Goal: Information Seeking & Learning: Find specific fact

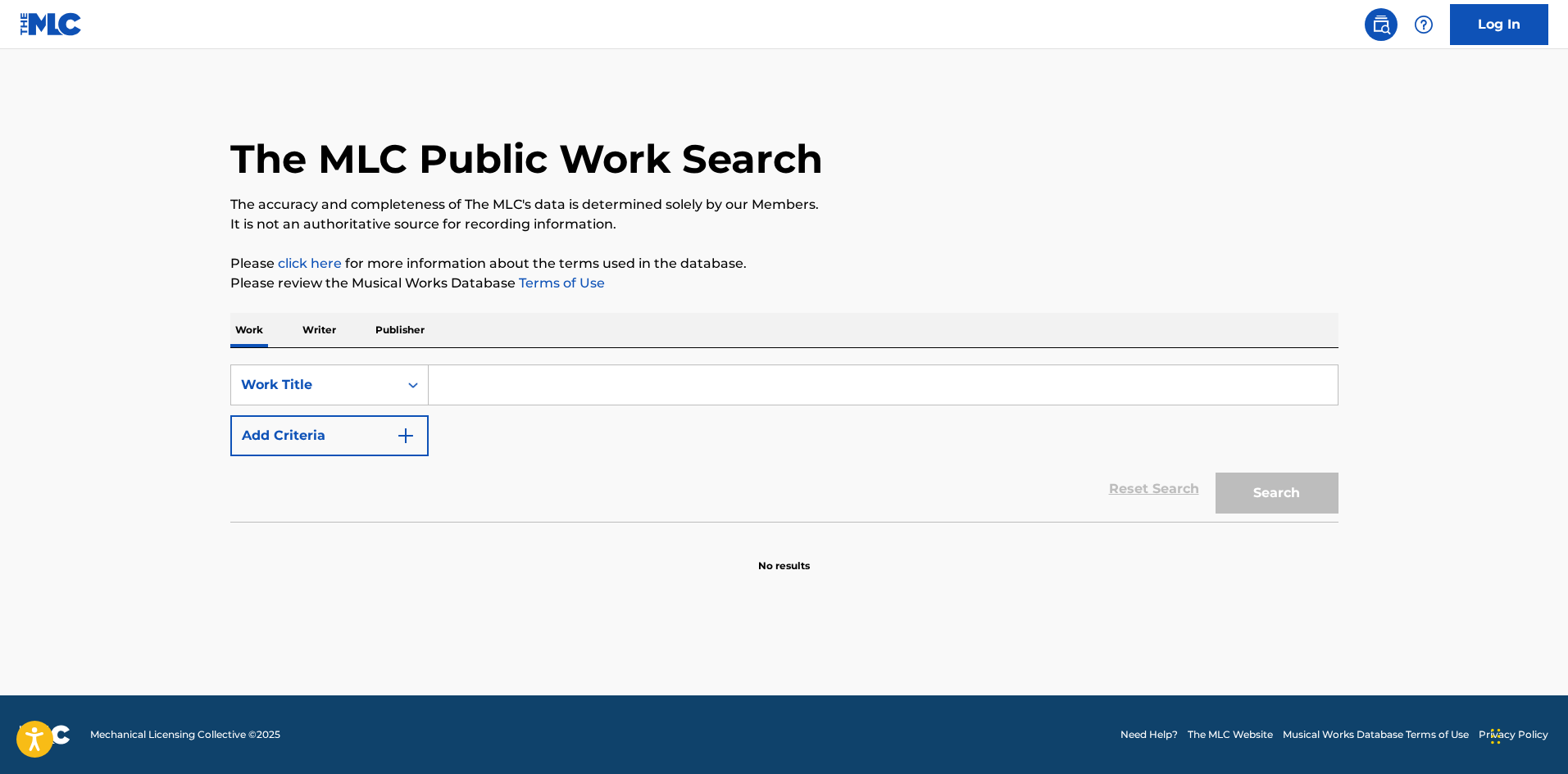
click at [626, 391] on input "Search Form" at bounding box center [882, 385] width 908 height 39
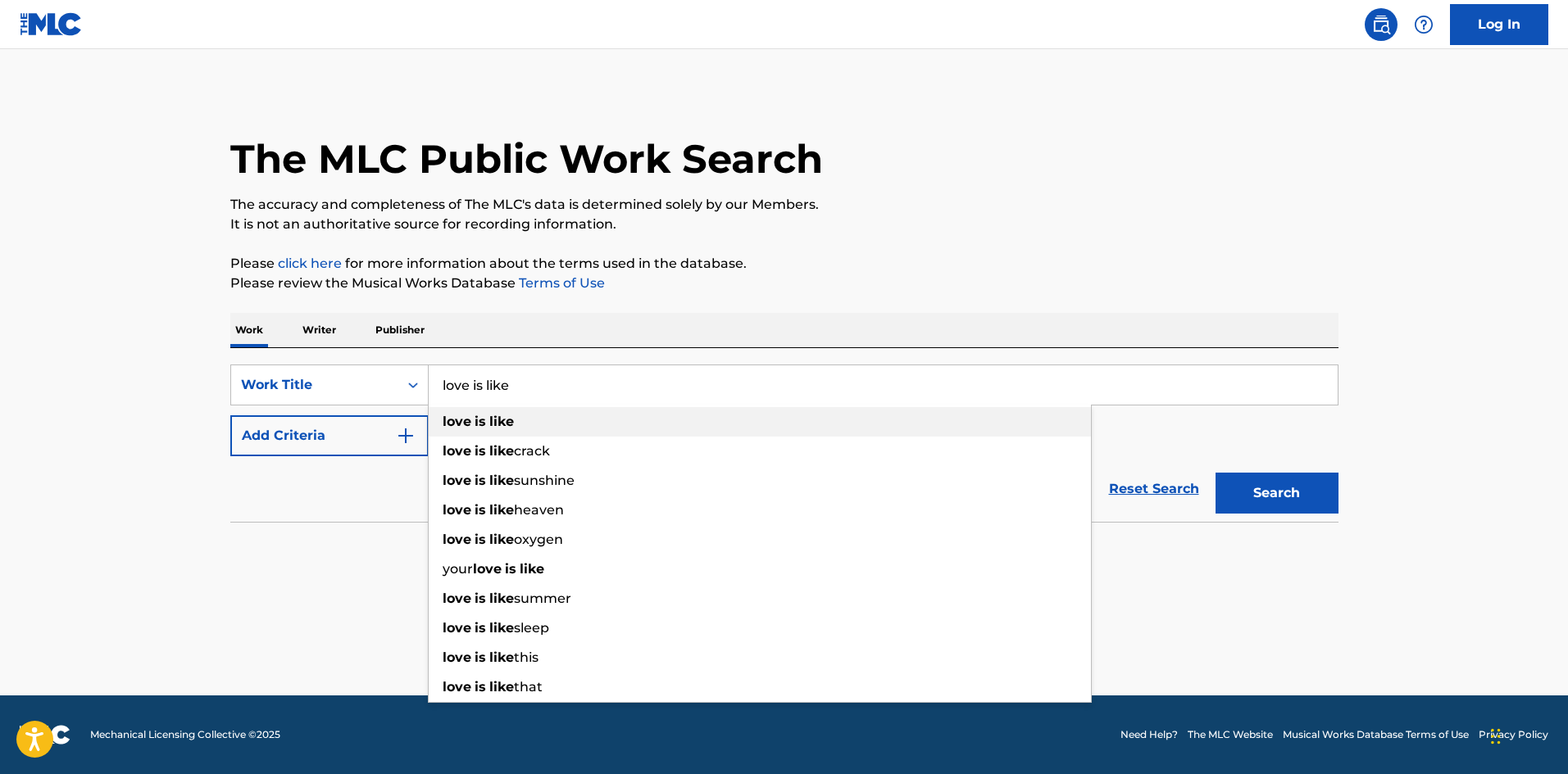
type input "love is like"
click at [589, 413] on div "love is like" at bounding box center [760, 422] width 662 height 30
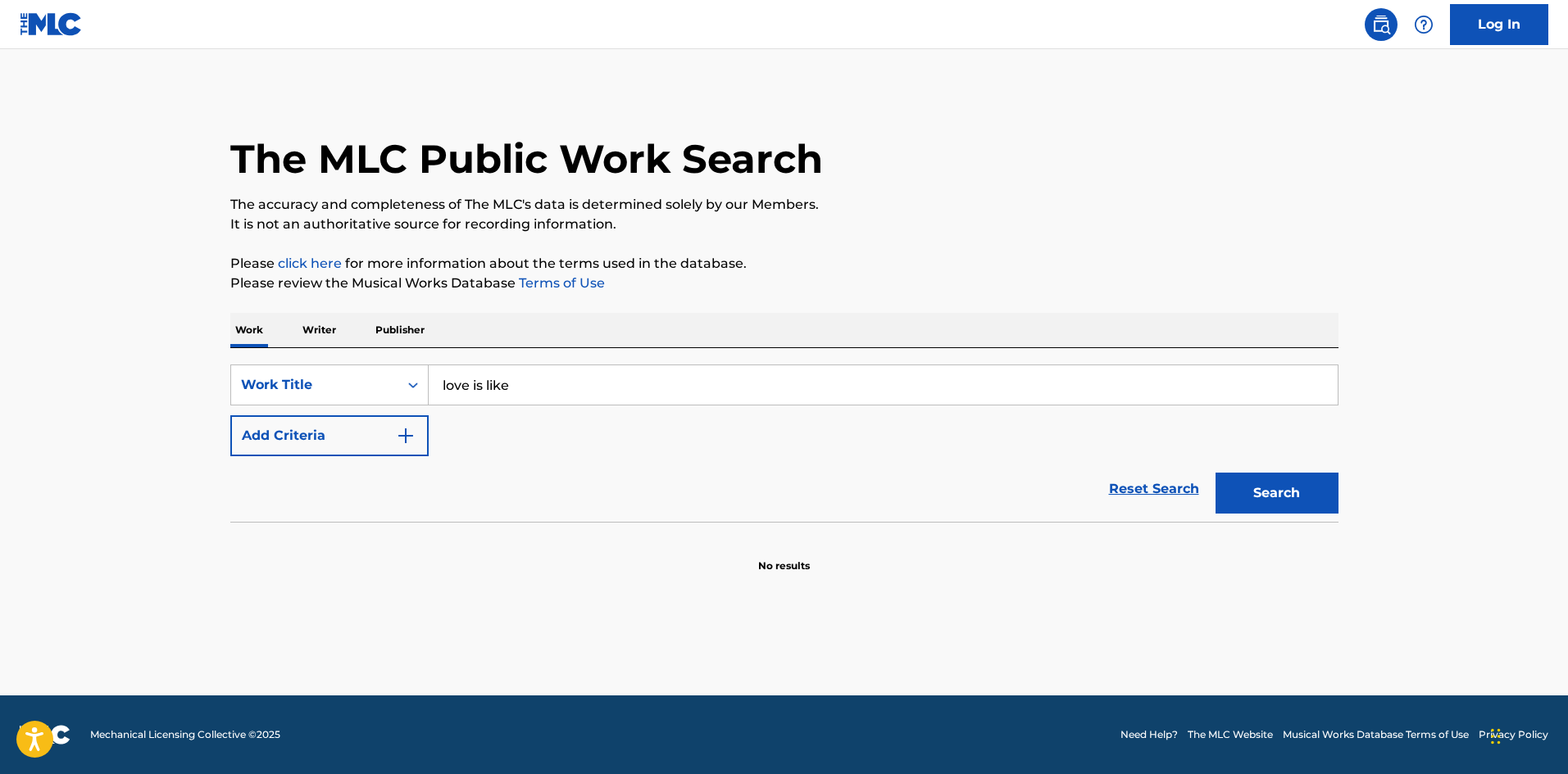
click at [395, 451] on button "Add Criteria" at bounding box center [329, 436] width 199 height 41
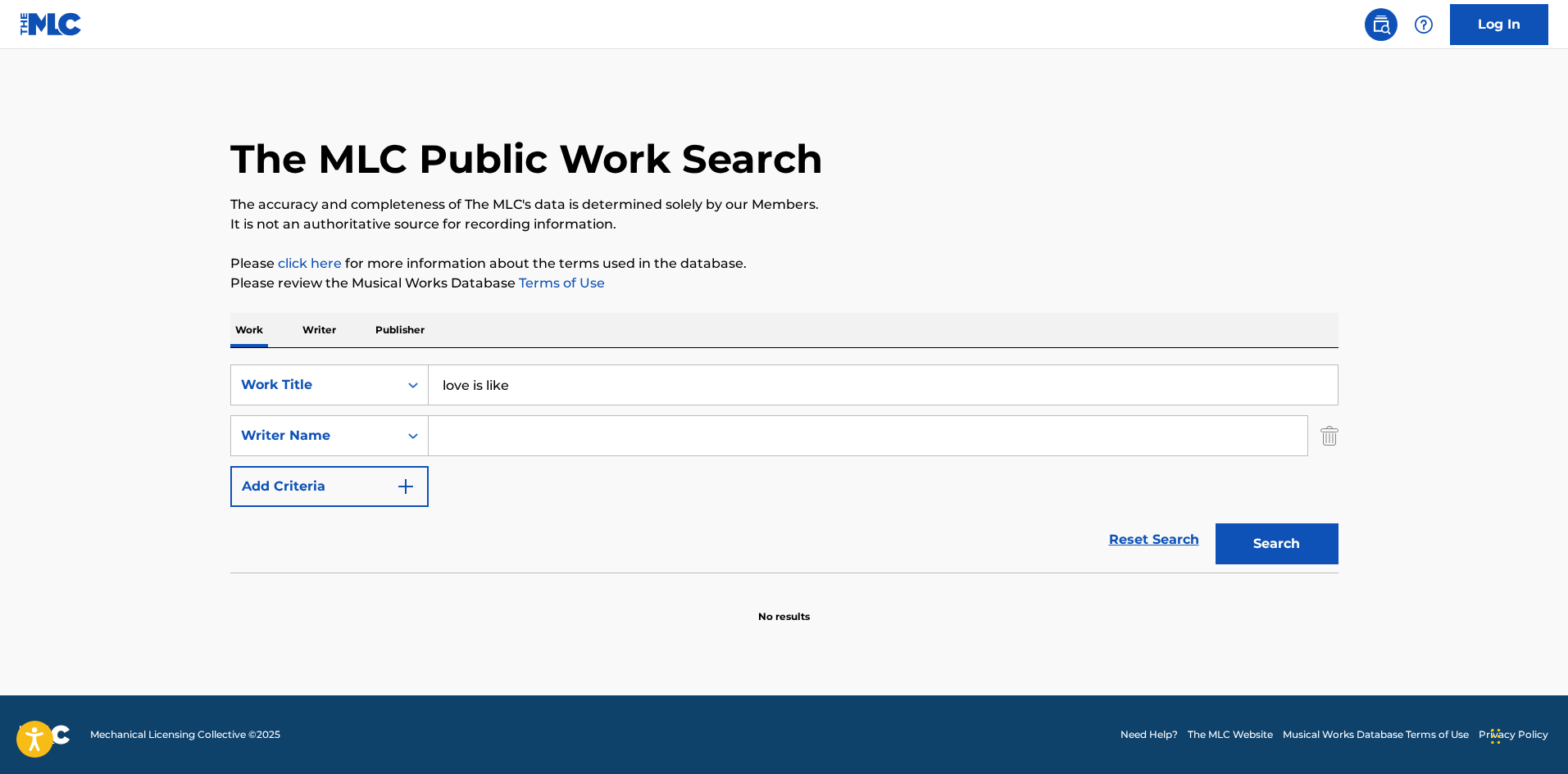
click at [507, 435] on input "Search Form" at bounding box center [867, 436] width 878 height 39
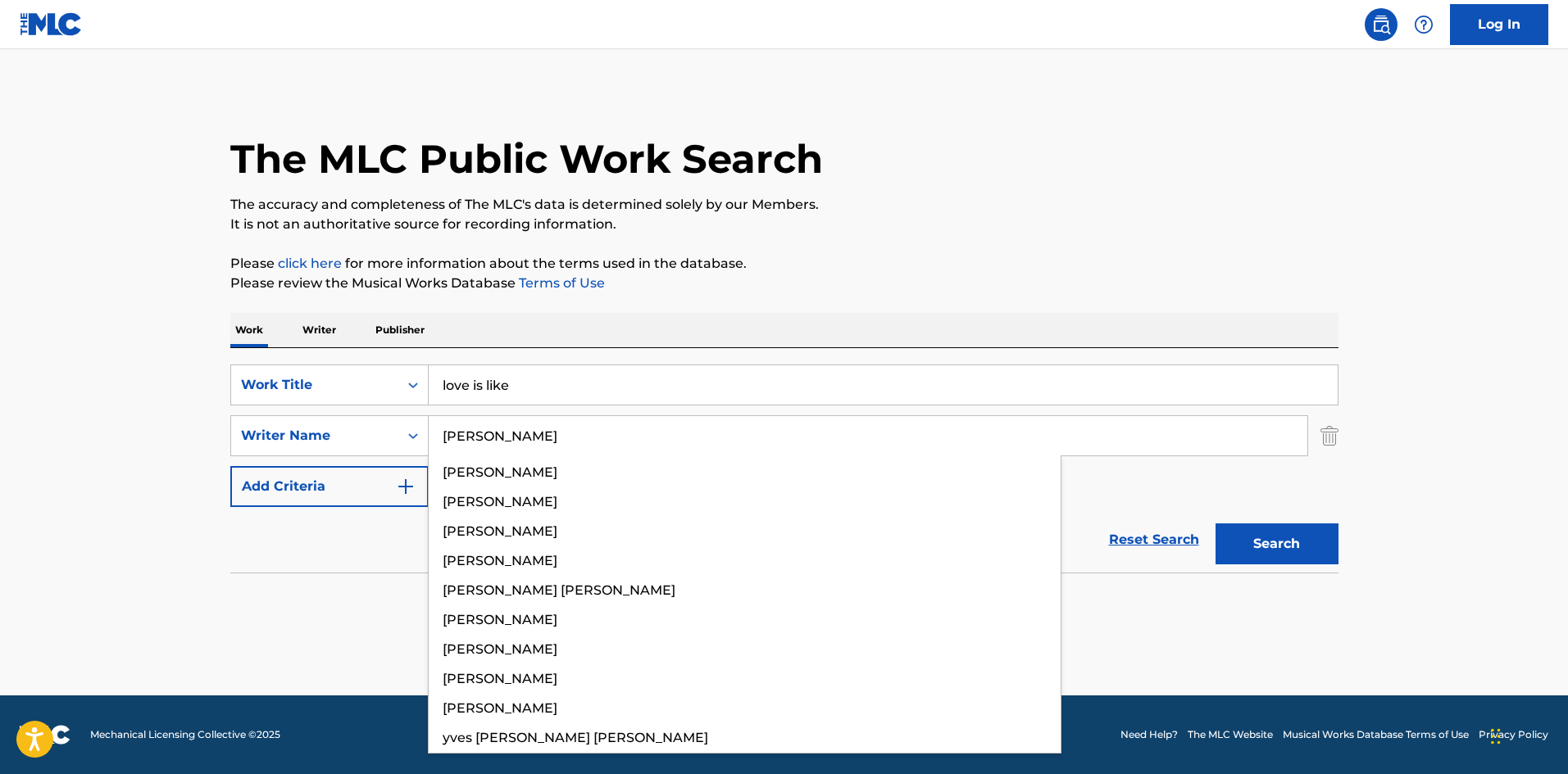
click at [1215, 524] on button "Search" at bounding box center [1276, 544] width 122 height 41
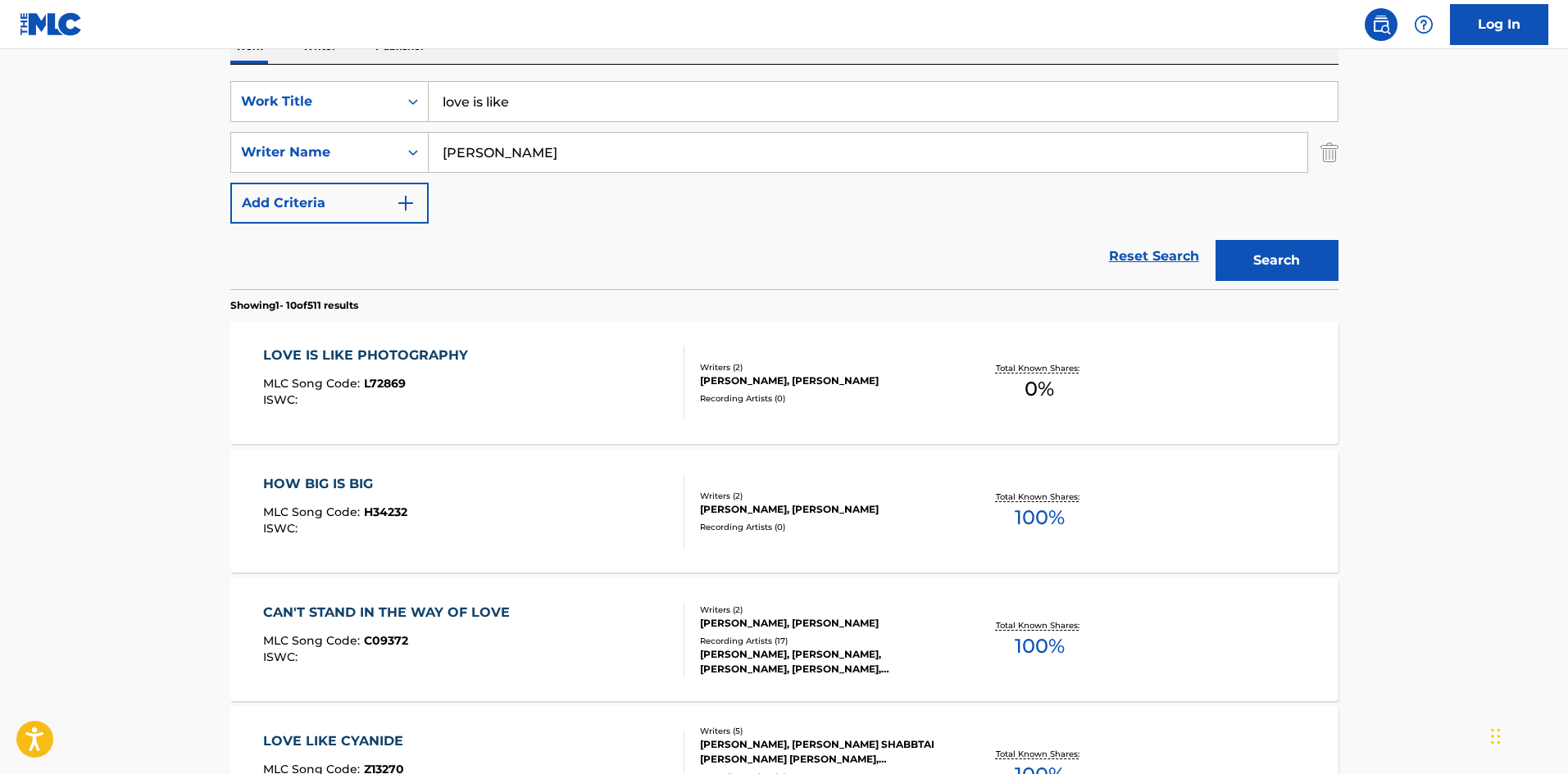
scroll to position [246, 0]
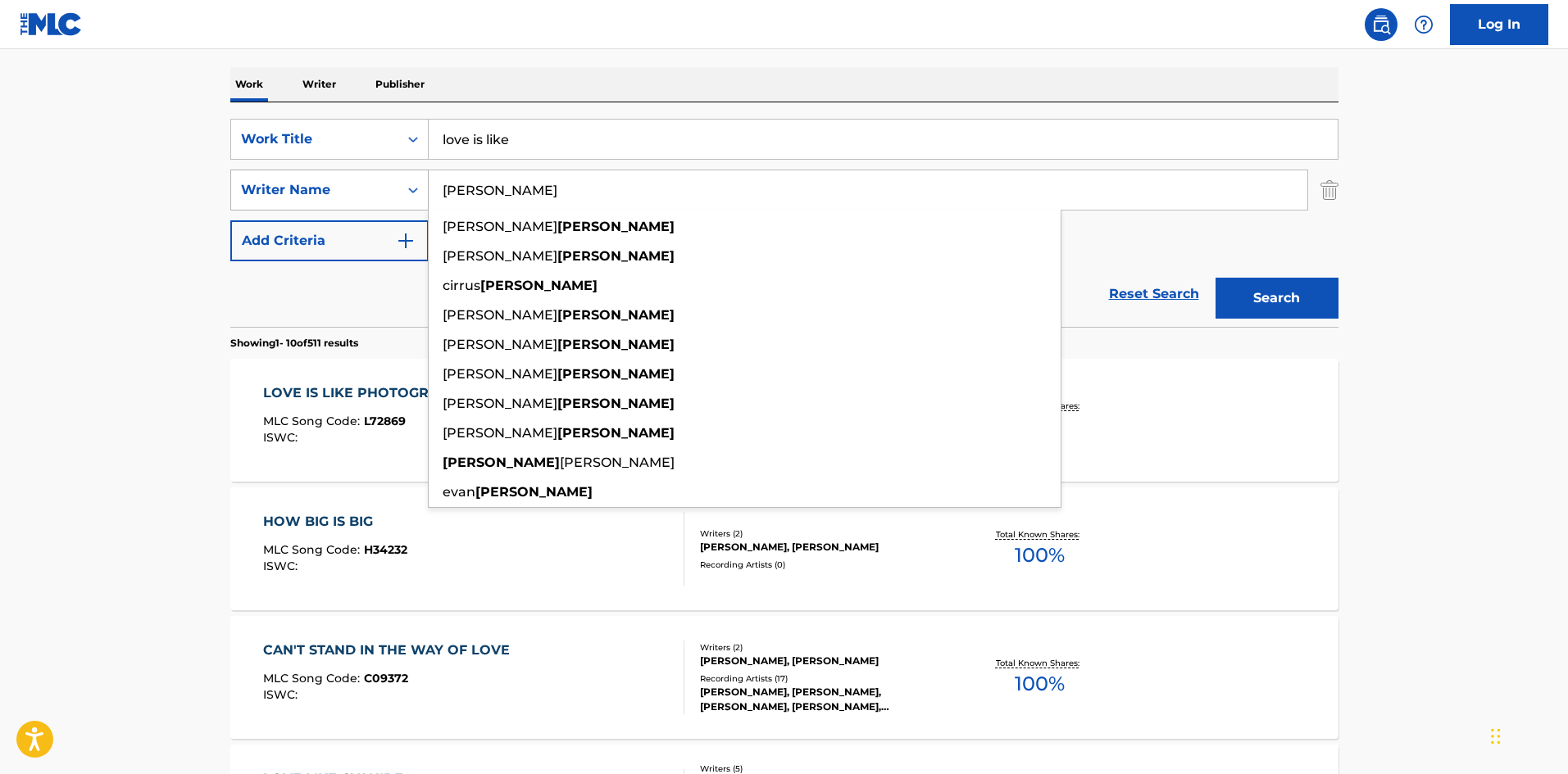
drag, startPoint x: 543, startPoint y: 190, endPoint x: 418, endPoint y: 193, distance: 125.0
click at [418, 193] on div "SearchWithCriteria44977e50-03d4-4ff9-8c08-b05ac6987508 Writer Name [PERSON_NAME…" at bounding box center [784, 190] width 1108 height 41
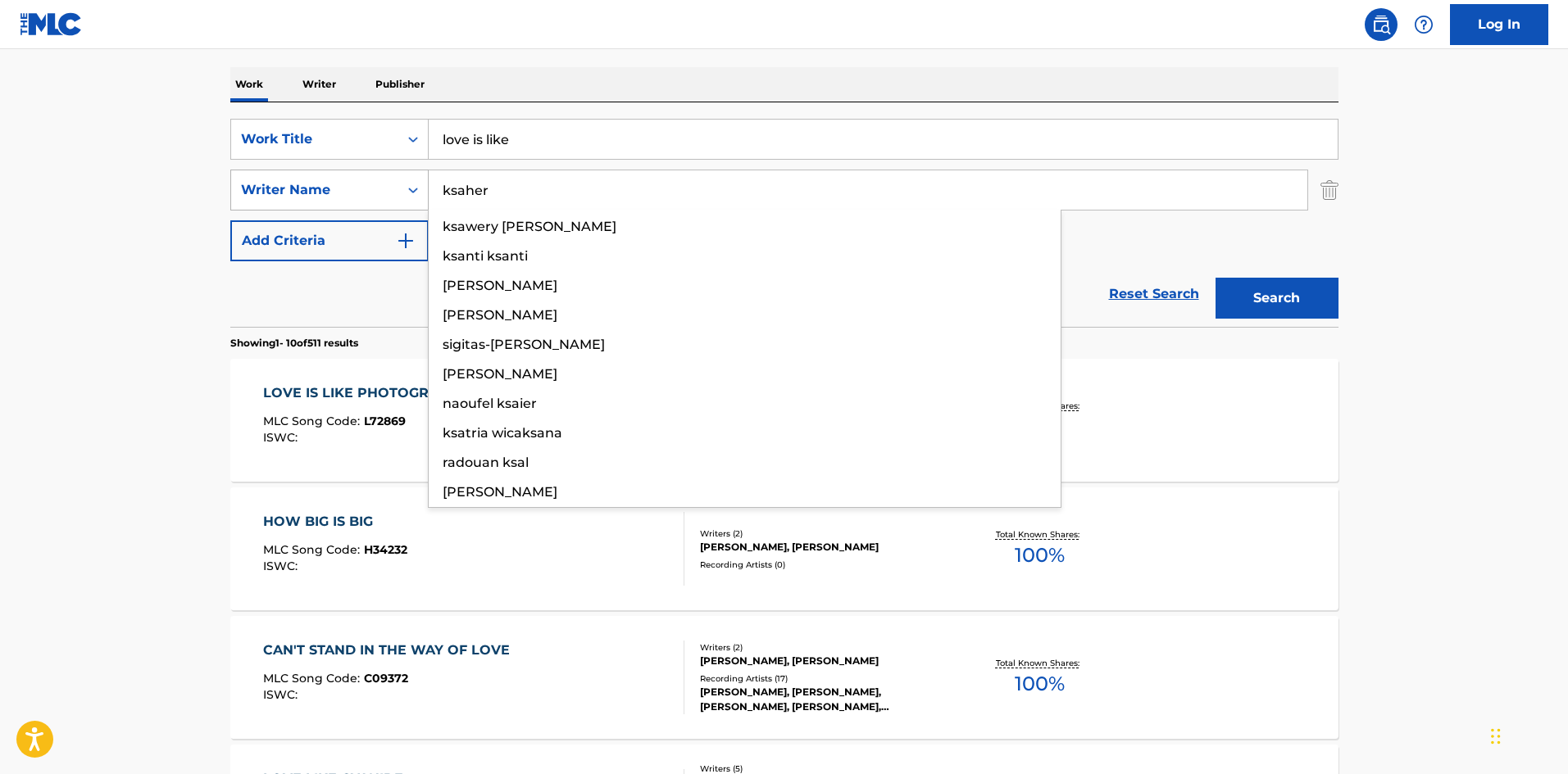
click at [1215, 278] on button "Search" at bounding box center [1276, 298] width 122 height 41
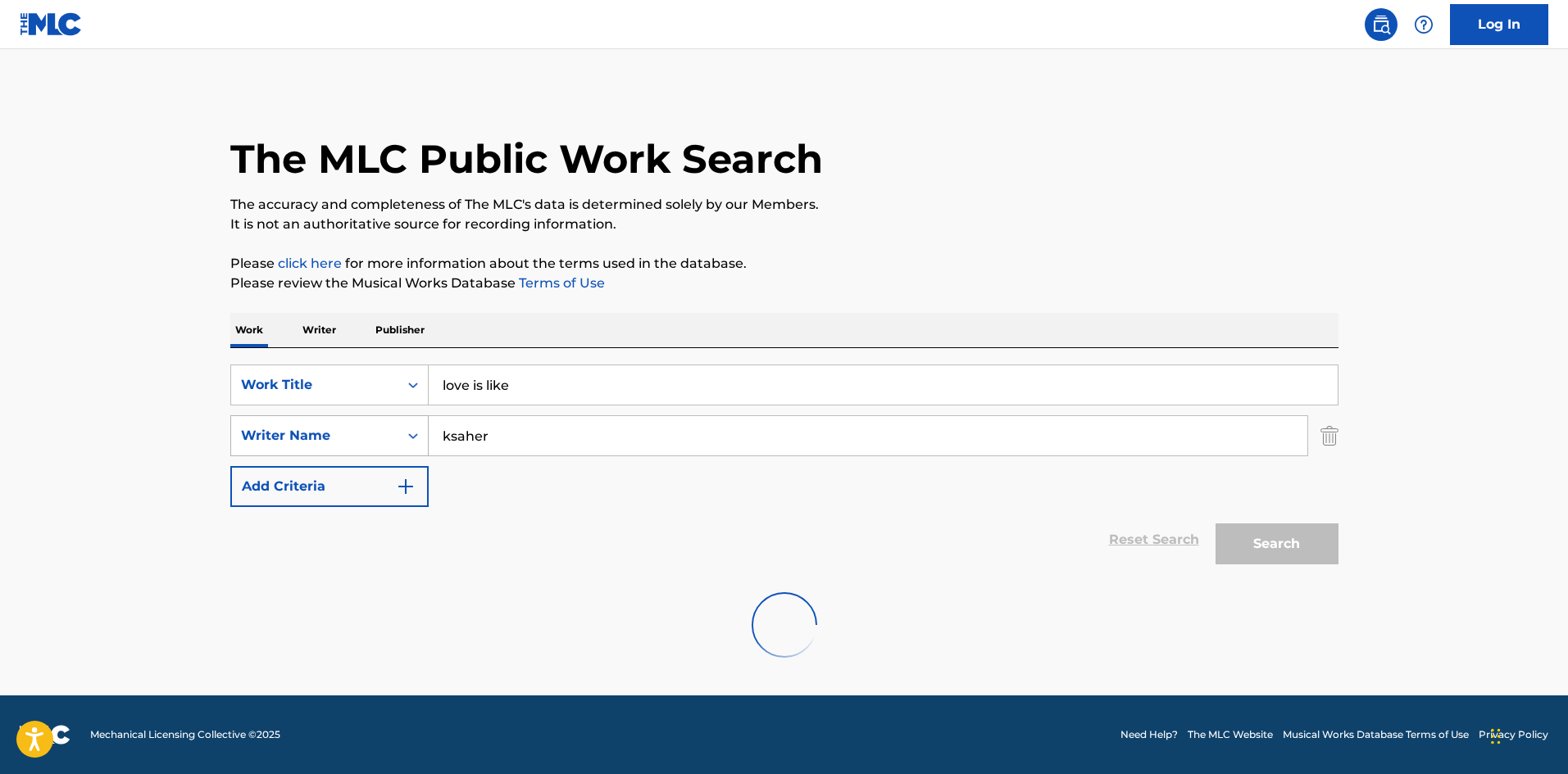
scroll to position [0, 0]
click at [596, 460] on div "SearchWithCriteriae0966407-33c4-45ac-8823-20f82a3be6a9 Work Title love is like …" at bounding box center [784, 436] width 1108 height 142
click at [581, 428] on input "ksaher" at bounding box center [867, 436] width 878 height 39
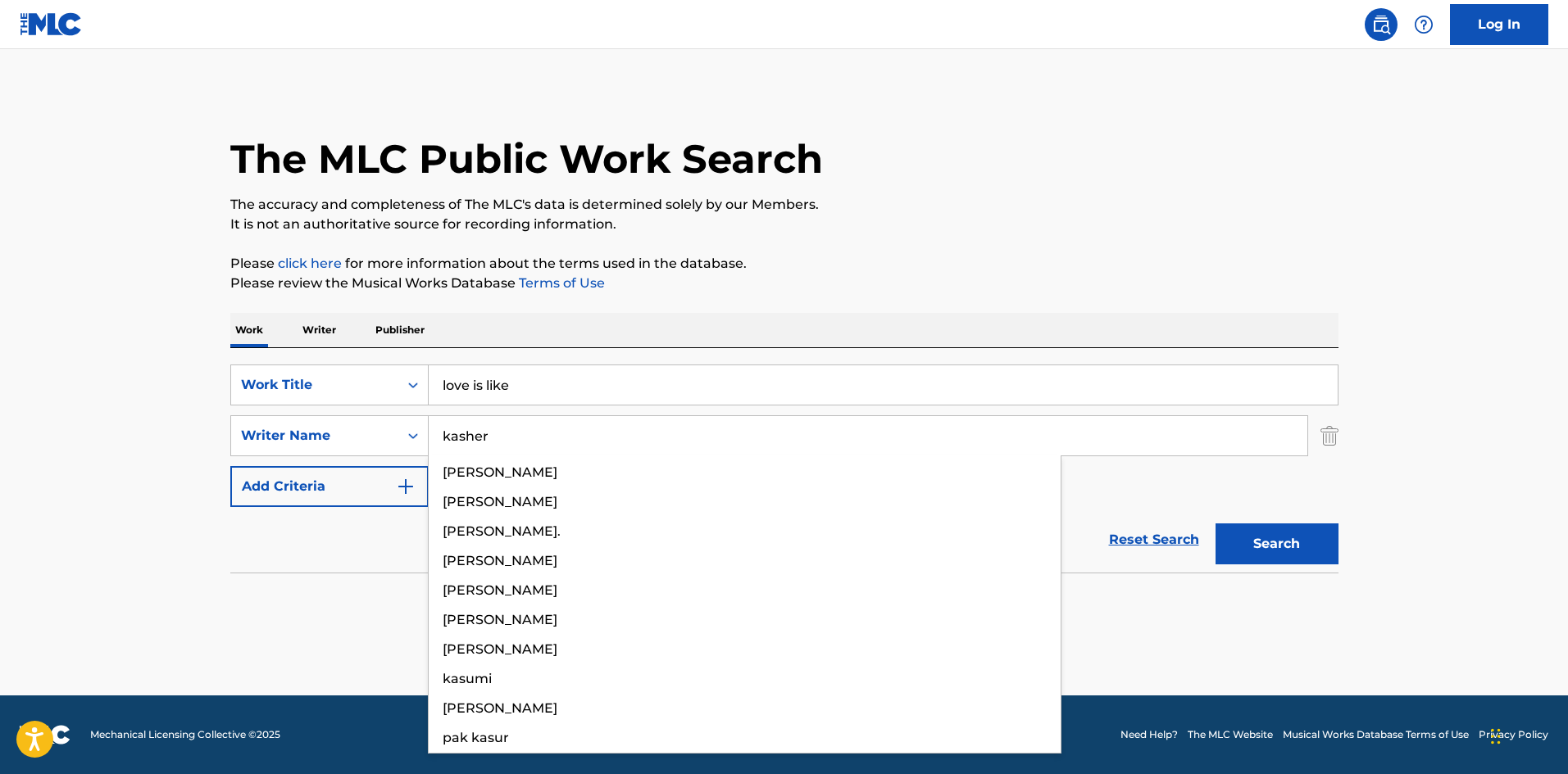
type input "kasher"
click at [1215, 524] on button "Search" at bounding box center [1276, 544] width 122 height 41
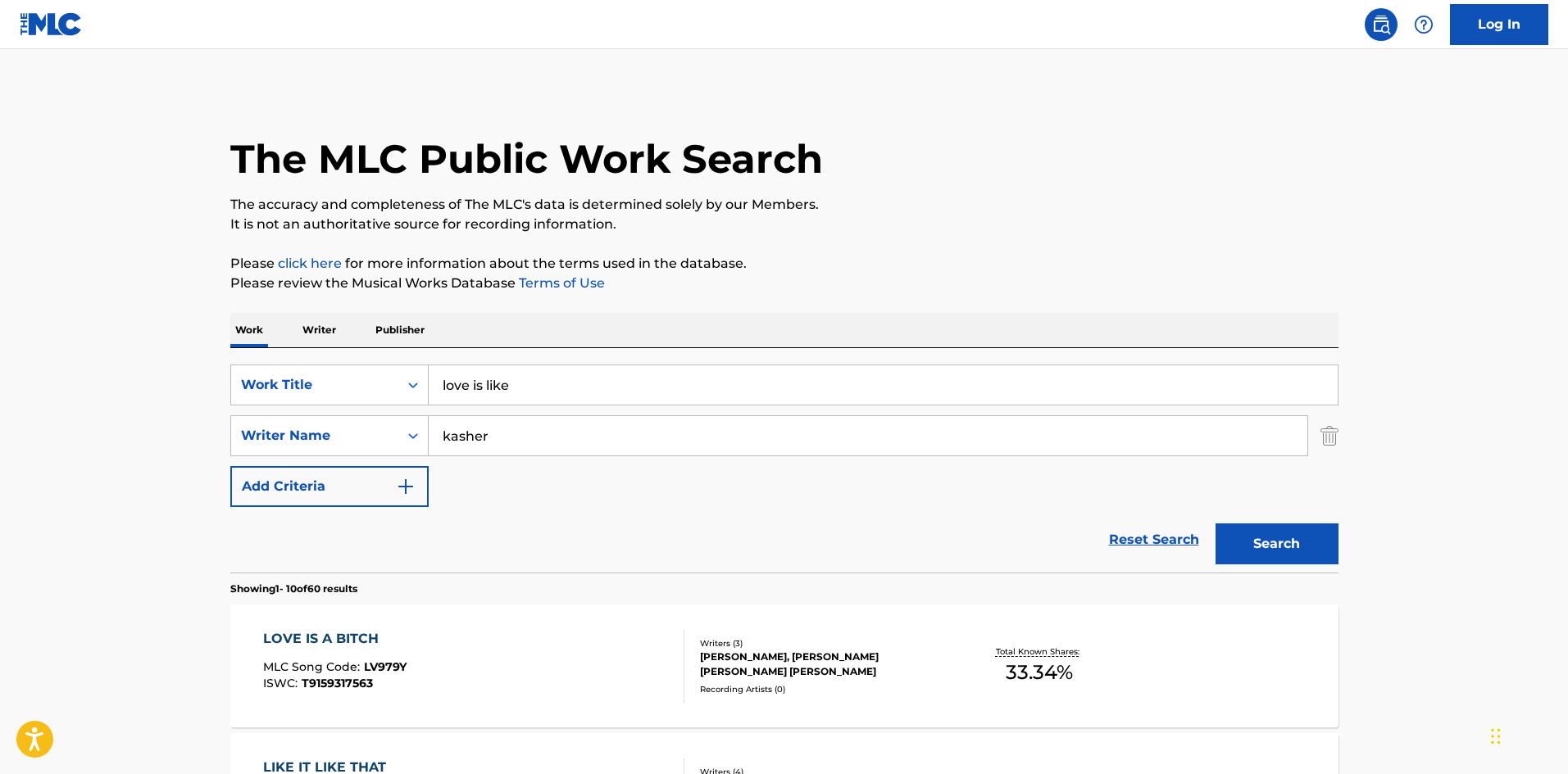
drag, startPoint x: 593, startPoint y: 384, endPoint x: 444, endPoint y: 388, distance: 149.1
click at [444, 388] on input "love is like" at bounding box center [882, 385] width 908 height 39
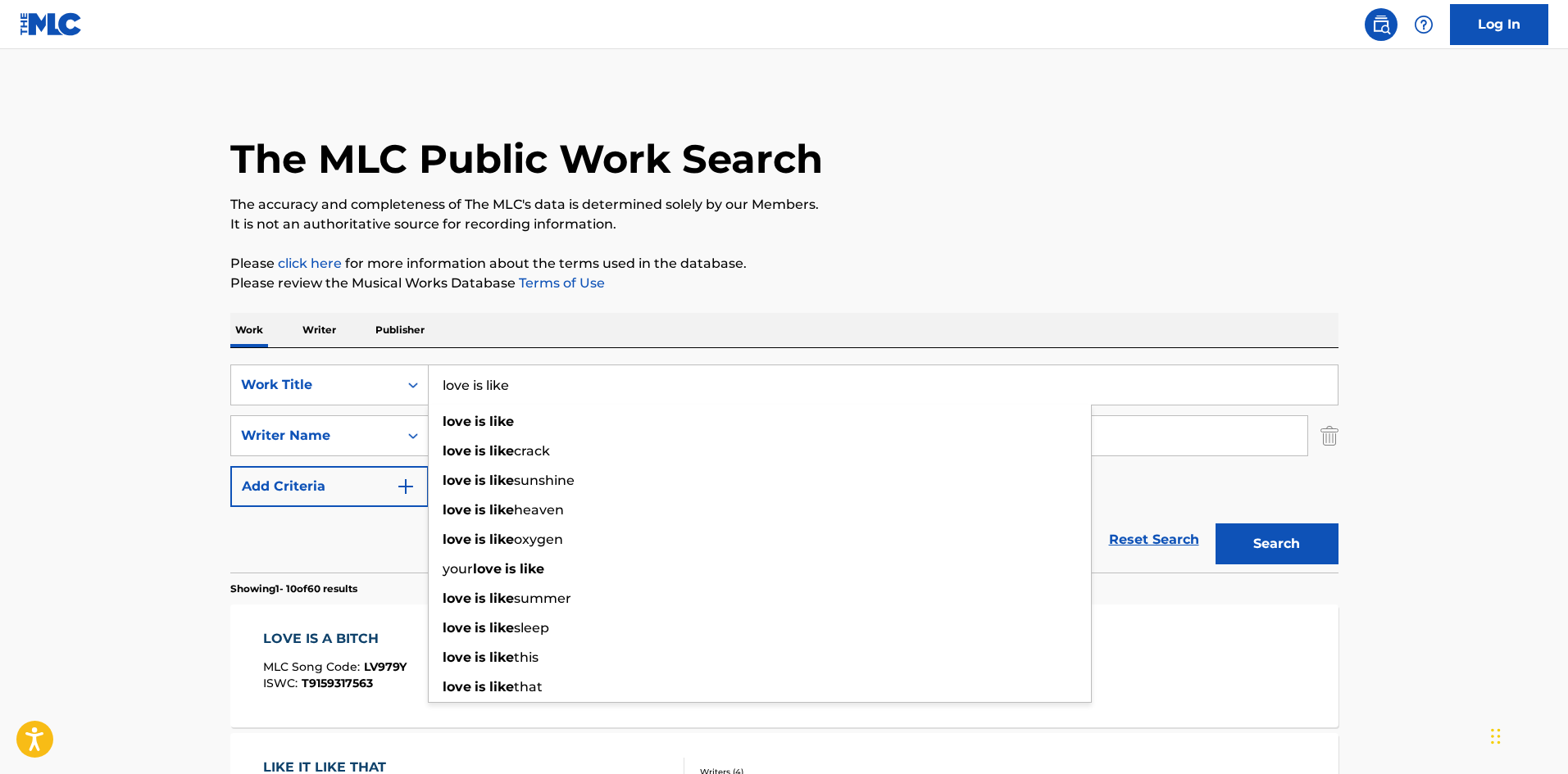
type input "l"
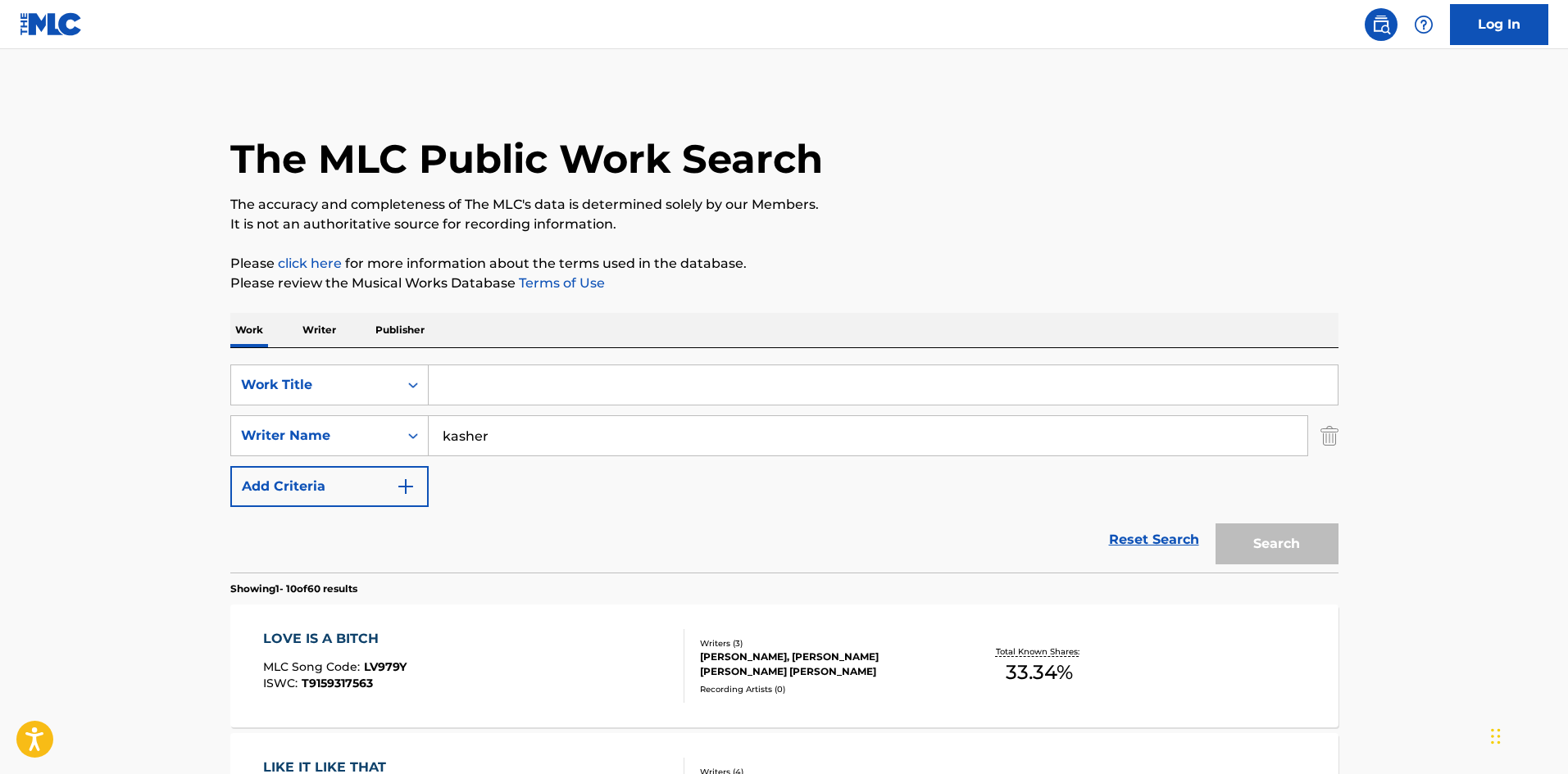
click at [524, 419] on input "kasher" at bounding box center [867, 436] width 878 height 39
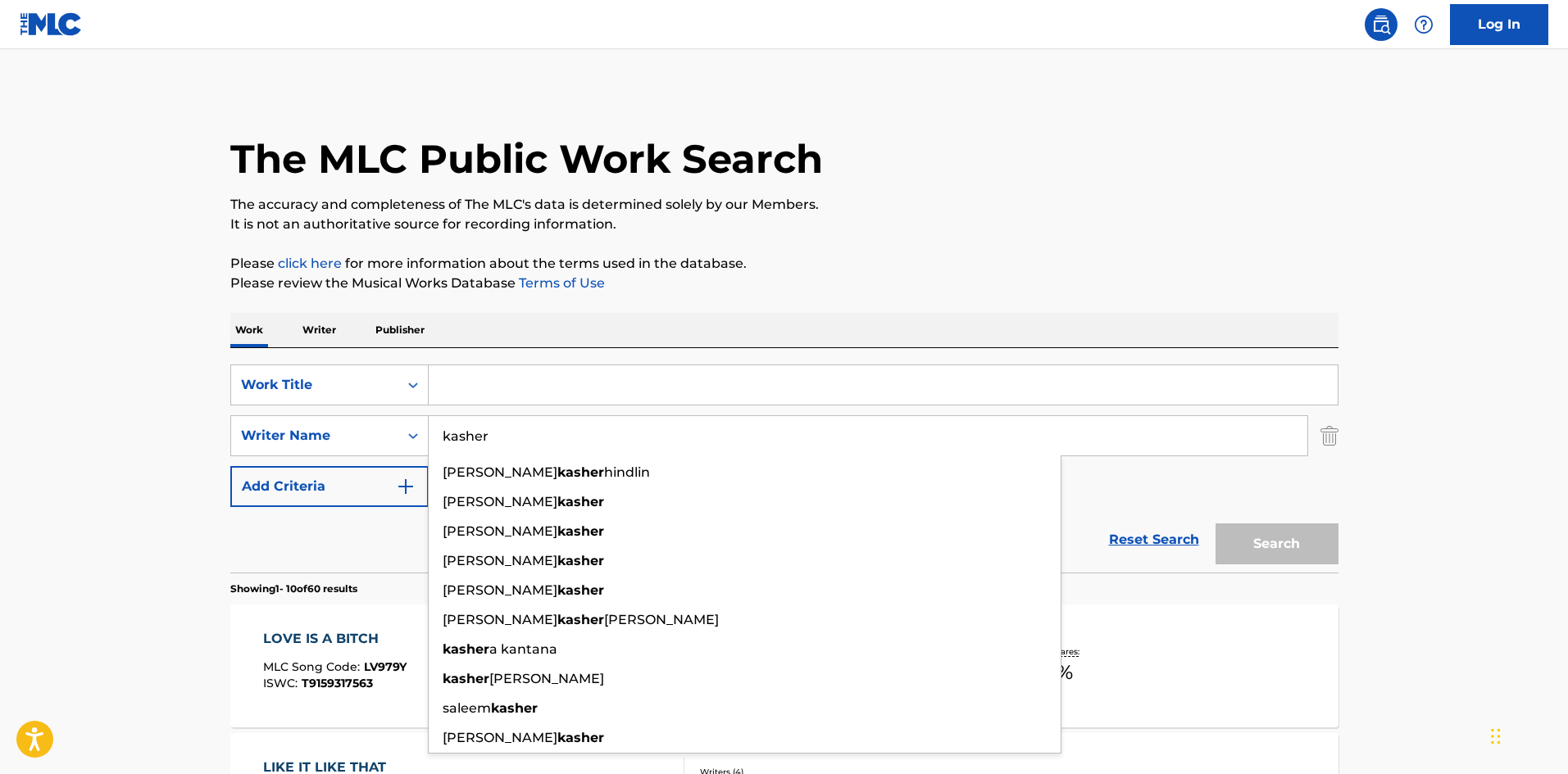
click at [532, 442] on input "kasher" at bounding box center [867, 436] width 878 height 39
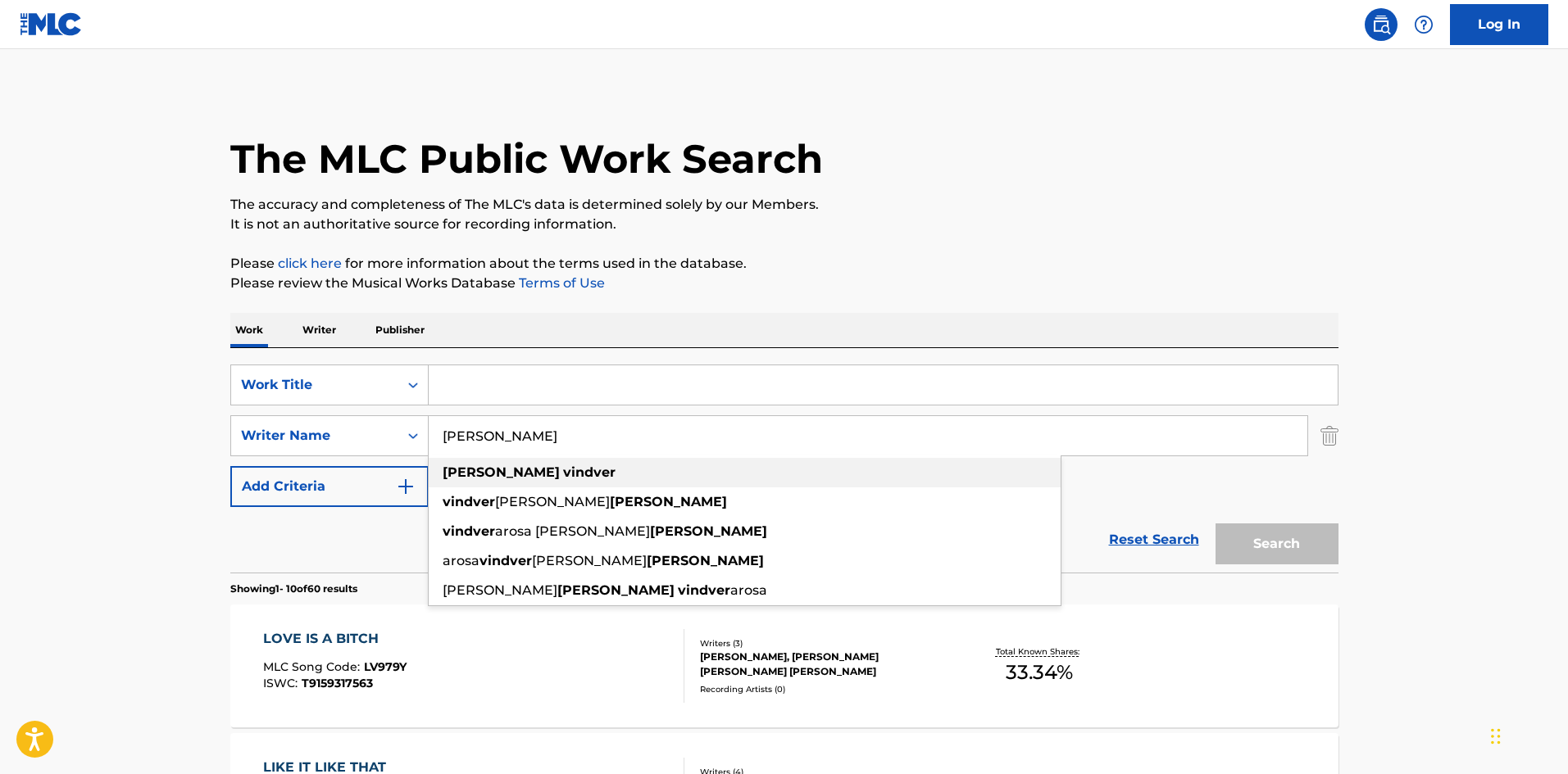
click at [531, 459] on div "[PERSON_NAME]" at bounding box center [744, 473] width 632 height 30
type input "[PERSON_NAME]"
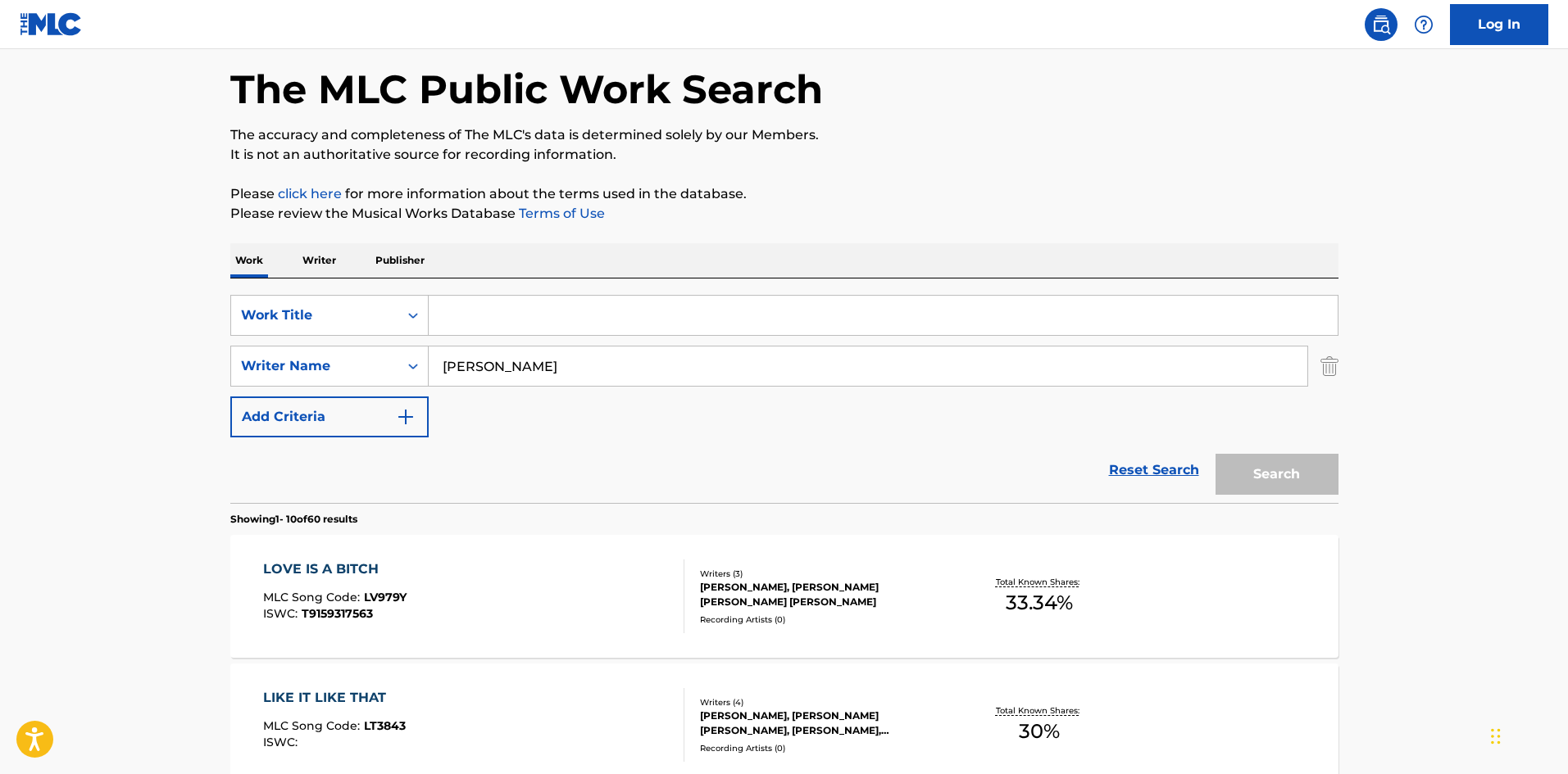
scroll to position [82, 0]
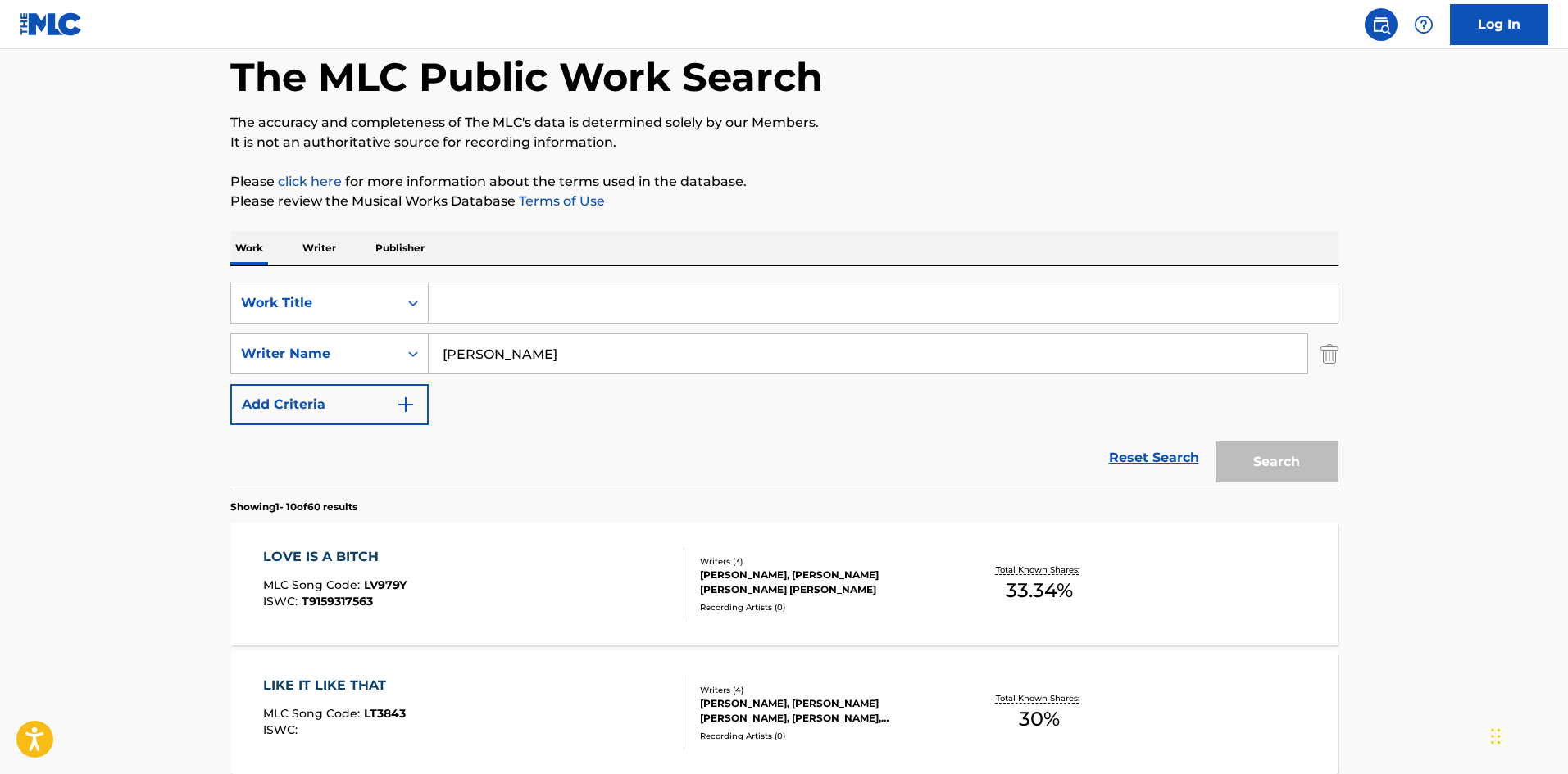
click at [342, 240] on div "Work Writer Publisher" at bounding box center [784, 249] width 1108 height 34
drag, startPoint x: 641, startPoint y: 369, endPoint x: 427, endPoint y: 362, distance: 214.1
click at [428, 362] on input "[PERSON_NAME]" at bounding box center [867, 353] width 878 height 39
click at [309, 260] on p "Writer" at bounding box center [319, 249] width 44 height 34
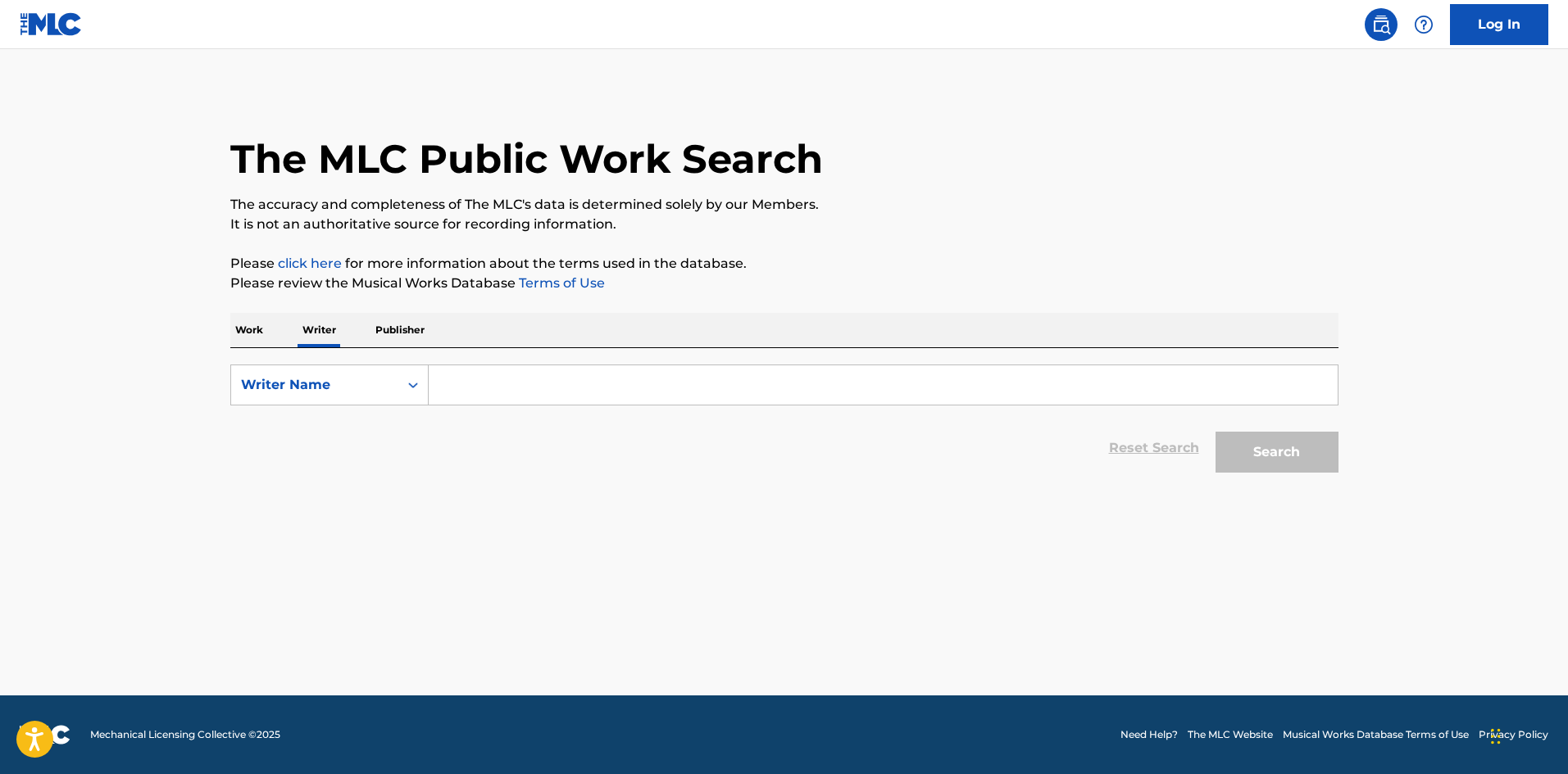
click at [574, 372] on input "Search Form" at bounding box center [882, 385] width 908 height 39
drag, startPoint x: 574, startPoint y: 372, endPoint x: 563, endPoint y: 387, distance: 18.6
paste input "[PERSON_NAME]"
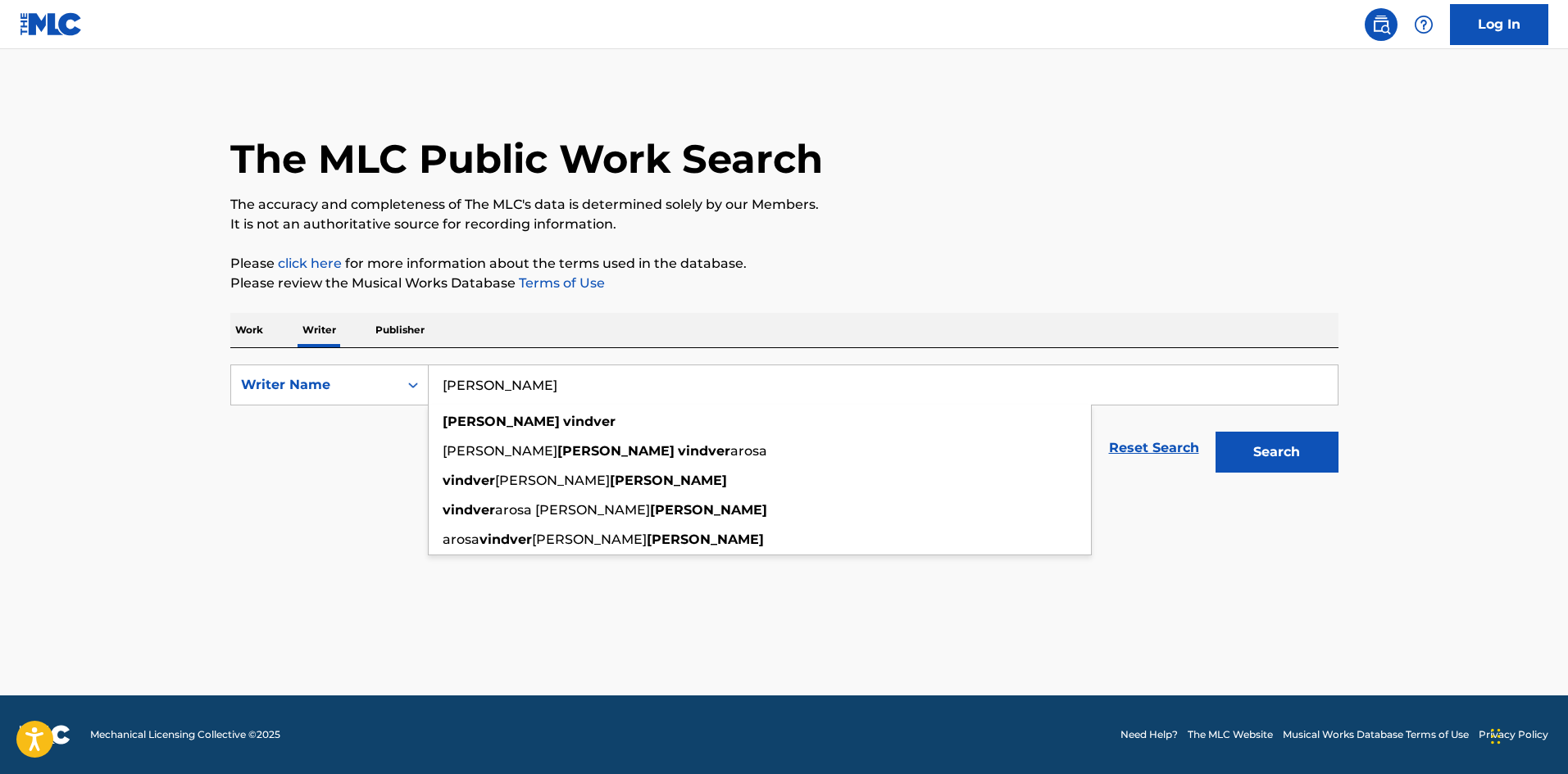
type input "[PERSON_NAME]"
click at [1325, 447] on button "Search" at bounding box center [1276, 452] width 122 height 41
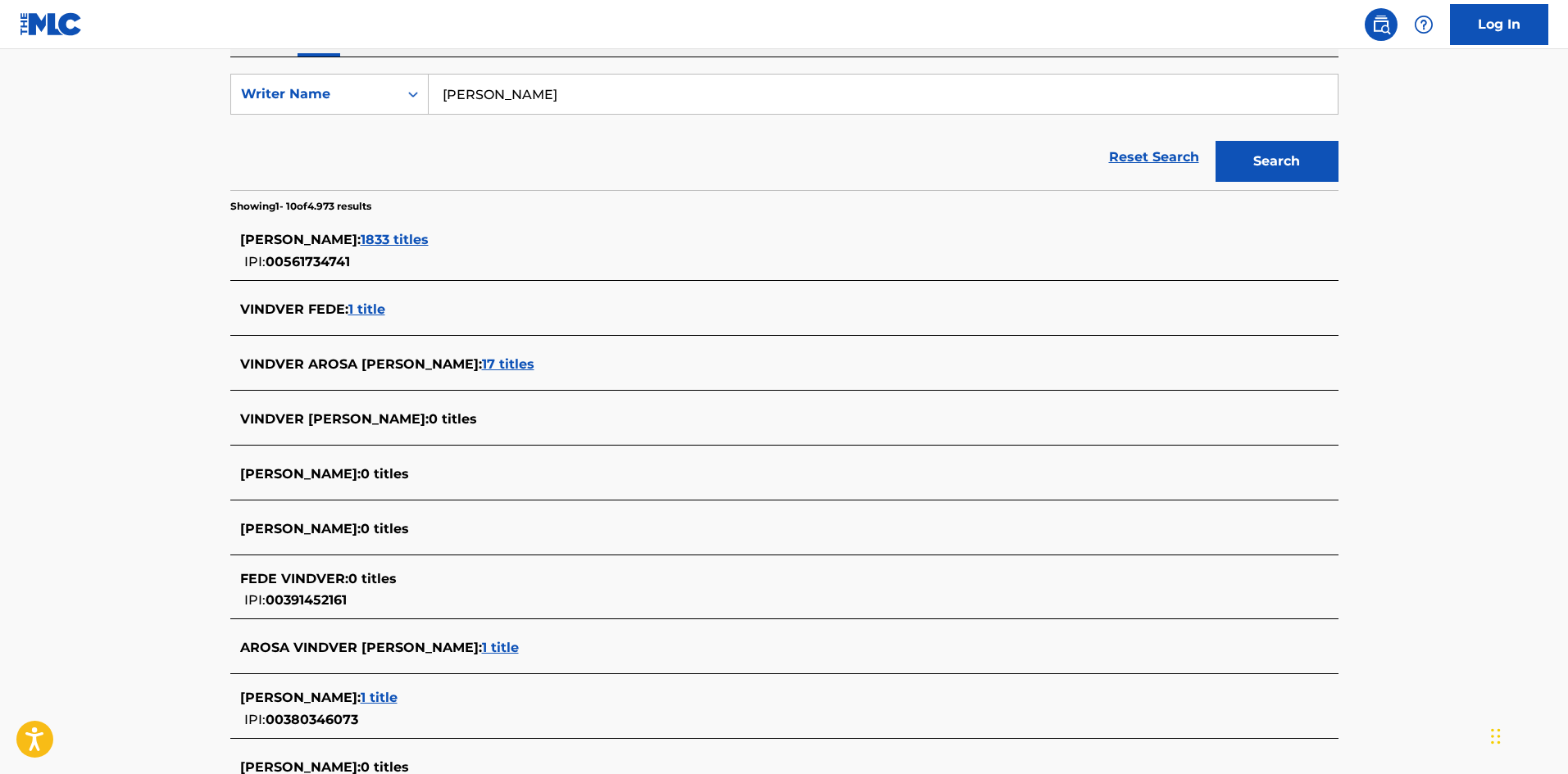
scroll to position [164, 0]
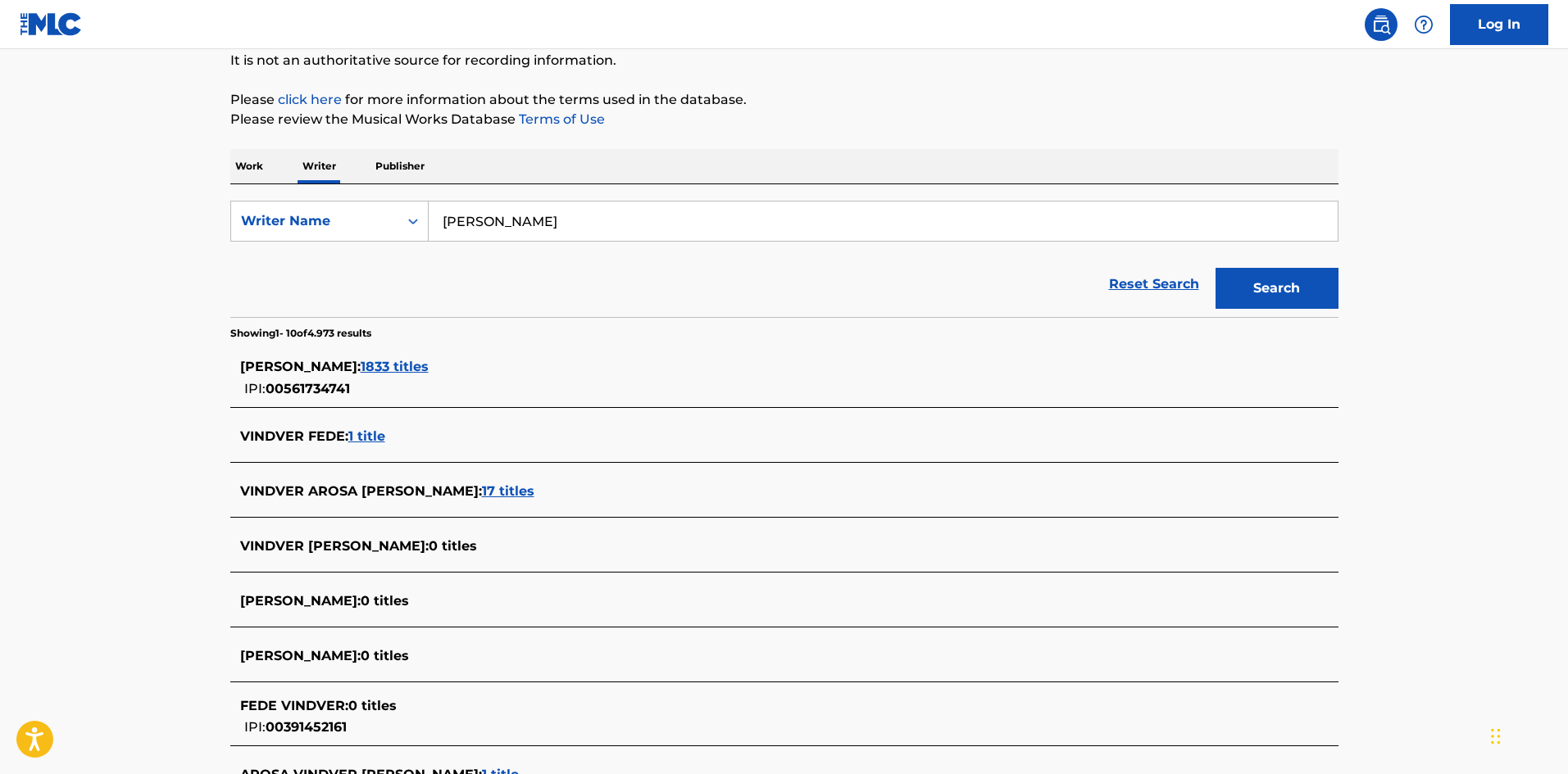
click at [428, 372] on span "1833 titles" at bounding box center [394, 367] width 68 height 15
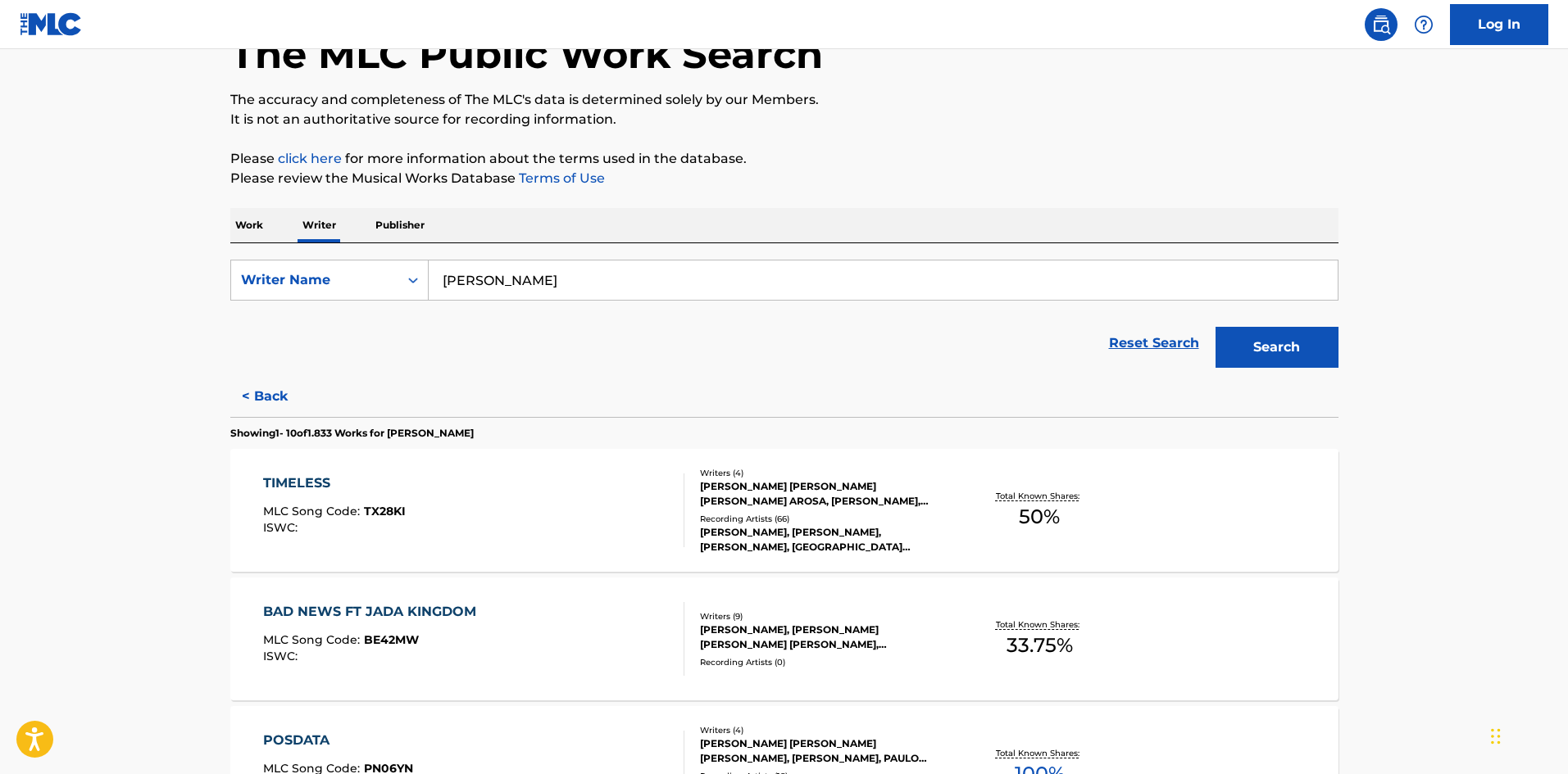
scroll to position [0, 0]
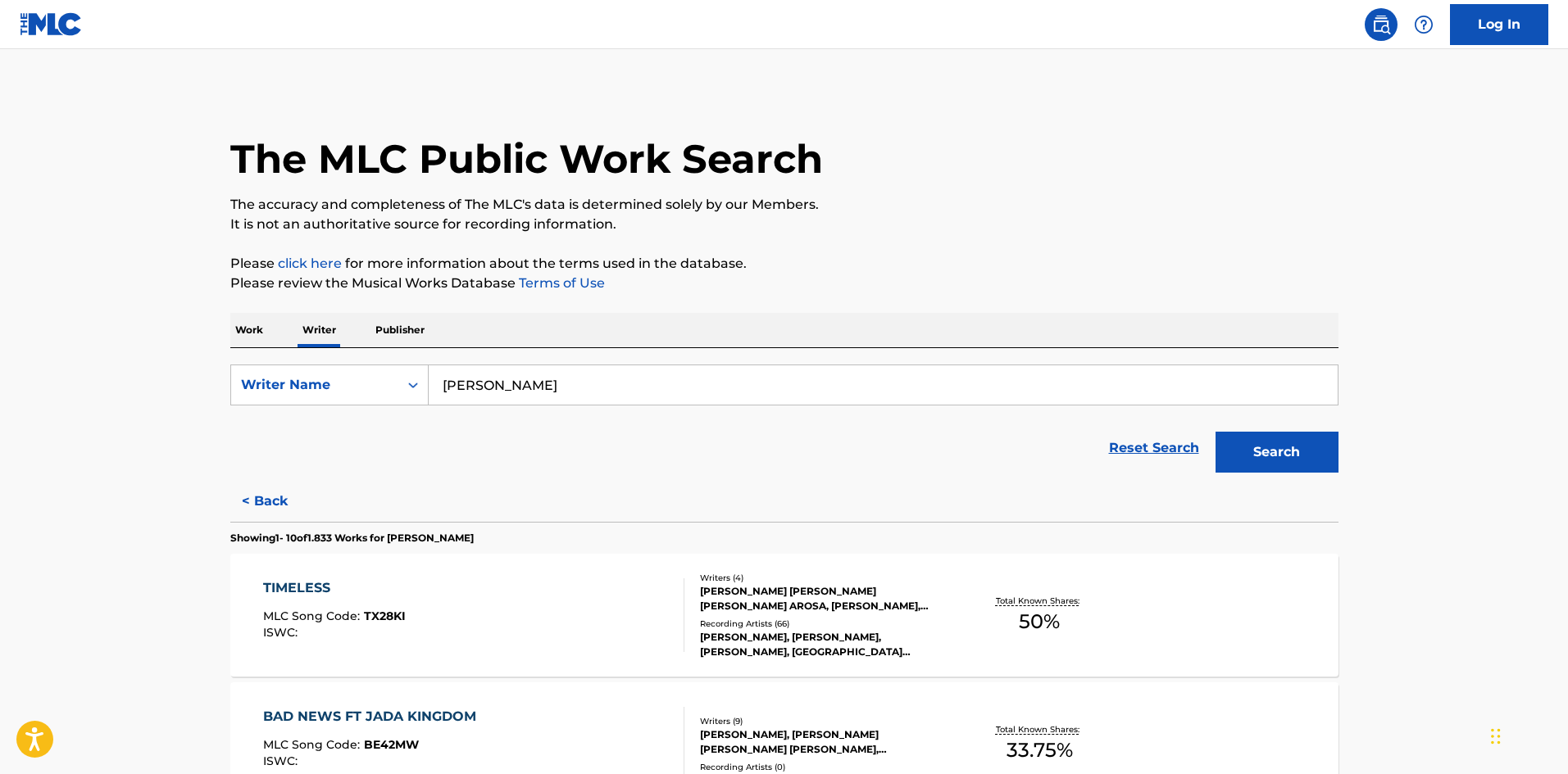
click at [726, 379] on input "[PERSON_NAME]" at bounding box center [882, 385] width 908 height 39
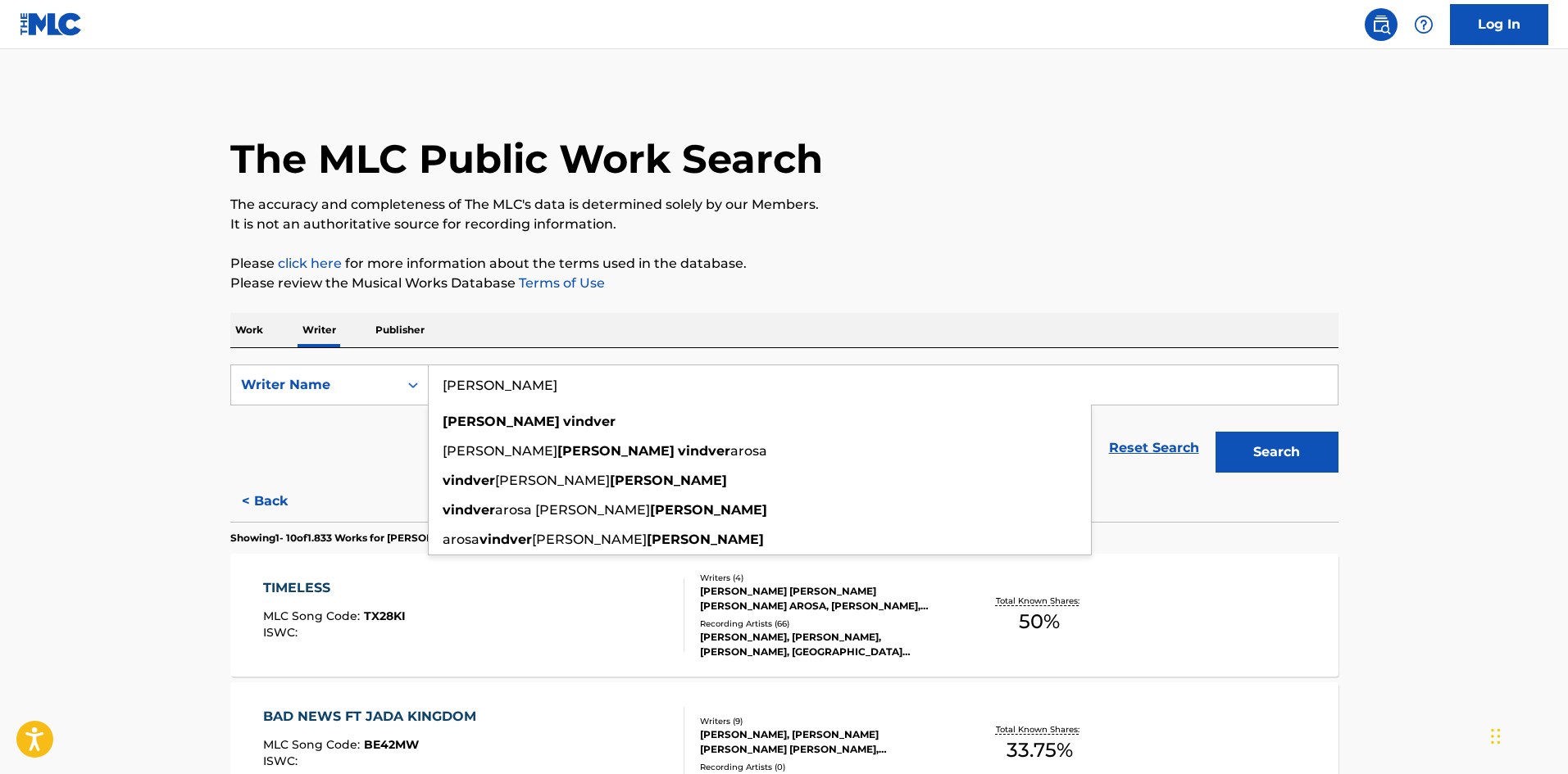
click at [233, 339] on p "Work" at bounding box center [250, 330] width 38 height 34
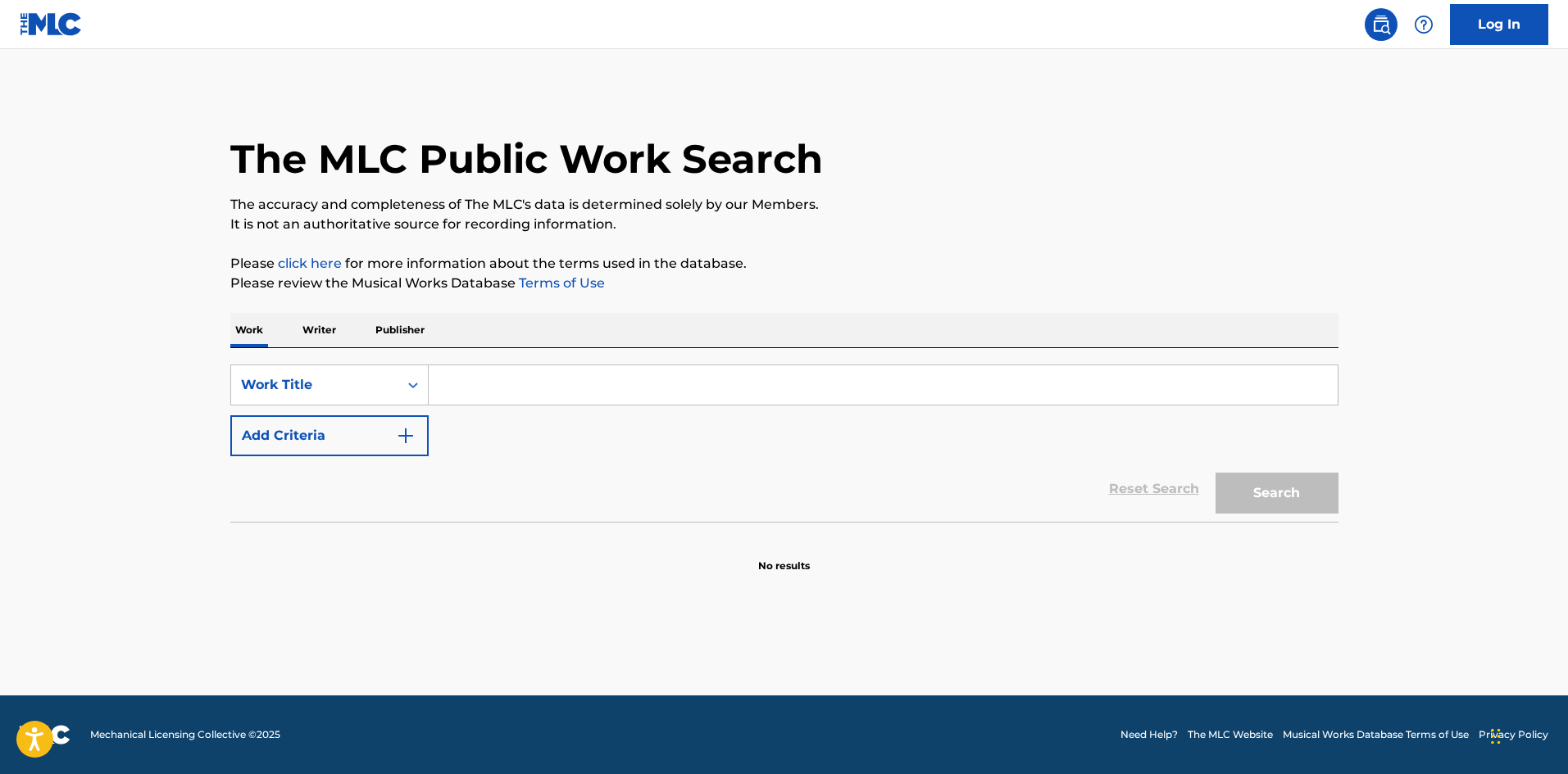
click at [575, 391] on input "Search Form" at bounding box center [882, 385] width 908 height 39
type input "priceless"
click at [414, 461] on div "Reset Search Search" at bounding box center [784, 489] width 1108 height 65
click at [427, 459] on div "Reset Search Search" at bounding box center [784, 489] width 1108 height 65
click at [422, 438] on button "Add Criteria" at bounding box center [329, 436] width 199 height 41
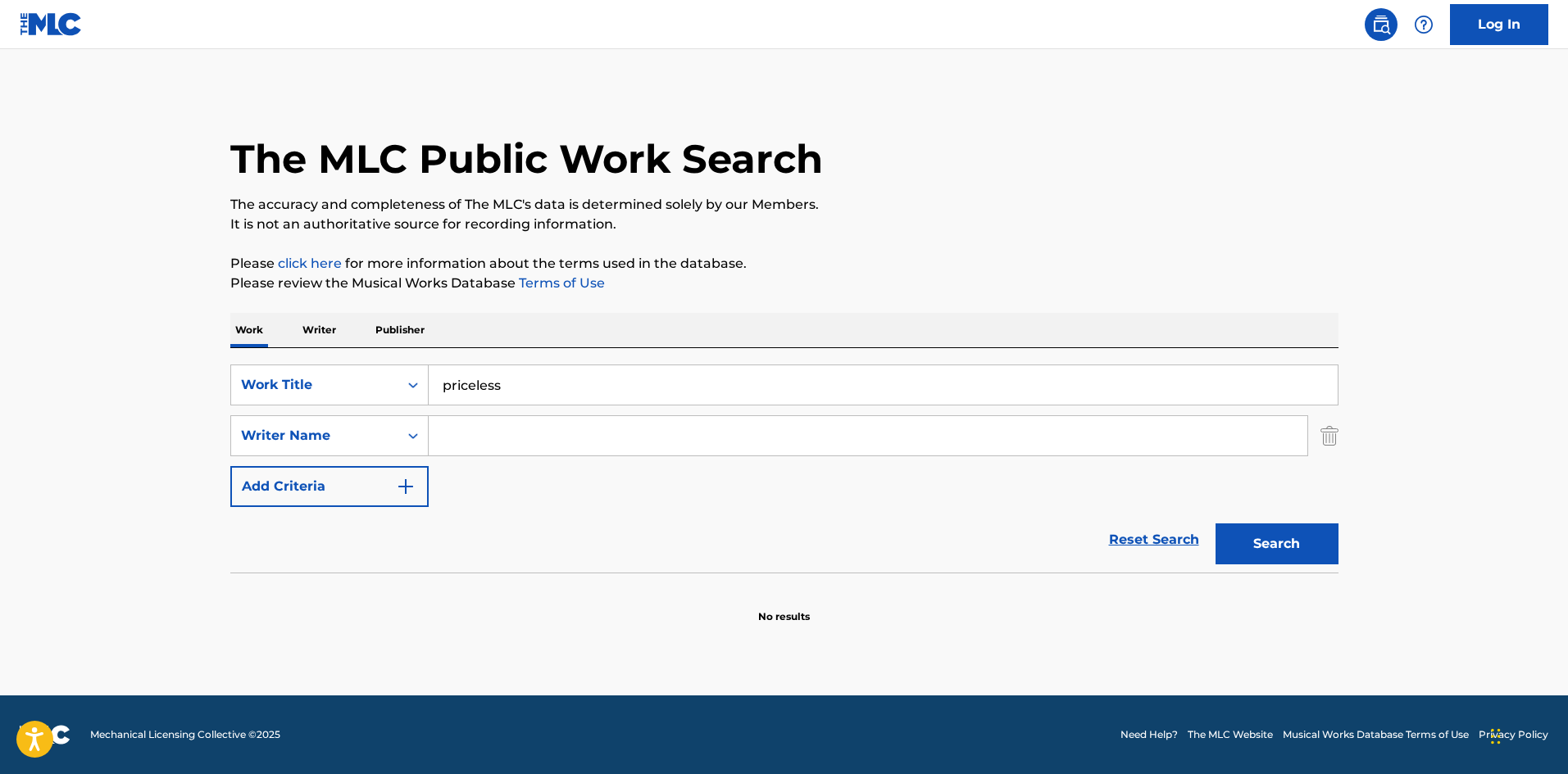
click at [577, 433] on input "Search Form" at bounding box center [867, 436] width 878 height 39
paste input "[PERSON_NAME]"
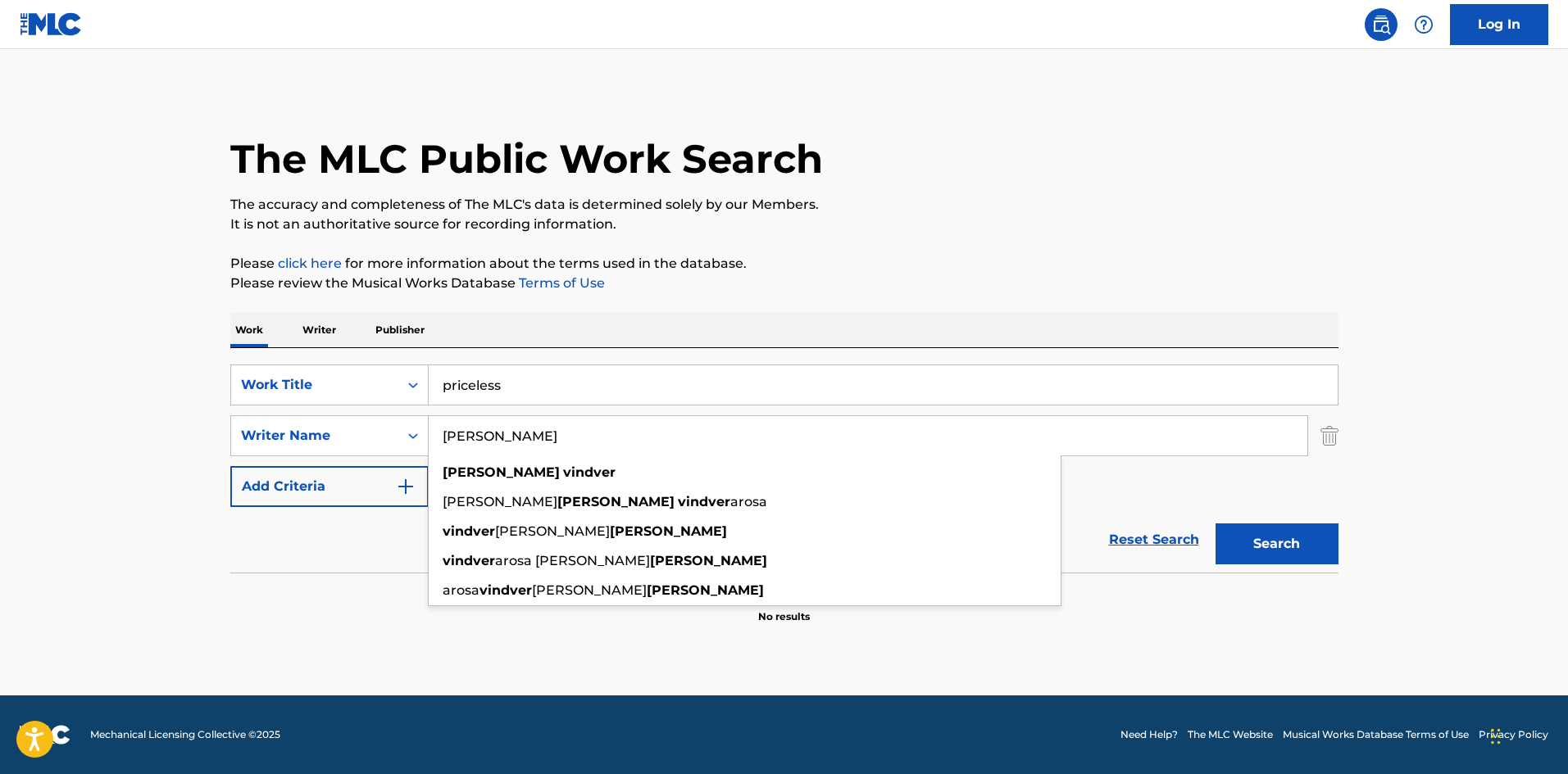
type input "[PERSON_NAME]"
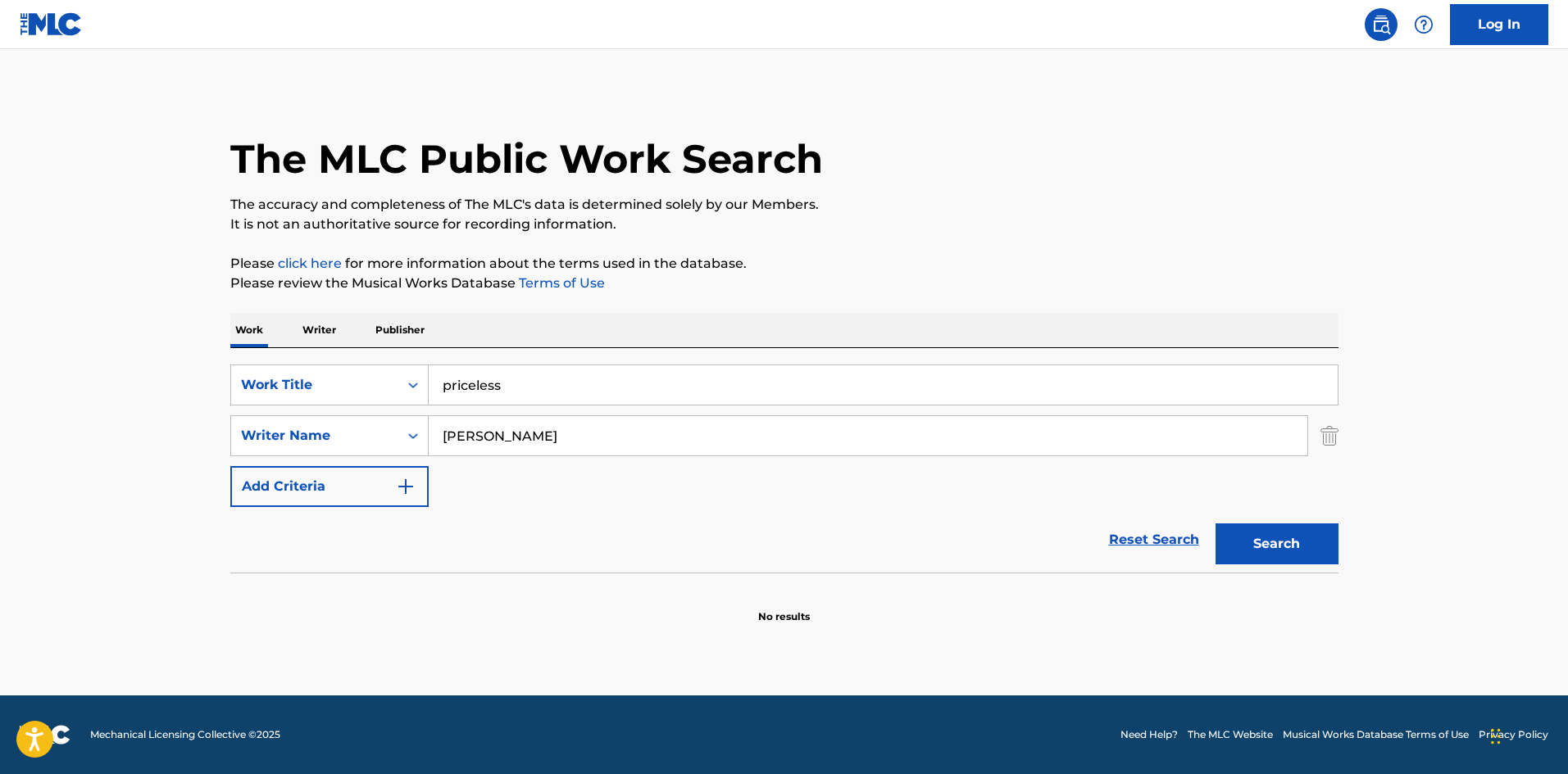
click at [1239, 547] on button "Search" at bounding box center [1276, 544] width 122 height 41
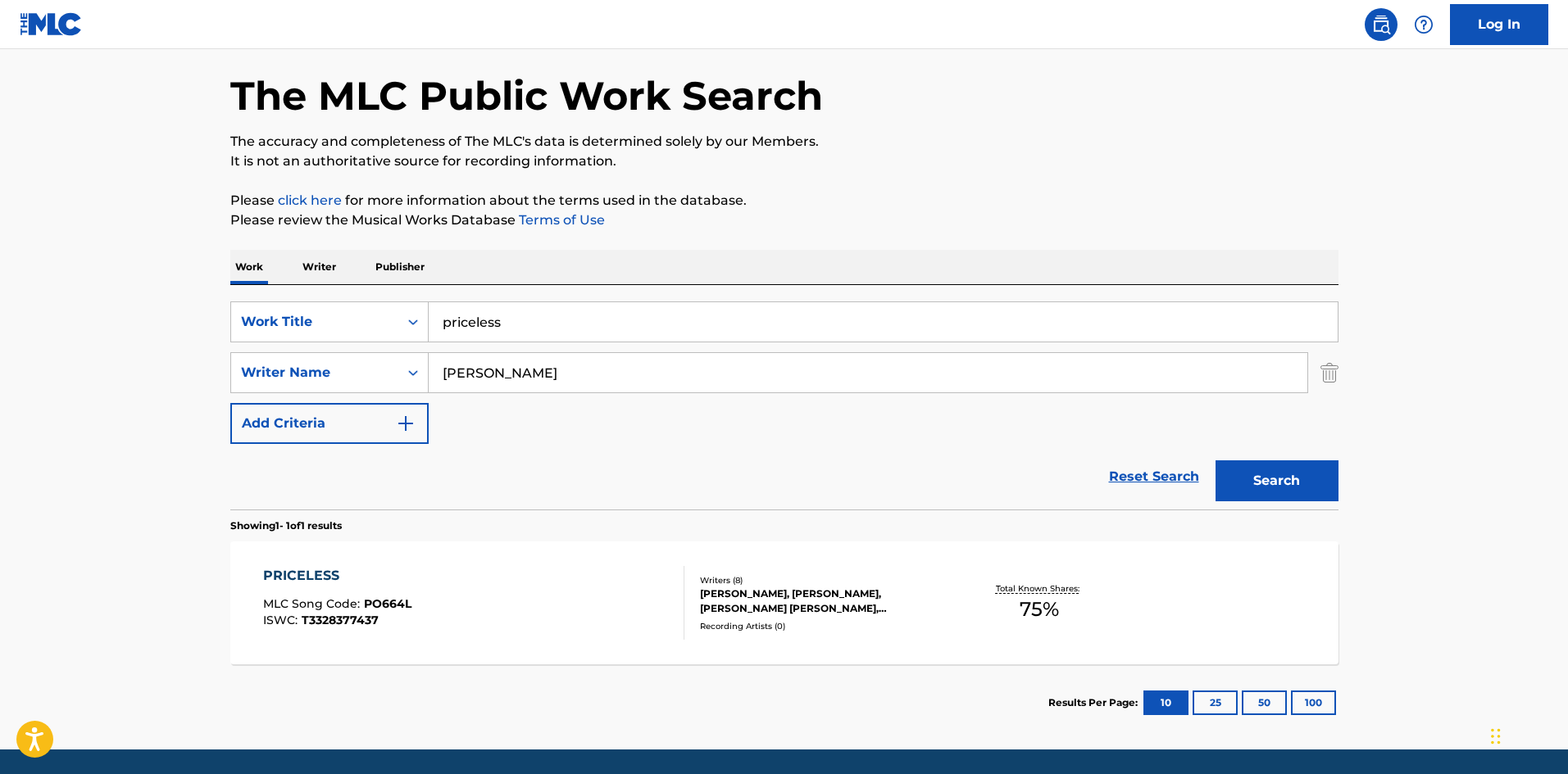
scroll to position [117, 0]
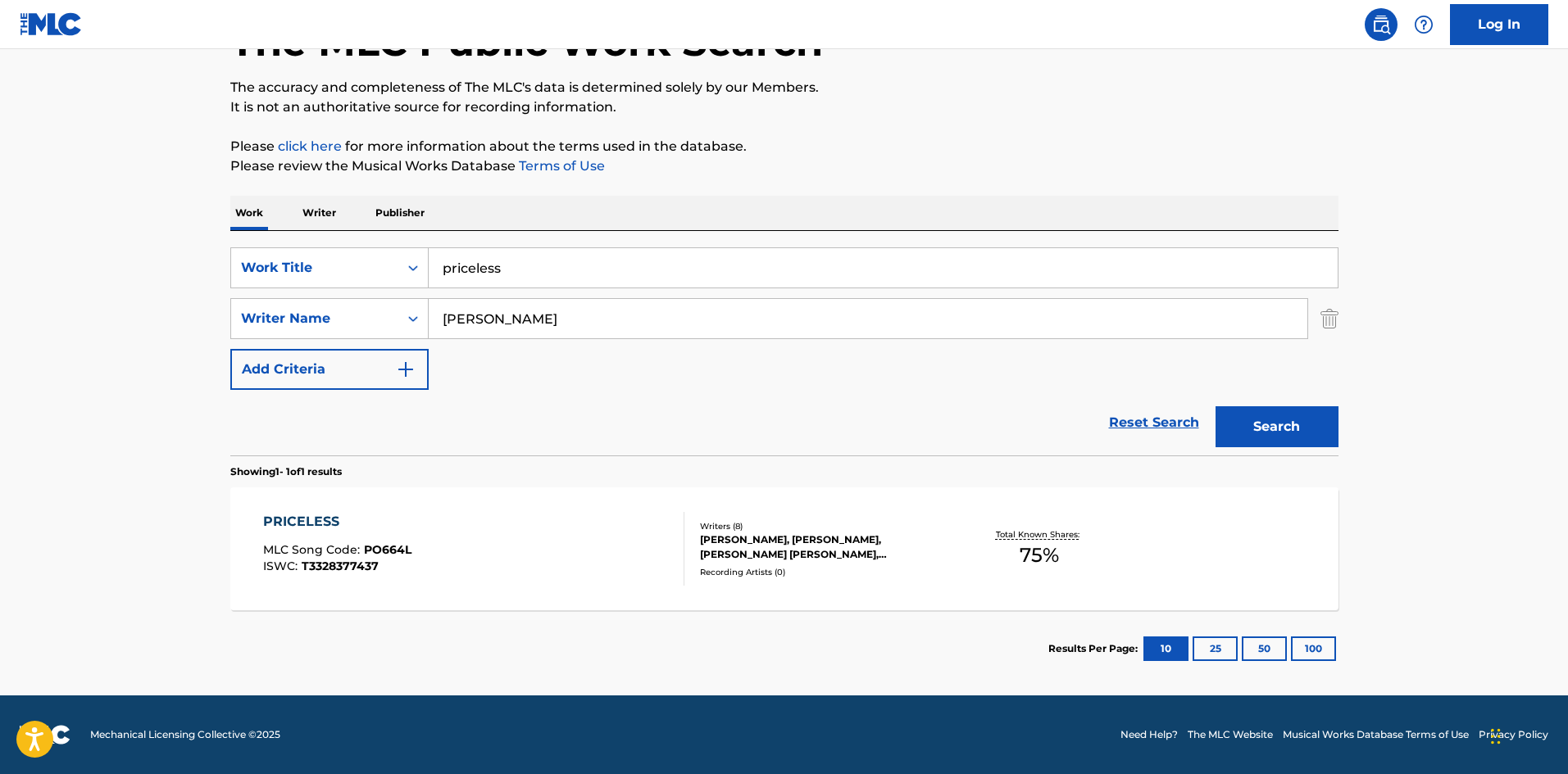
click at [503, 571] on div "PRICELESS MLC Song Code : PO664L ISWC : T3328377437" at bounding box center [474, 548] width 421 height 73
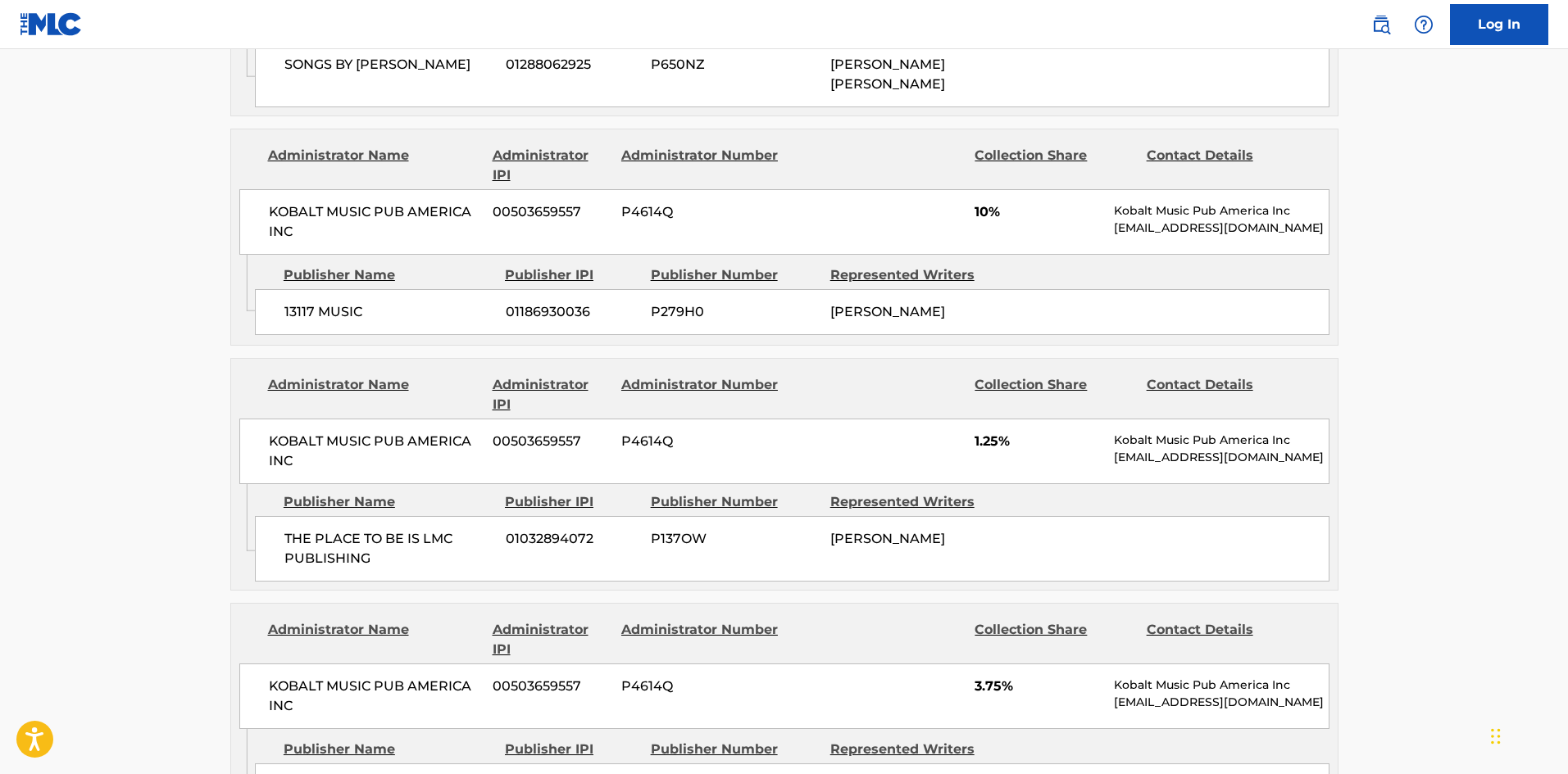
scroll to position [1230, 0]
drag, startPoint x: 926, startPoint y: 321, endPoint x: 907, endPoint y: 289, distance: 37.2
click at [897, 290] on div "13117 MUSIC 01186930036 P279H0 [PERSON_NAME]" at bounding box center [792, 313] width 1074 height 46
click at [959, 326] on div "13117 MUSIC 01186930036 P279H0 [PERSON_NAME]" at bounding box center [792, 313] width 1074 height 46
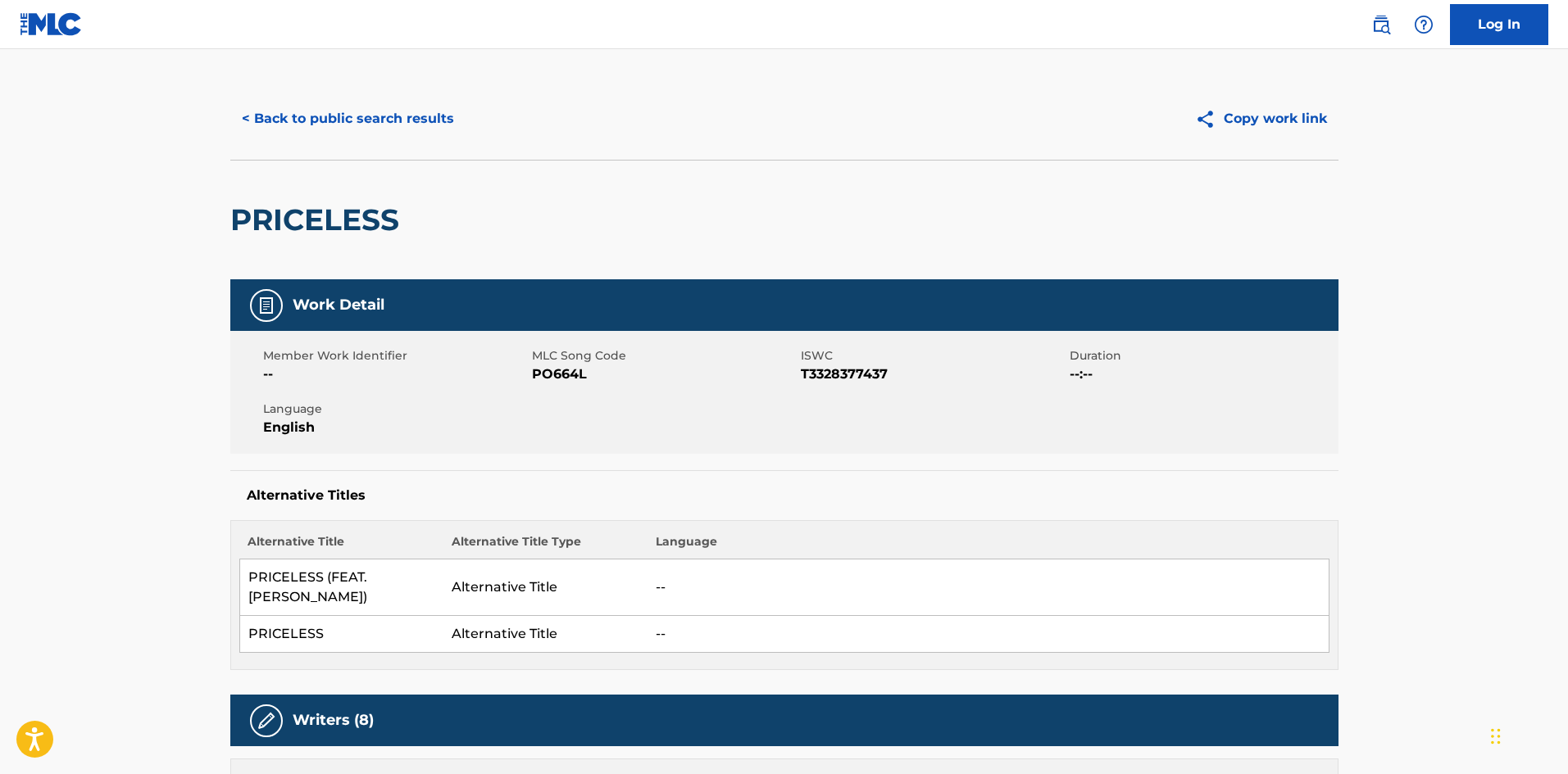
scroll to position [0, 0]
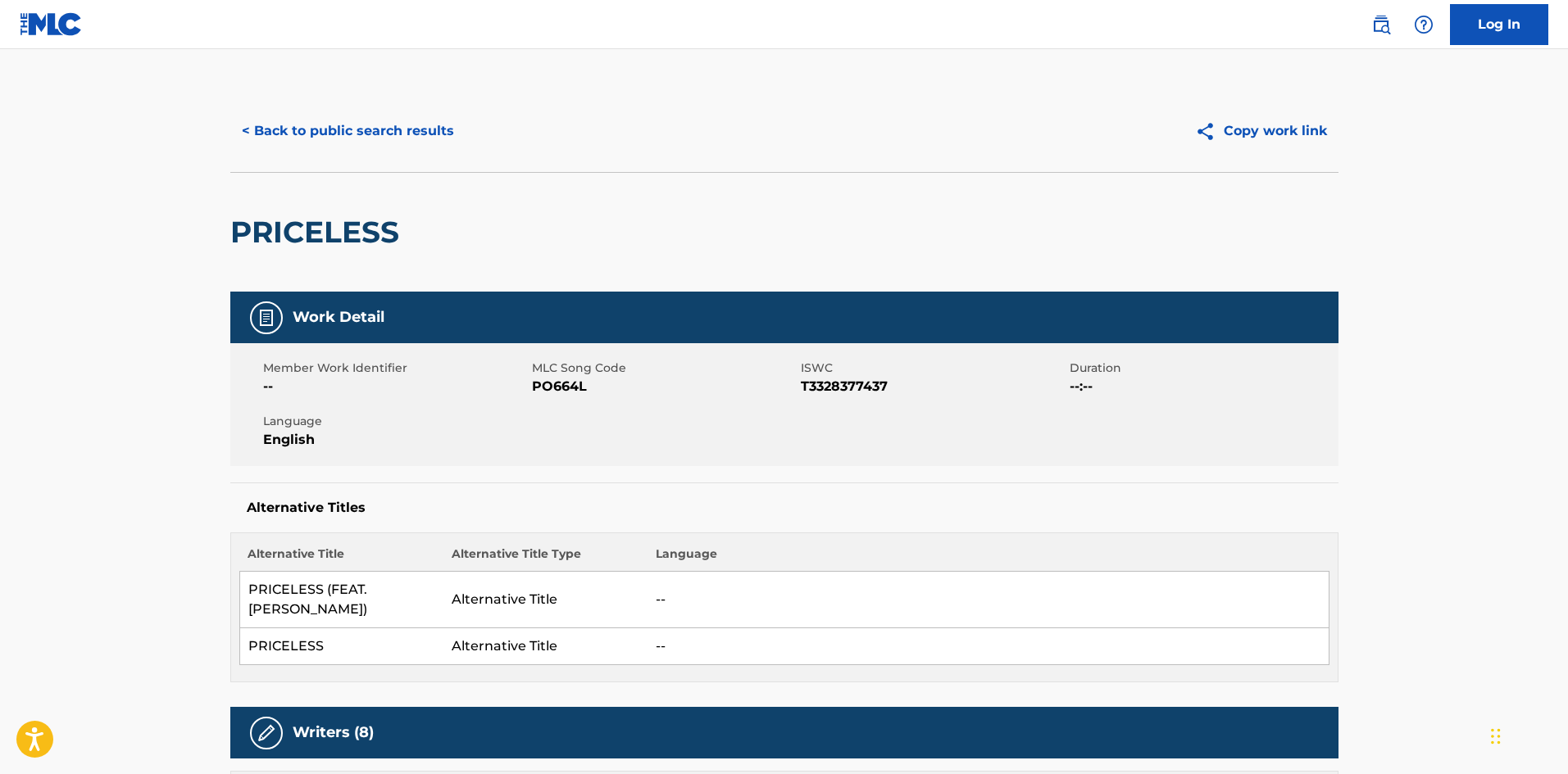
click at [334, 131] on button "< Back to public search results" at bounding box center [348, 131] width 235 height 41
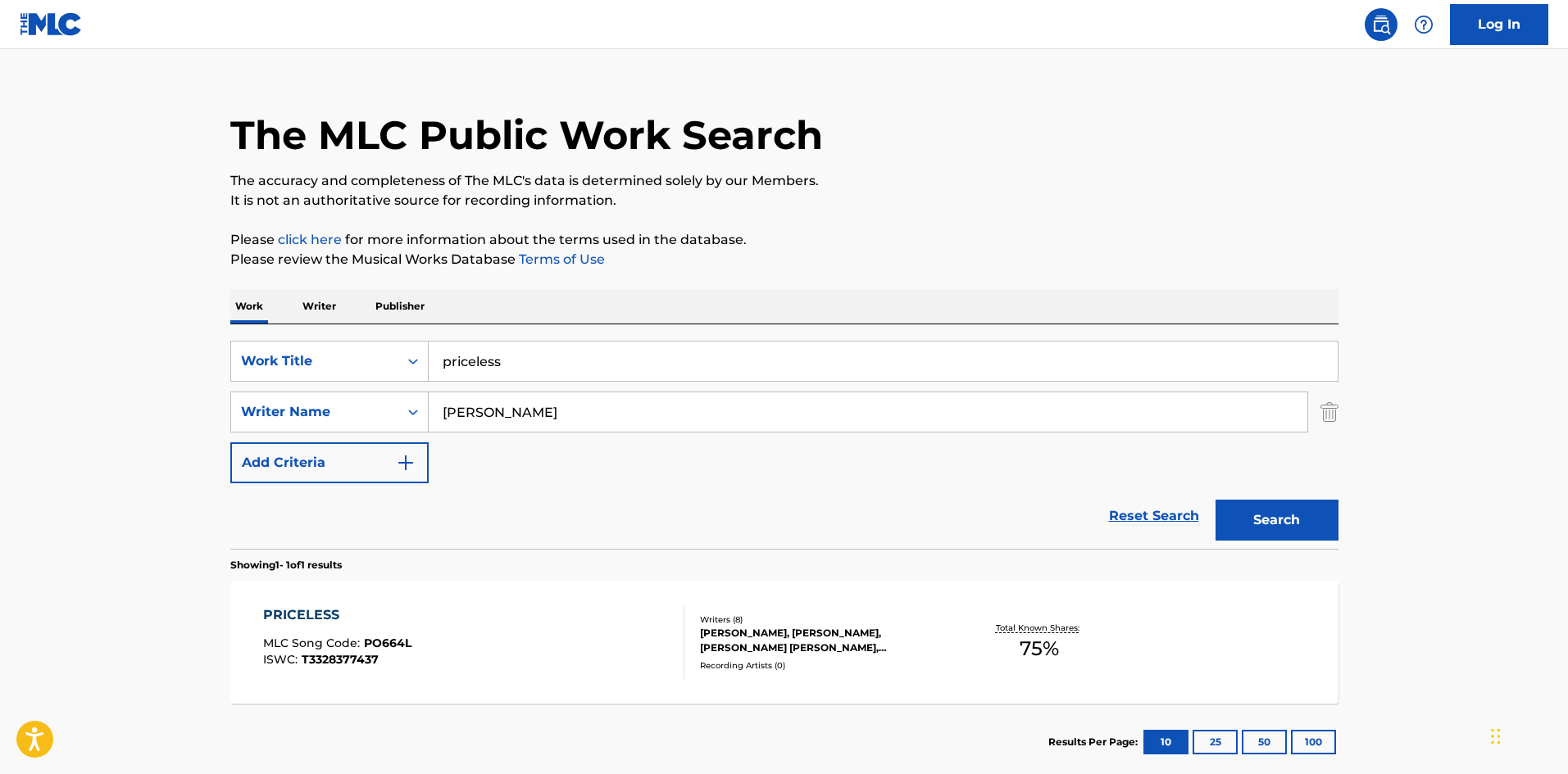
drag, startPoint x: 488, startPoint y: 362, endPoint x: 442, endPoint y: 367, distance: 46.3
click at [443, 367] on input "priceless" at bounding box center [882, 361] width 908 height 39
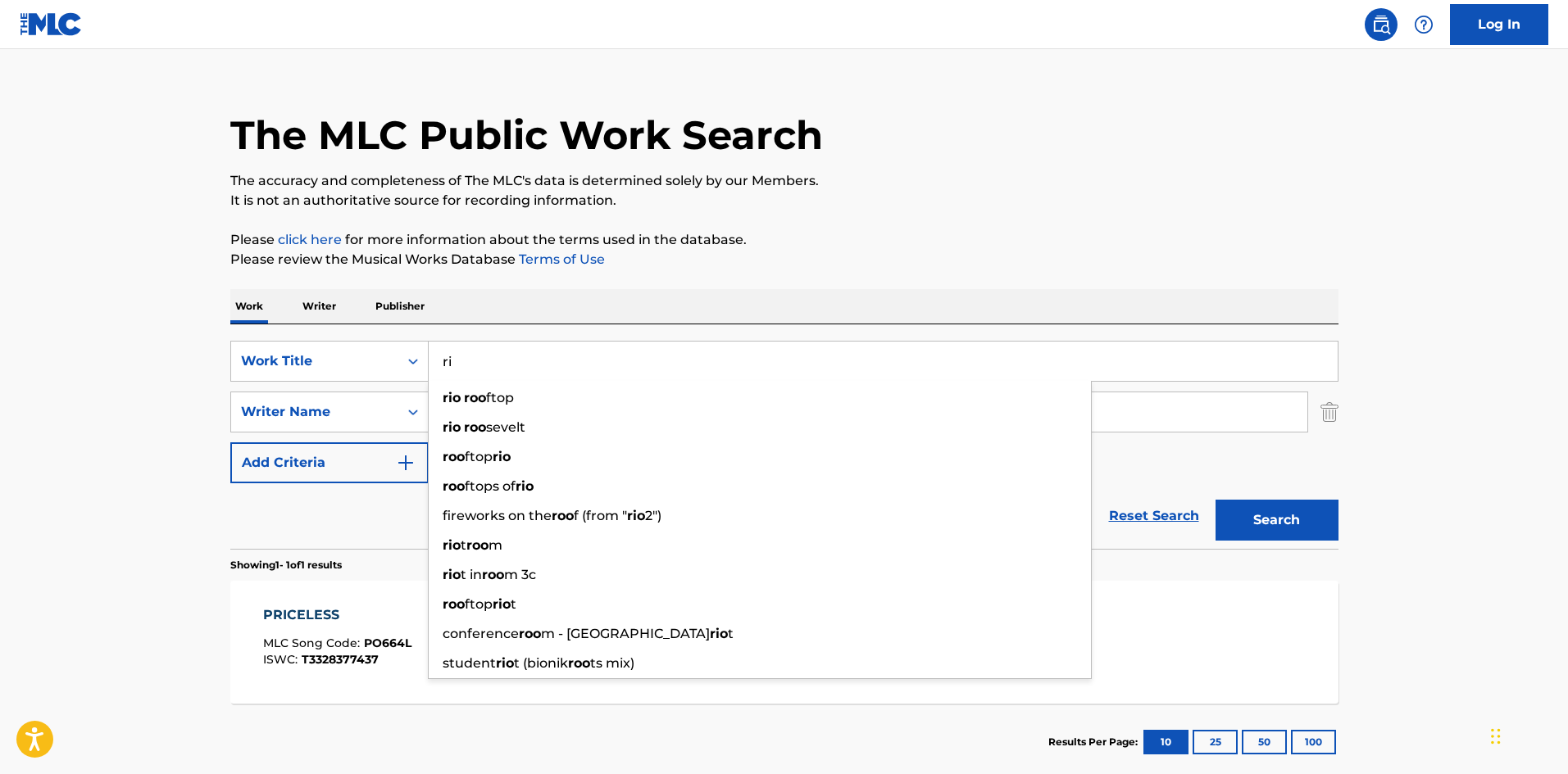
type input "r"
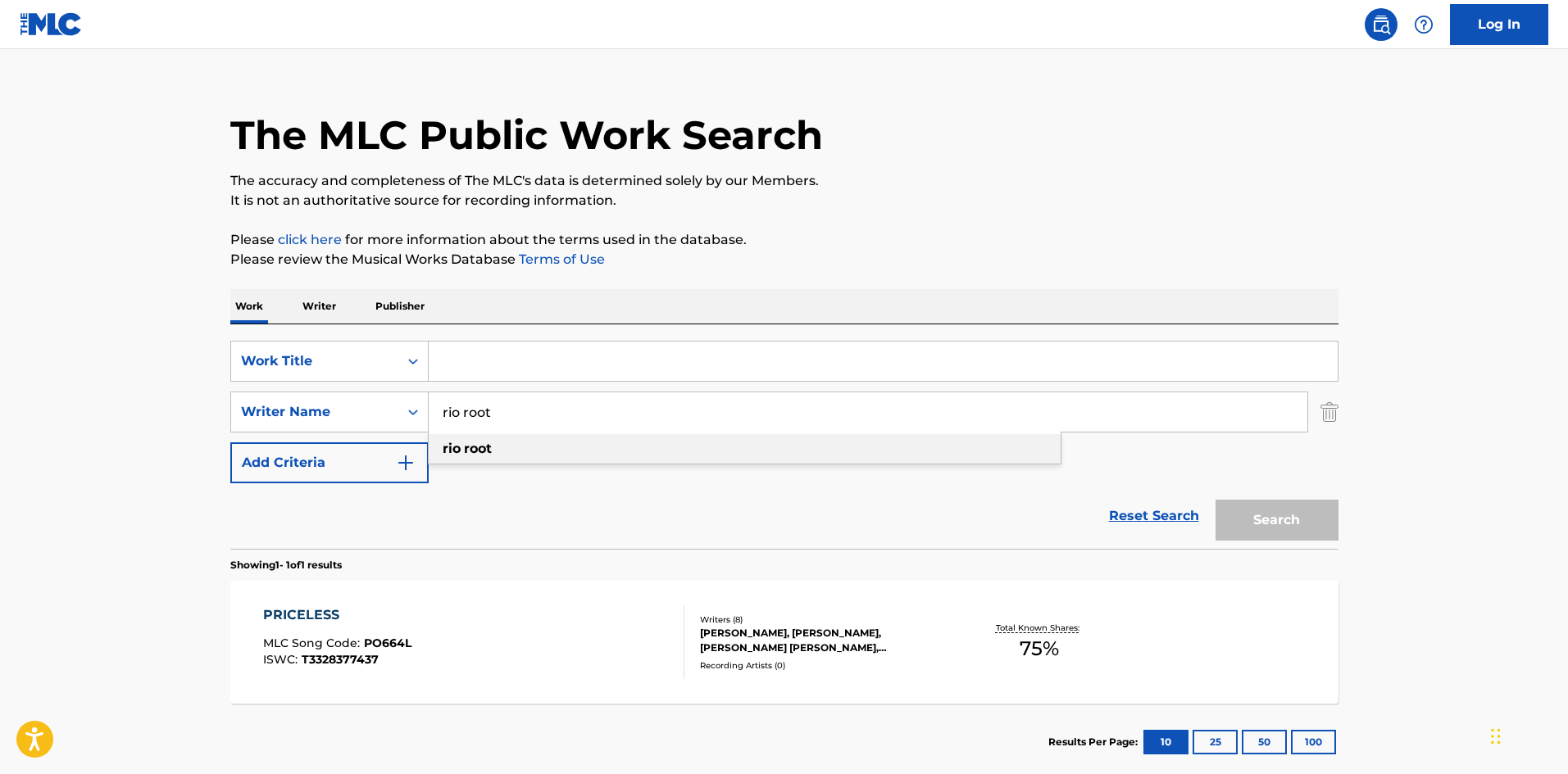
type input "rio root"
click at [640, 449] on div "rio root" at bounding box center [744, 449] width 632 height 30
click at [548, 367] on input "Search Form" at bounding box center [882, 361] width 908 height 39
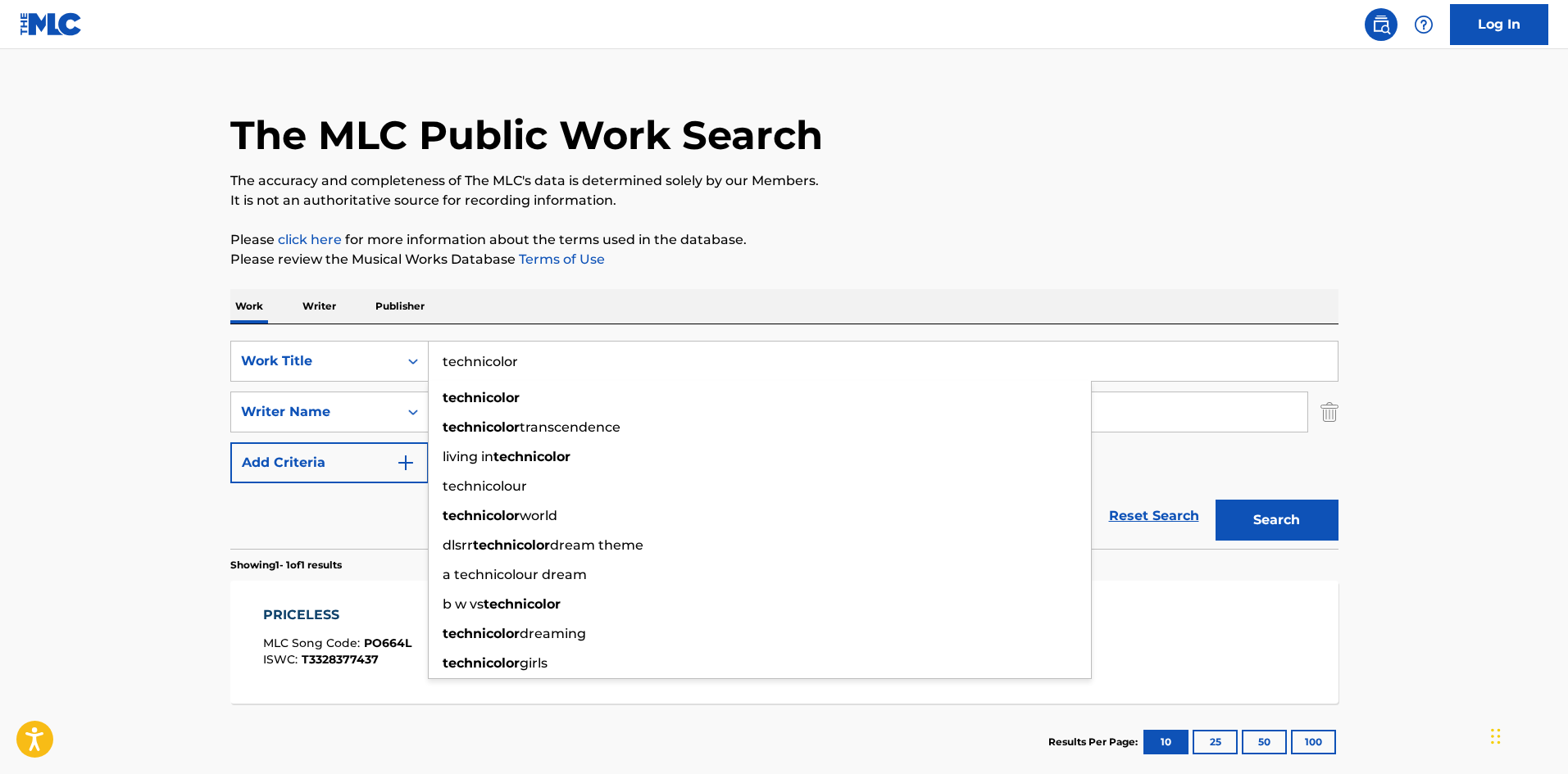
type input "technicolor"
click at [1215, 500] on button "Search" at bounding box center [1276, 520] width 122 height 41
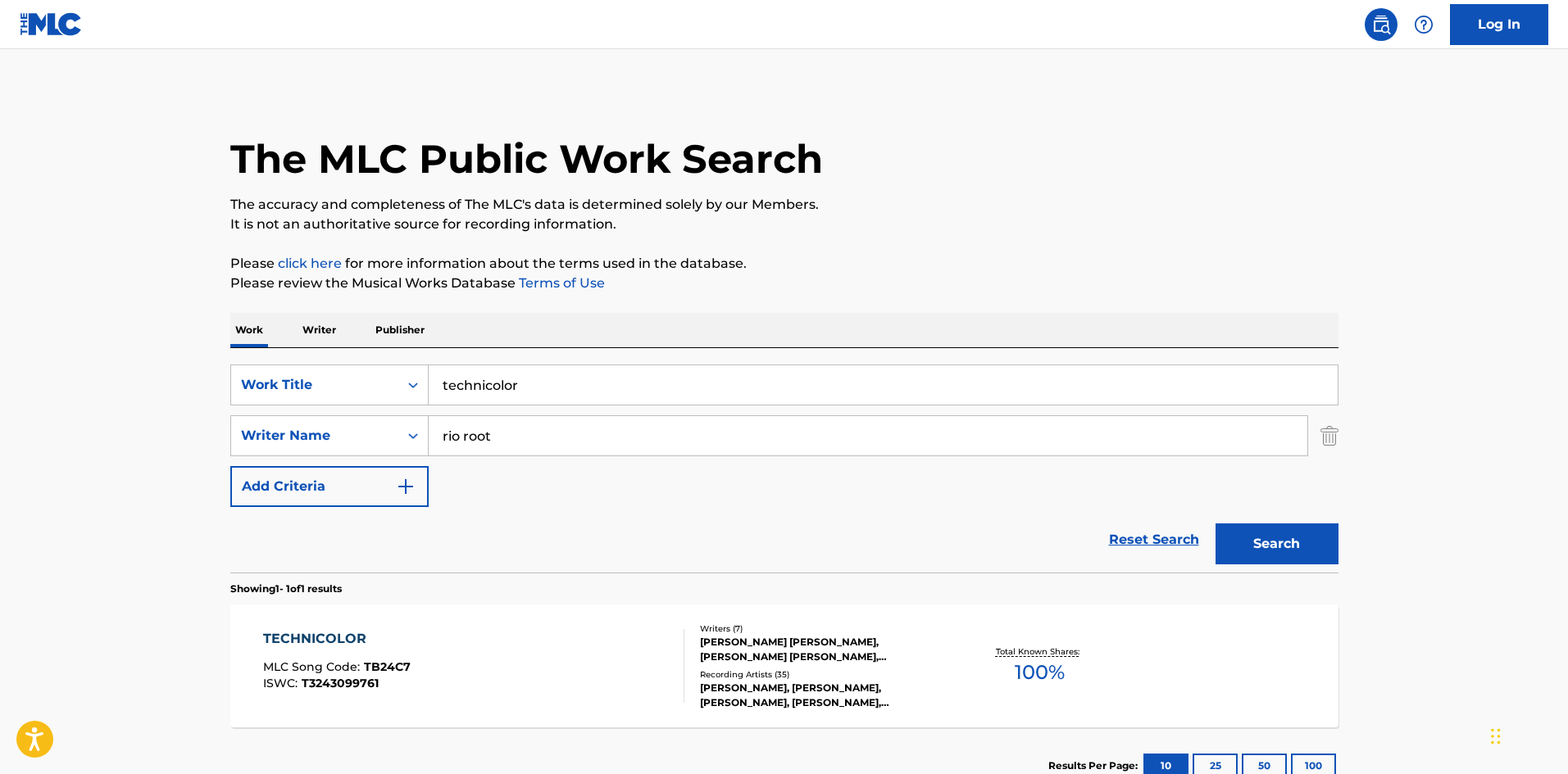
click at [5, 540] on main "The MLC Public Work Search The accuracy and completeness of The MLC's data is d…" at bounding box center [784, 431] width 1568 height 764
click at [292, 650] on div "TECHNICOLOR MLC Song Code : TB24C7 ISWC : T3243099761" at bounding box center [337, 666] width 148 height 73
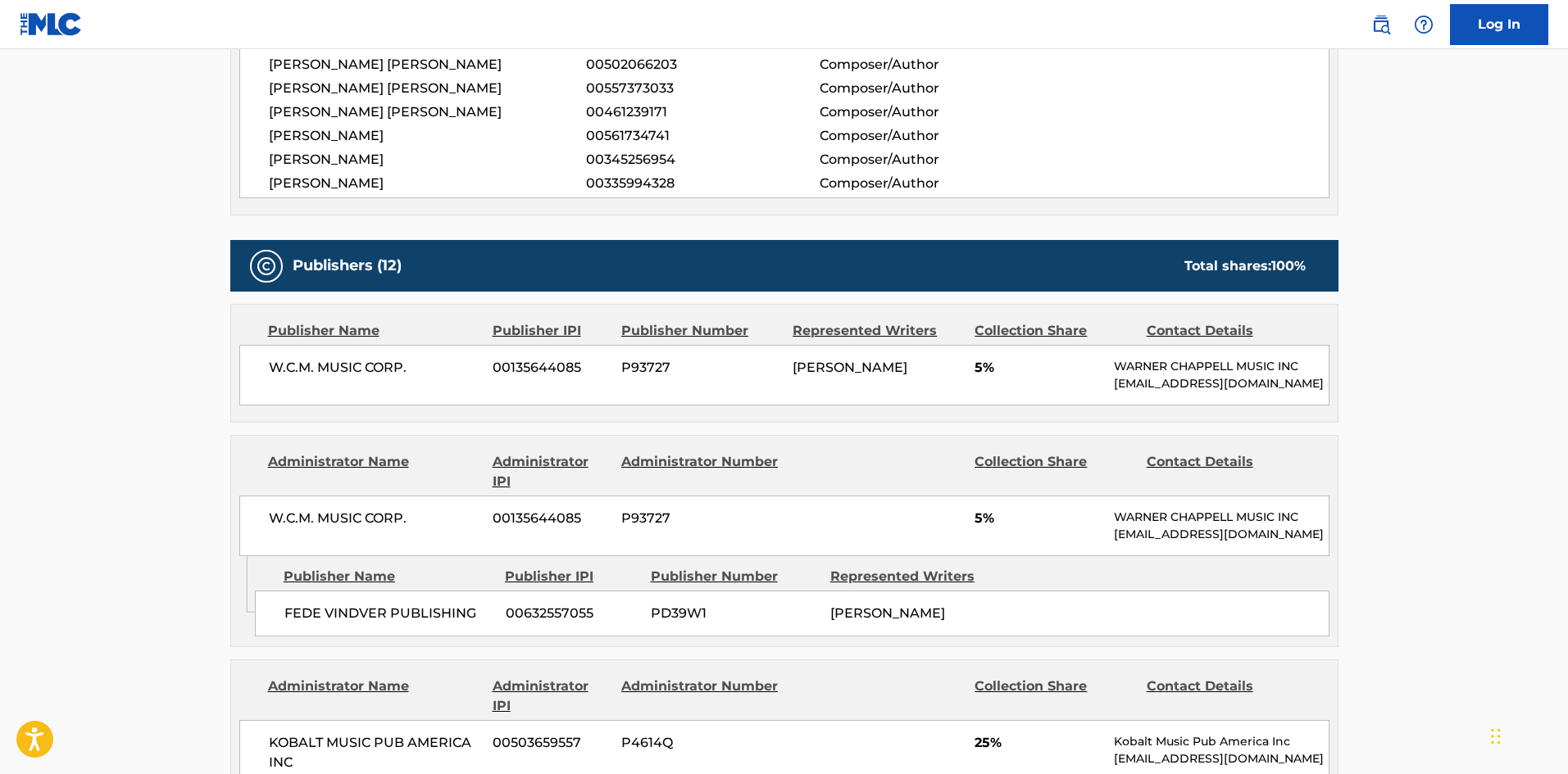
scroll to position [328, 0]
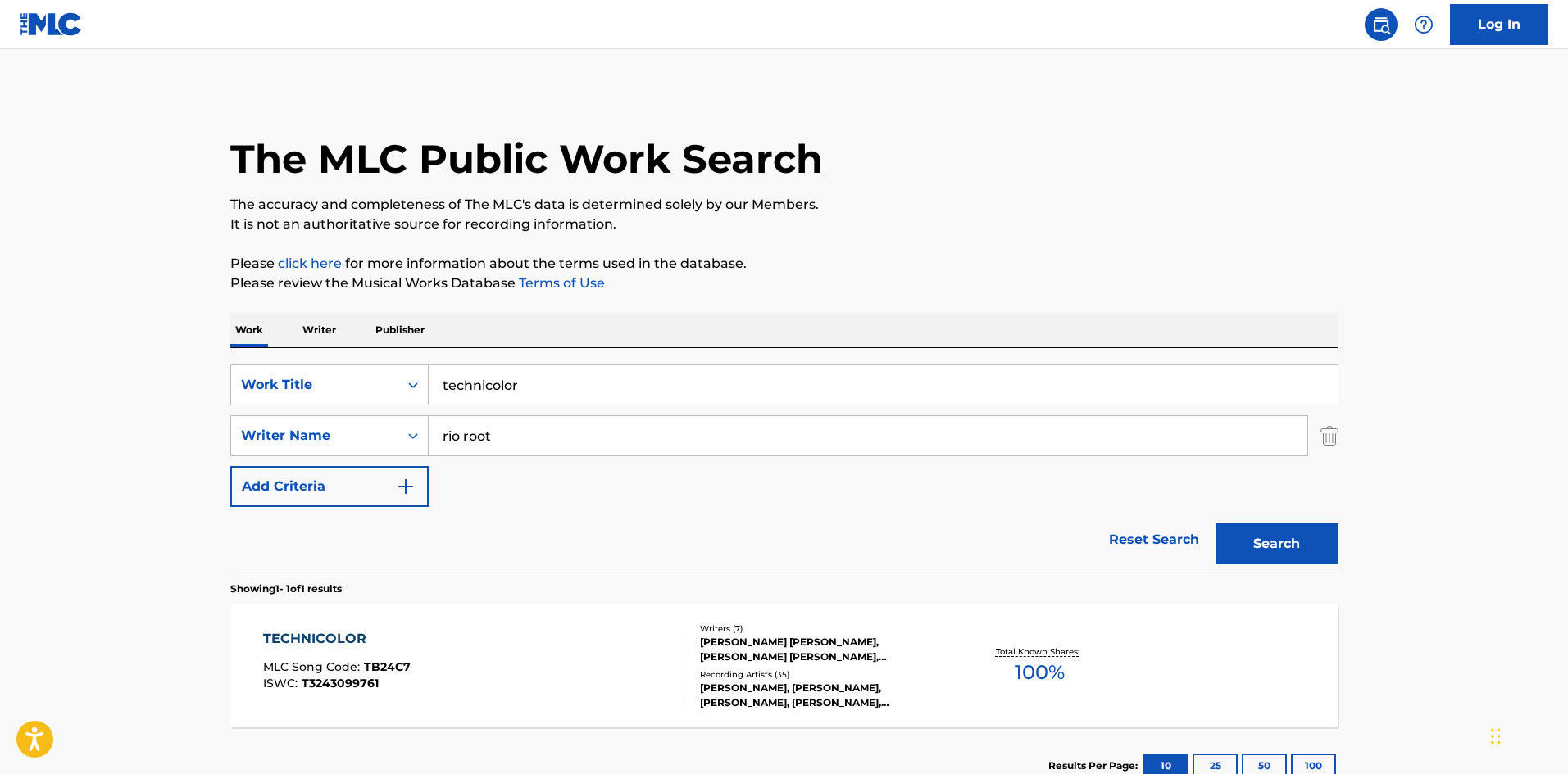
drag, startPoint x: 456, startPoint y: 382, endPoint x: 435, endPoint y: 392, distance: 23.3
click at [440, 387] on input "technicolor" at bounding box center [882, 385] width 908 height 39
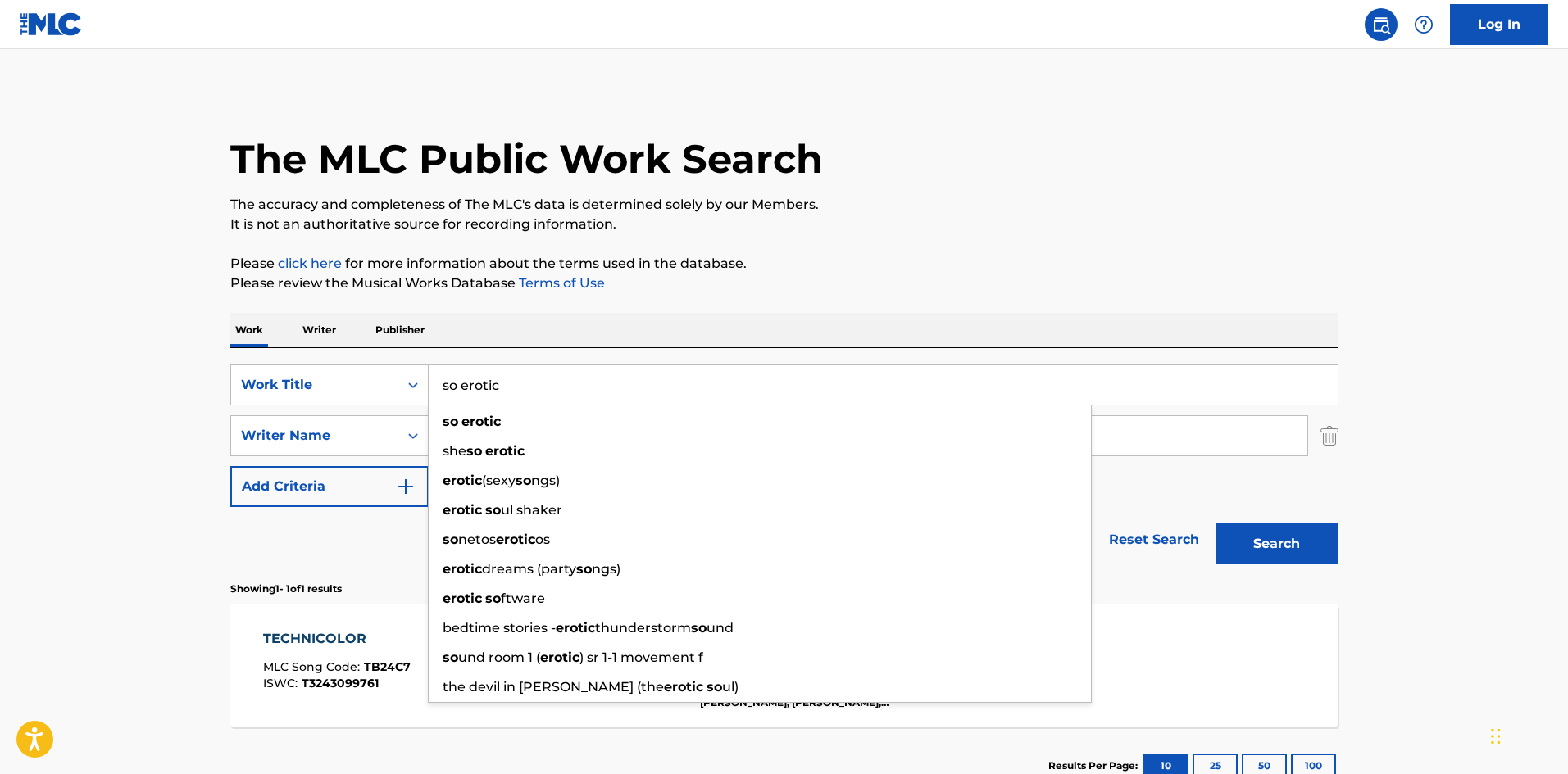
type input "so erotic"
click at [696, 421] on div "so erotic" at bounding box center [760, 422] width 662 height 30
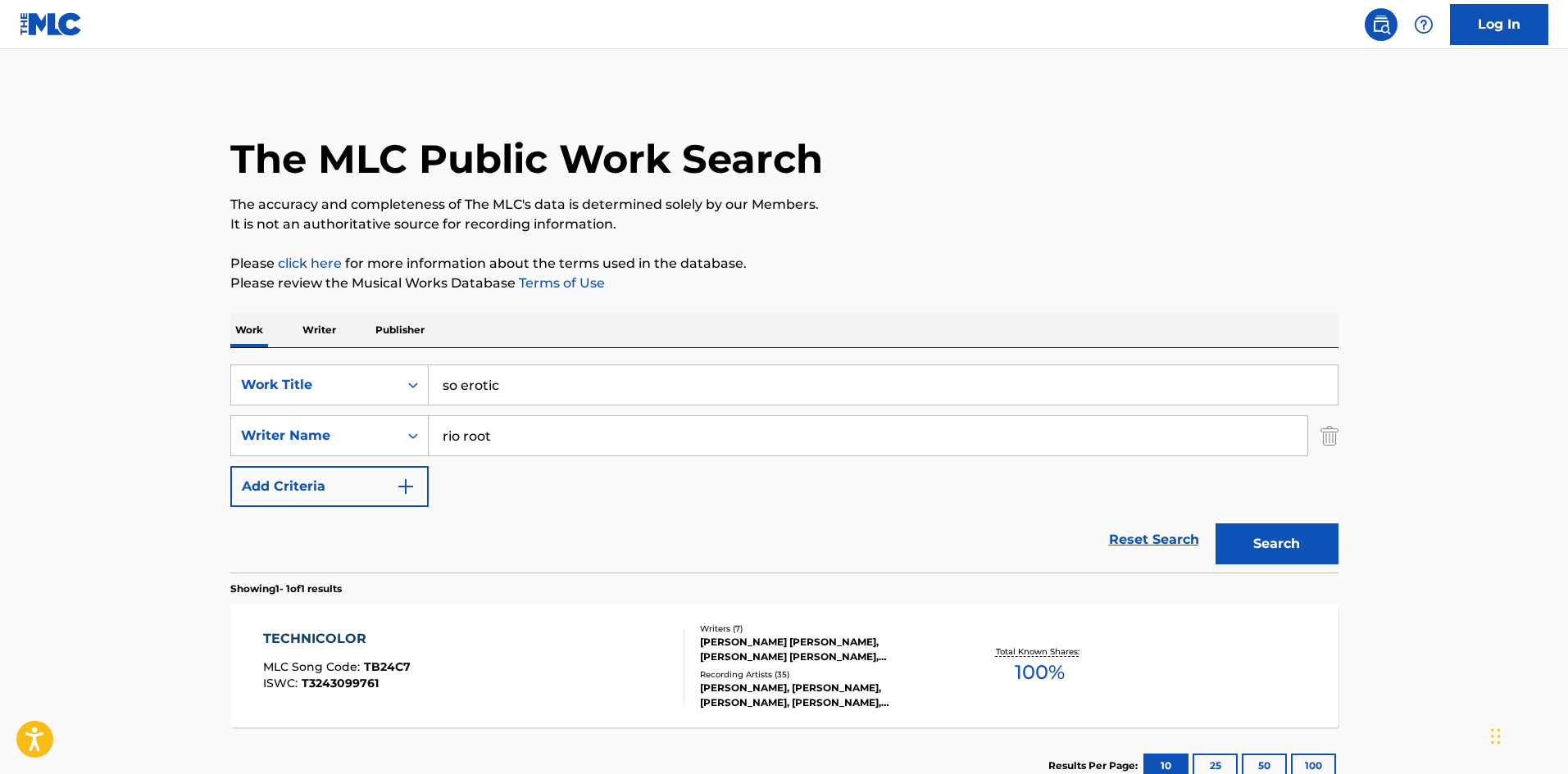
drag, startPoint x: 601, startPoint y: 438, endPoint x: 466, endPoint y: 440, distance: 135.0
click at [466, 440] on input "rio root" at bounding box center [867, 436] width 878 height 39
click at [565, 392] on input "so erotic" at bounding box center [882, 385] width 908 height 39
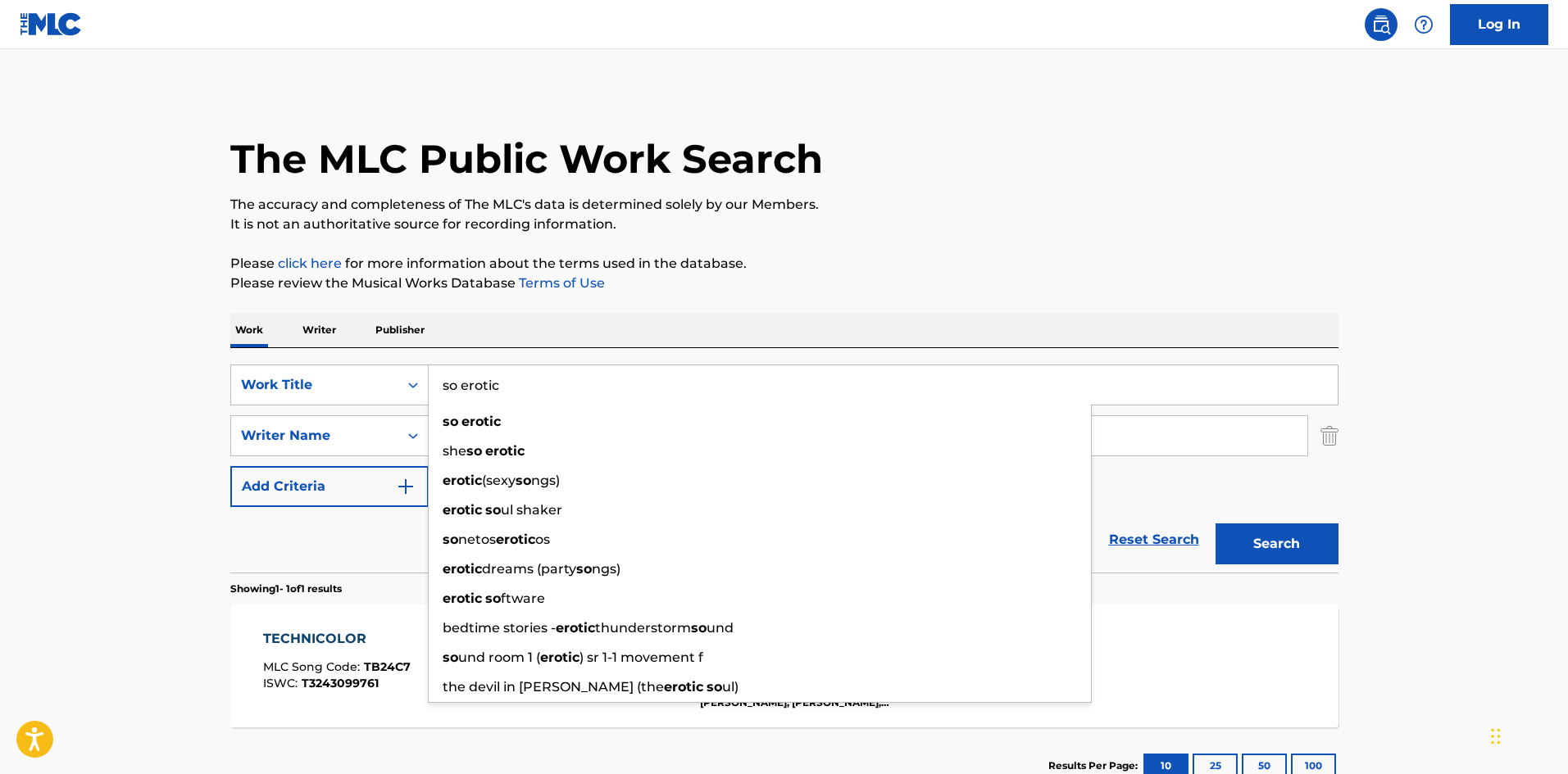
drag, startPoint x: 84, startPoint y: 410, endPoint x: 110, endPoint y: 415, distance: 26.5
click at [85, 410] on main "The MLC Public Work Search The accuracy and completeness of The MLC's data is d…" at bounding box center [784, 431] width 1568 height 764
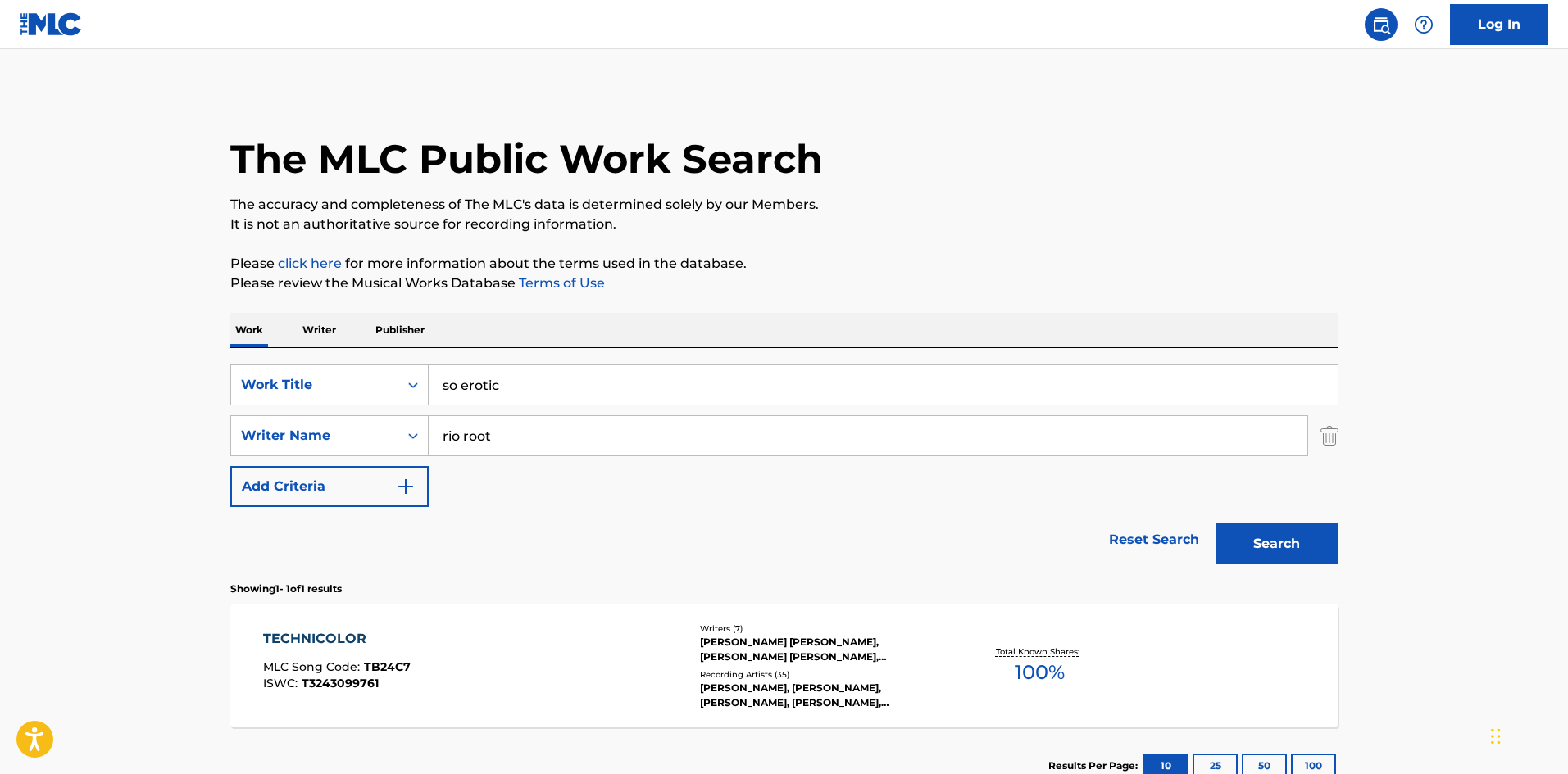
click at [498, 430] on input "rio root" at bounding box center [867, 436] width 878 height 39
paste input "[PERSON_NAME]"
type input "[PERSON_NAME]"
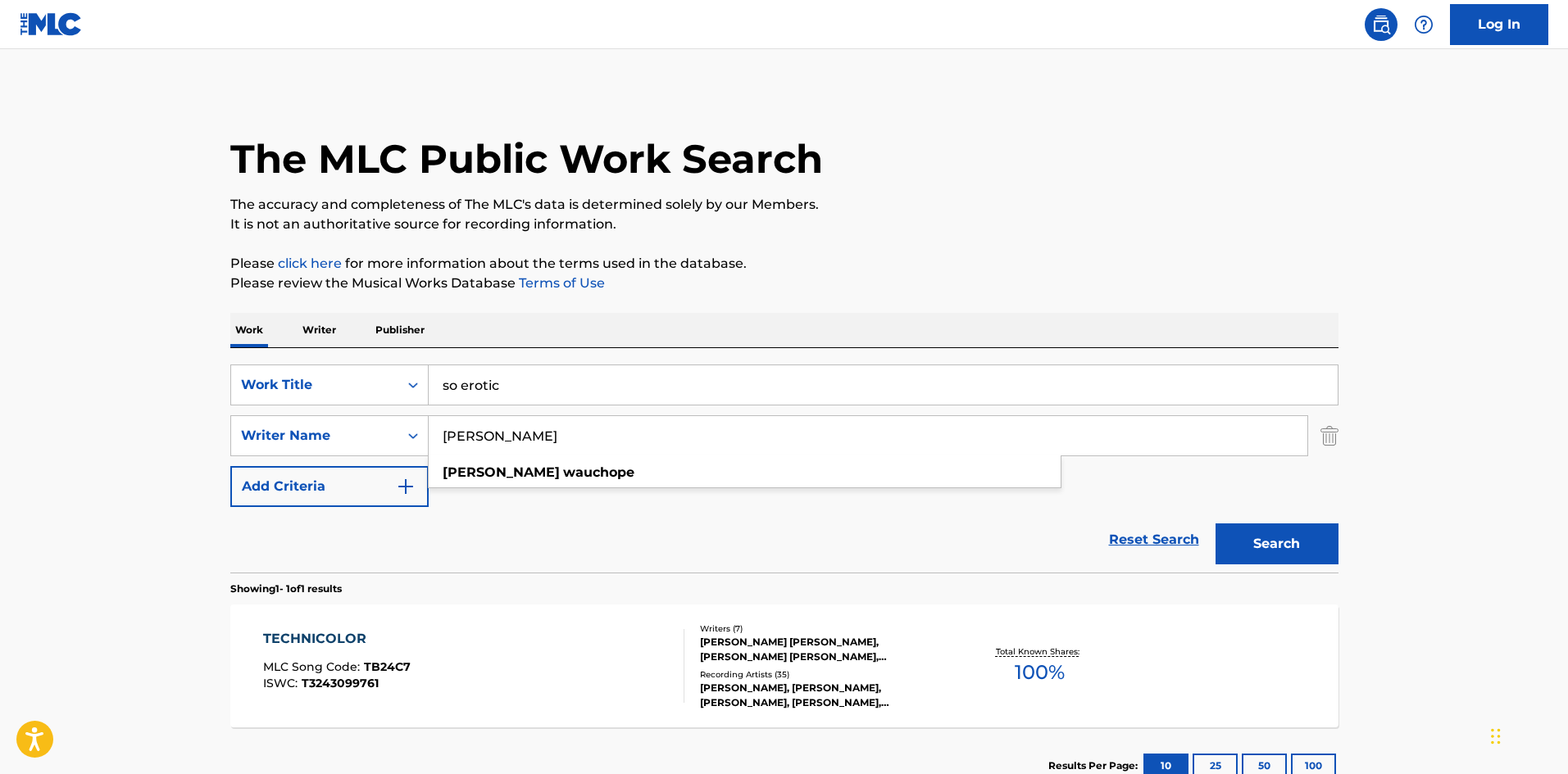
click at [1272, 553] on button "Search" at bounding box center [1276, 544] width 122 height 41
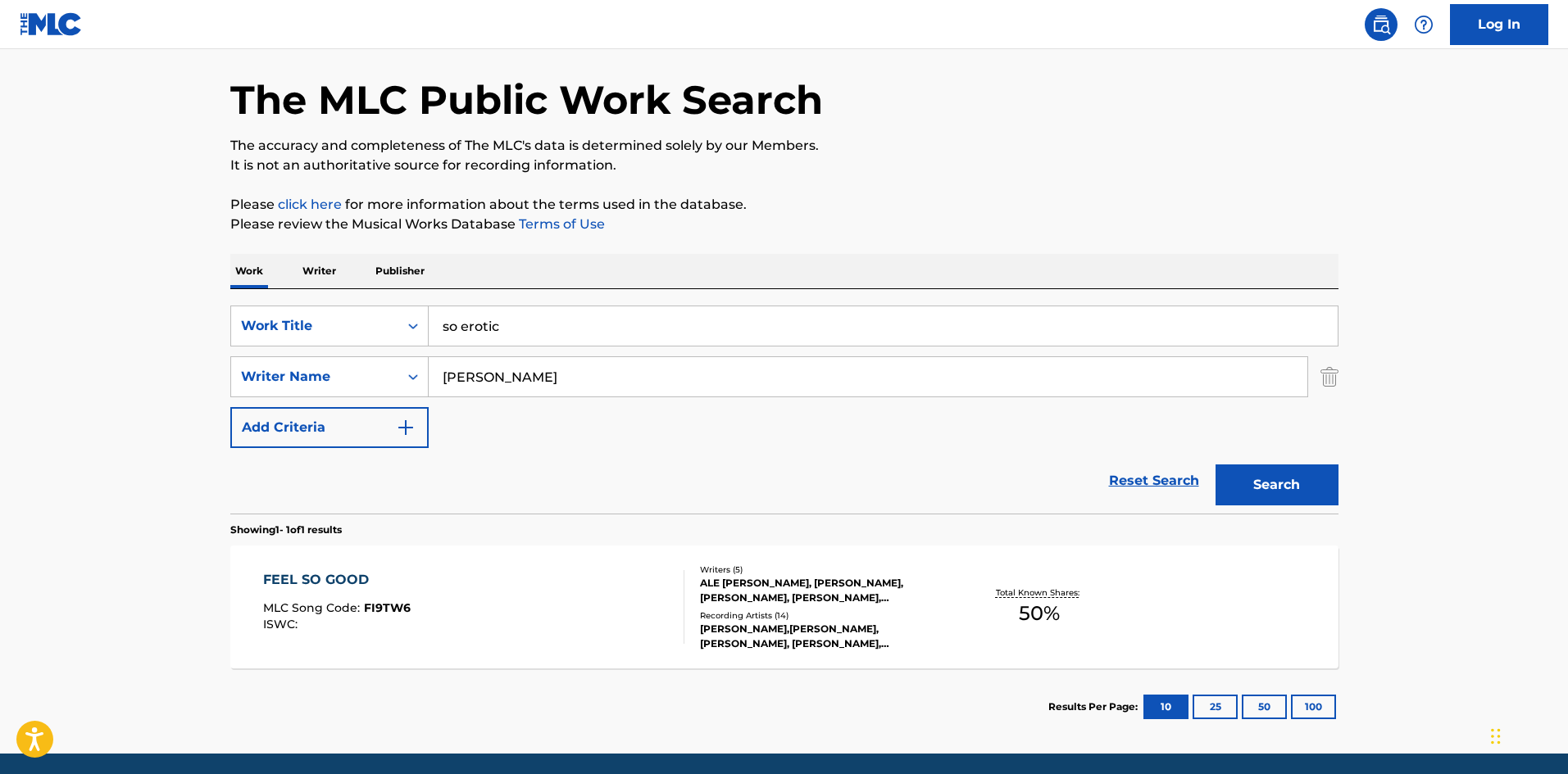
scroll to position [117, 0]
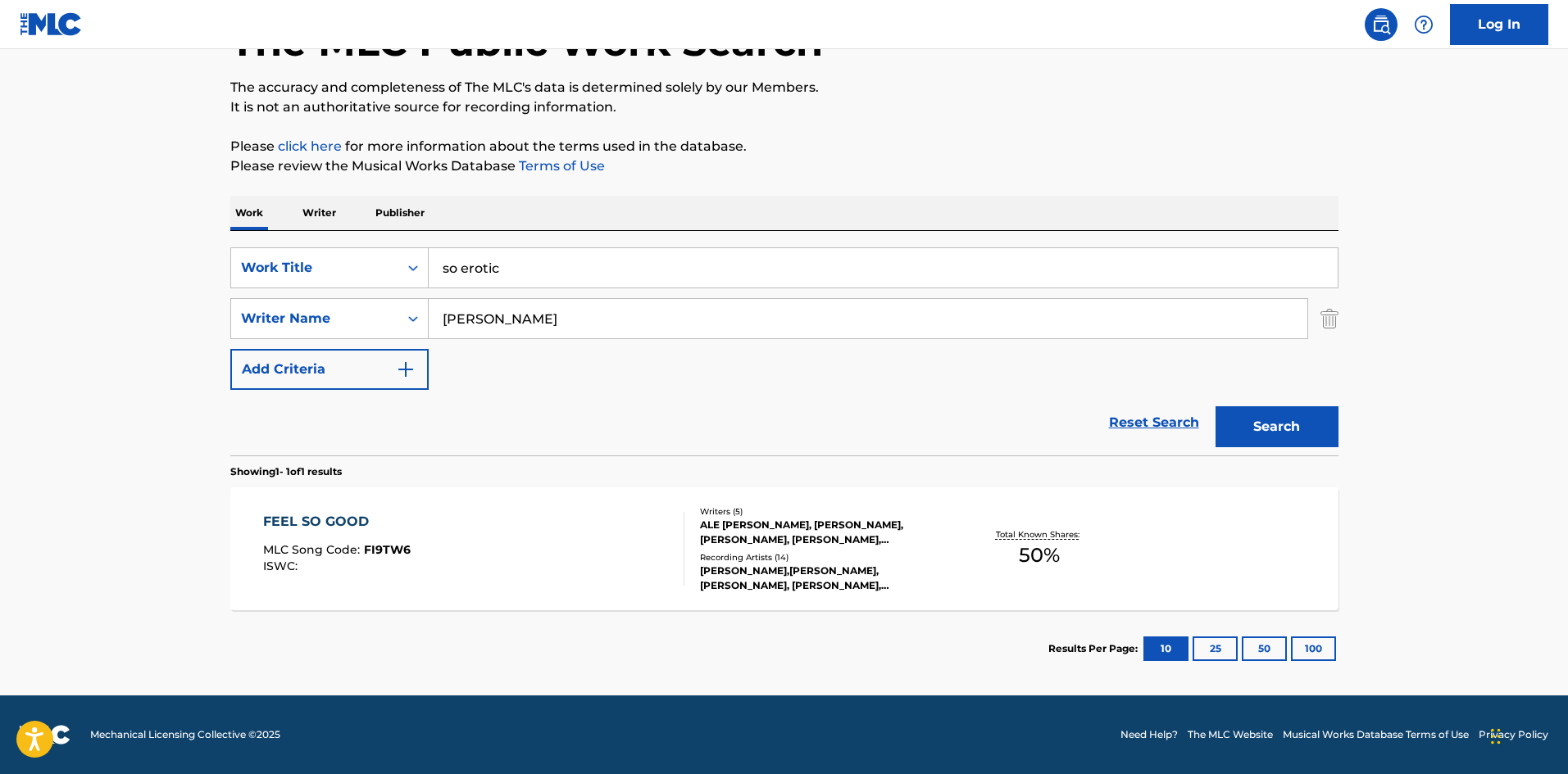
click at [337, 220] on p "Writer" at bounding box center [319, 213] width 44 height 34
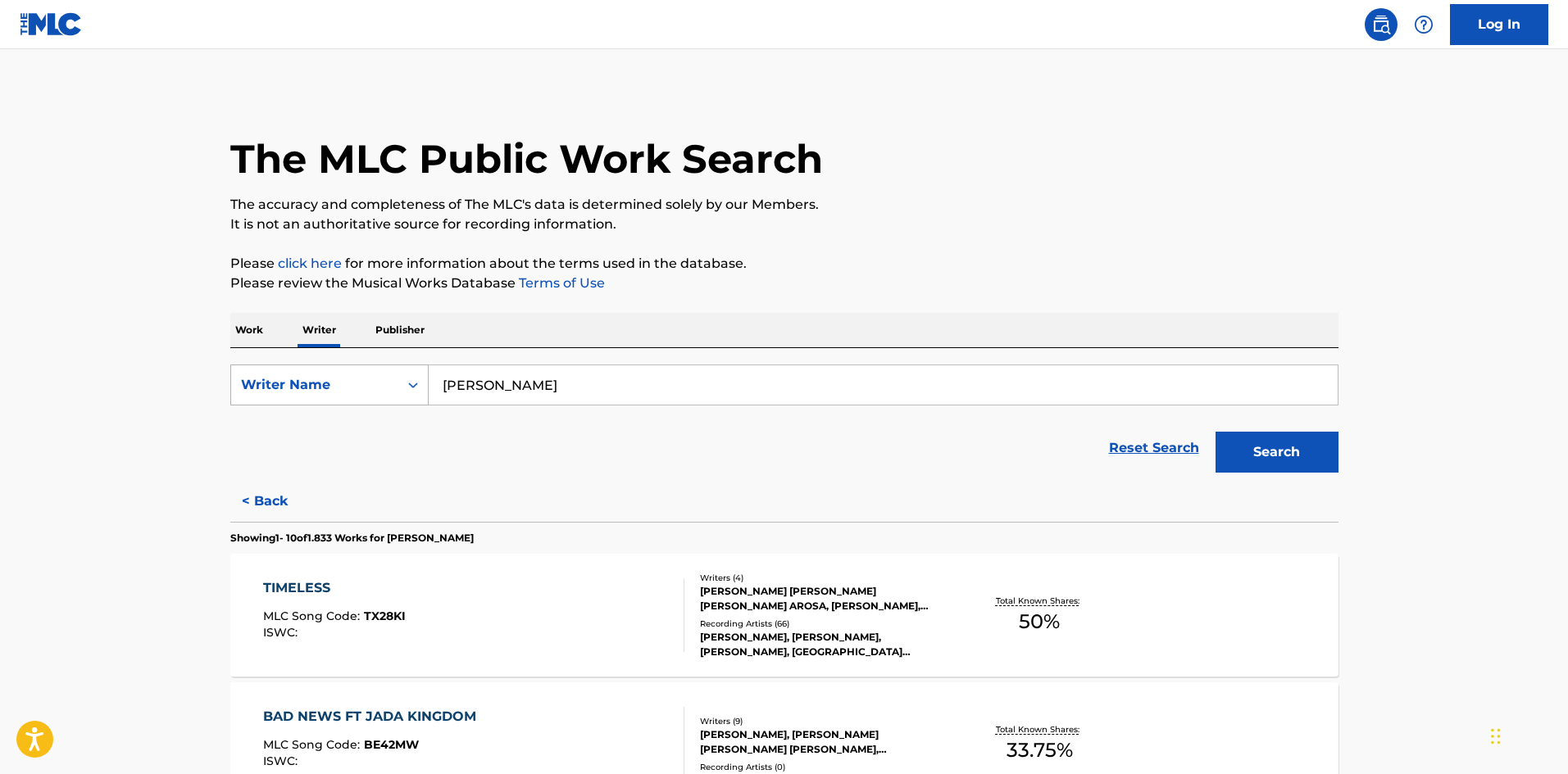
drag, startPoint x: 686, startPoint y: 391, endPoint x: 377, endPoint y: 397, distance: 309.1
click at [377, 397] on div "SearchWithCriteria7c9c2ccb-50fa-41d4-8323-4c4879060825 Writer Name [PERSON_NAME]" at bounding box center [784, 385] width 1108 height 41
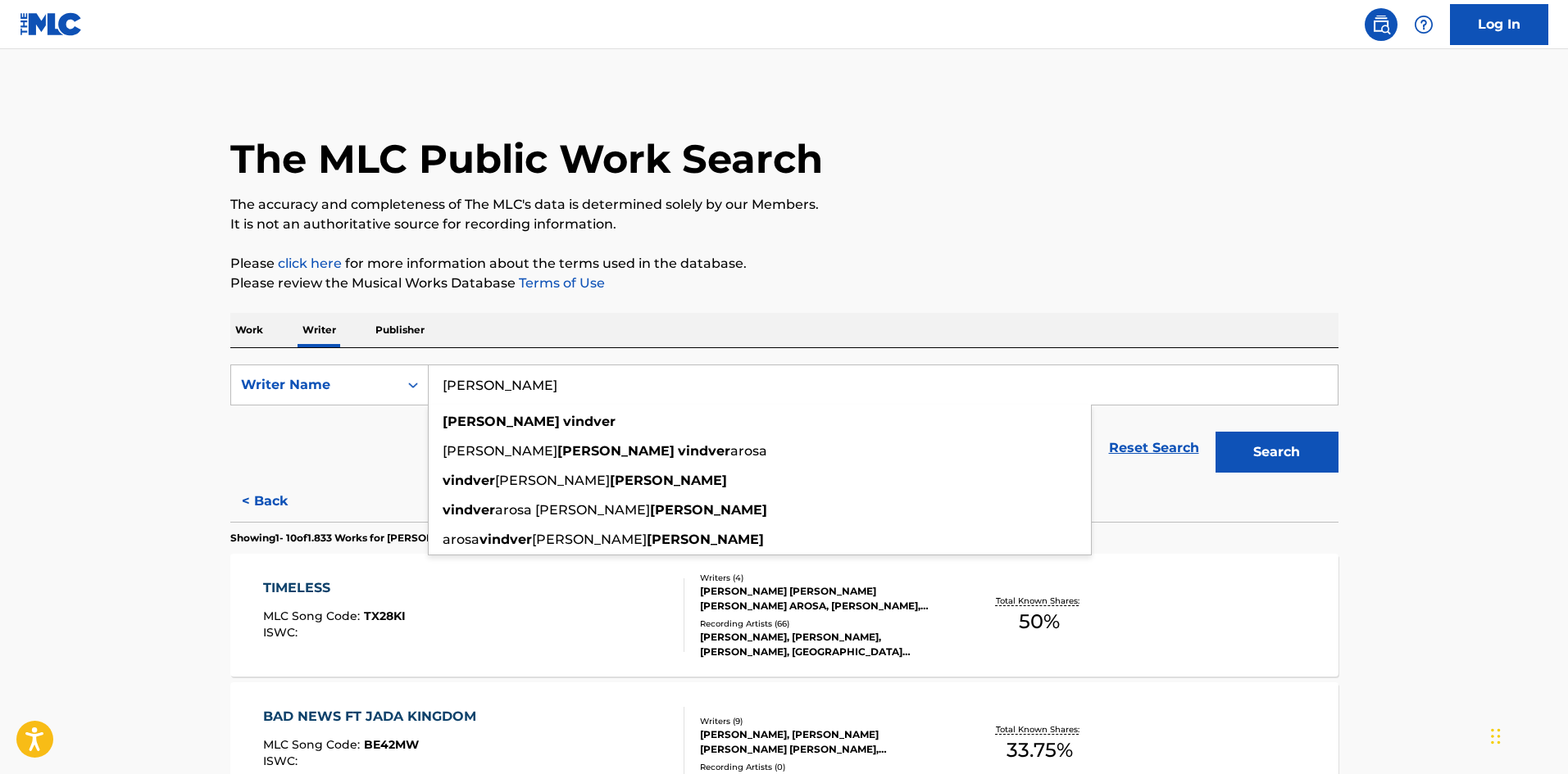
paste input "[PERSON_NAME]"
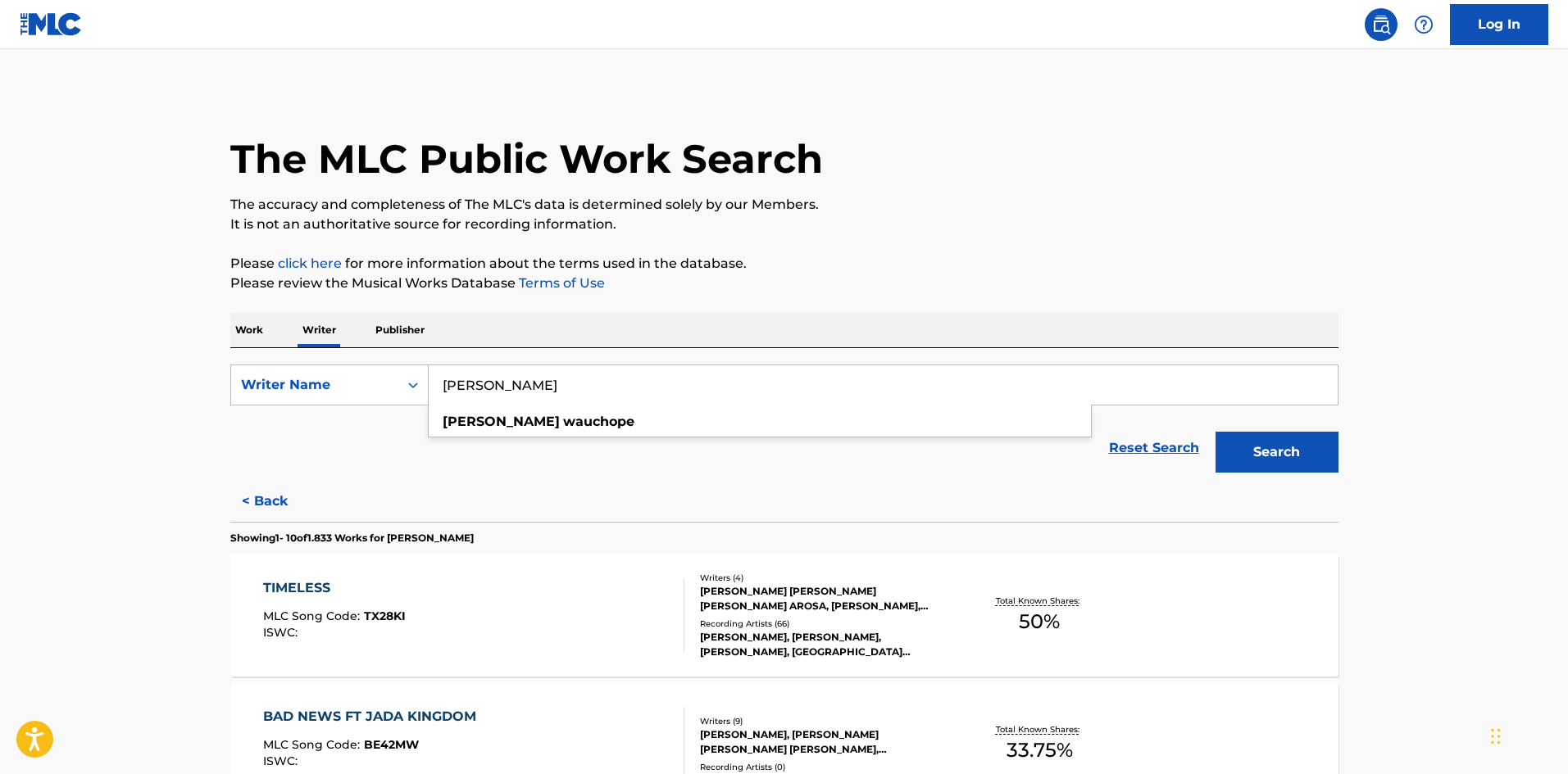
click at [1314, 440] on button "Search" at bounding box center [1276, 452] width 122 height 41
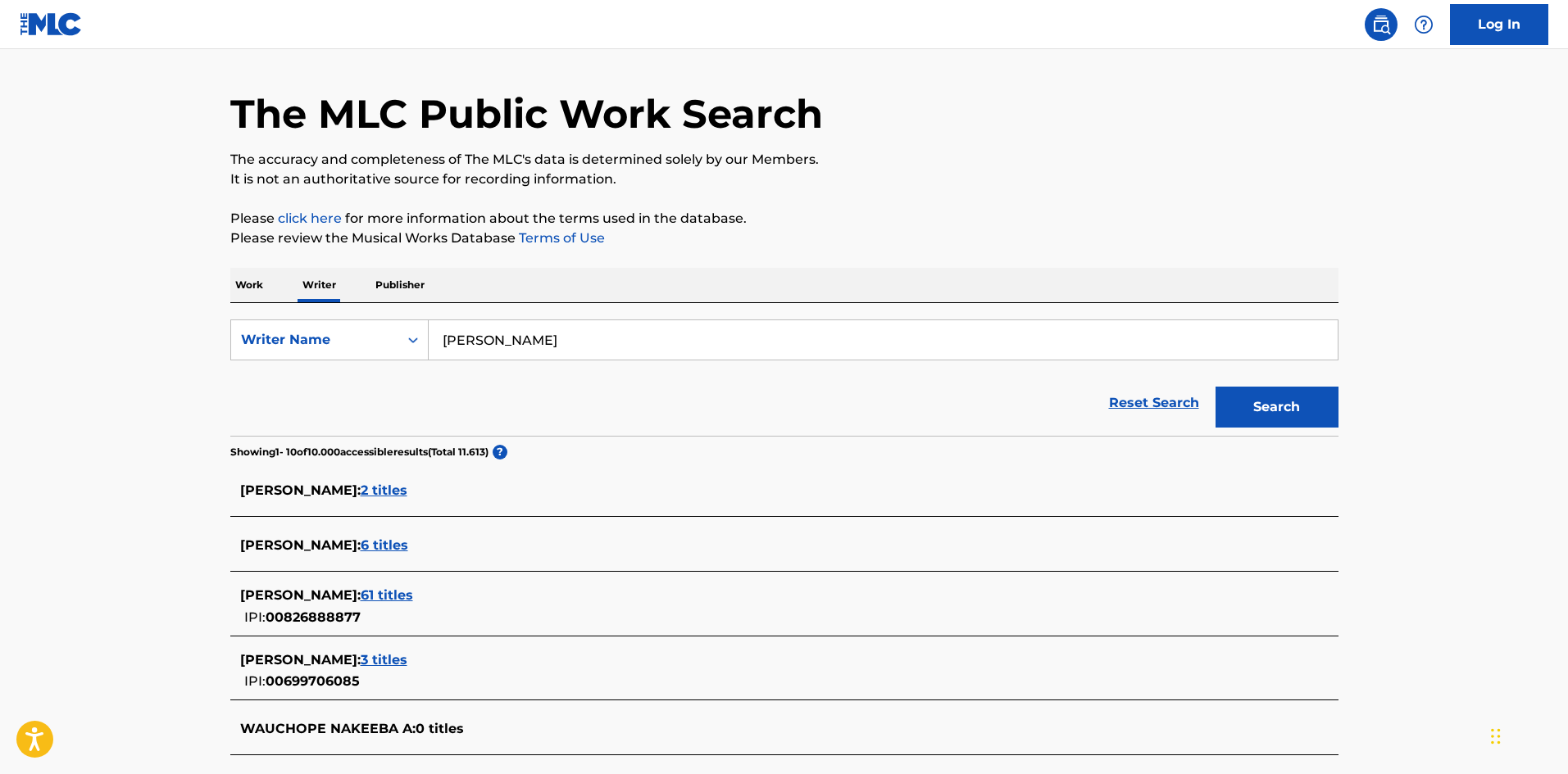
scroll to position [82, 0]
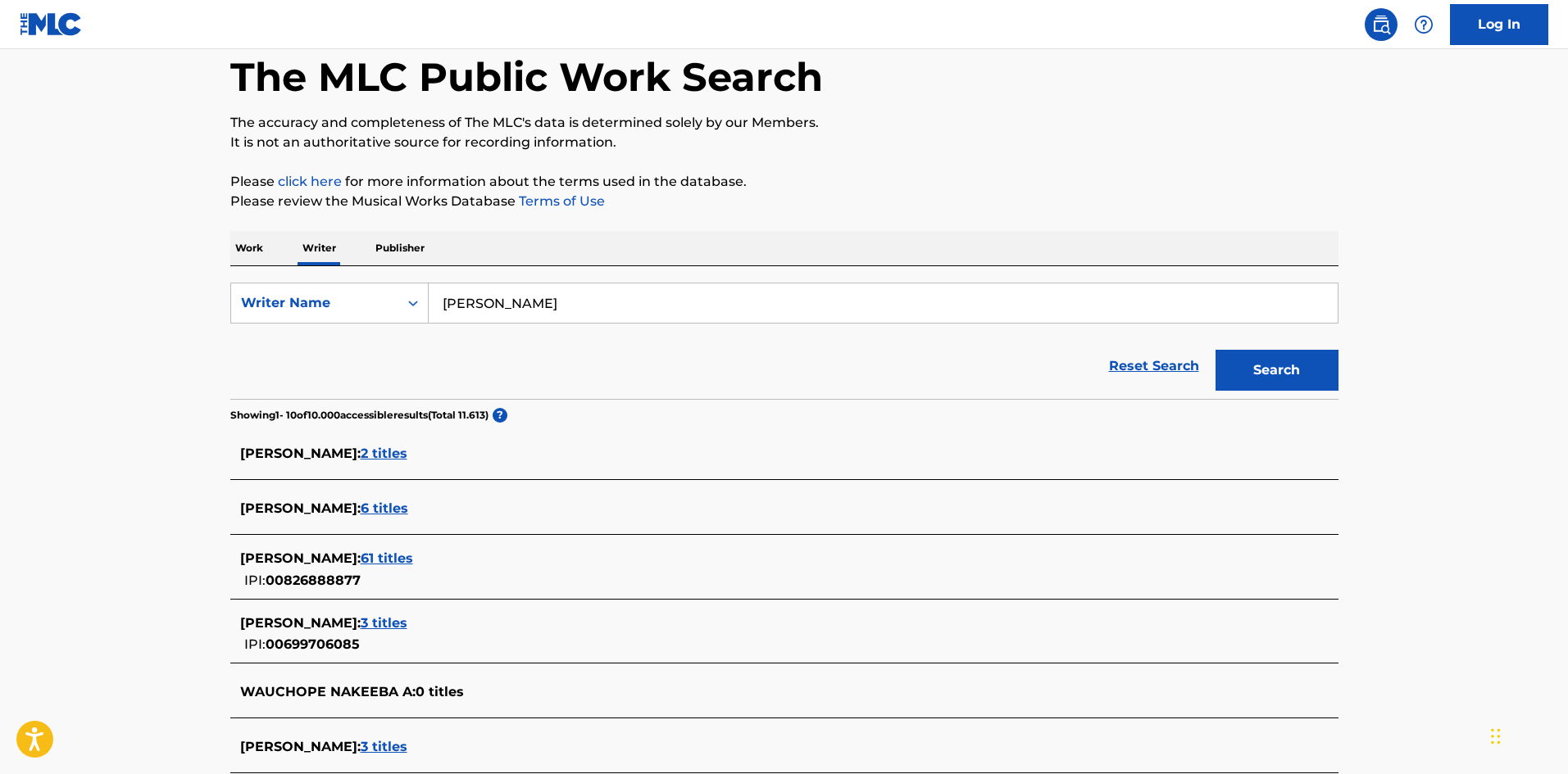
click at [413, 556] on span "61 titles" at bounding box center [387, 558] width 53 height 15
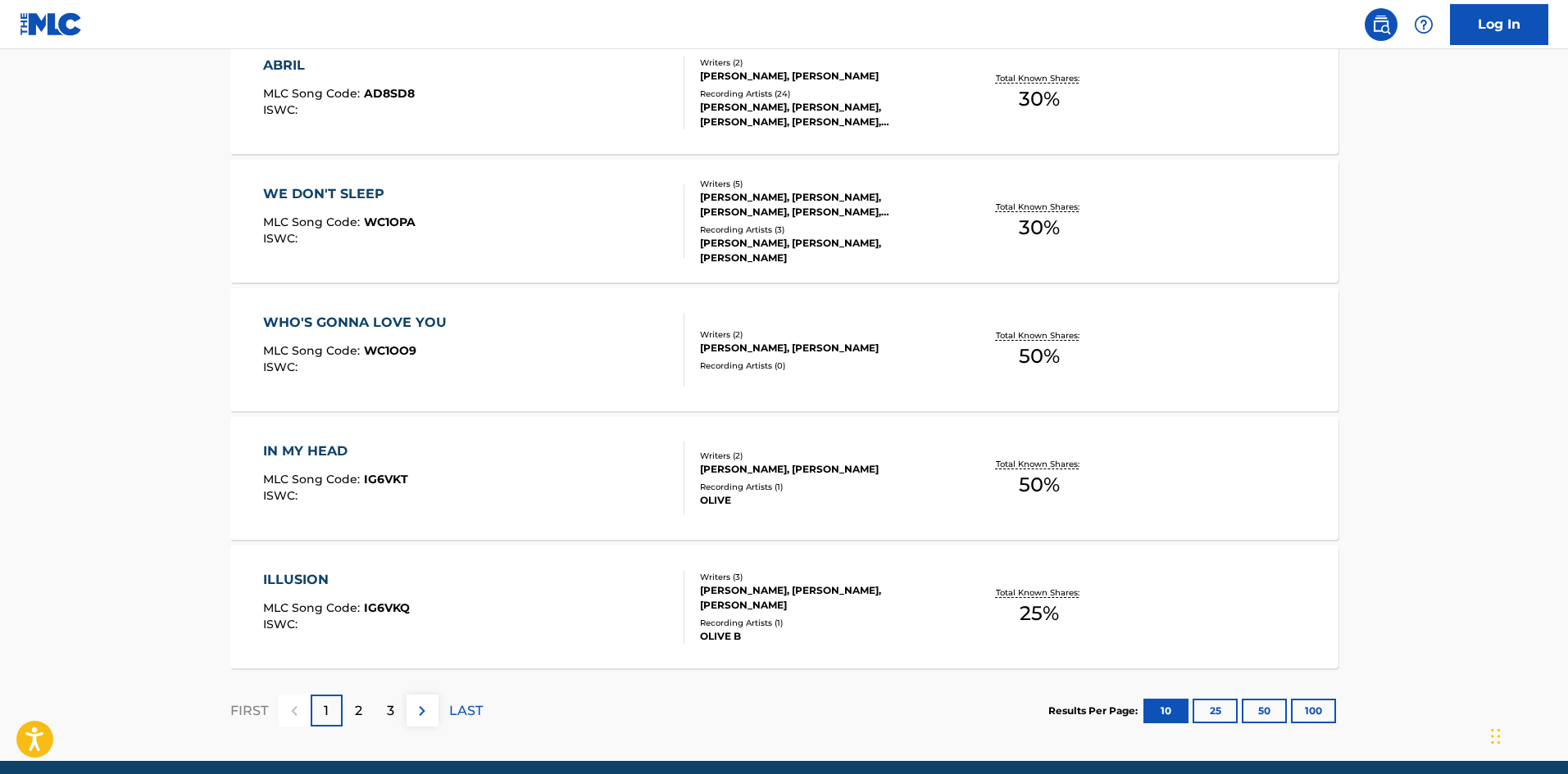
scroll to position [1231, 0]
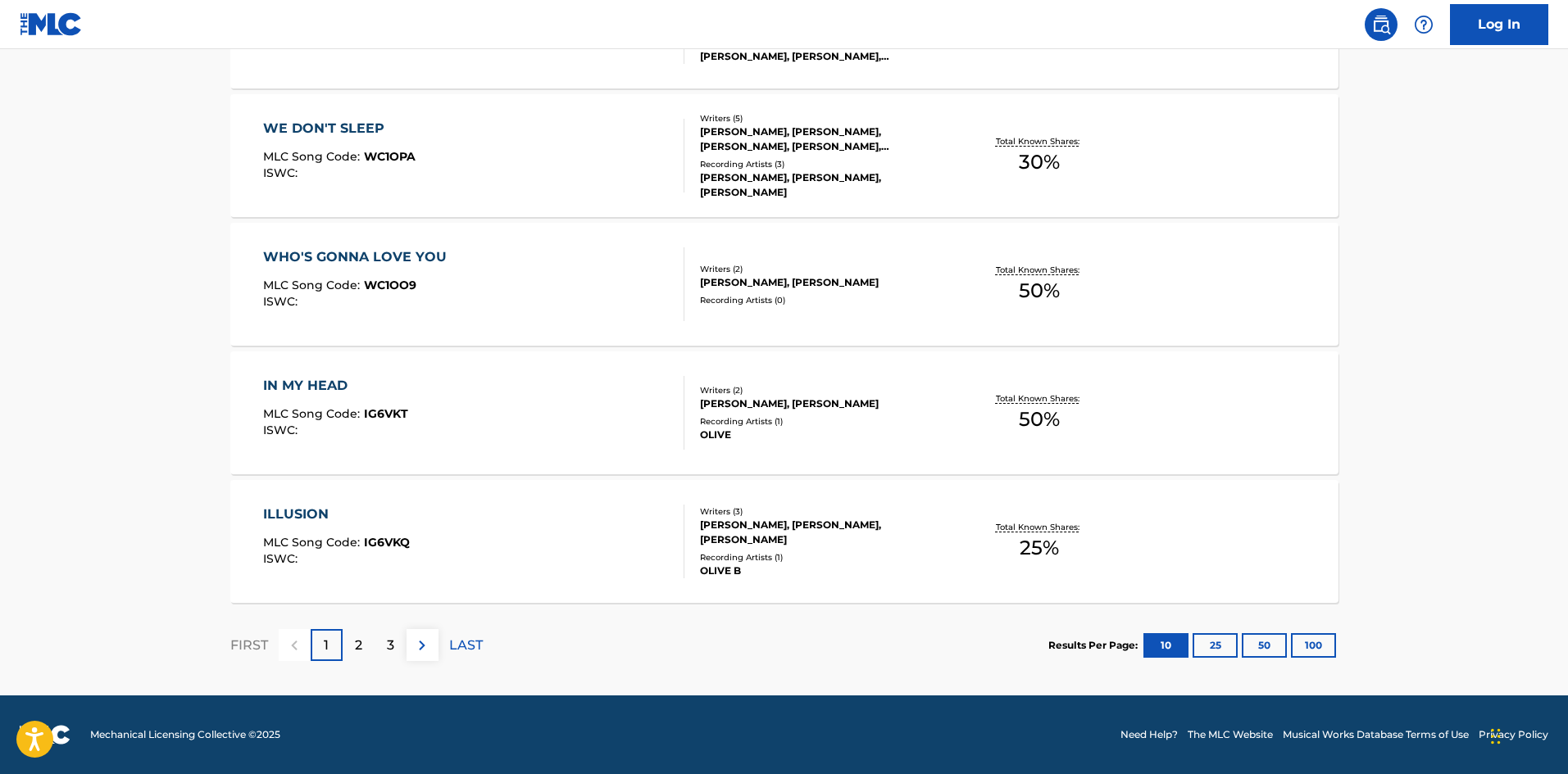
click at [1215, 647] on button "25" at bounding box center [1215, 645] width 45 height 24
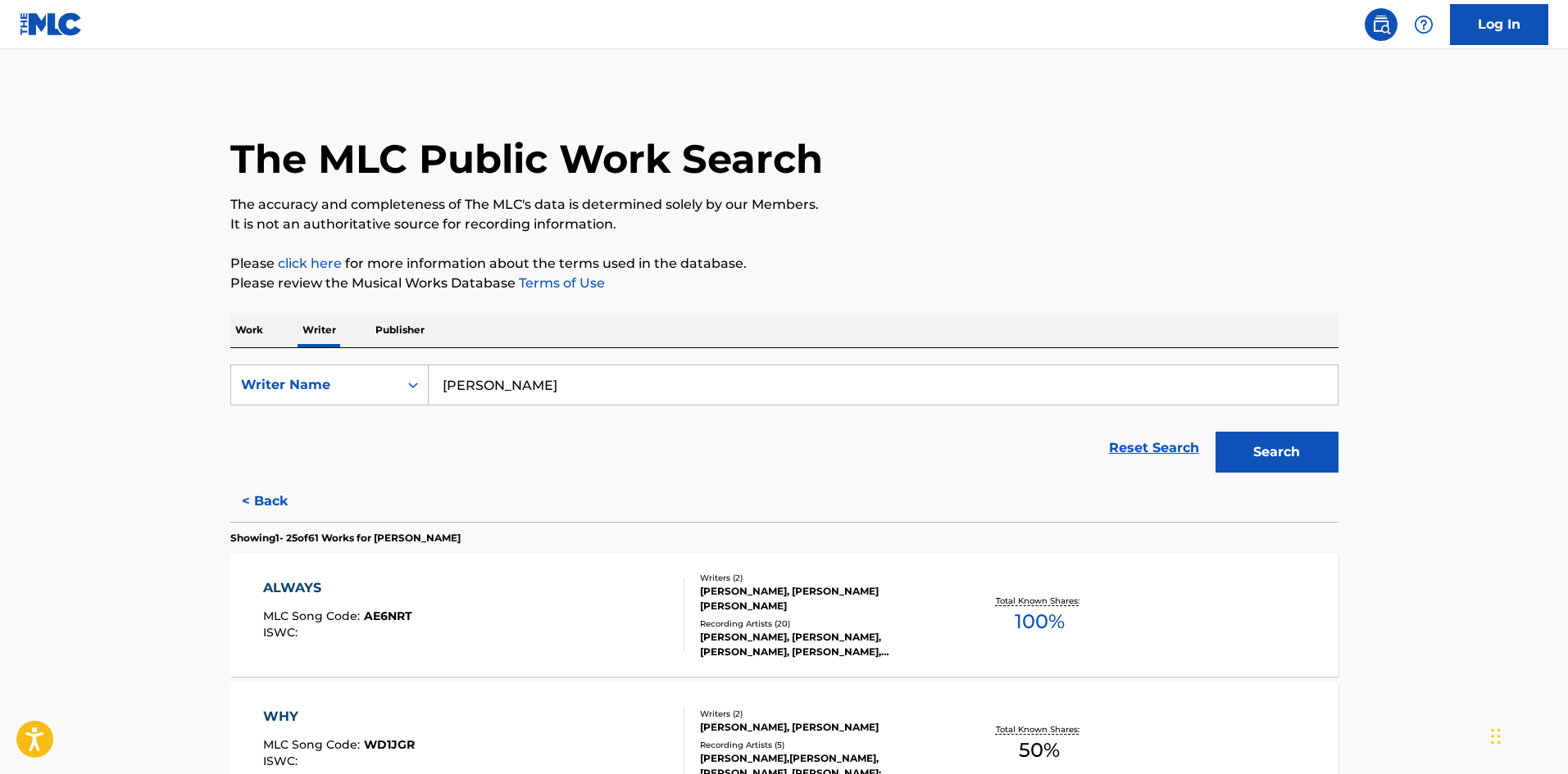
scroll to position [82, 0]
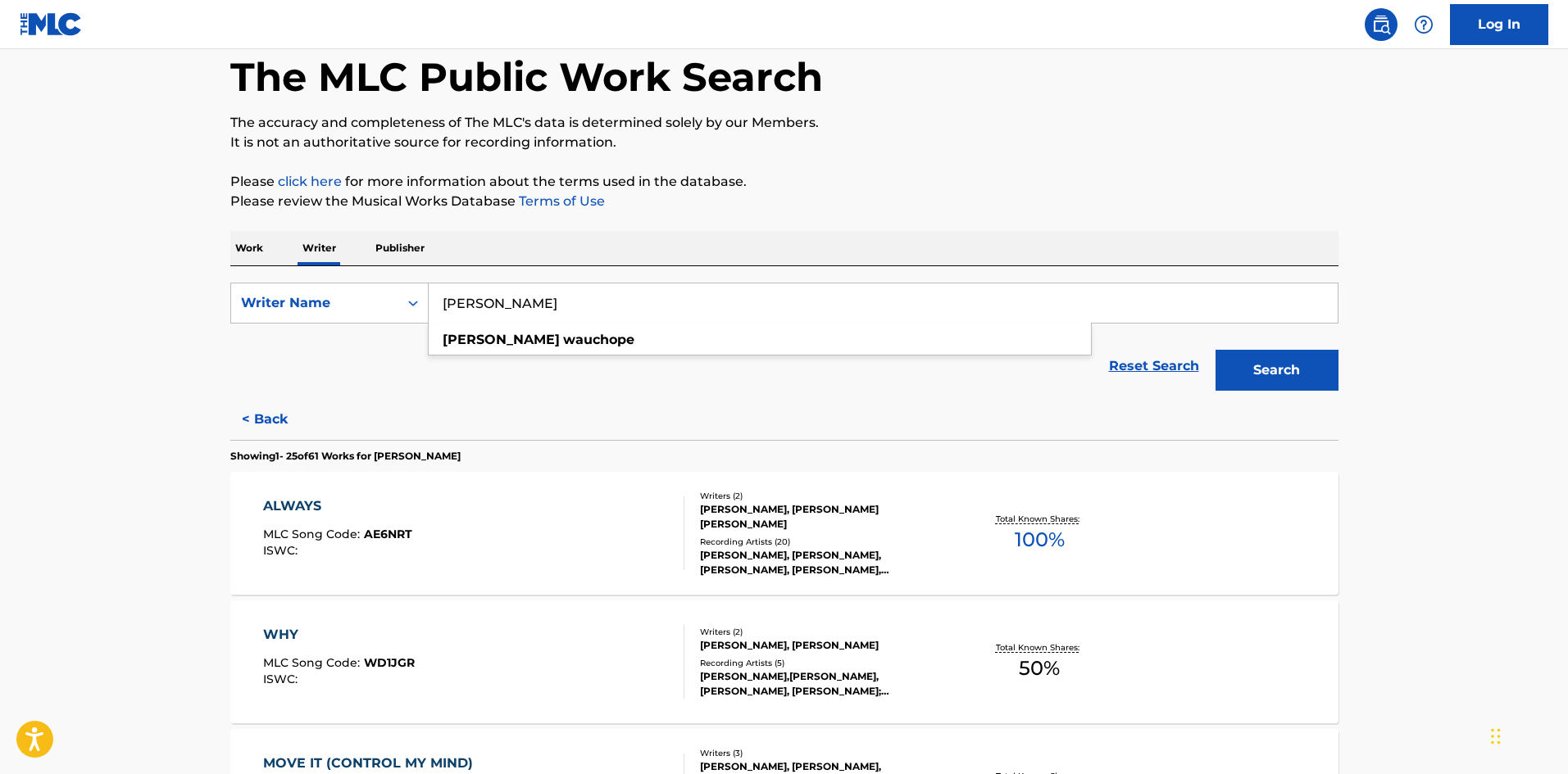
drag, startPoint x: 609, startPoint y: 315, endPoint x: 446, endPoint y: 299, distance: 163.8
click at [446, 299] on input "[PERSON_NAME]" at bounding box center [882, 302] width 908 height 39
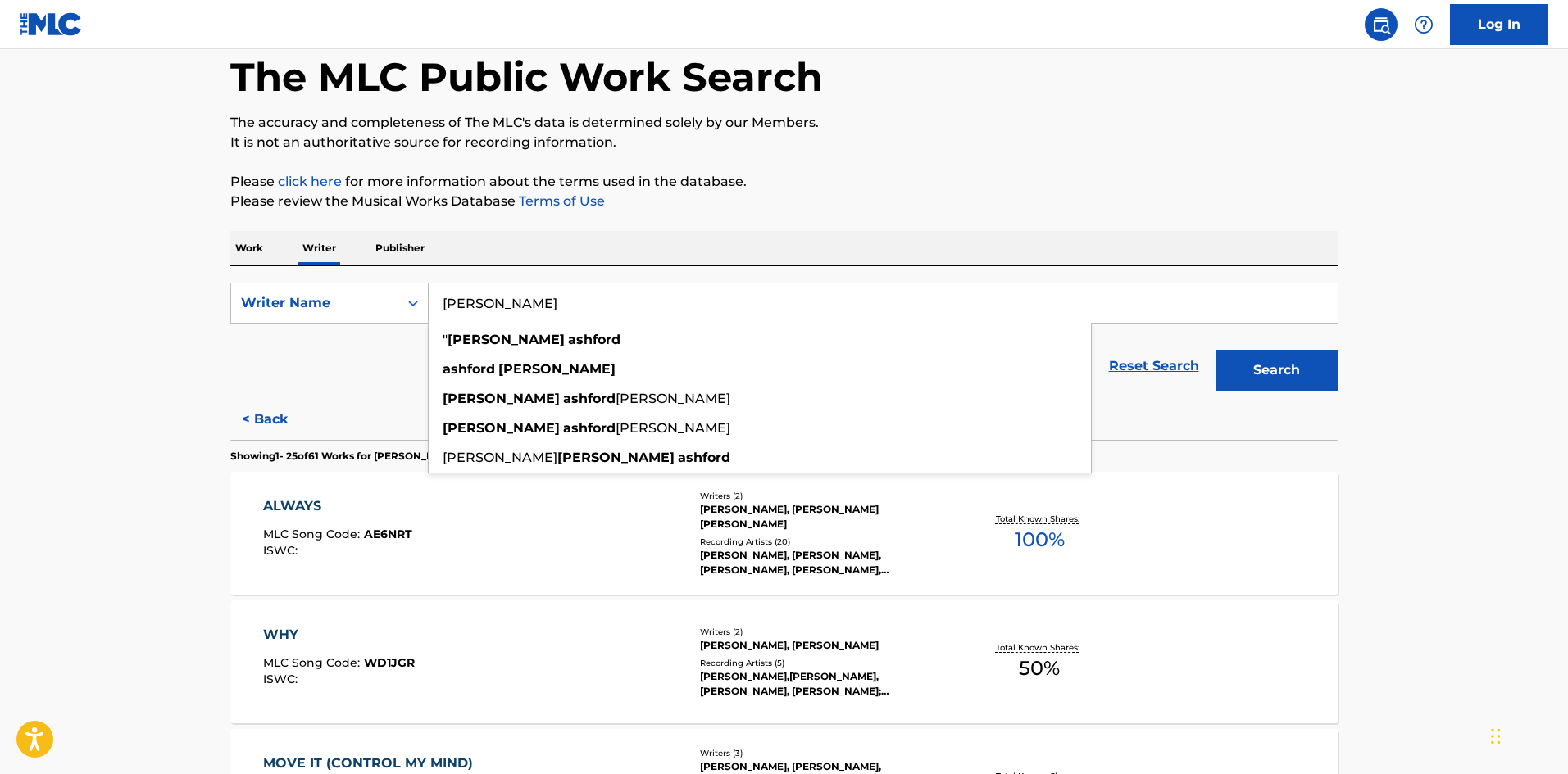
type input "[PERSON_NAME]"
click at [1215, 350] on button "Search" at bounding box center [1276, 370] width 122 height 41
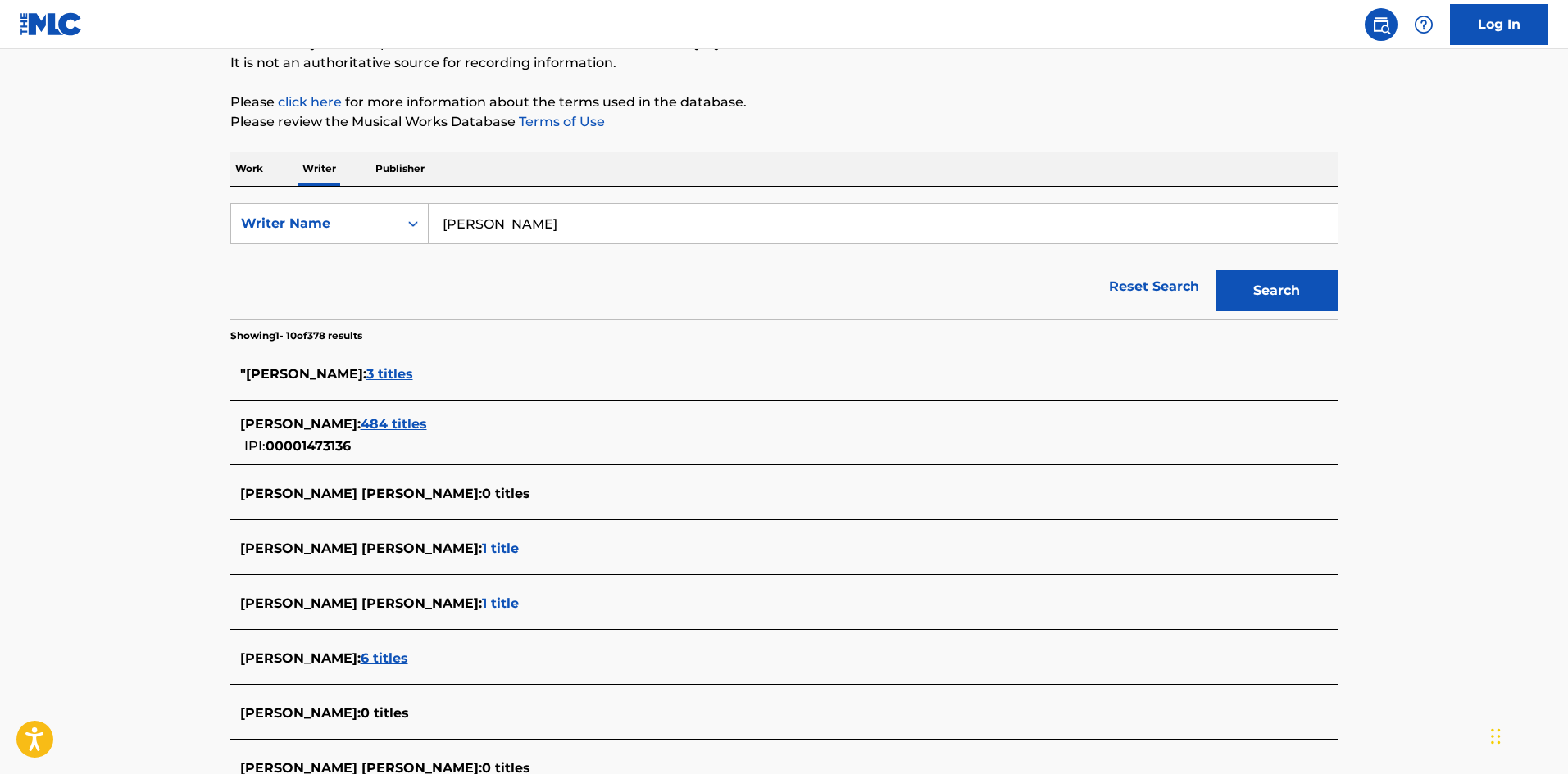
scroll to position [164, 0]
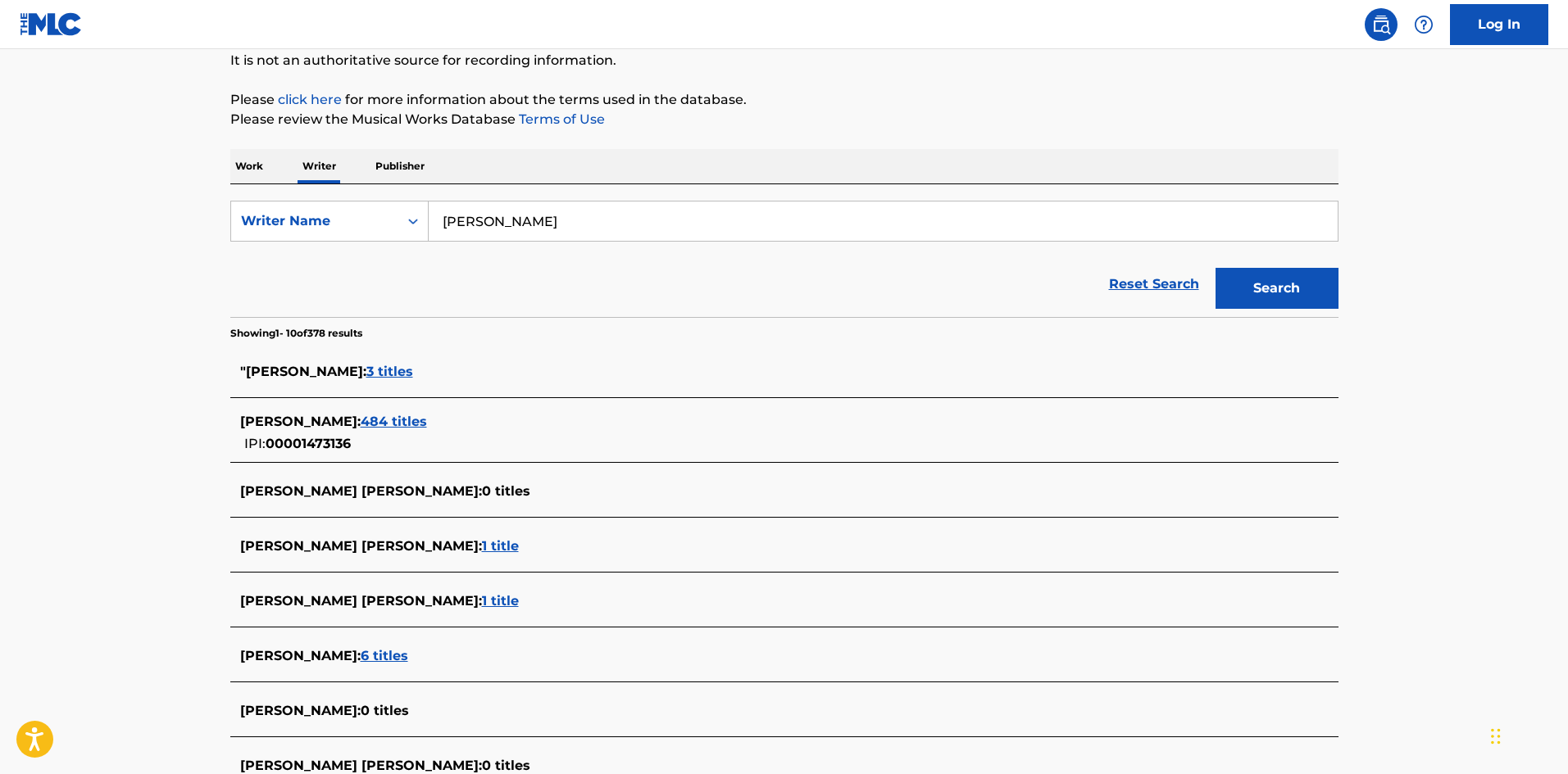
click at [424, 416] on span "484 titles" at bounding box center [393, 421] width 66 height 15
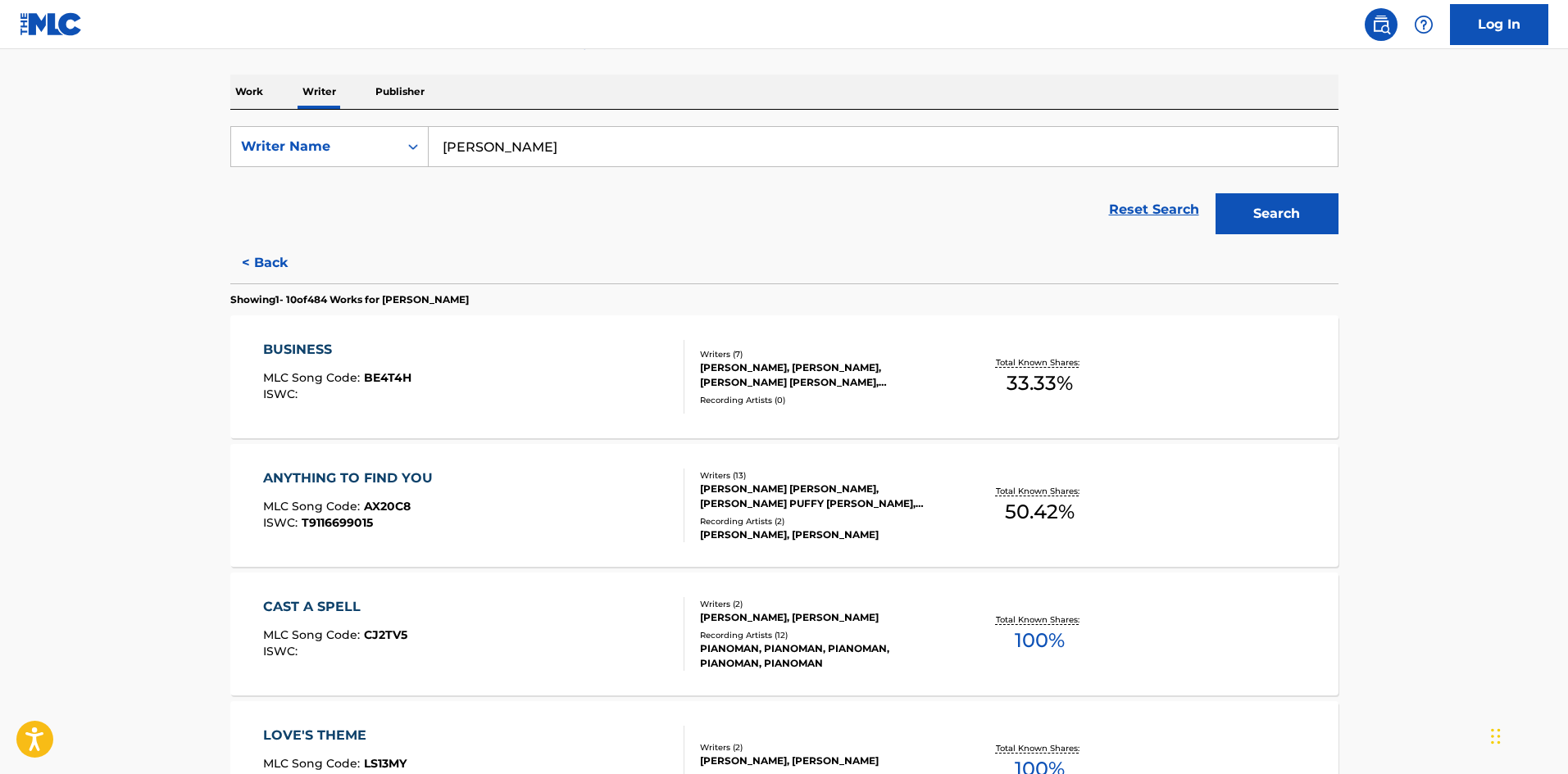
scroll to position [328, 0]
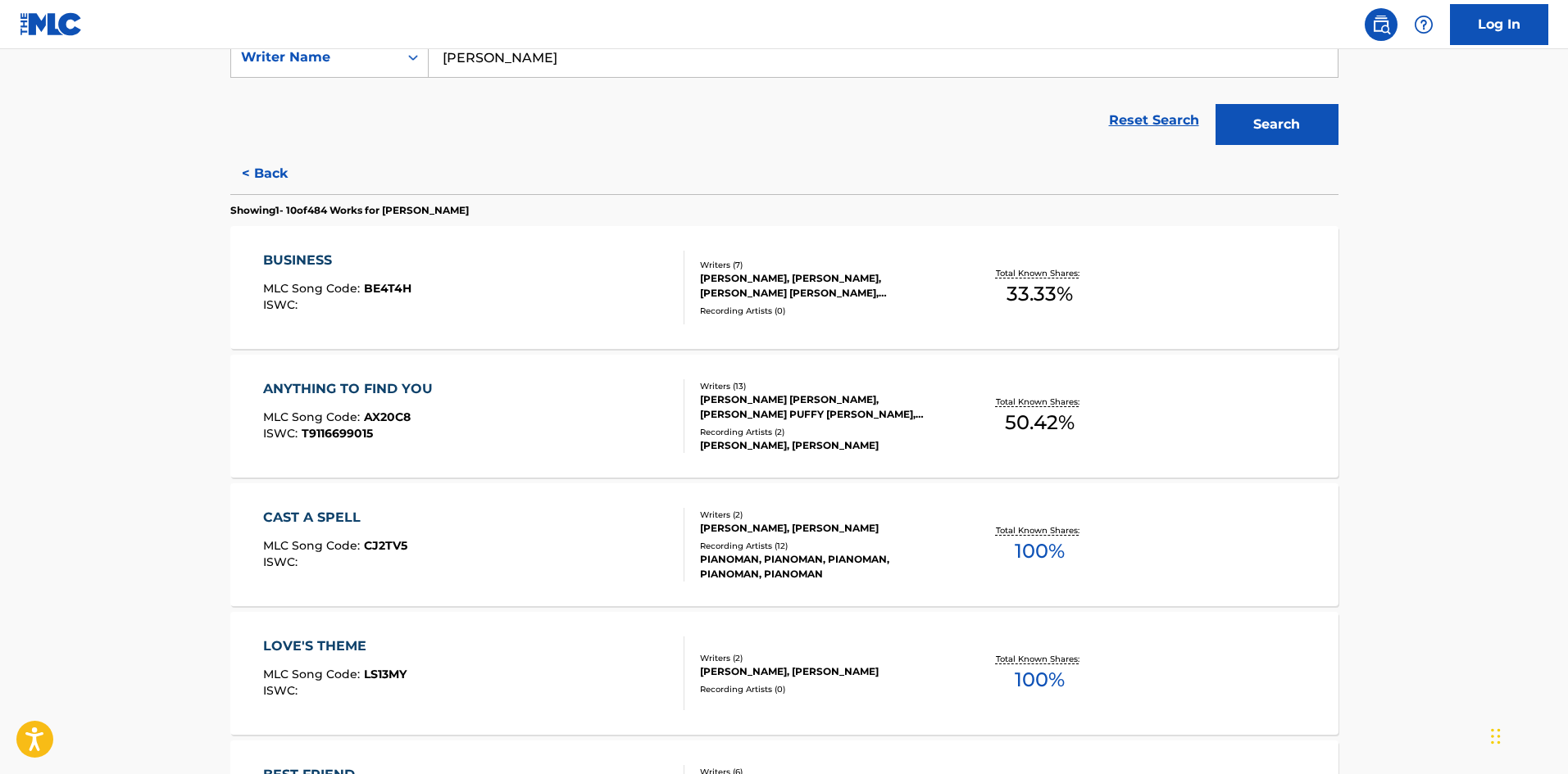
click at [566, 506] on div "CAST A SPELL MLC Song Code : CJ2TV5 ISWC : Writers ( 2 ) [PERSON_NAME], [PERSON…" at bounding box center [784, 544] width 1108 height 122
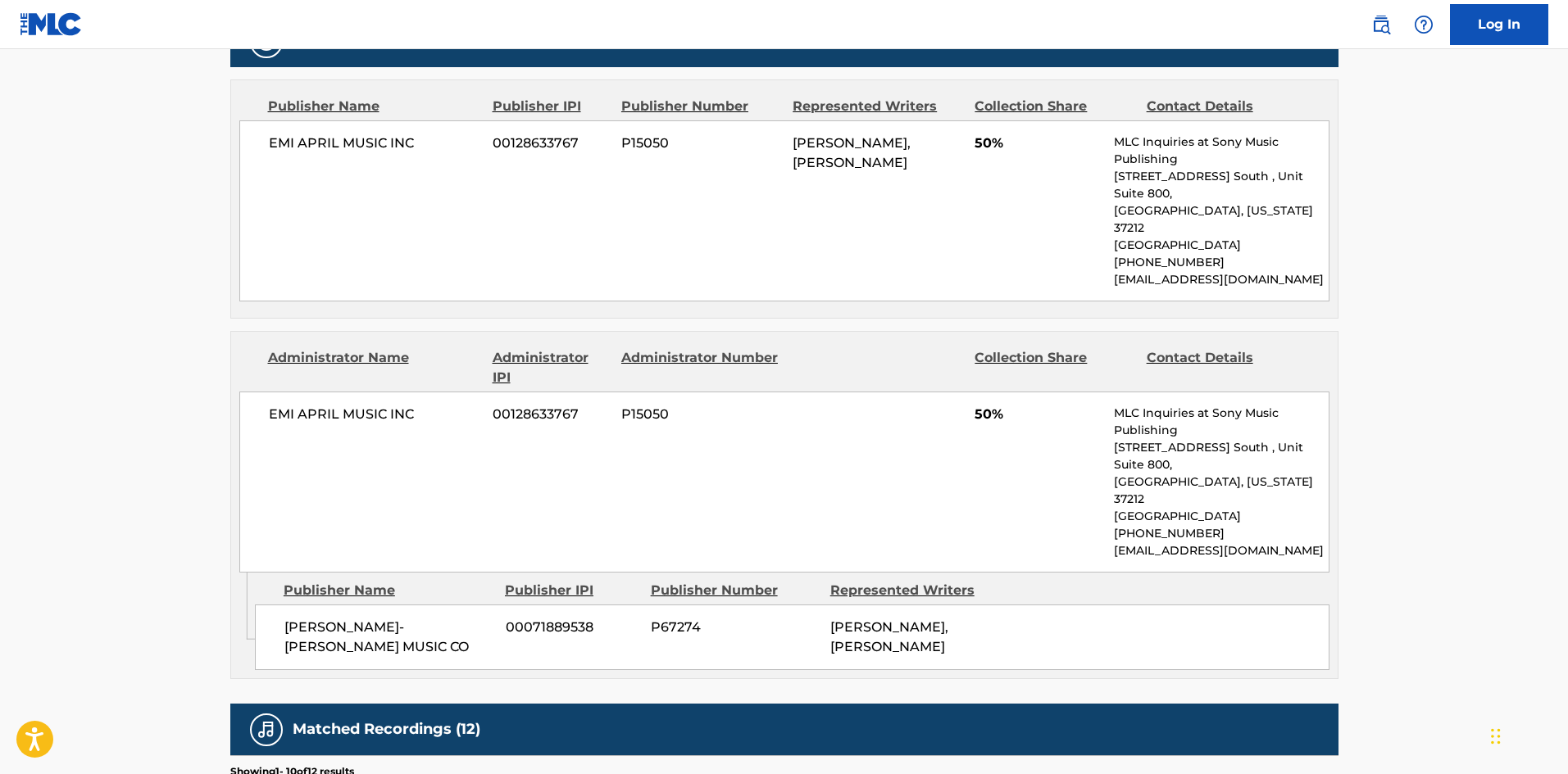
scroll to position [901, 0]
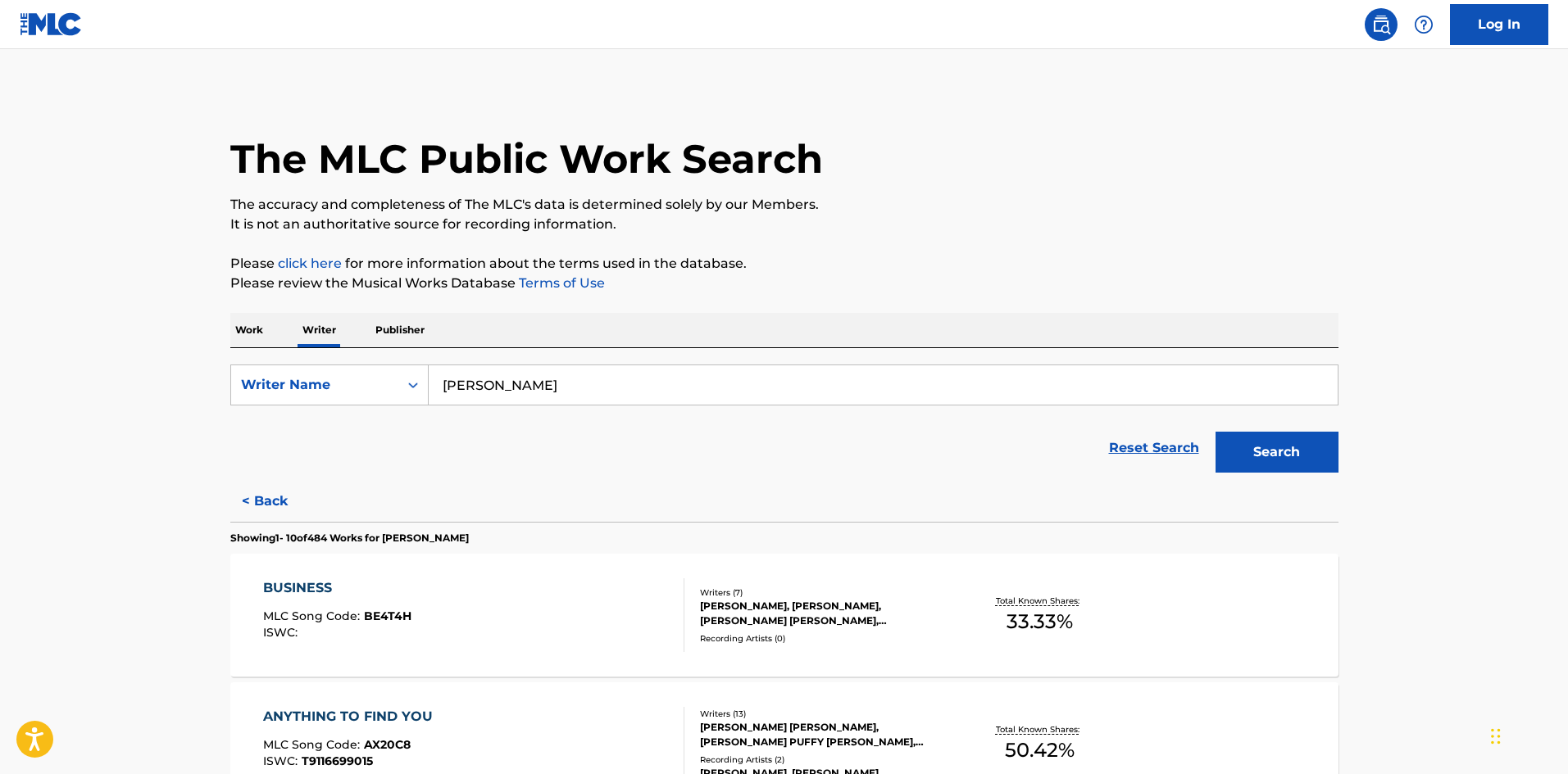
click at [635, 392] on input "[PERSON_NAME]" at bounding box center [882, 385] width 908 height 39
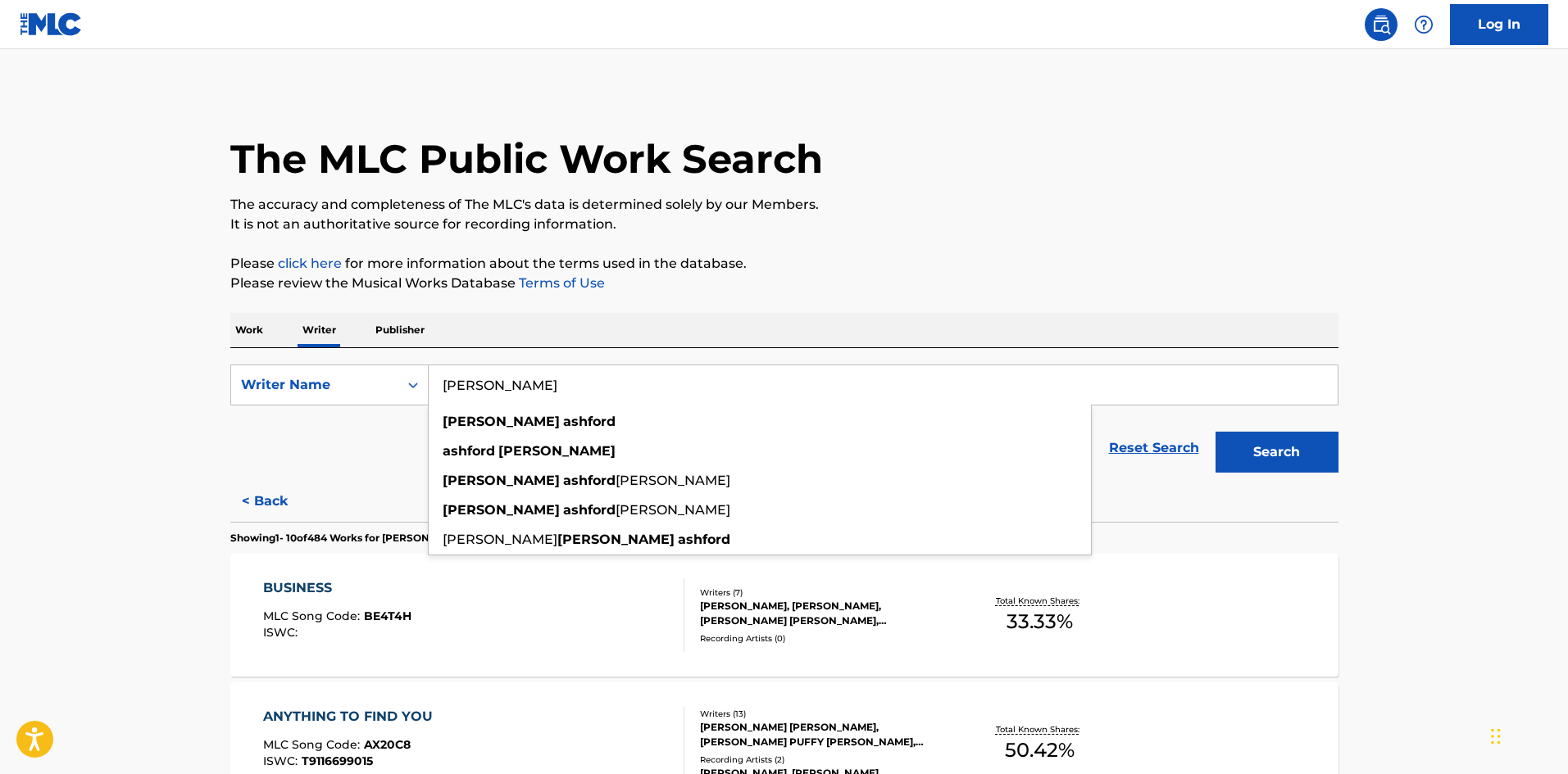
drag, startPoint x: 634, startPoint y: 393, endPoint x: 446, endPoint y: 389, distance: 188.0
click at [446, 389] on input "[PERSON_NAME]" at bounding box center [882, 385] width 908 height 39
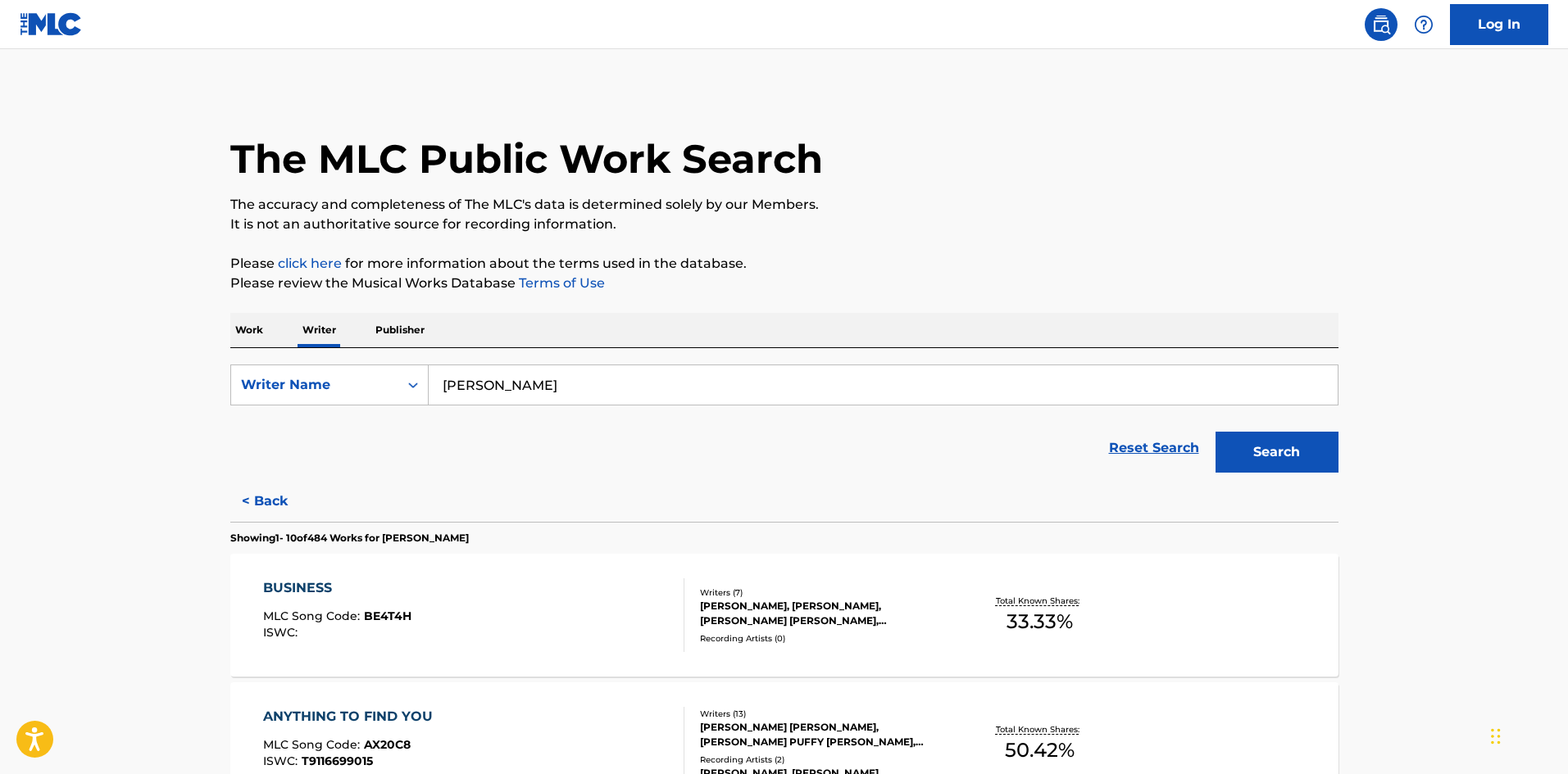
click at [299, 343] on p "Writer" at bounding box center [319, 330] width 44 height 34
drag, startPoint x: 247, startPoint y: 330, endPoint x: 259, endPoint y: 334, distance: 12.6
click at [248, 330] on p "Work" at bounding box center [250, 330] width 38 height 34
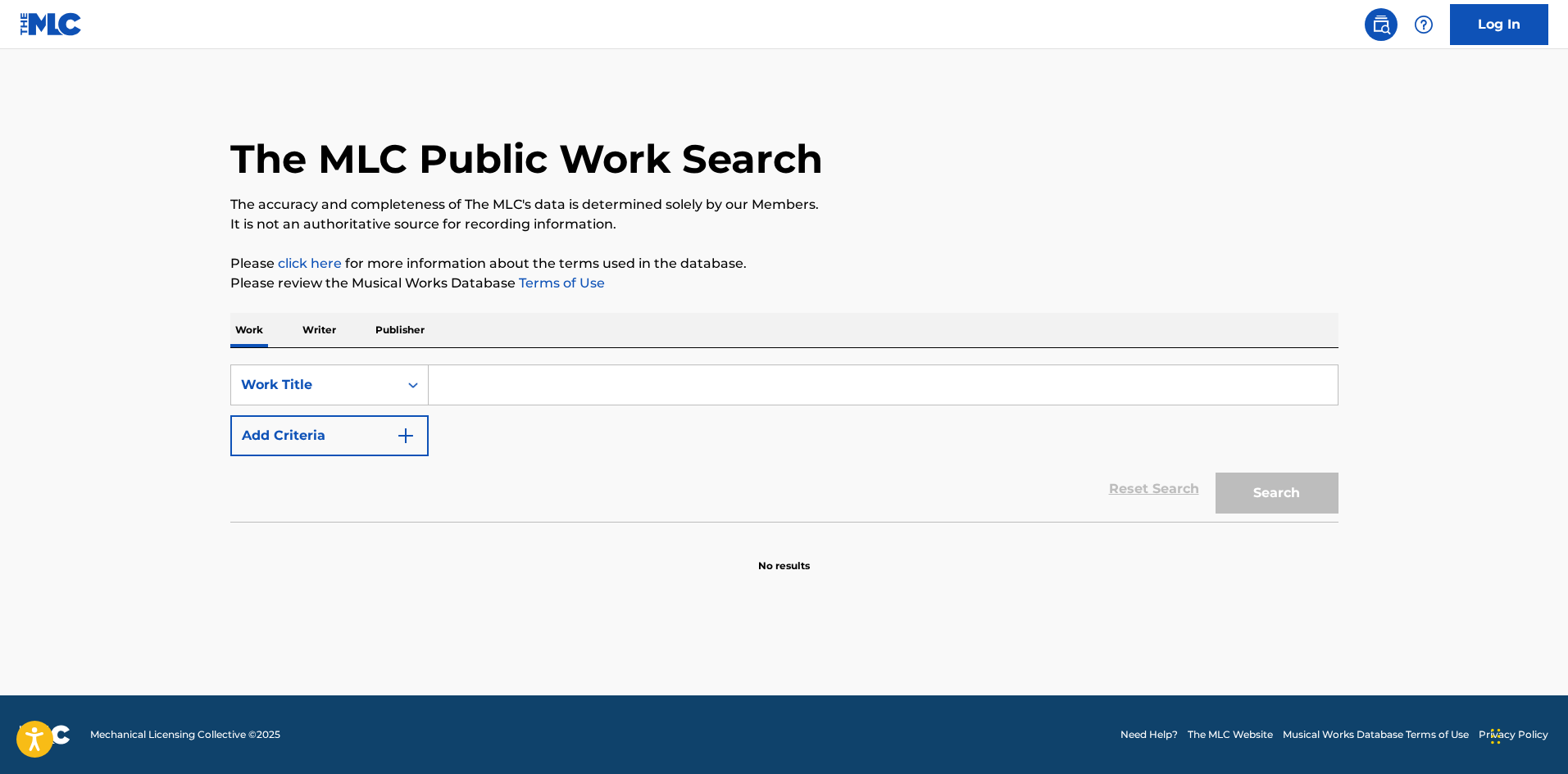
click at [578, 386] on input "Search Form" at bounding box center [882, 385] width 908 height 39
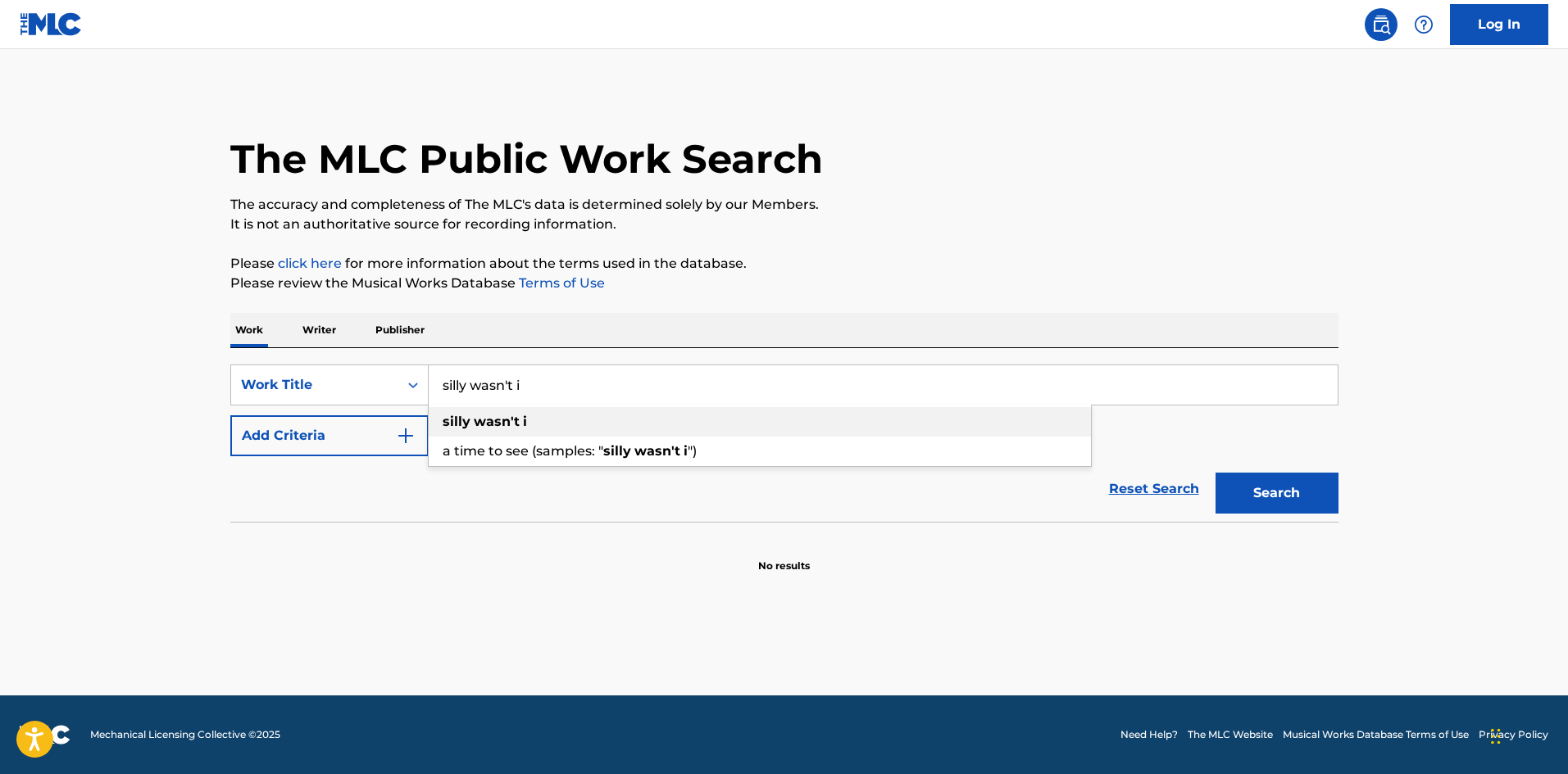
type input "silly wasn't i"
click at [534, 418] on div "silly wasn't i" at bounding box center [760, 422] width 662 height 30
click at [358, 446] on button "Add Criteria" at bounding box center [329, 436] width 199 height 41
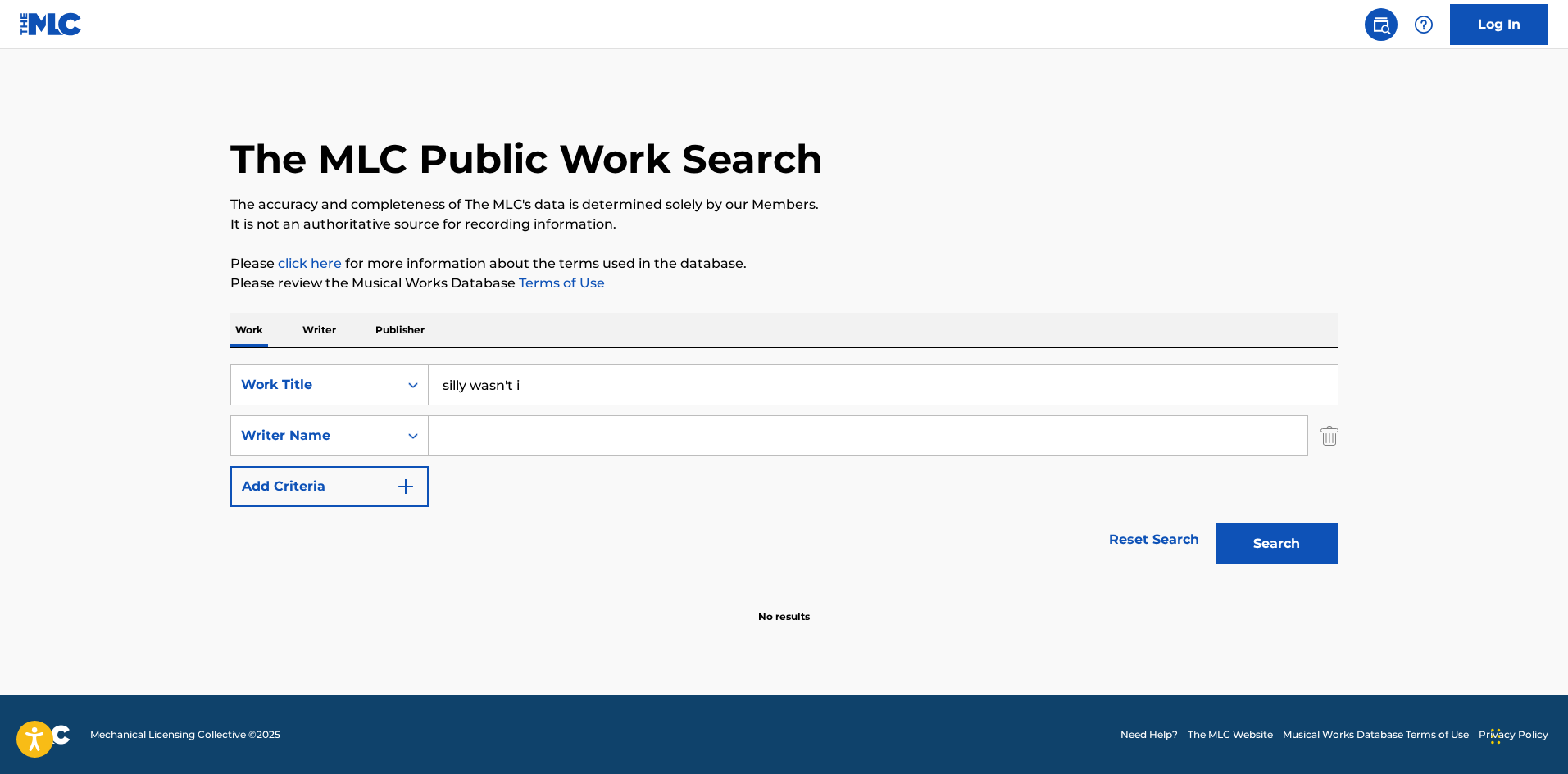
click at [511, 436] on input "Search Form" at bounding box center [867, 436] width 878 height 39
paste input "[PERSON_NAME]"
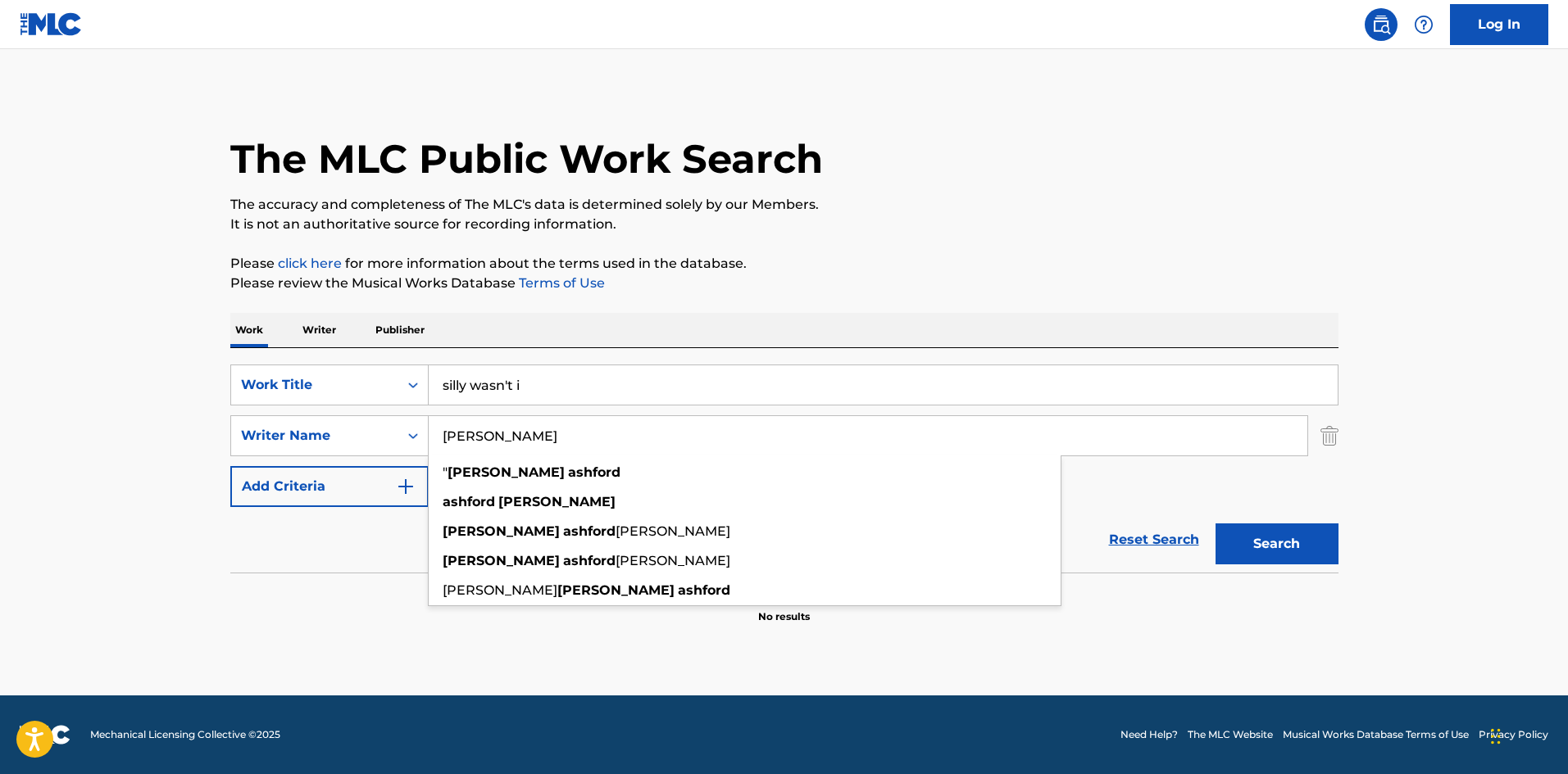
type input "[PERSON_NAME]"
click at [1329, 538] on button "Search" at bounding box center [1276, 544] width 122 height 41
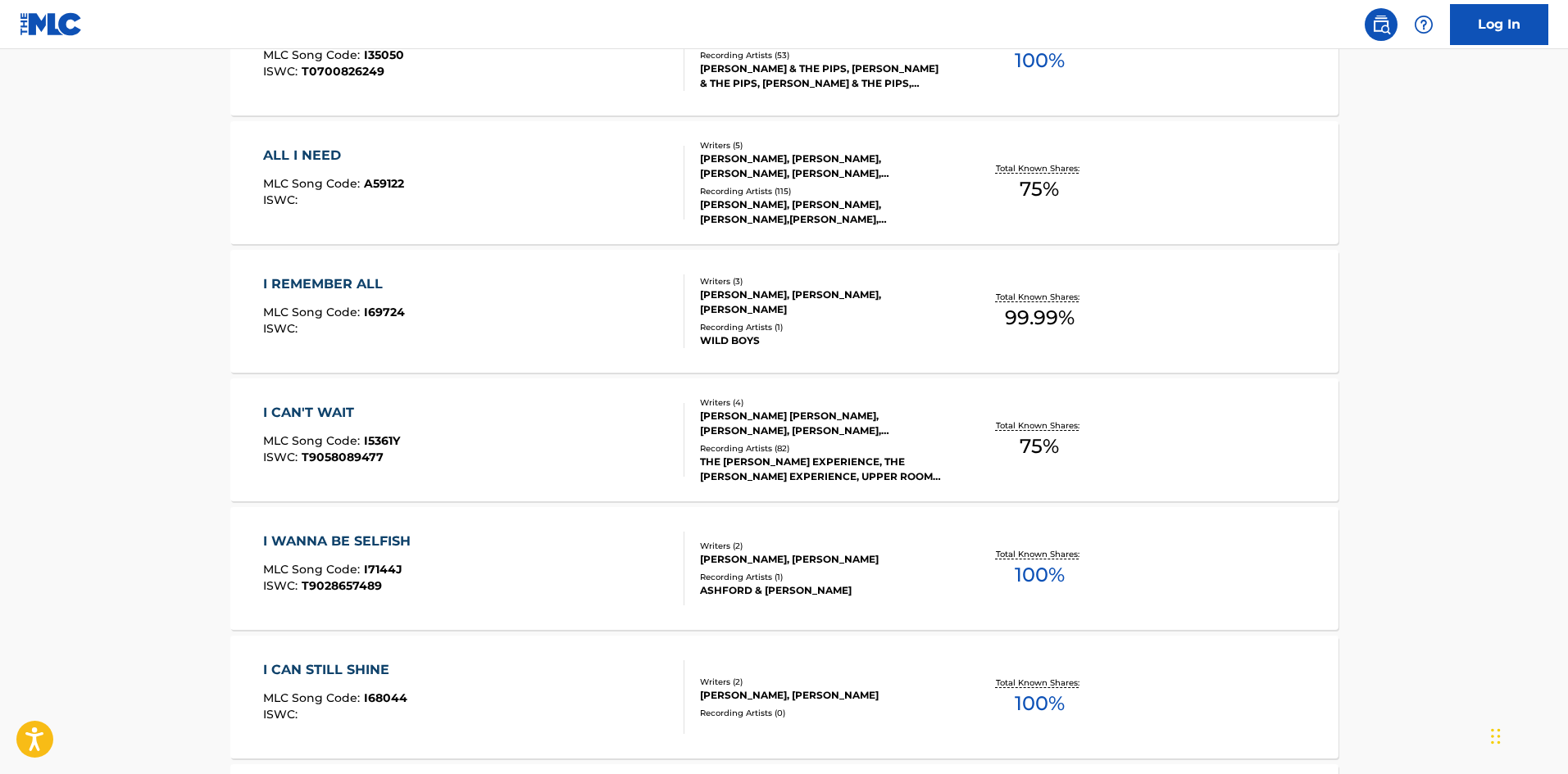
scroll to position [1230, 0]
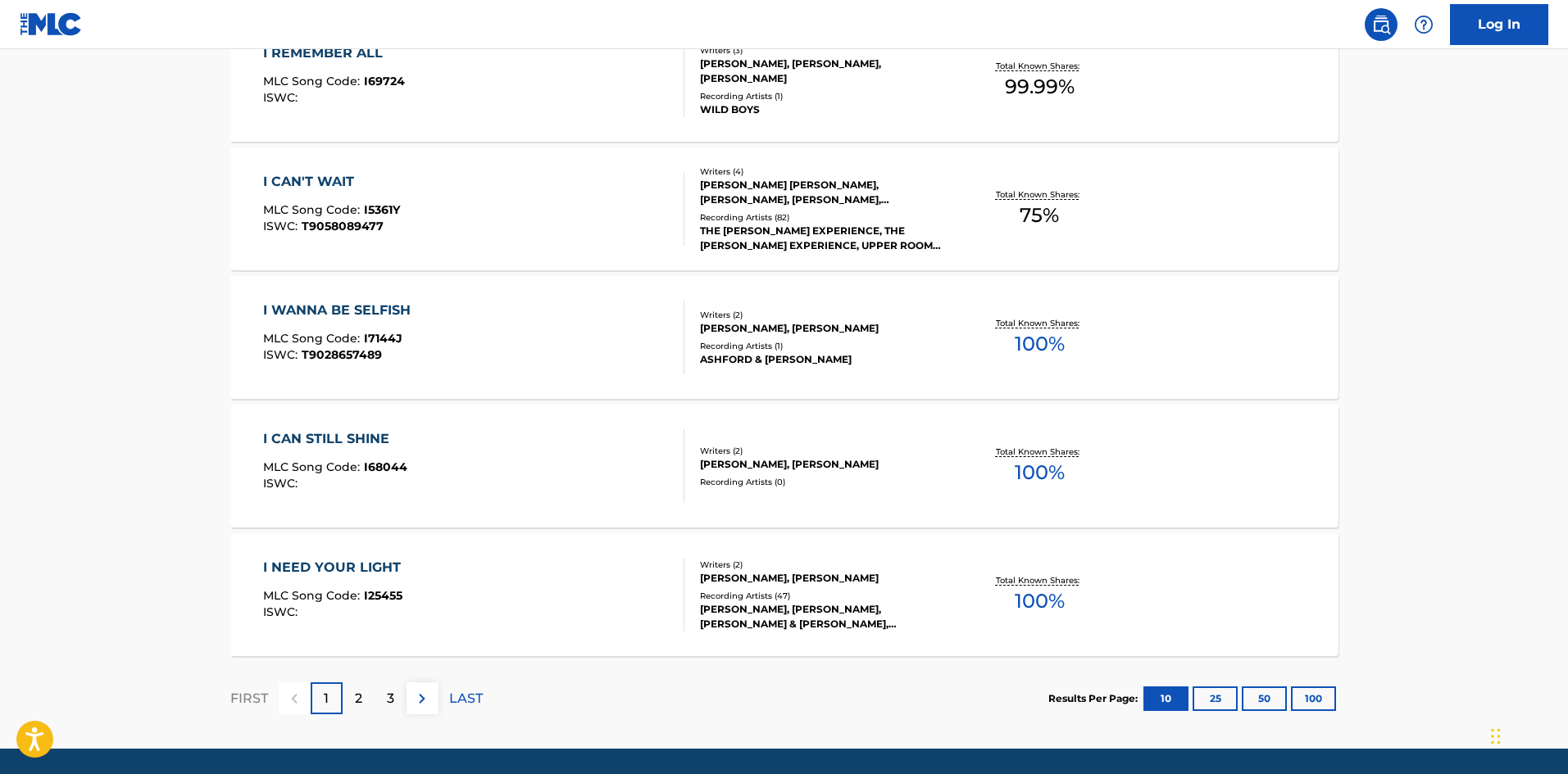
click at [321, 446] on div "I CAN STILL SHINE" at bounding box center [335, 439] width 144 height 20
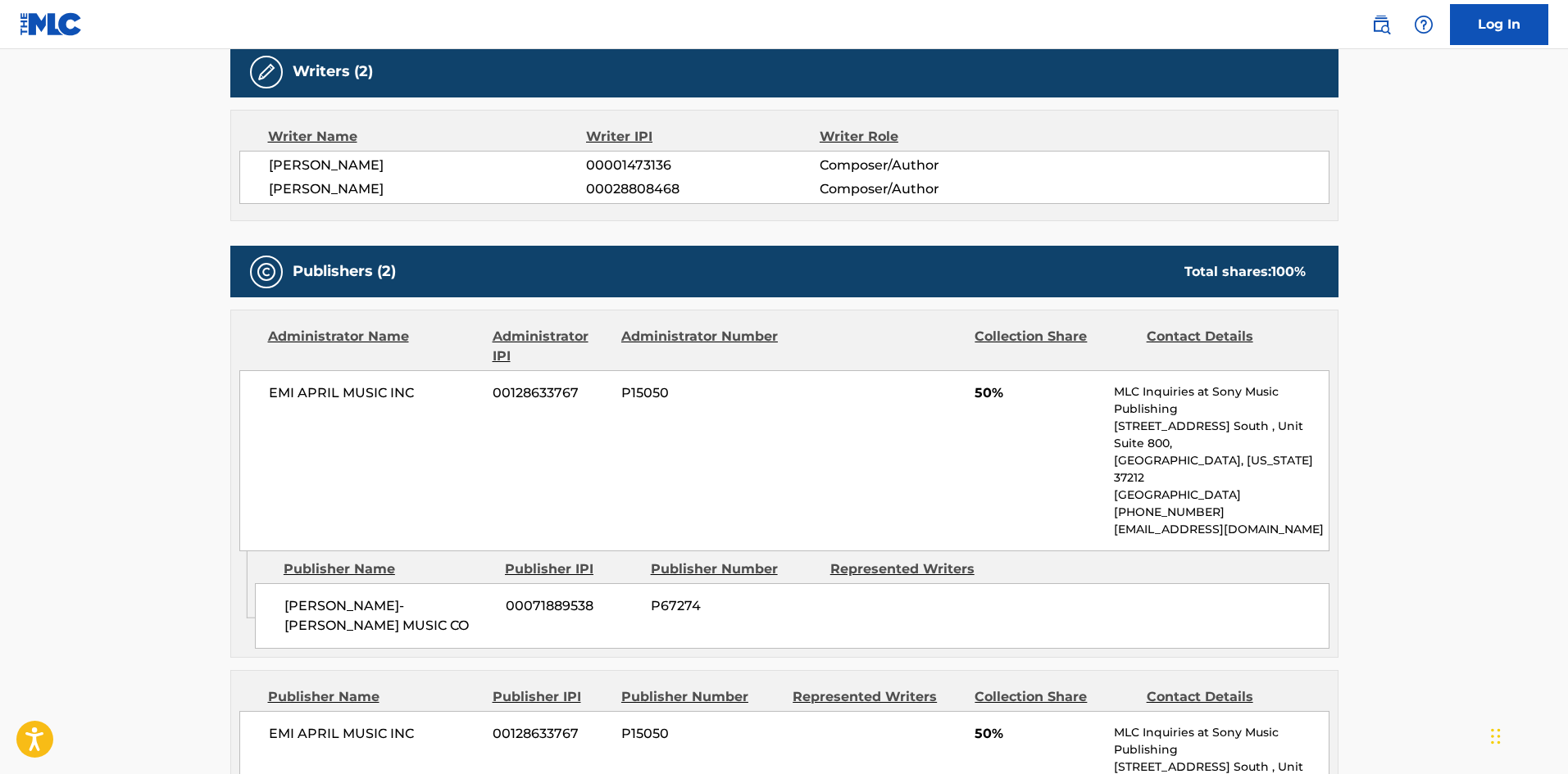
scroll to position [568, 0]
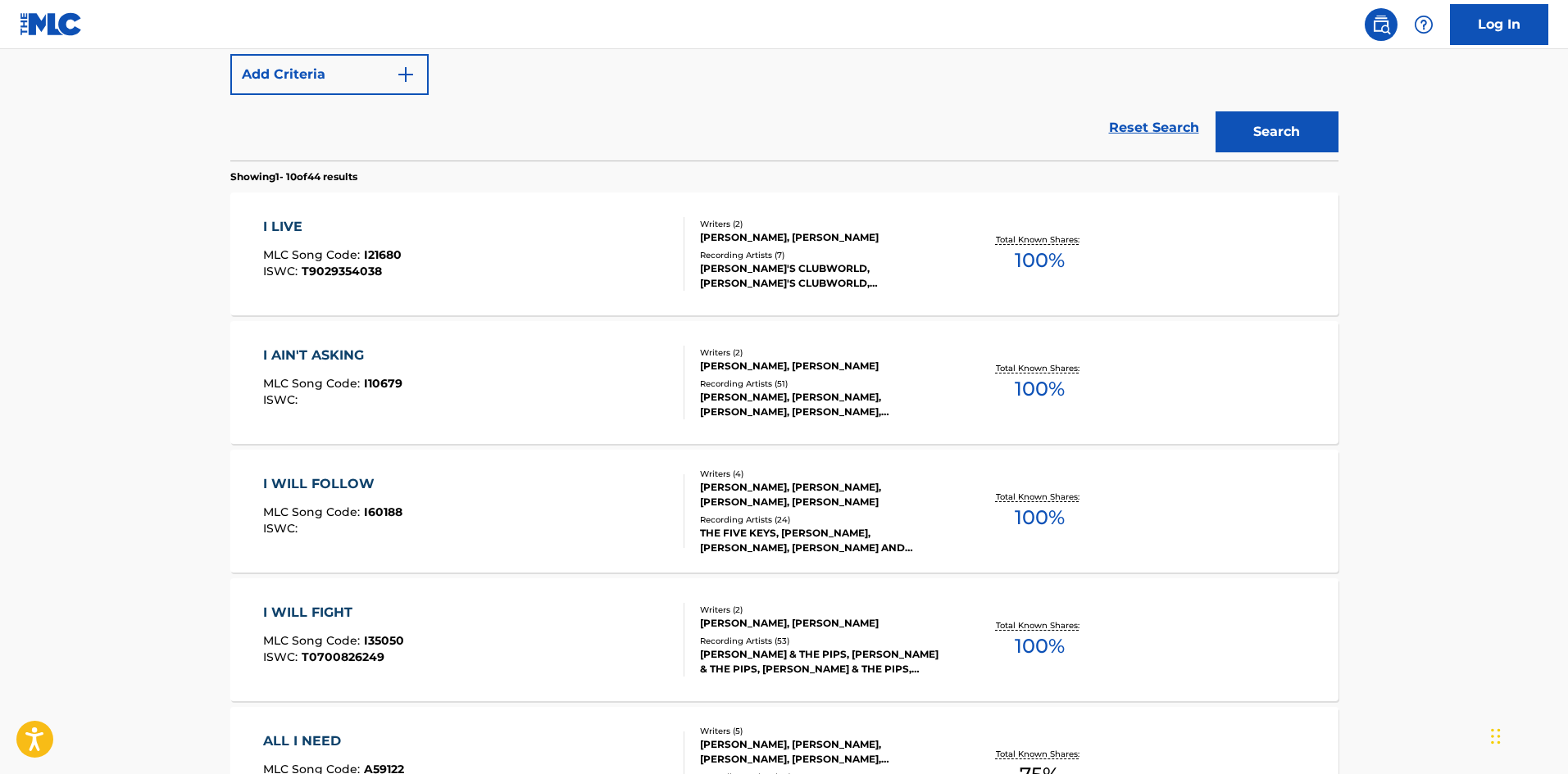
scroll to position [381, 0]
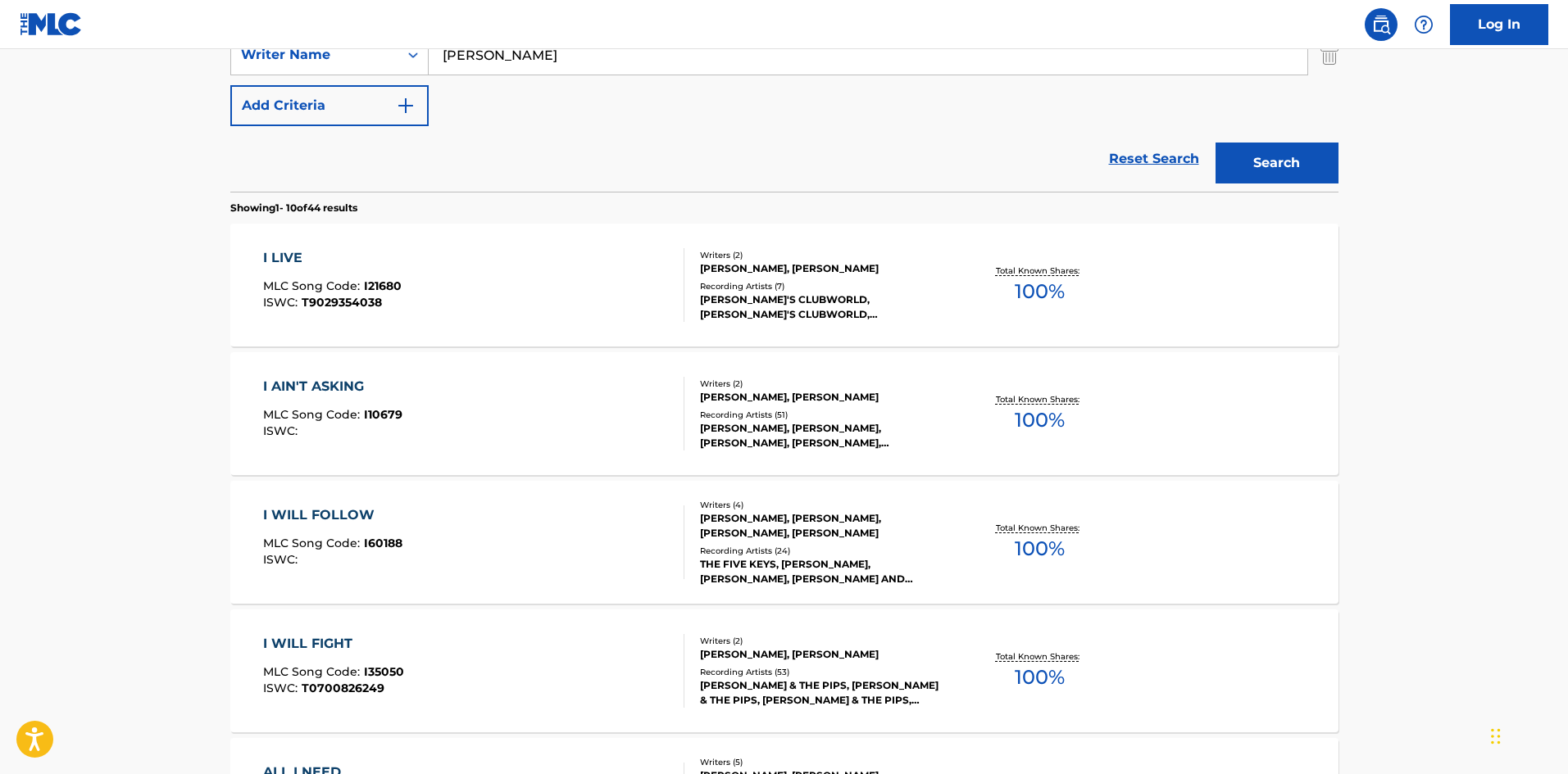
click at [502, 275] on div "I LIVE MLC Song Code : I21680 ISWC : T9029354038" at bounding box center [474, 285] width 421 height 73
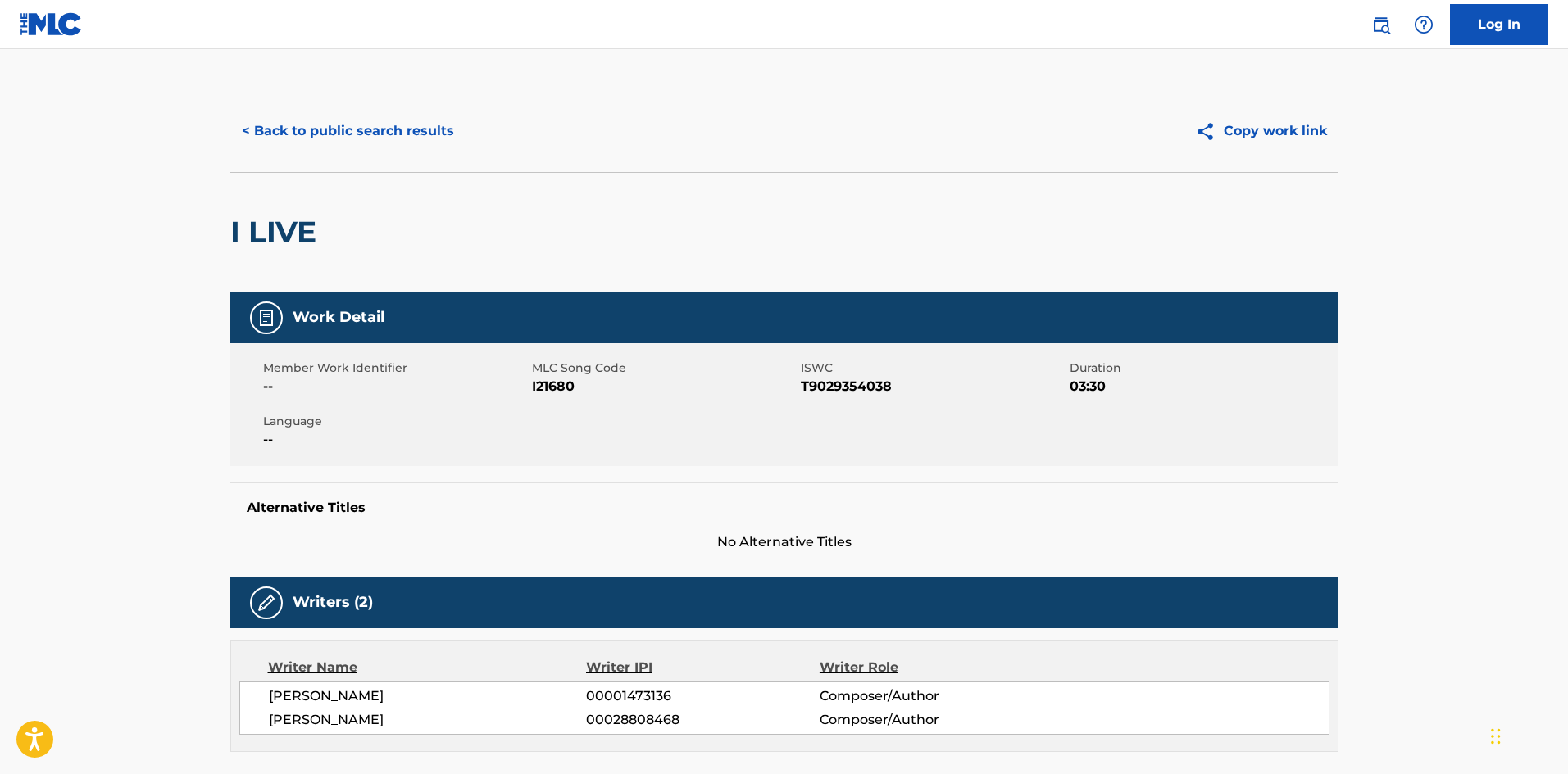
click at [334, 132] on button "< Back to public search results" at bounding box center [348, 131] width 235 height 41
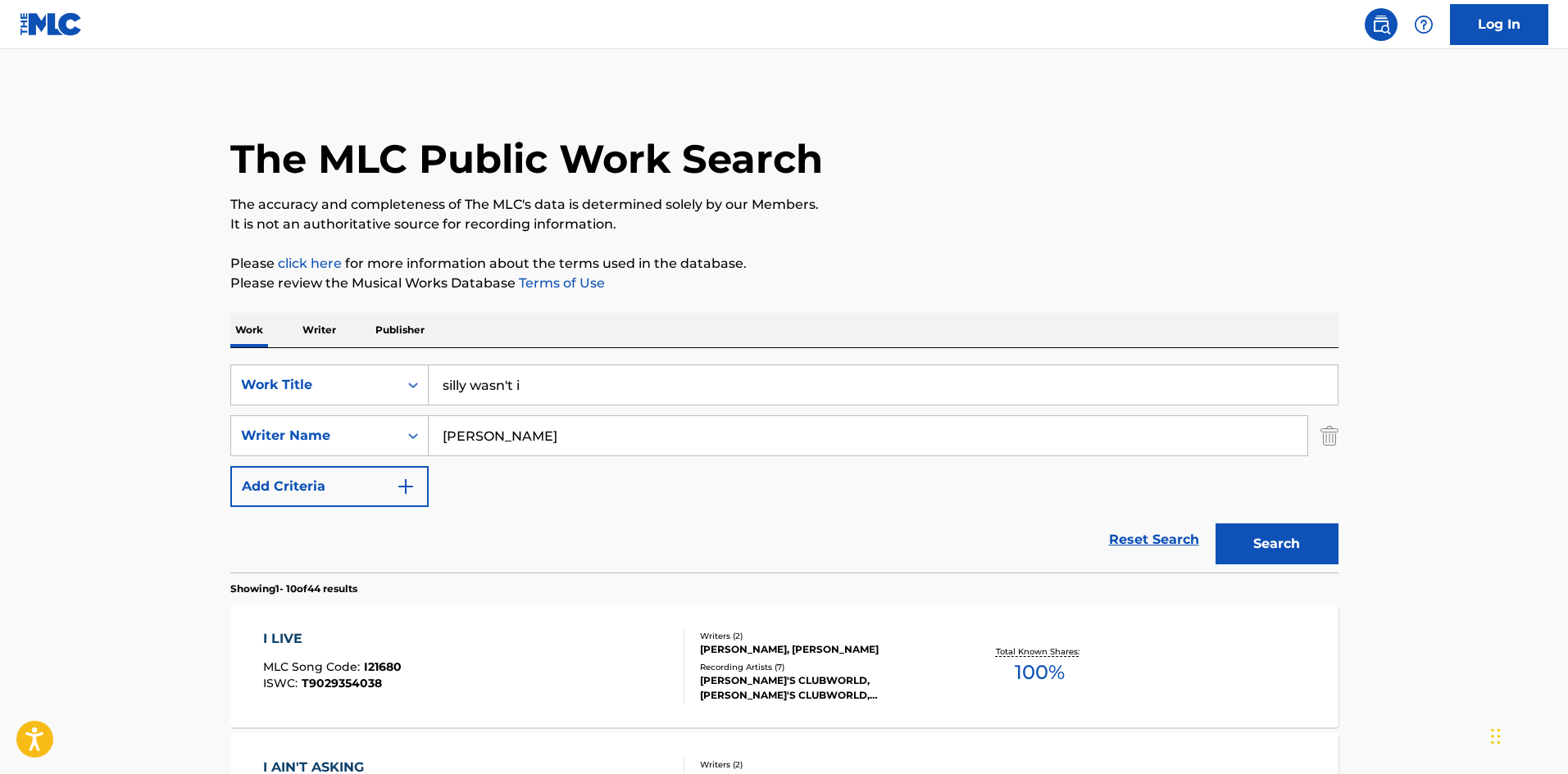
drag, startPoint x: 338, startPoint y: 328, endPoint x: 365, endPoint y: 340, distance: 29.5
click at [338, 328] on p "Writer" at bounding box center [319, 330] width 44 height 34
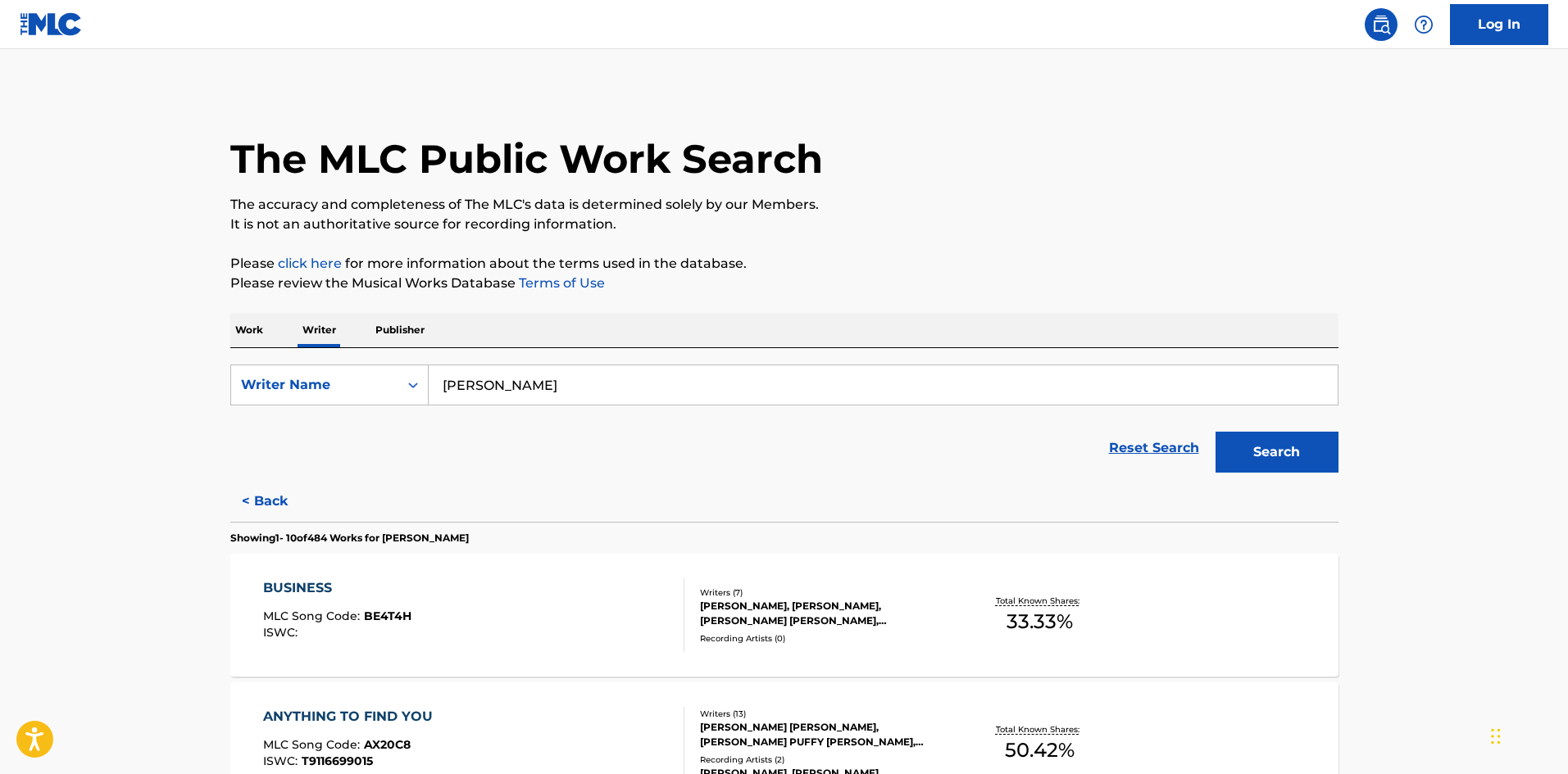
drag, startPoint x: 553, startPoint y: 374, endPoint x: 452, endPoint y: 401, distance: 104.5
click at [426, 382] on div "SearchWithCriteria7c9c2ccb-50fa-41d4-8323-4c4879060825 Writer Name [PERSON_NAME]" at bounding box center [784, 385] width 1108 height 41
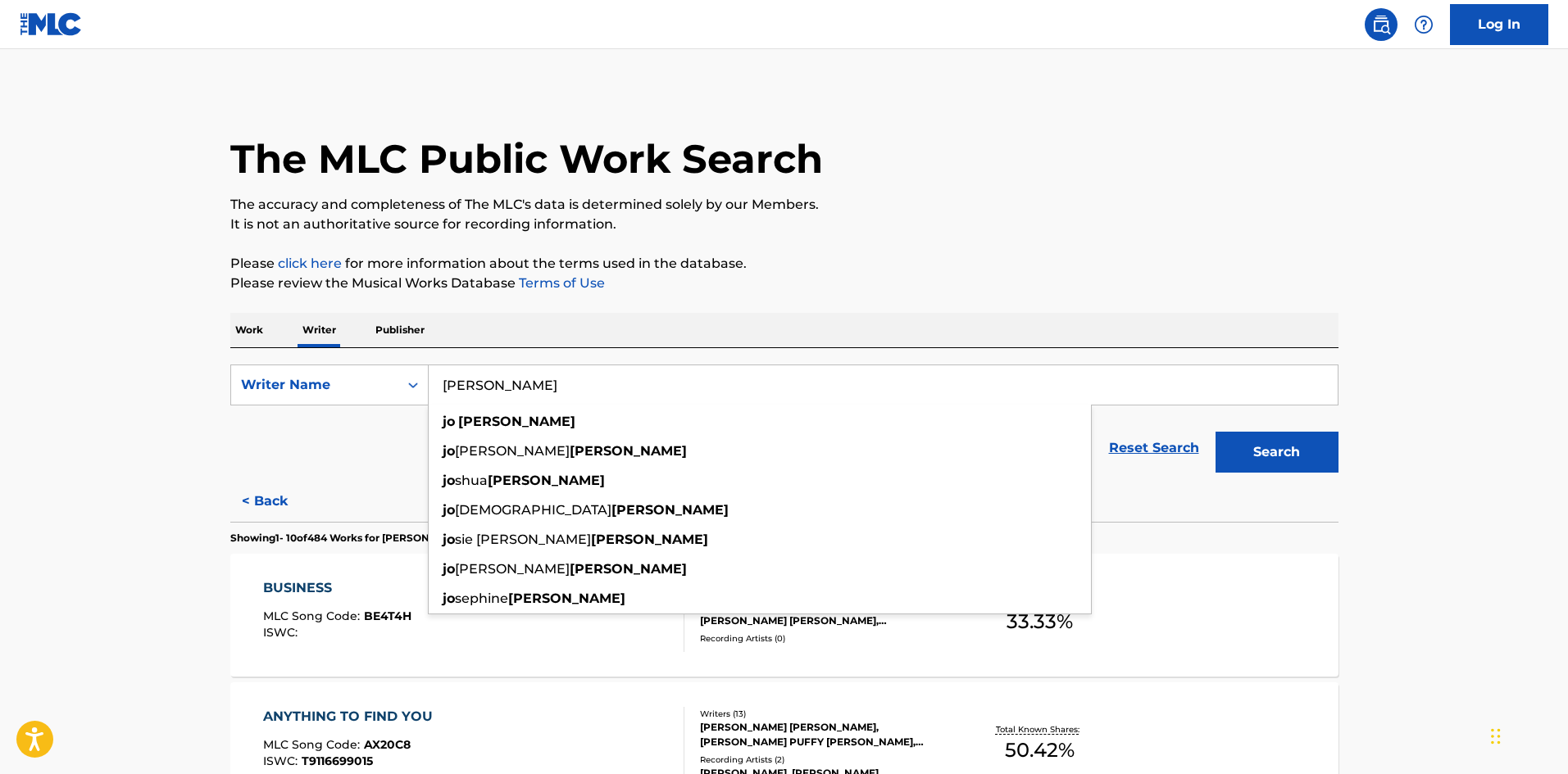
type input "[PERSON_NAME]"
click at [1215, 432] on button "Search" at bounding box center [1276, 452] width 122 height 41
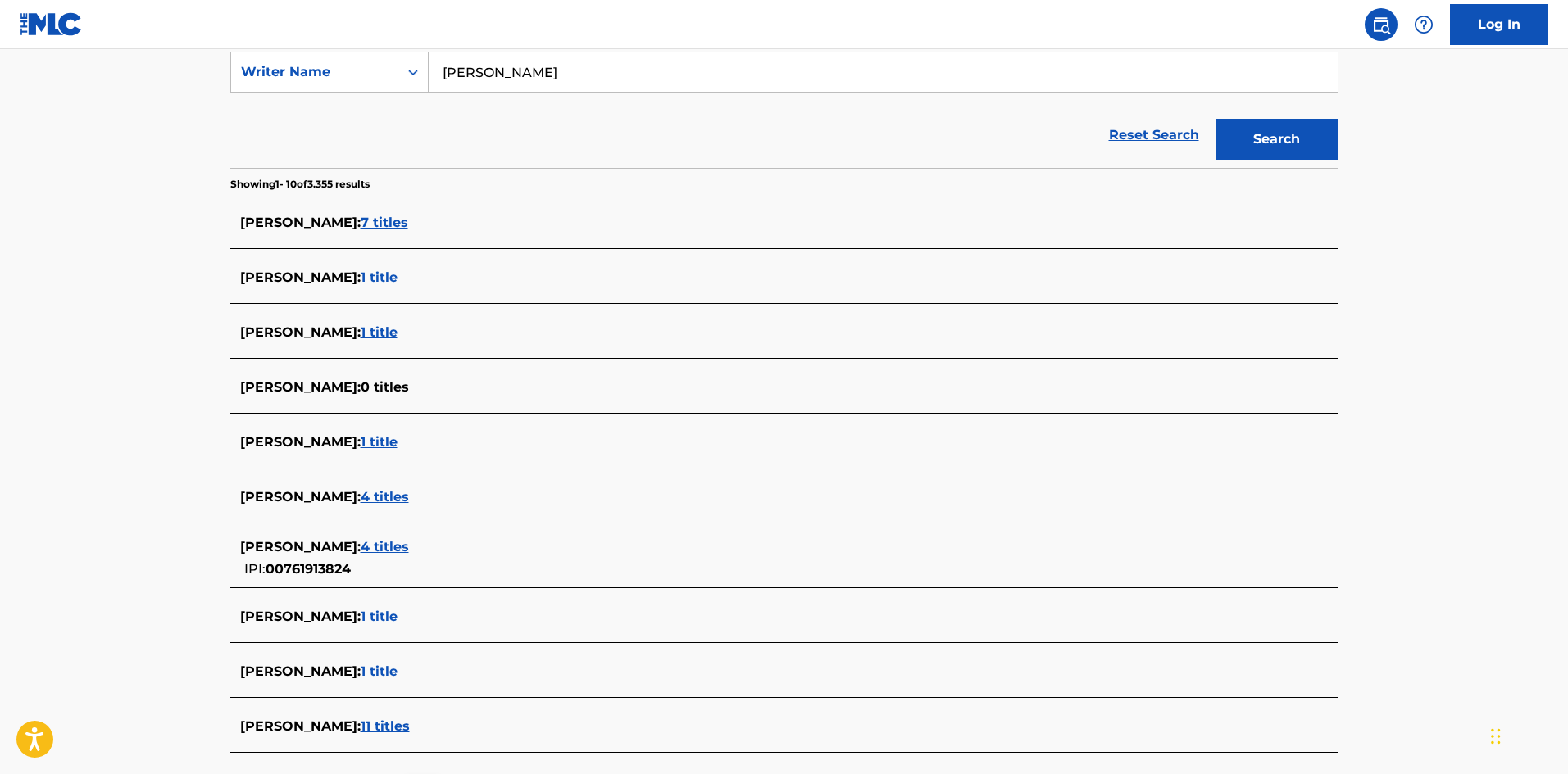
scroll to position [54, 0]
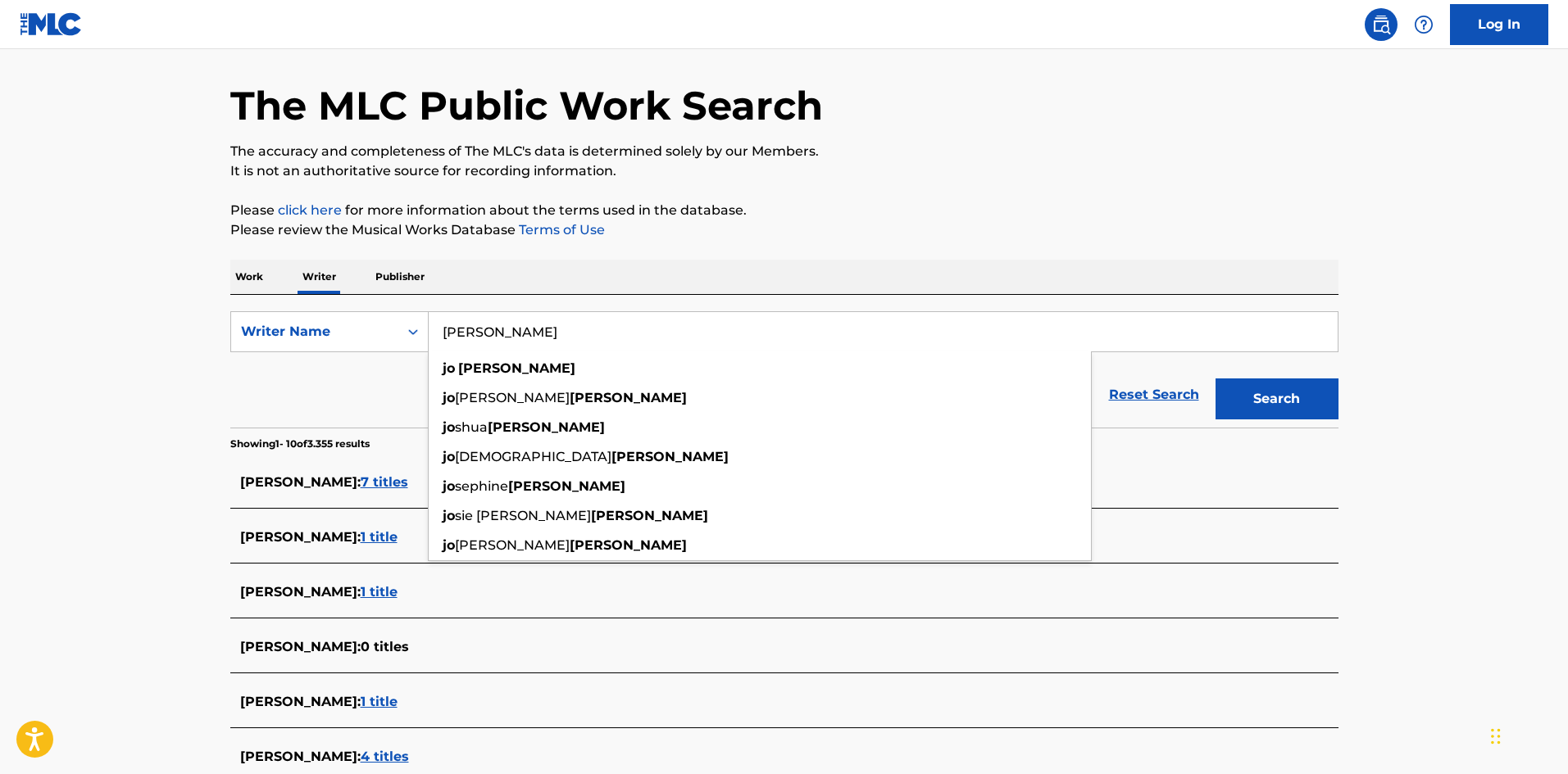
click at [408, 487] on span "7 titles" at bounding box center [384, 482] width 47 height 15
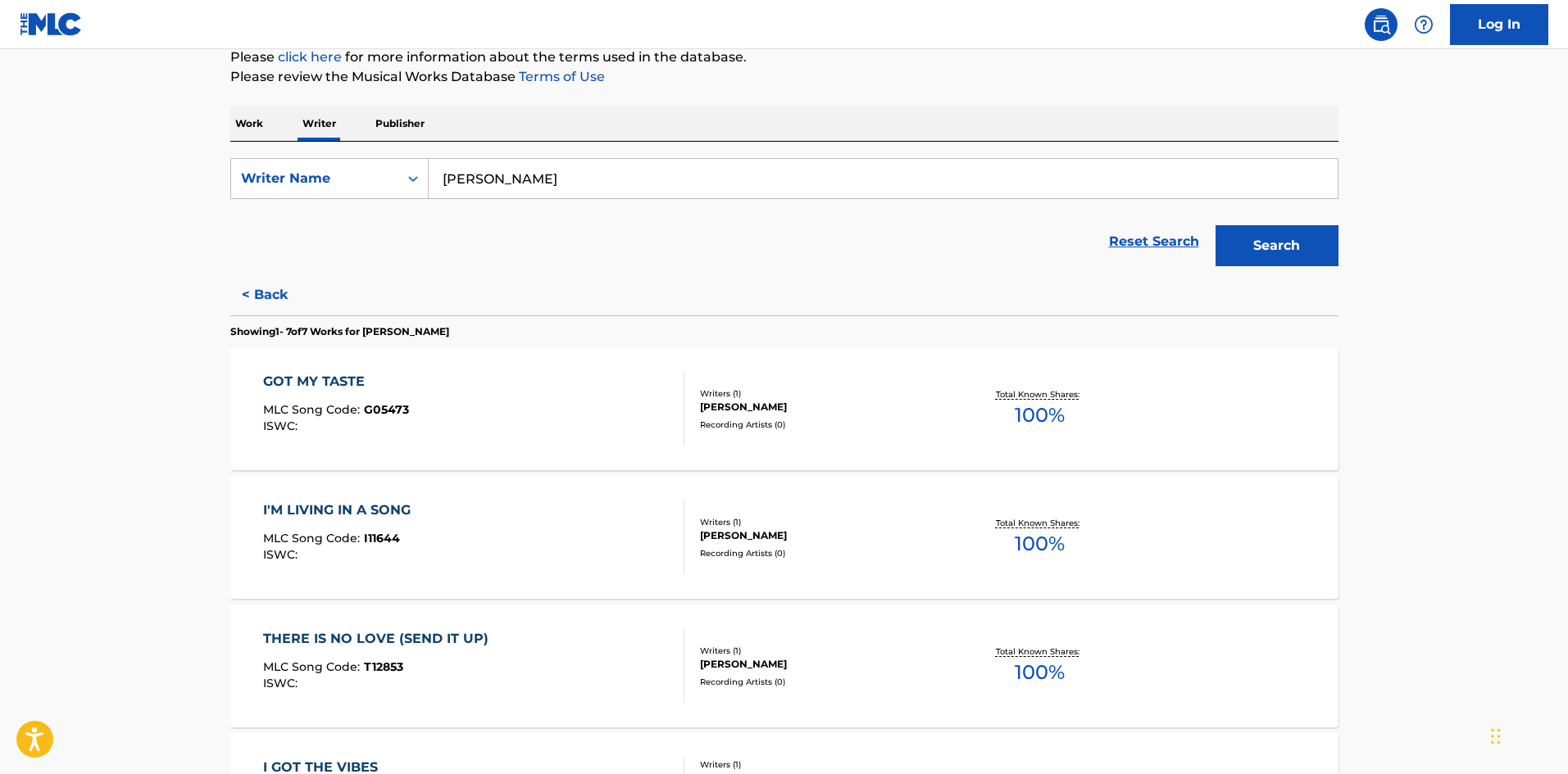
scroll to position [217, 0]
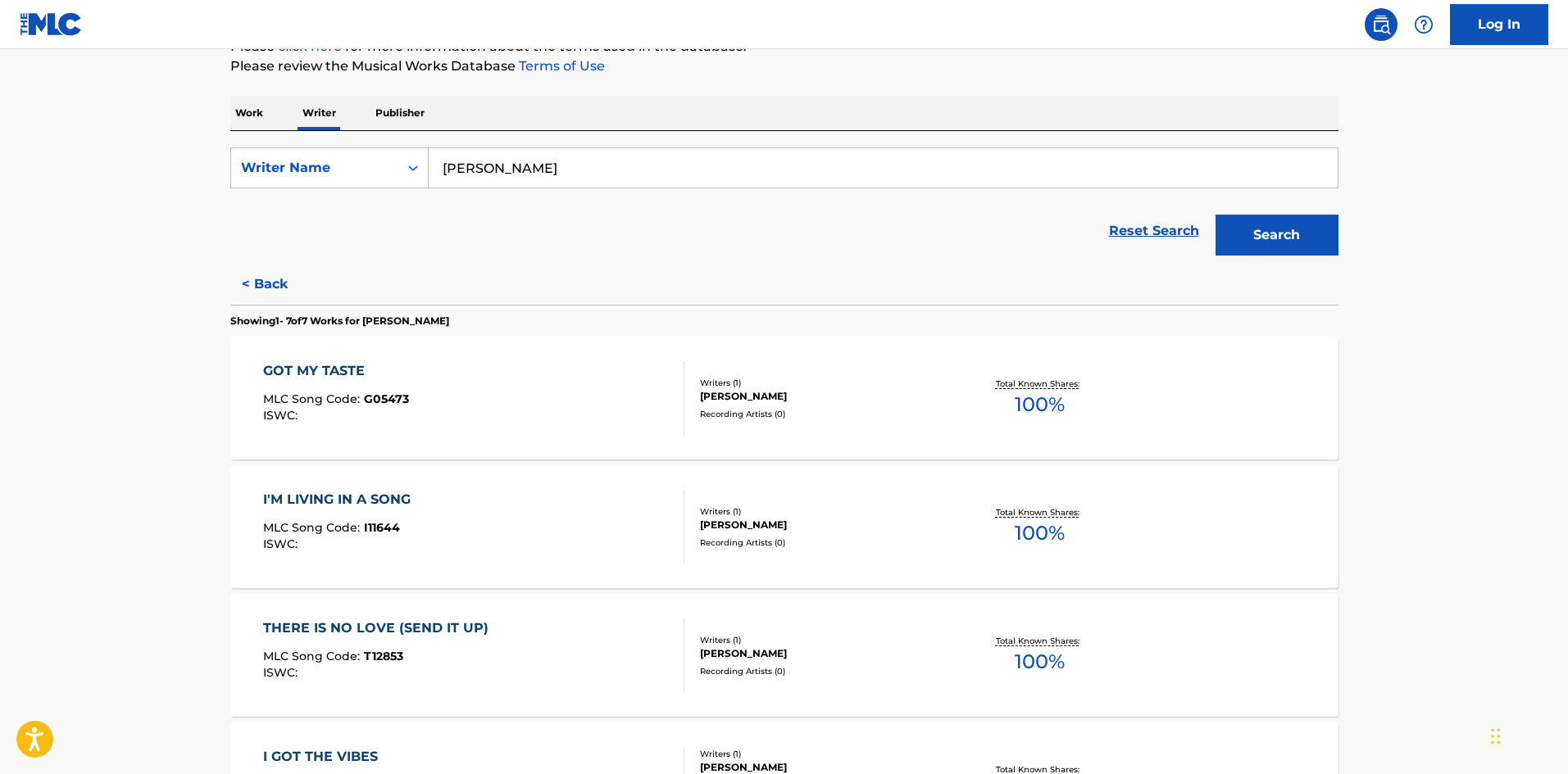
click at [337, 359] on div "GOT MY TASTE MLC Song Code : G05473 ISWC : Writers ( 1 ) [PERSON_NAME] Recordin…" at bounding box center [784, 397] width 1108 height 122
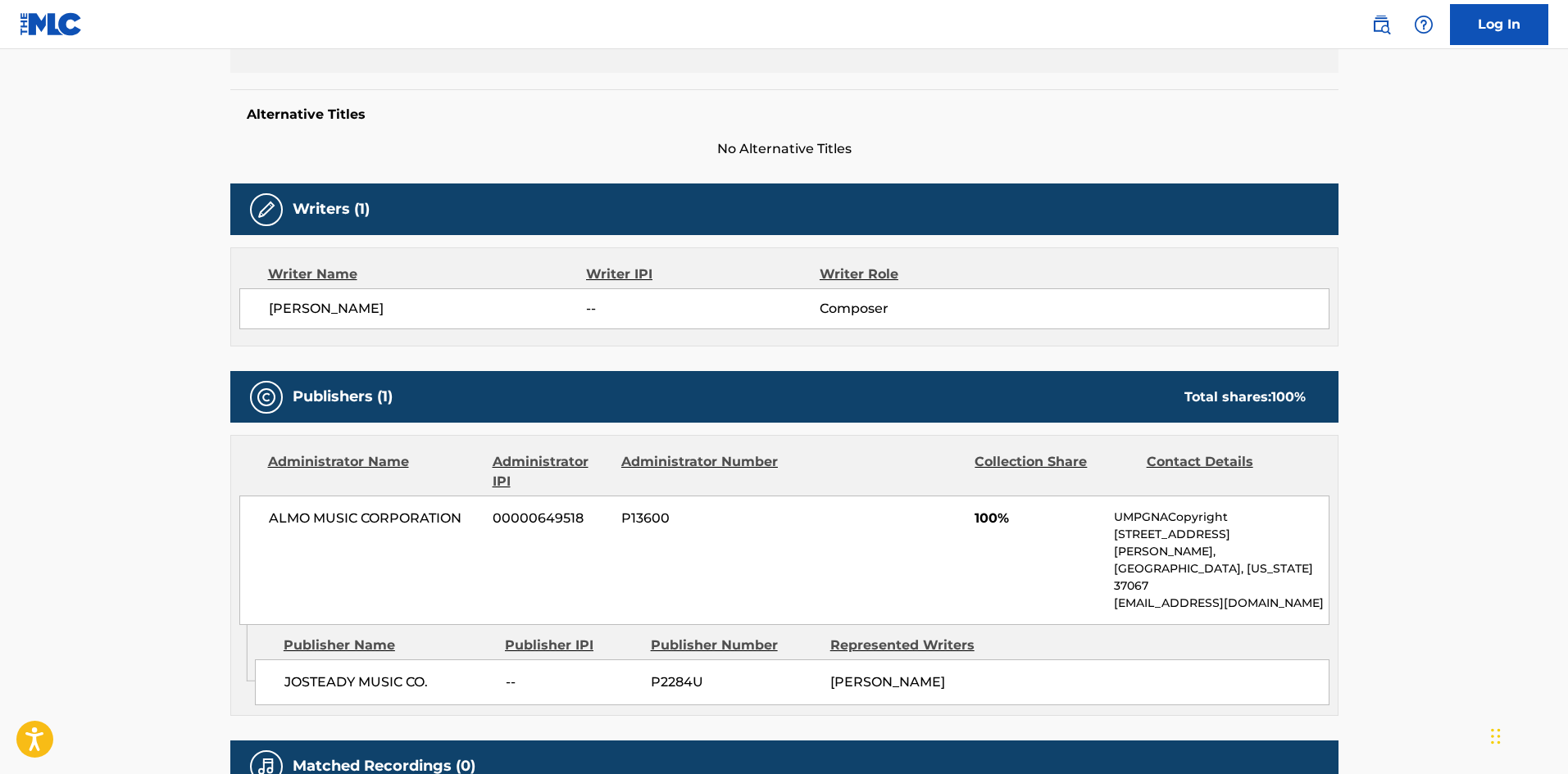
scroll to position [410, 0]
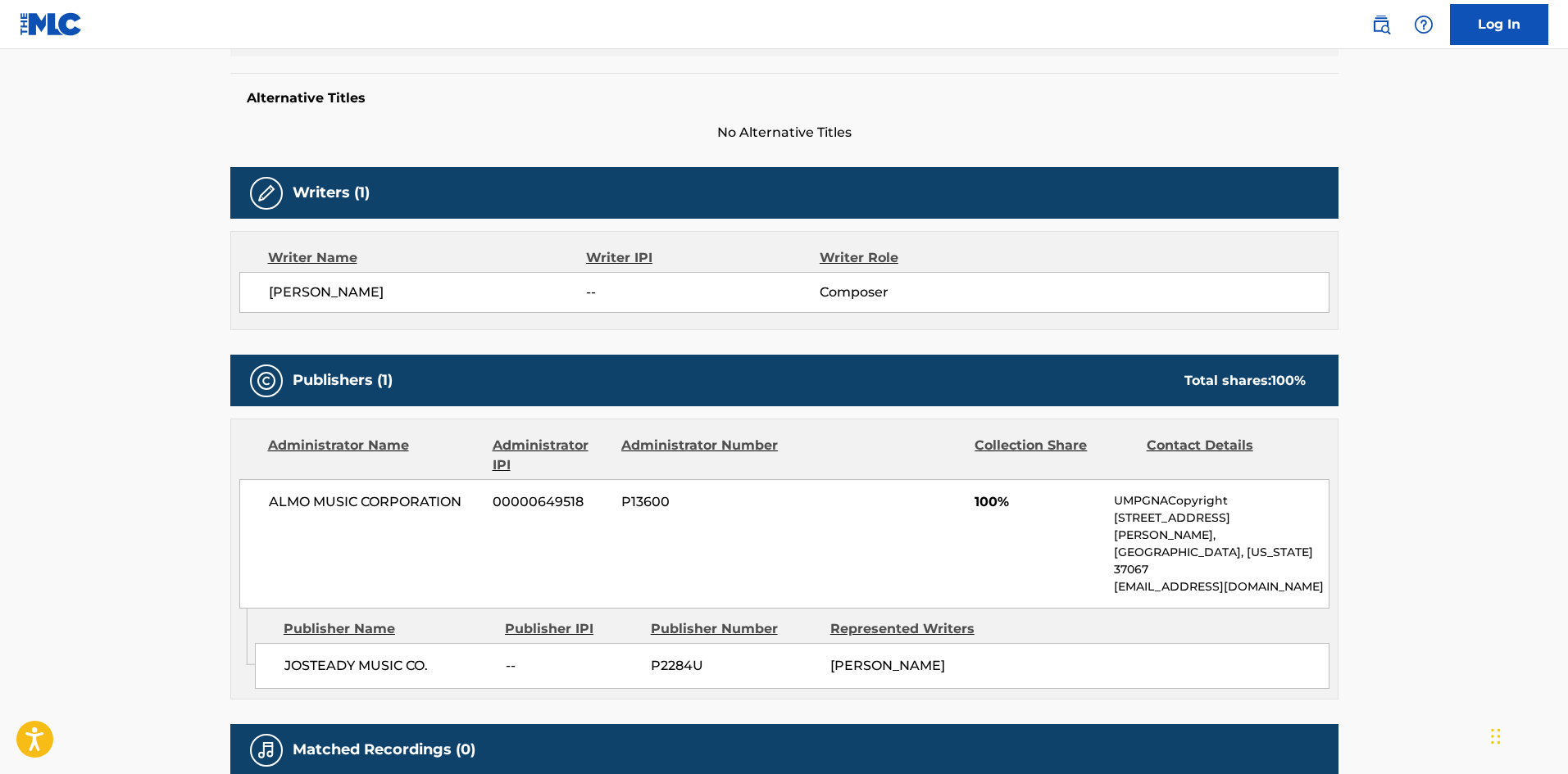
drag, startPoint x: 444, startPoint y: 292, endPoint x: 262, endPoint y: 289, distance: 182.0
click at [262, 289] on div "[PERSON_NAME] -- Composer" at bounding box center [784, 292] width 1090 height 41
click at [554, 295] on span "[PERSON_NAME]" at bounding box center [427, 293] width 318 height 20
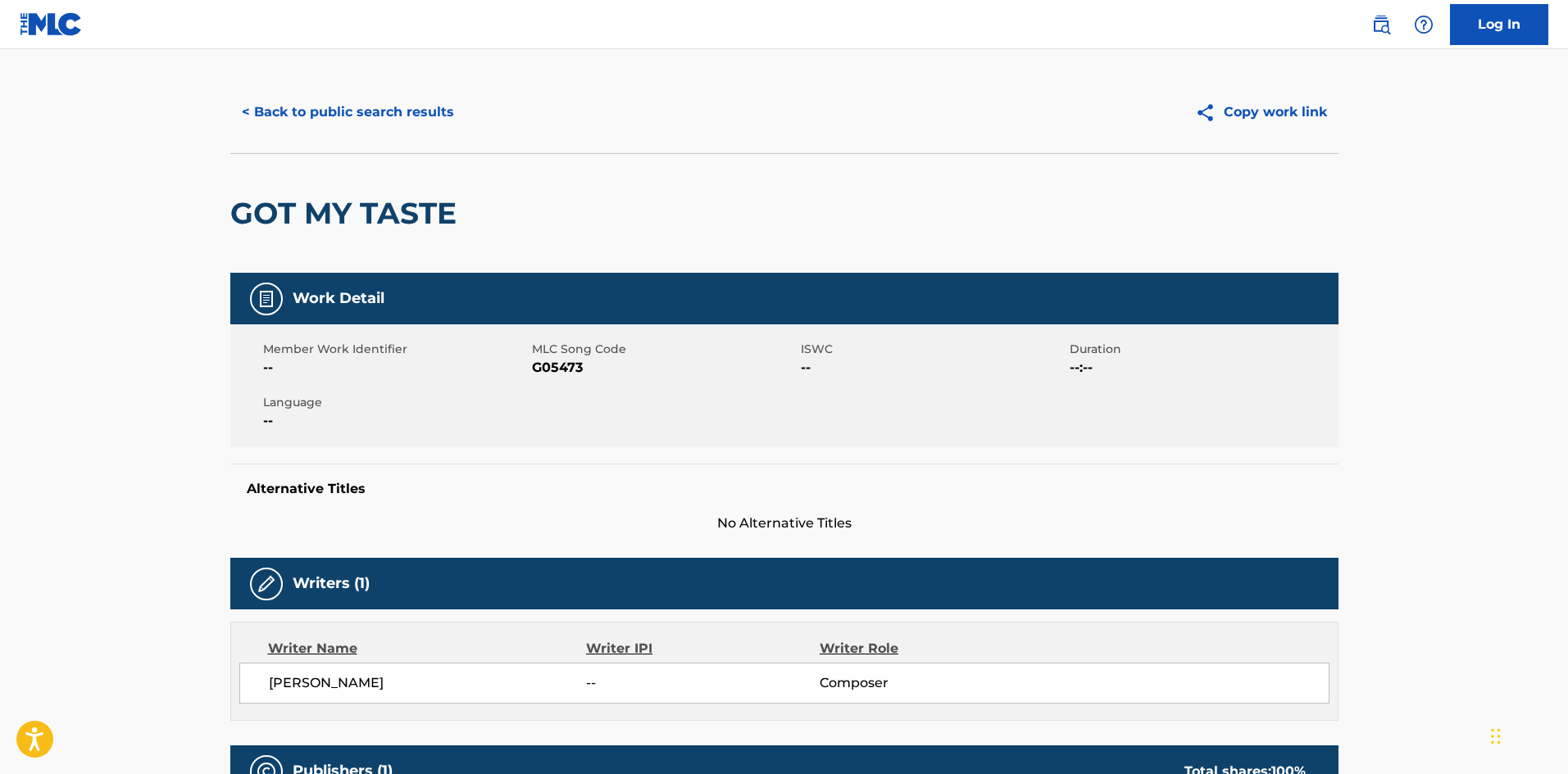
scroll to position [0, 0]
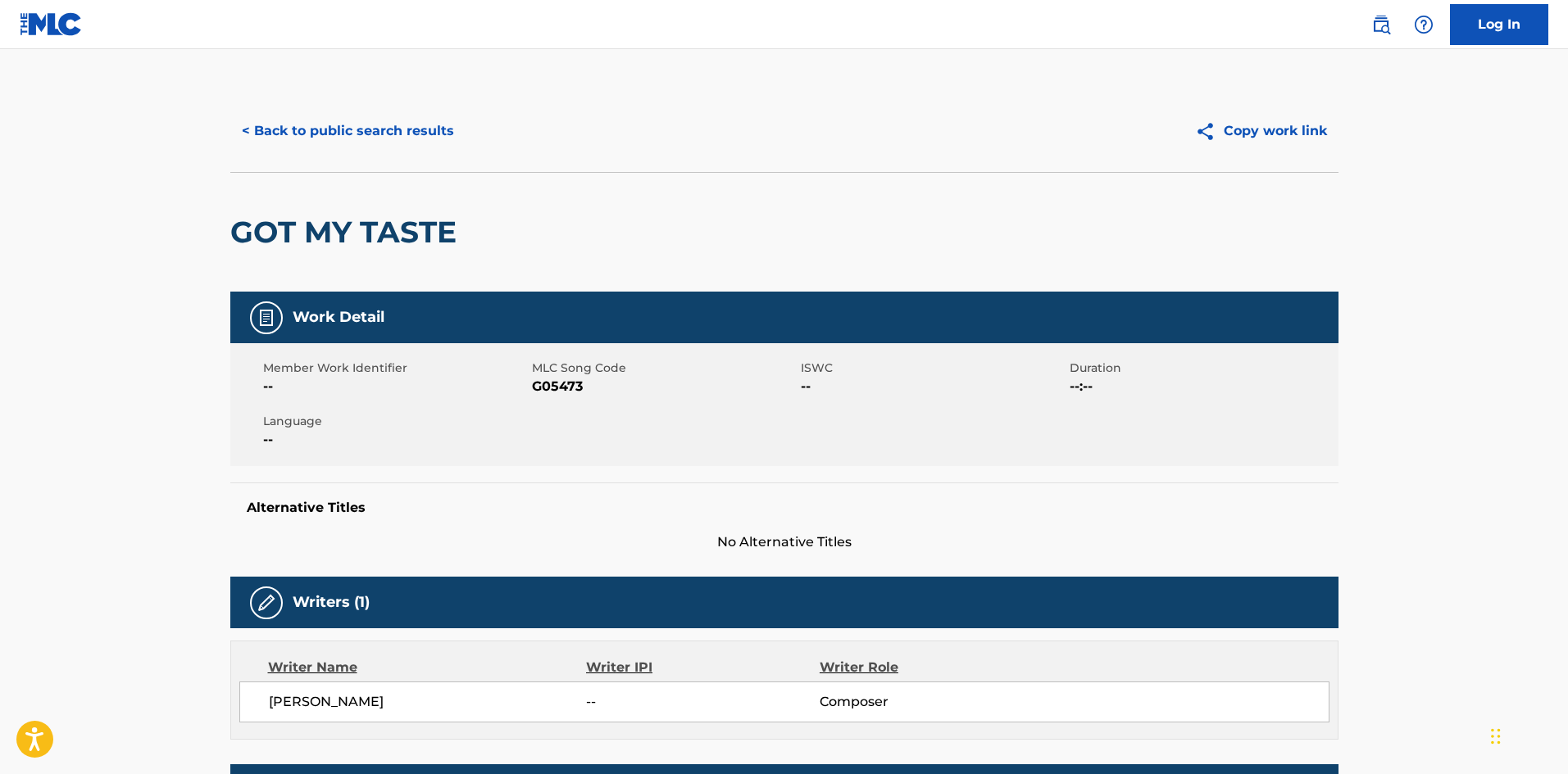
click at [390, 131] on button "< Back to public search results" at bounding box center [348, 131] width 235 height 41
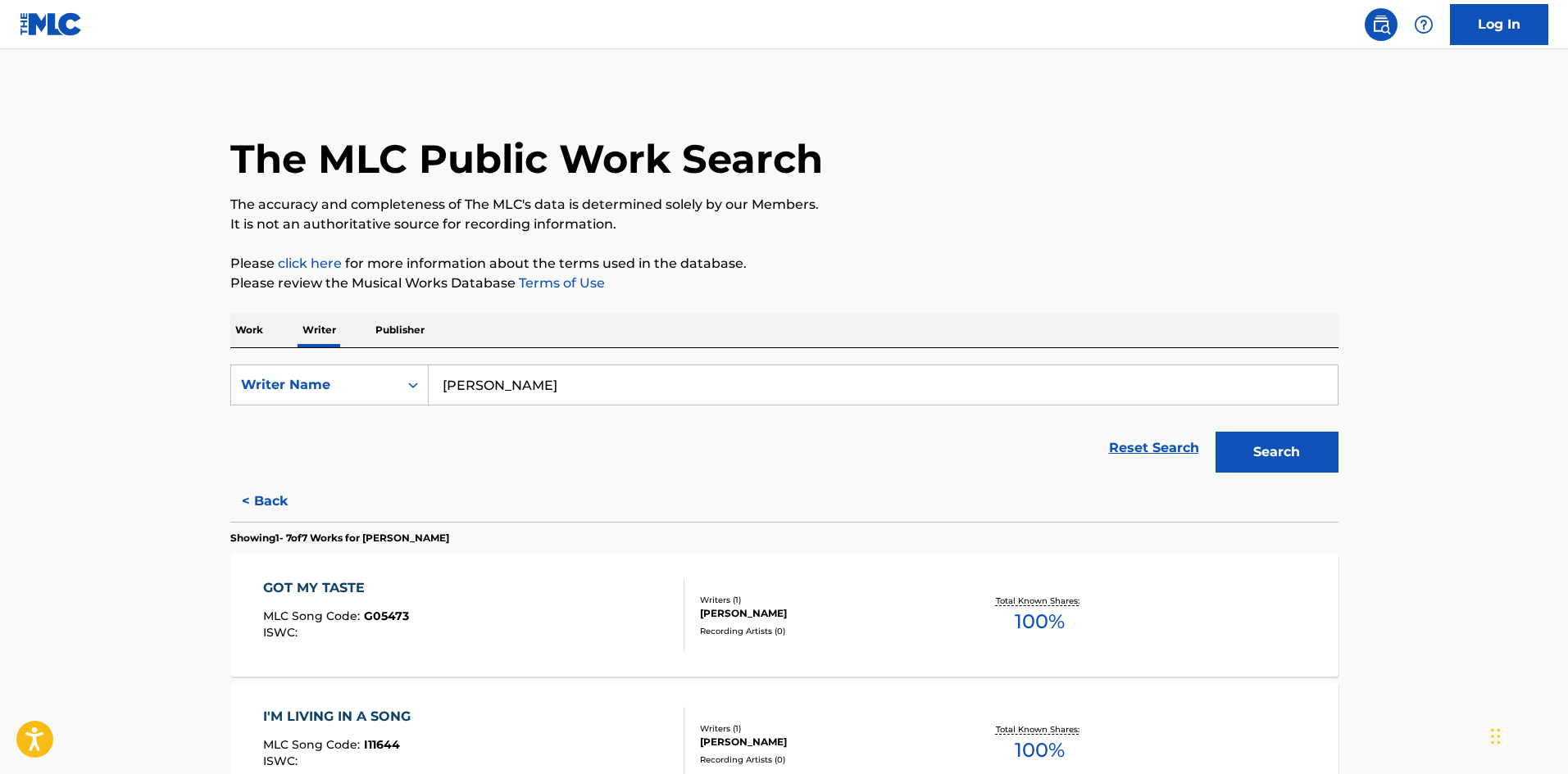
drag, startPoint x: 671, startPoint y: 380, endPoint x: 638, endPoint y: 387, distance: 33.7
click at [638, 387] on input "[PERSON_NAME]" at bounding box center [882, 385] width 908 height 39
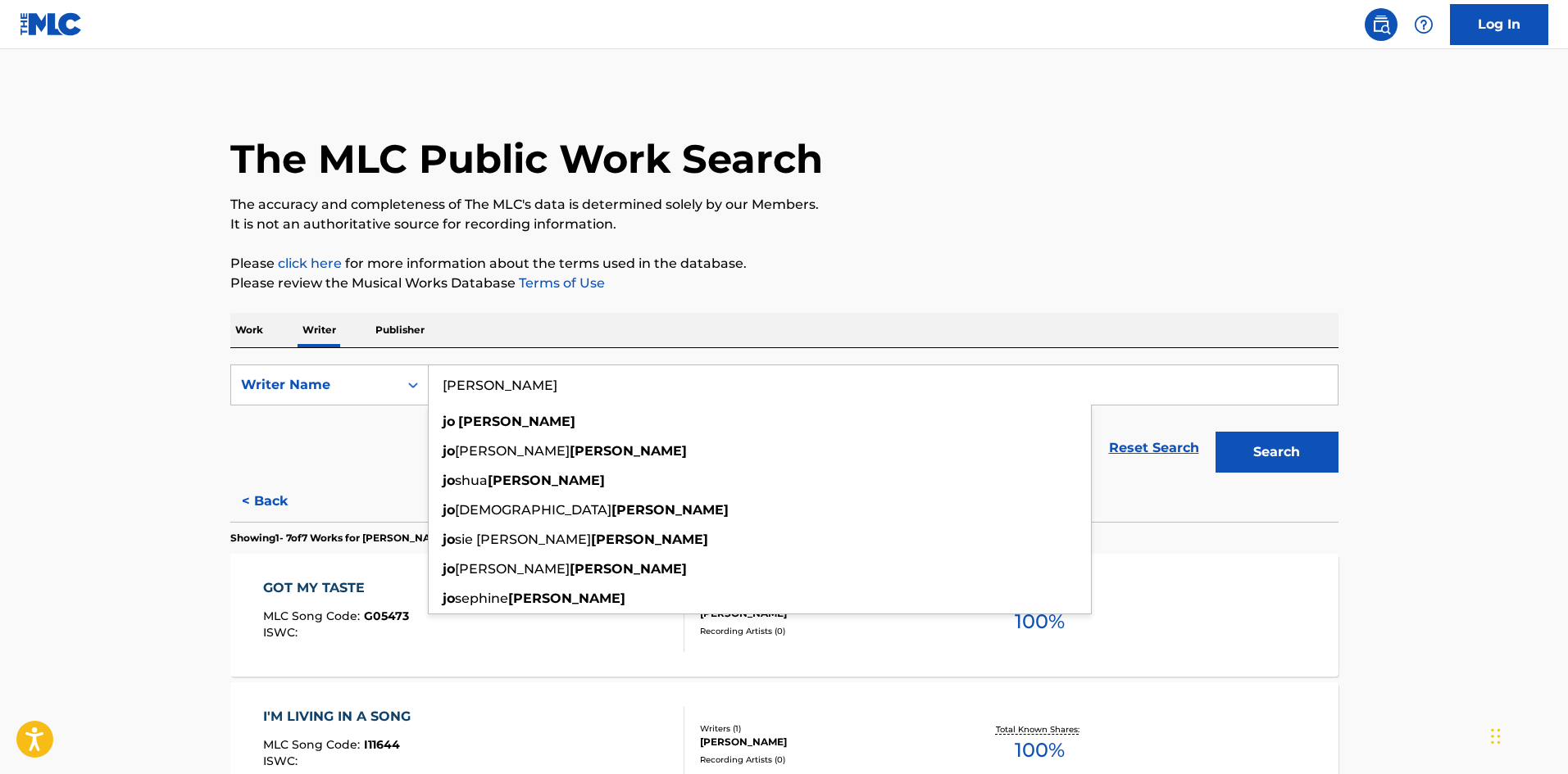
click at [270, 320] on div "Work Writer Publisher" at bounding box center [784, 330] width 1108 height 34
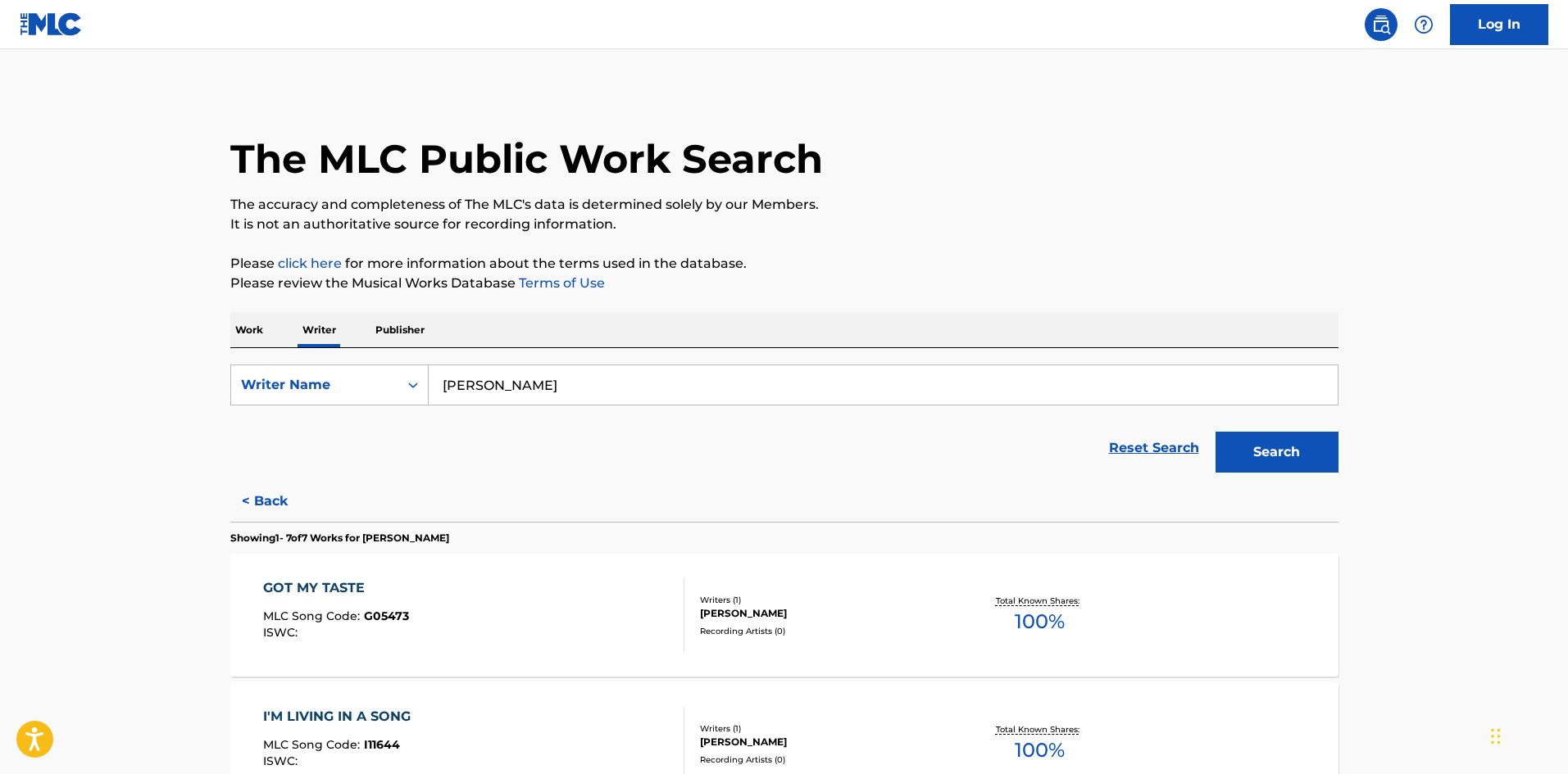
click at [270, 320] on div "Work Writer Publisher" at bounding box center [784, 330] width 1108 height 34
click at [246, 355] on div "SearchWithCriteria7c9c2ccb-50fa-41d4-8323-4c4879060825 Writer Name [PERSON_NAME…" at bounding box center [784, 415] width 1108 height 132
click at [250, 340] on p "Work" at bounding box center [250, 330] width 38 height 34
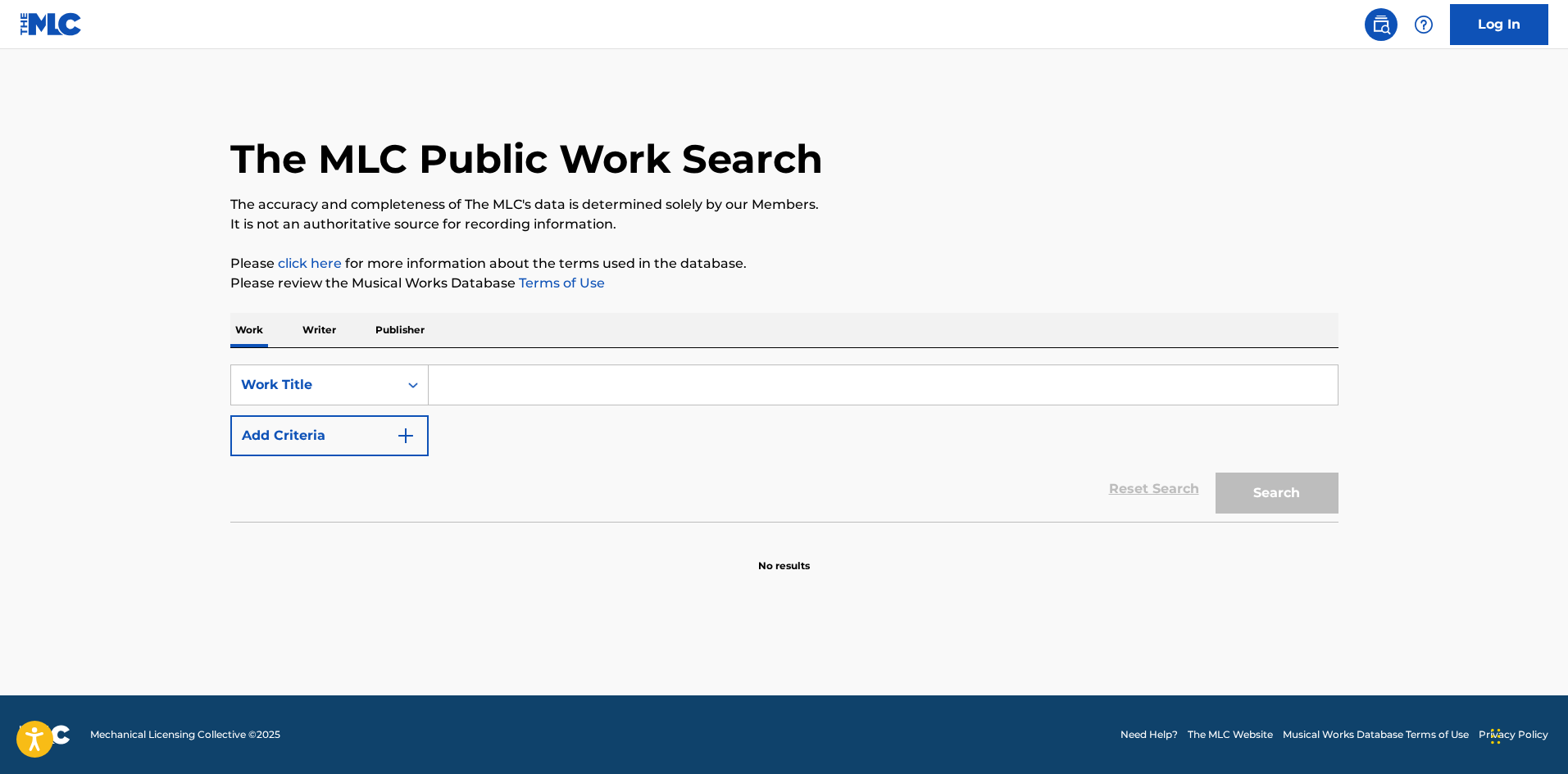
drag, startPoint x: 662, startPoint y: 386, endPoint x: 534, endPoint y: 384, distance: 128.0
click at [534, 384] on input "Search Form" at bounding box center [882, 385] width 908 height 39
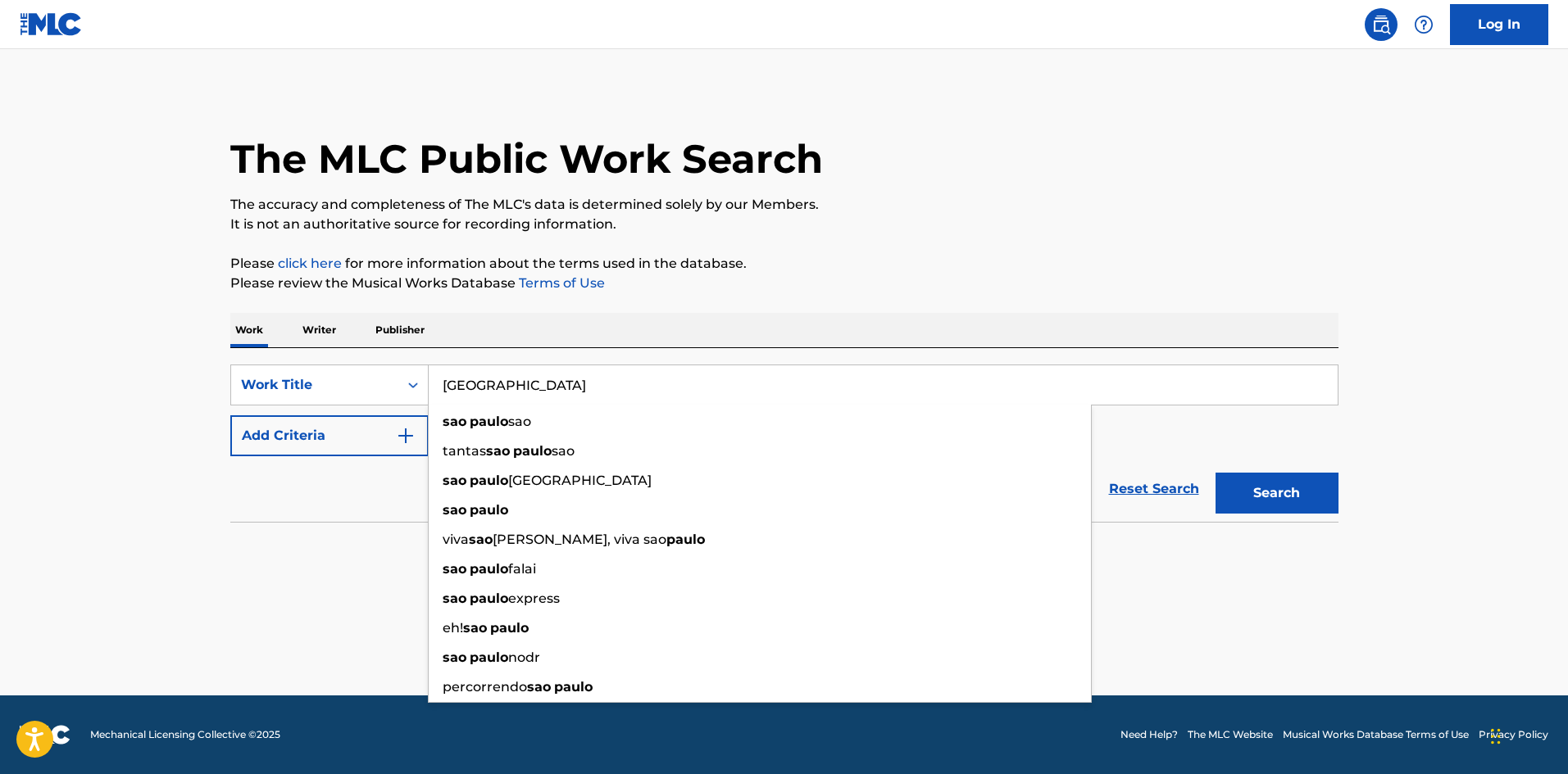
type input "[GEOGRAPHIC_DATA]"
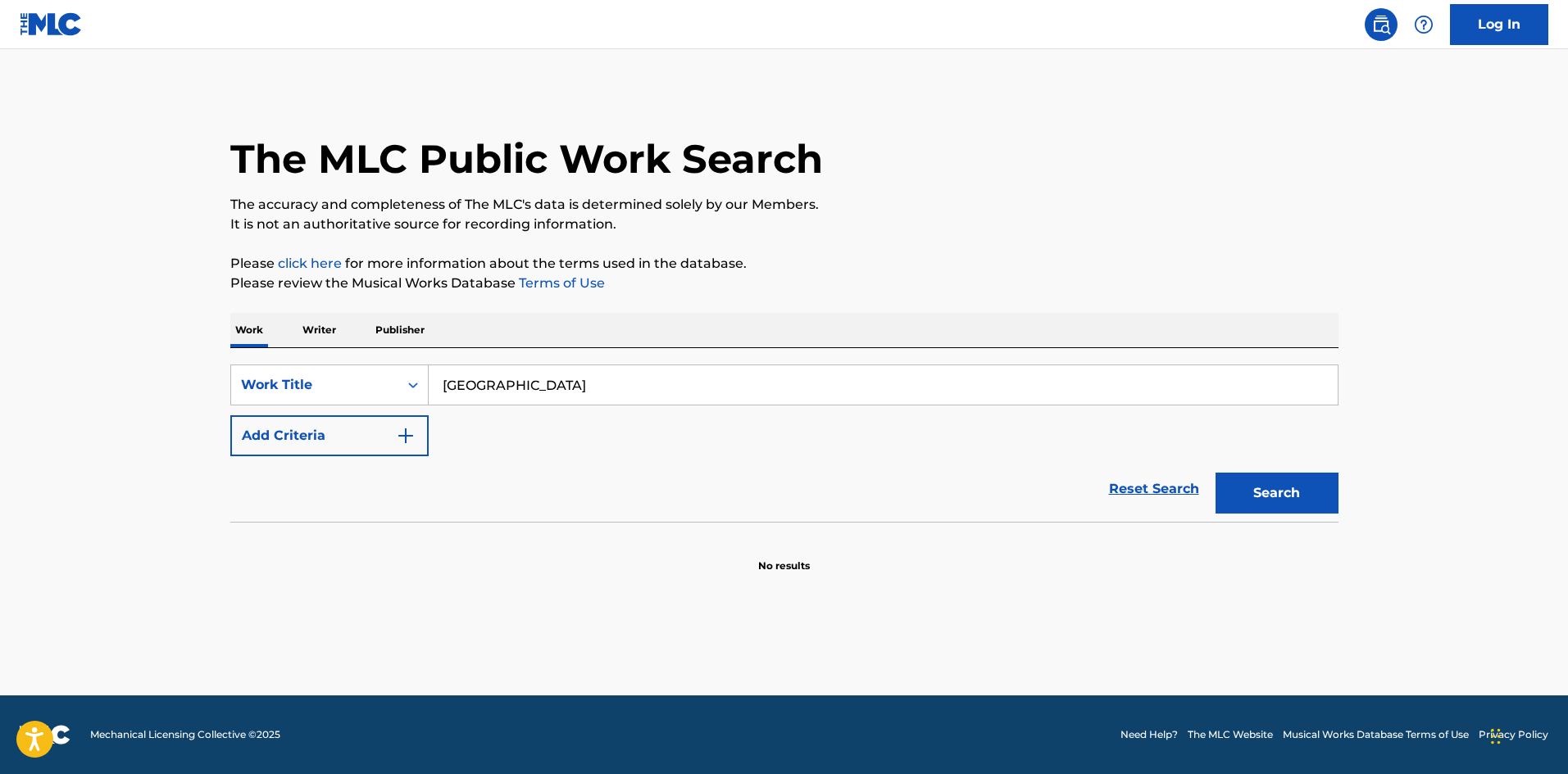
click at [475, 541] on section "No results" at bounding box center [784, 552] width 1108 height 43
click at [354, 477] on div "Reset Search Search" at bounding box center [784, 489] width 1108 height 65
click at [348, 458] on div "Reset Search Search" at bounding box center [784, 489] width 1108 height 65
click at [364, 436] on button "Add Criteria" at bounding box center [329, 436] width 199 height 41
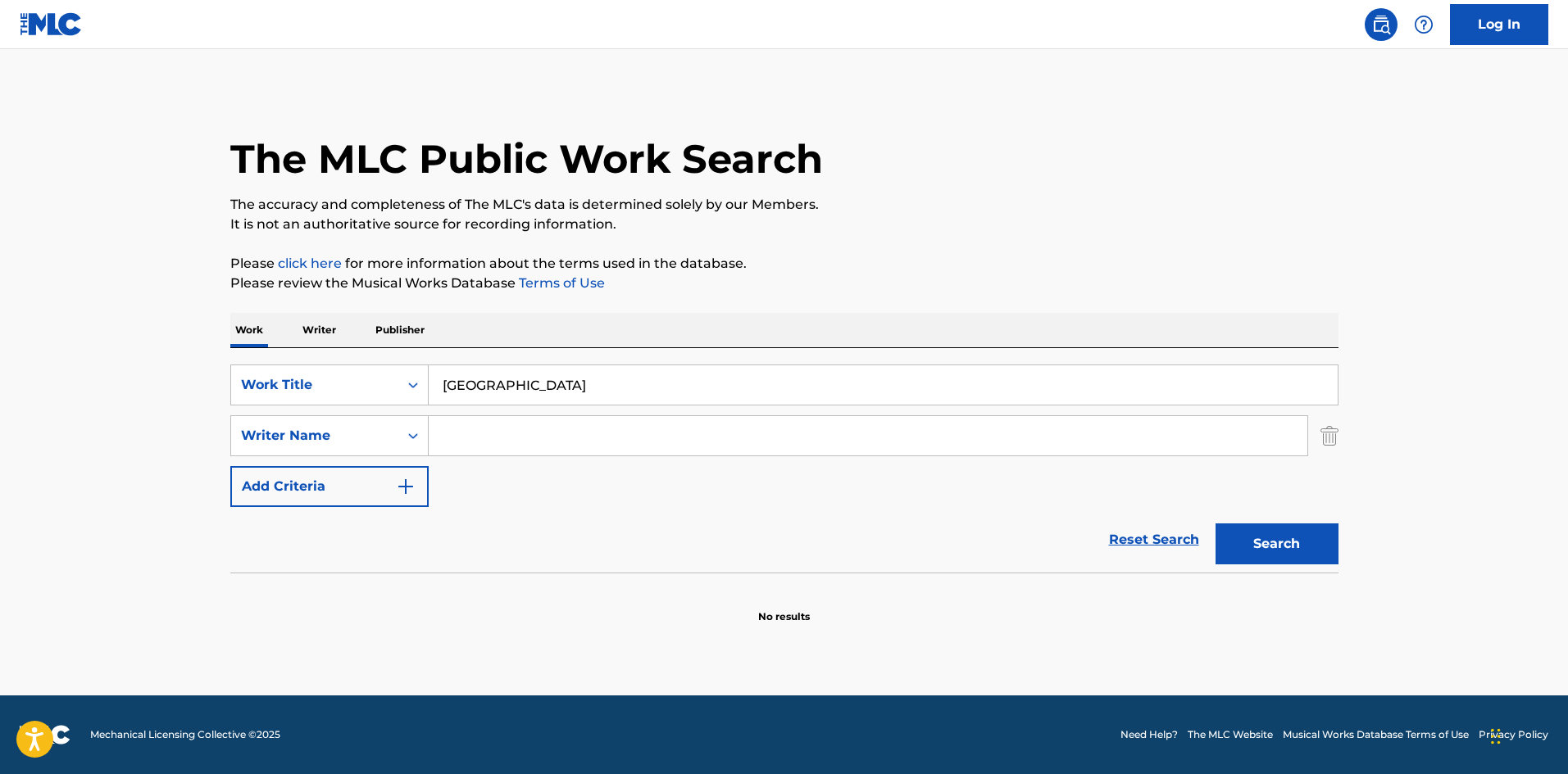
click at [545, 444] on input "Search Form" at bounding box center [867, 436] width 878 height 39
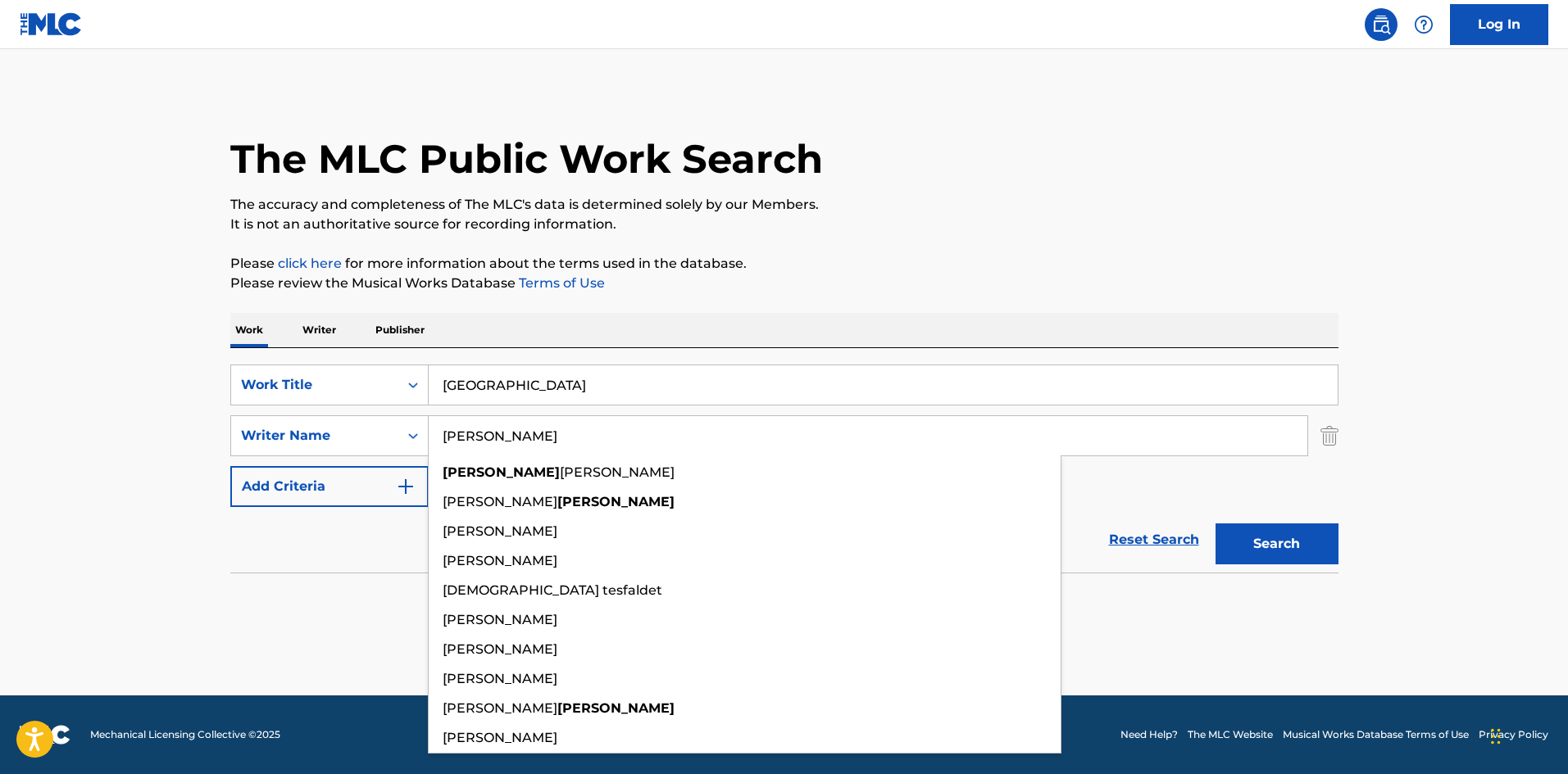
type input "[PERSON_NAME]"
click at [1215, 524] on button "Search" at bounding box center [1276, 544] width 122 height 41
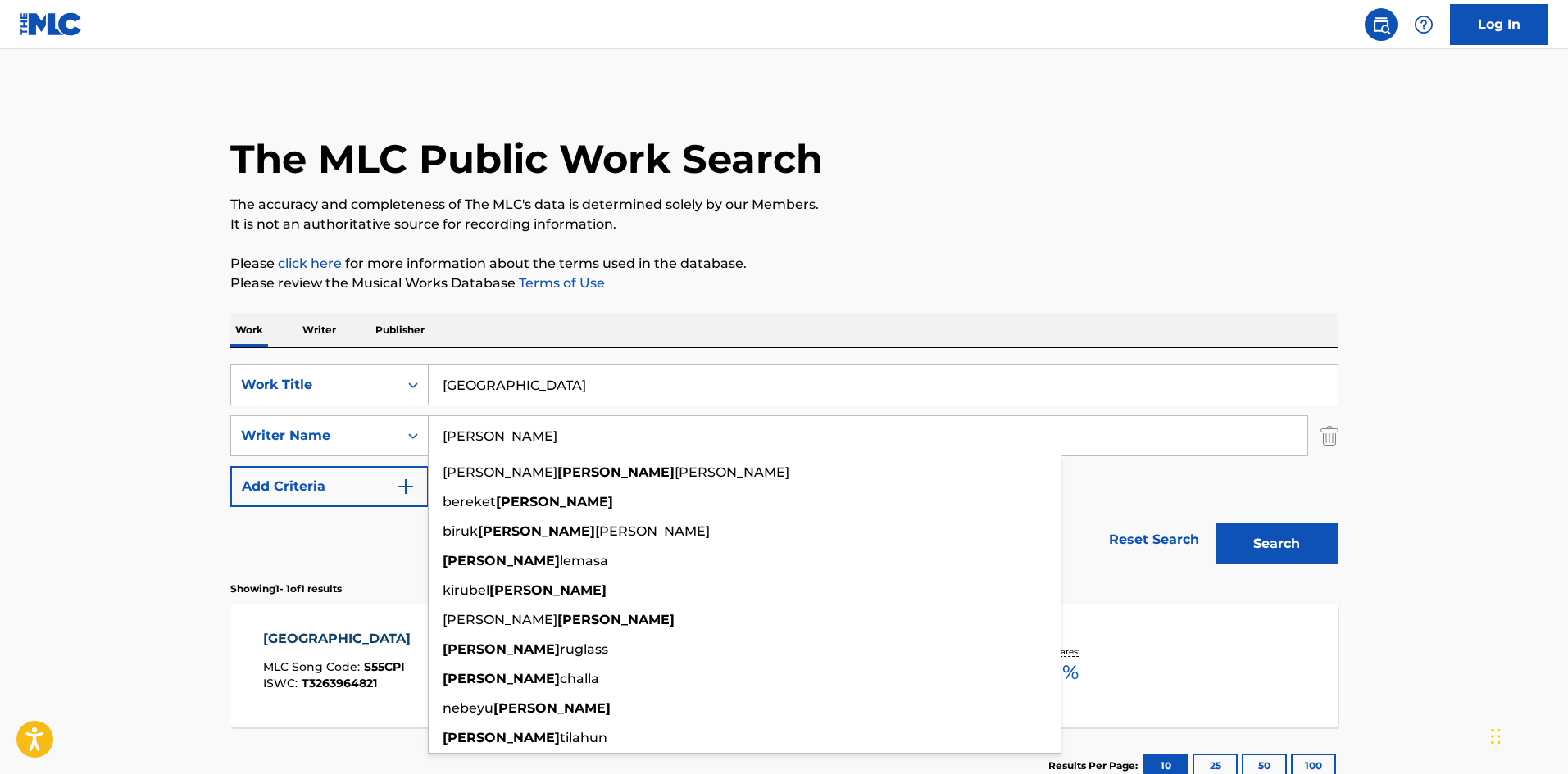
drag, startPoint x: 98, startPoint y: 440, endPoint x: 140, endPoint y: 462, distance: 47.4
click at [98, 439] on main "The MLC Public Work Search The accuracy and completeness of The MLC's data is d…" at bounding box center [784, 431] width 1568 height 764
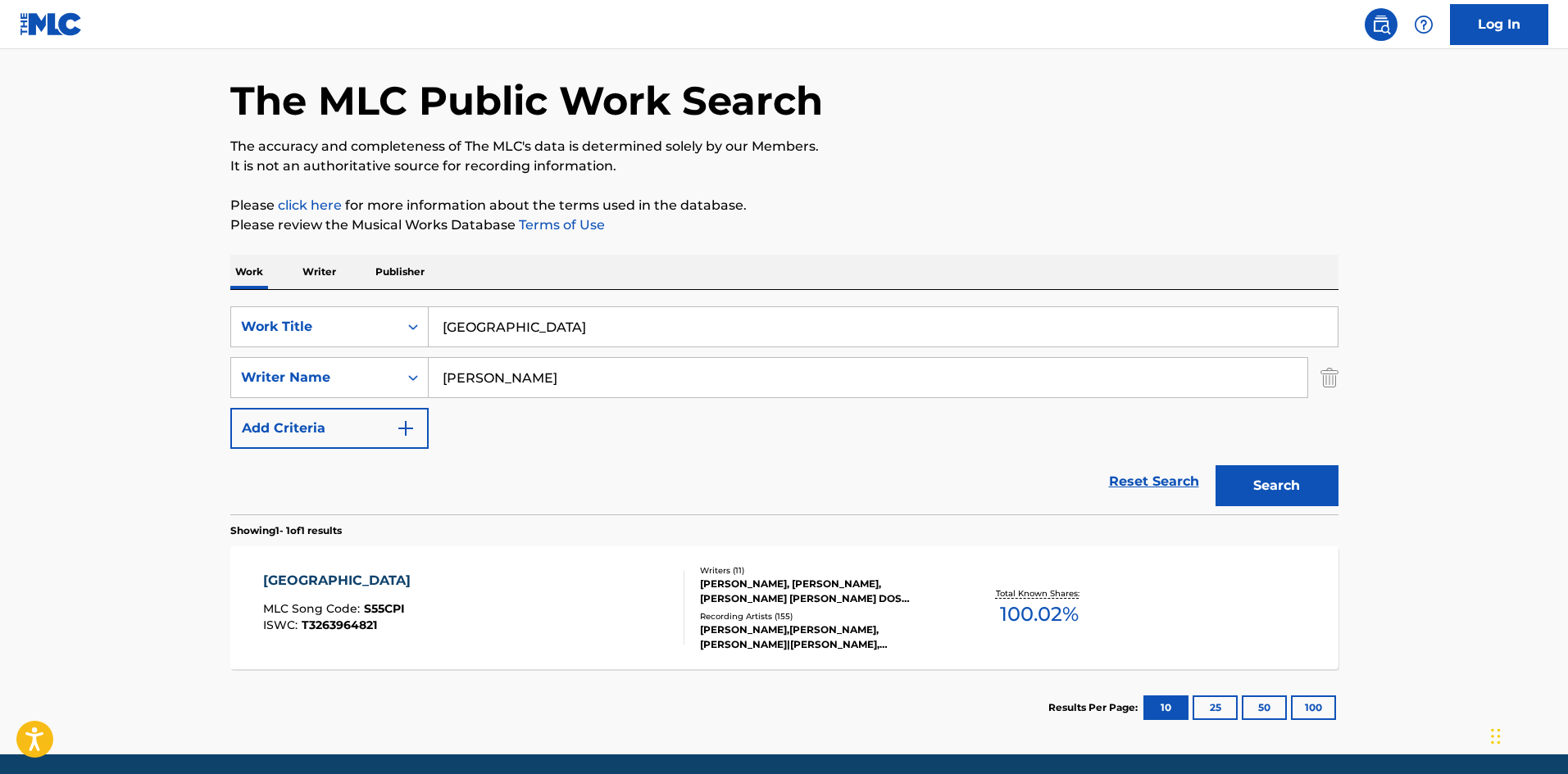
scroll to position [117, 0]
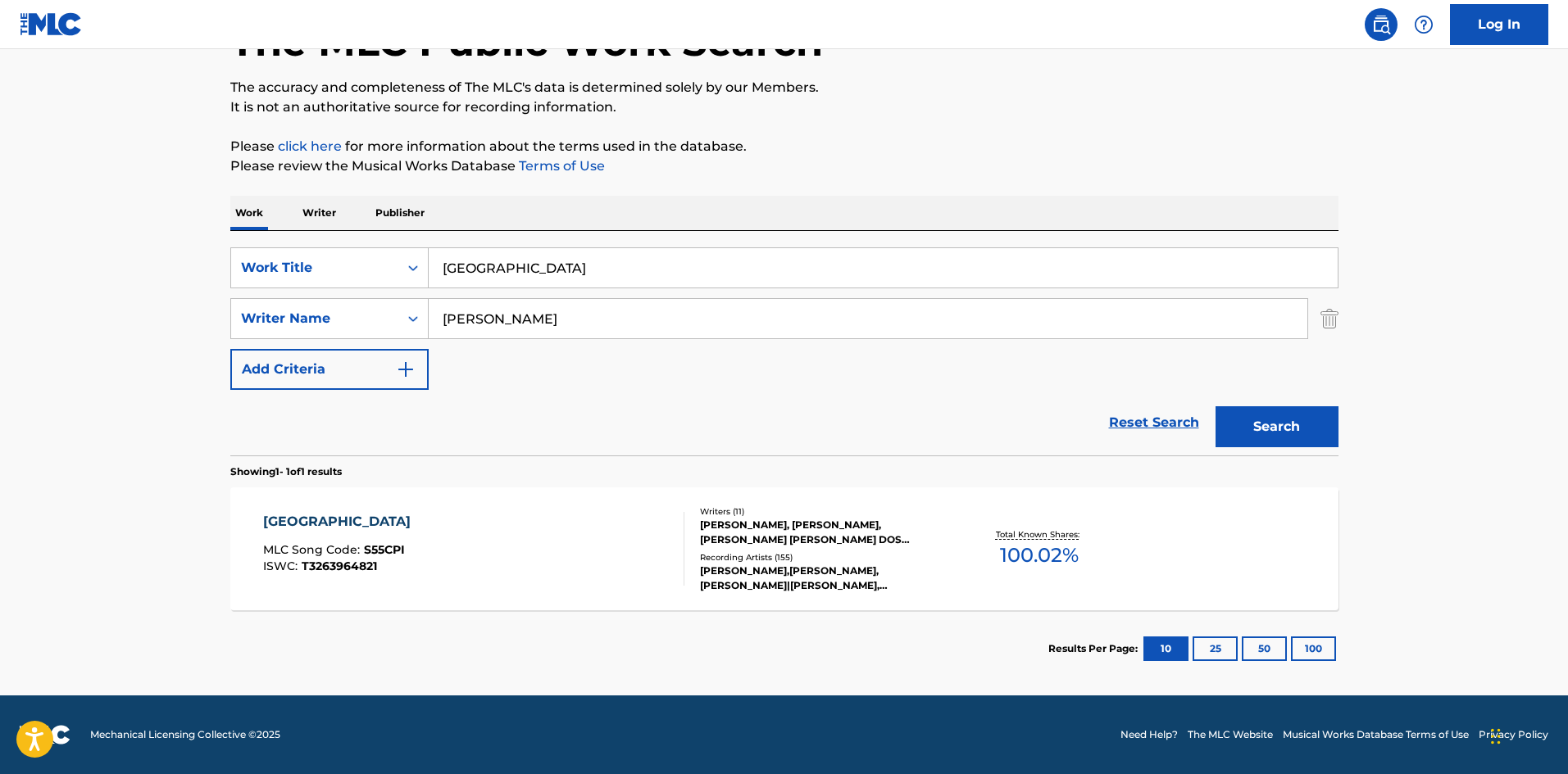
click at [591, 529] on div "SAO PAULO MLC Song Code : S55CPI ISWC : T3263964821" at bounding box center [474, 548] width 421 height 73
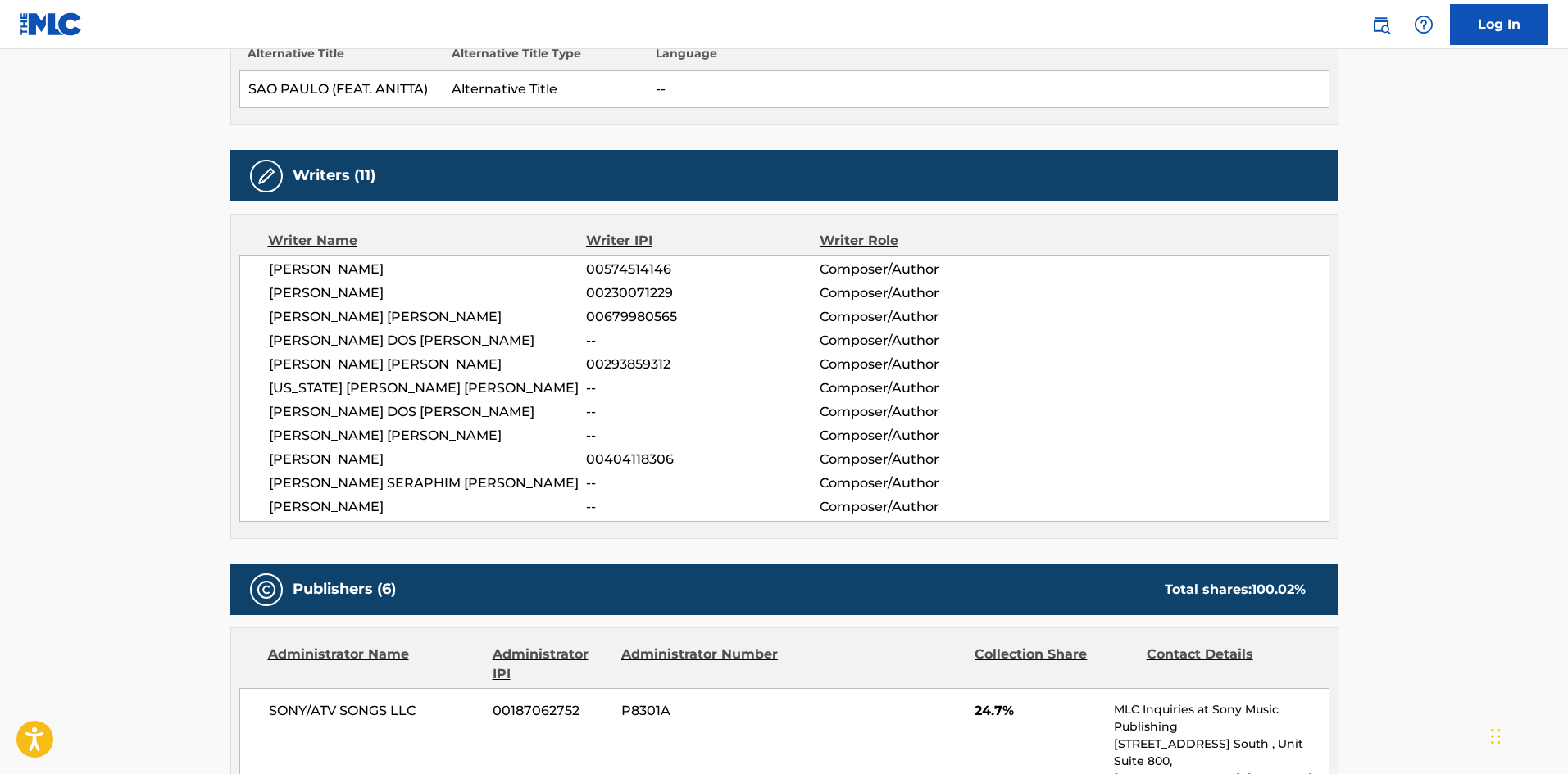
scroll to position [410, 0]
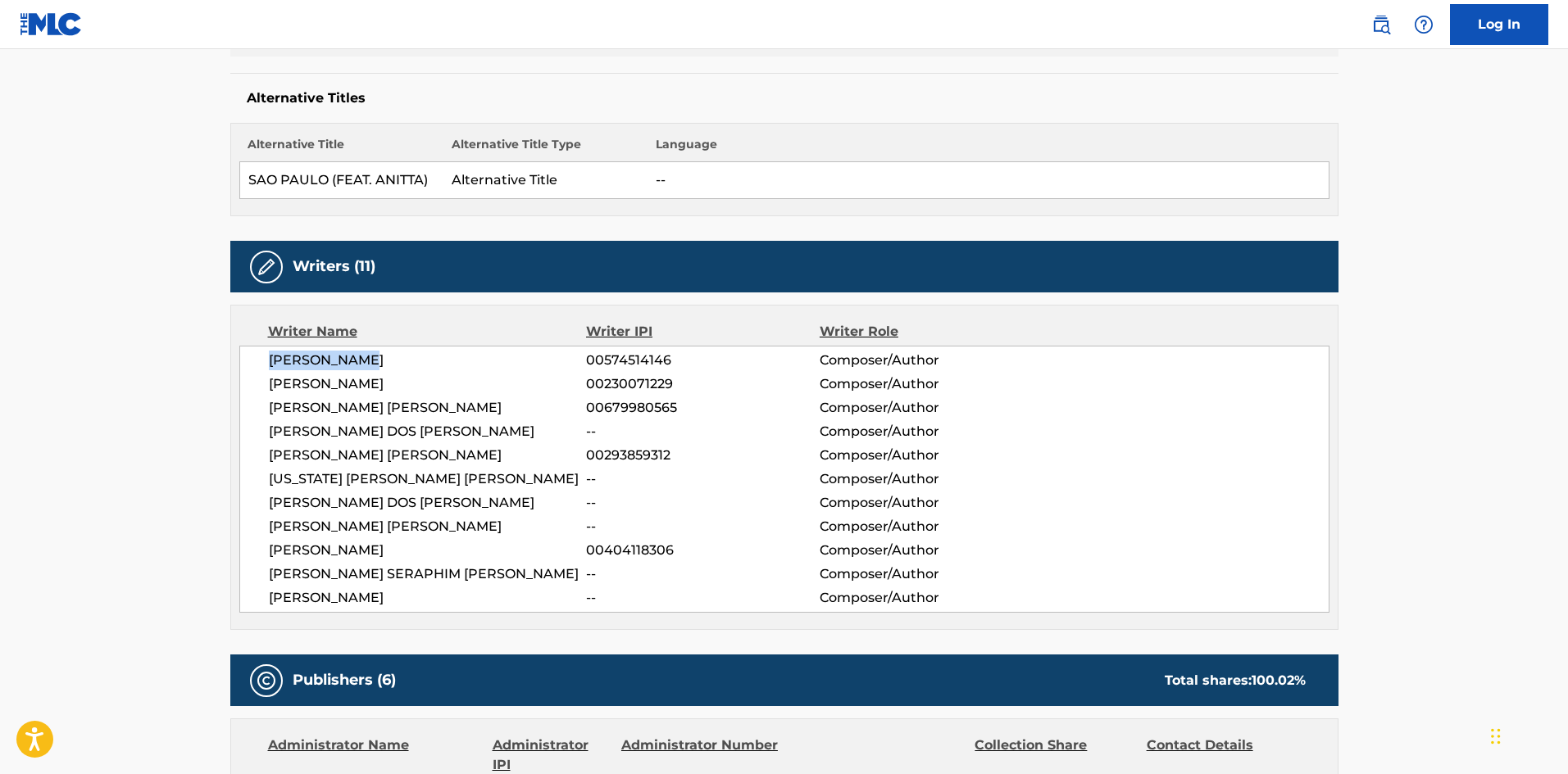
drag, startPoint x: 388, startPoint y: 364, endPoint x: 250, endPoint y: 362, distance: 138.0
click at [250, 362] on div "[PERSON_NAME] 00574514146 Composer/Author [PERSON_NAME] 00230071229 Composer/Au…" at bounding box center [784, 479] width 1090 height 267
copy span "[PERSON_NAME]"
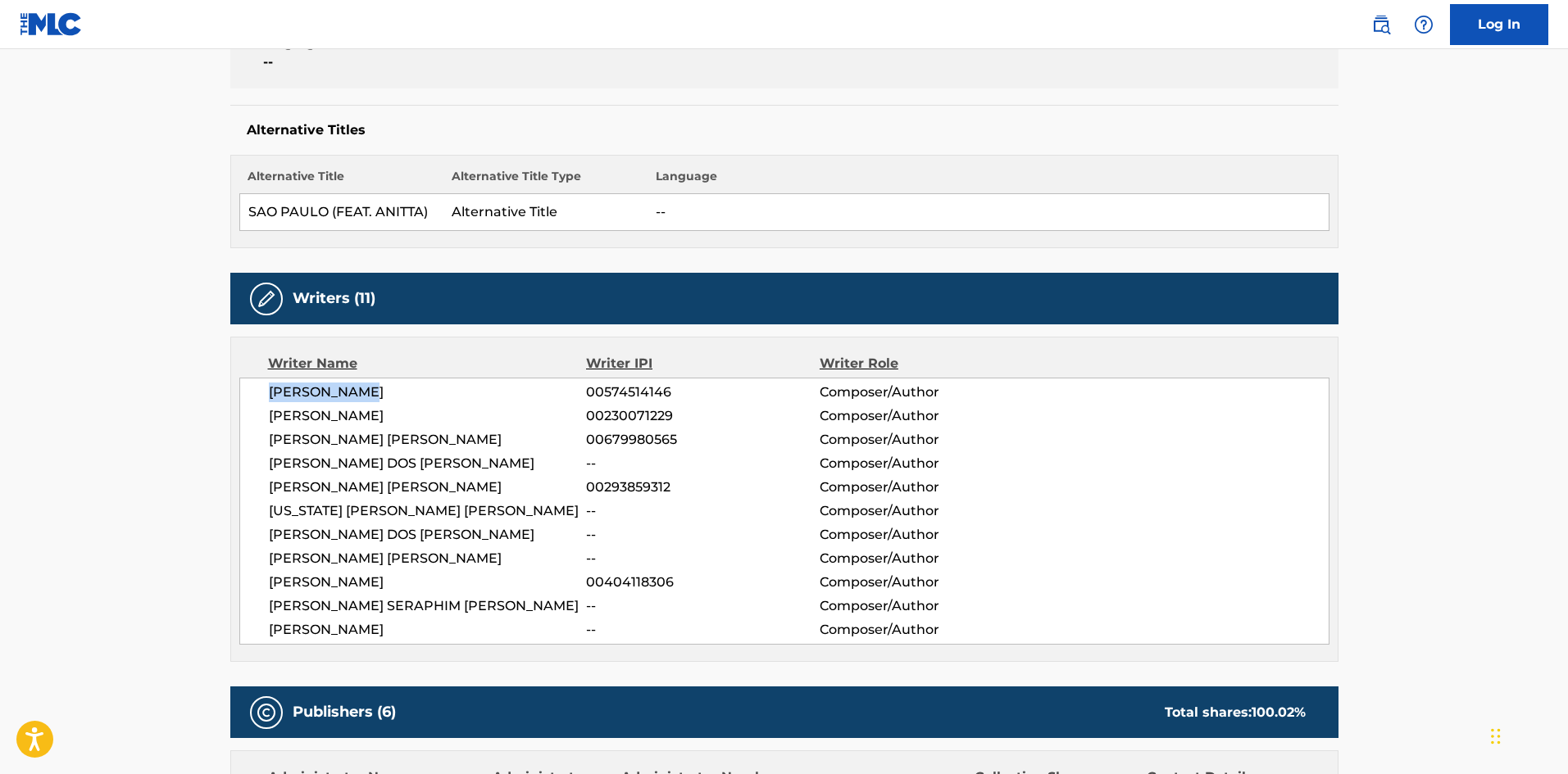
scroll to position [492, 0]
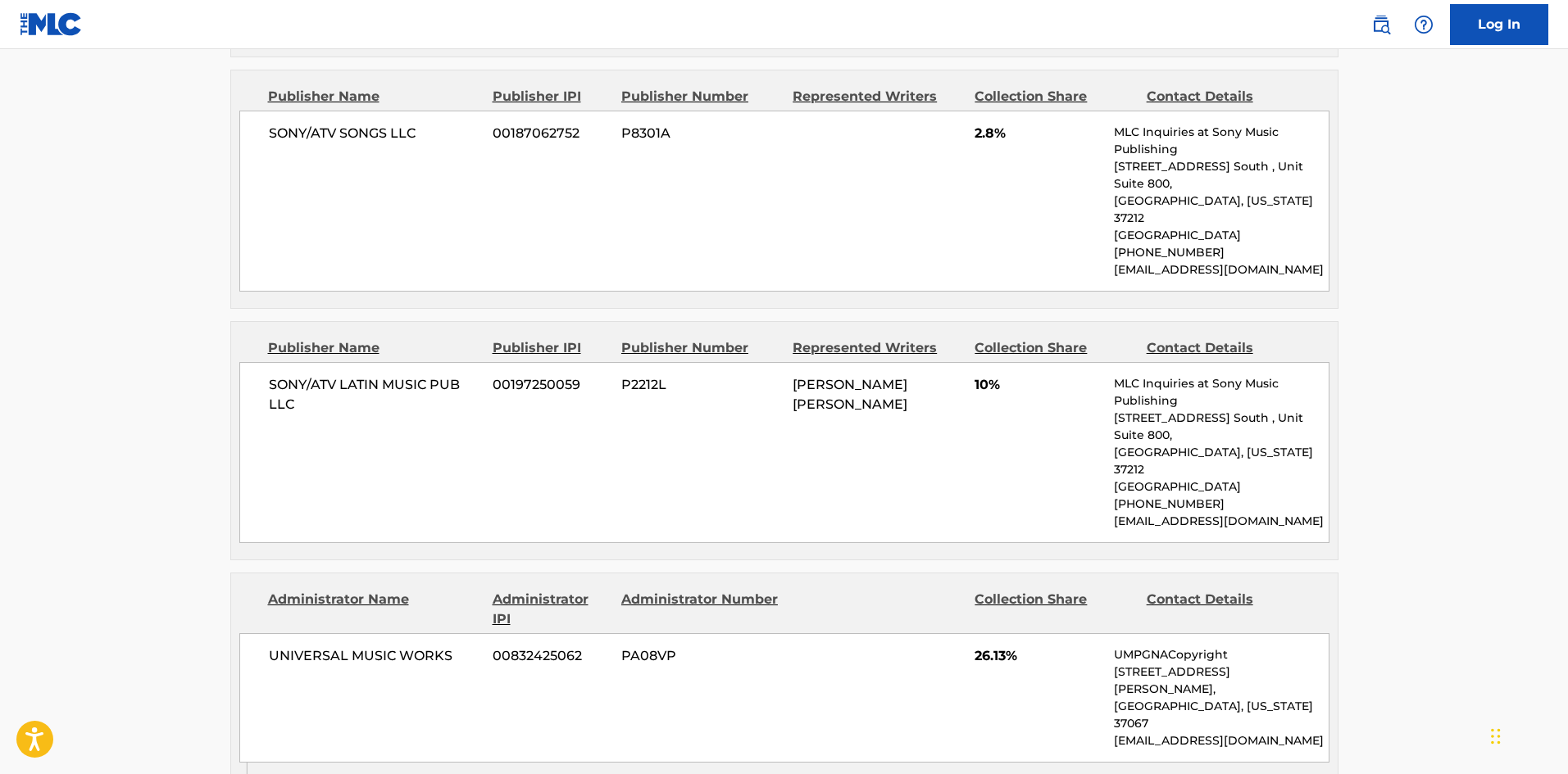
scroll to position [1311, 0]
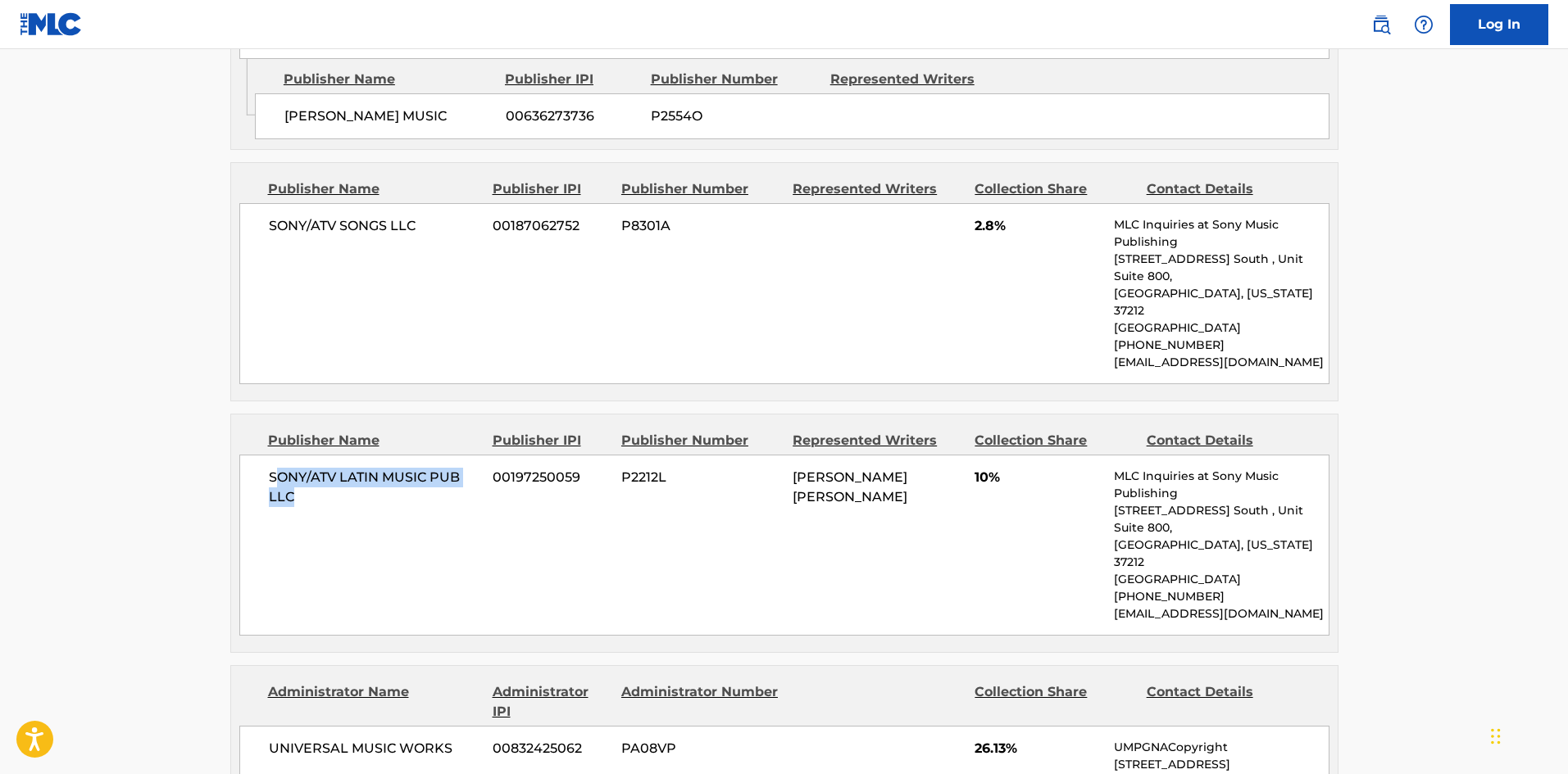
drag, startPoint x: 310, startPoint y: 416, endPoint x: 408, endPoint y: 420, distance: 98.1
click at [408, 468] on span "SONY/ATV LATIN MUSIC PUB LLC" at bounding box center [375, 487] width 212 height 39
click at [436, 474] on div "SONY/ATV LATIN MUSIC PUB LLC 00197250059 P2212L [PERSON_NAME] [PERSON_NAME] 10%…" at bounding box center [784, 545] width 1090 height 181
click at [904, 471] on div "SONY/ATV LATIN MUSIC PUB LLC 00197250059 P2212L [PERSON_NAME] [PERSON_NAME] 10%…" at bounding box center [784, 545] width 1090 height 181
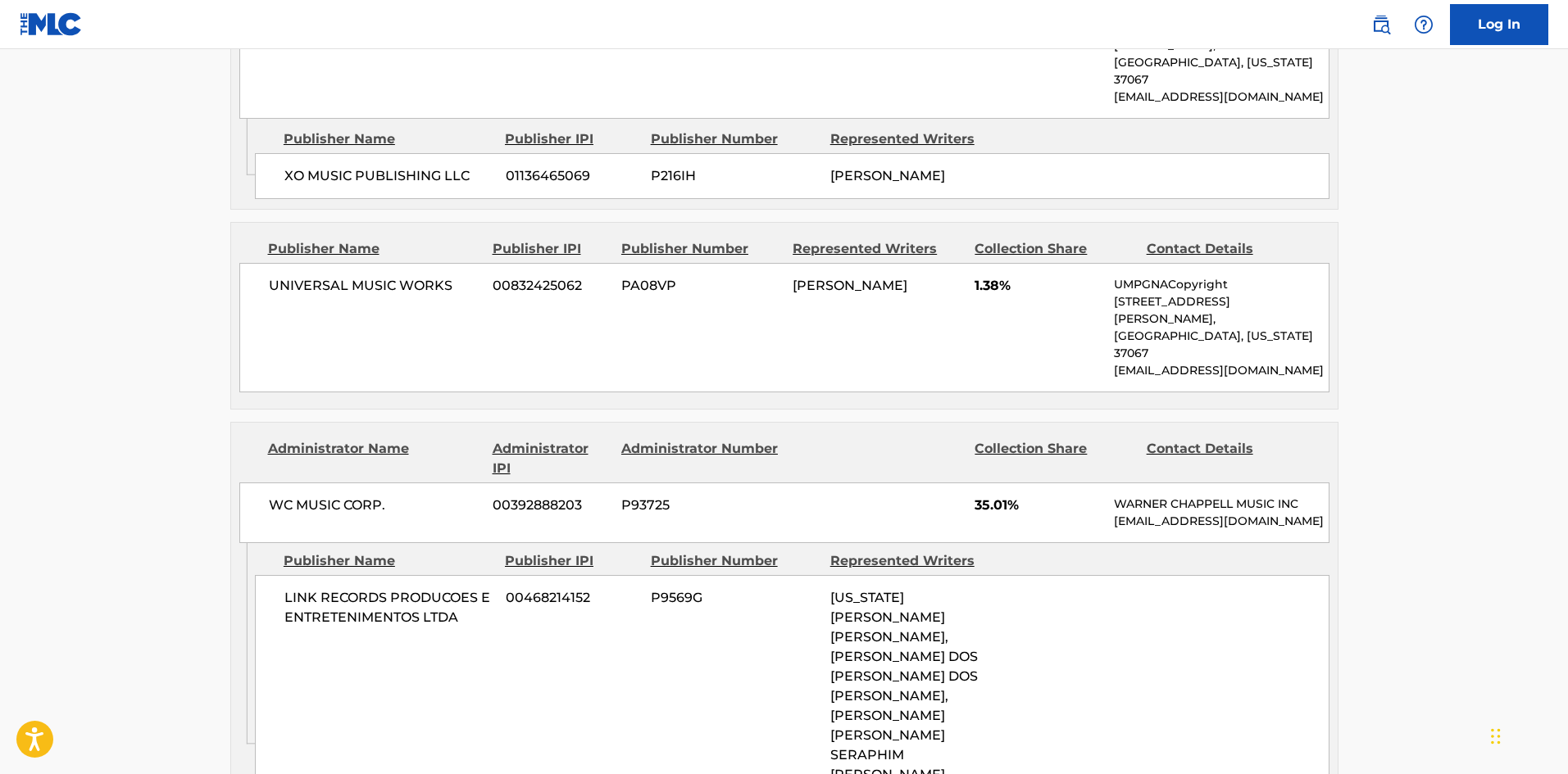
scroll to position [2049, 0]
drag, startPoint x: 824, startPoint y: 435, endPoint x: 976, endPoint y: 627, distance: 244.9
click at [976, 627] on div "LINK RECORDS PRODUCOES E ENTRETENIMENTOS LTDA 00468214152 P9569G [US_STATE] [PE…" at bounding box center [792, 705] width 1074 height 262
click at [1018, 595] on div "LINK RECORDS PRODUCOES E ENTRETENIMENTOS LTDA 00468214152 P9569G [US_STATE] [PE…" at bounding box center [792, 705] width 1074 height 262
drag, startPoint x: 825, startPoint y: 501, endPoint x: 907, endPoint y: 524, distance: 85.2
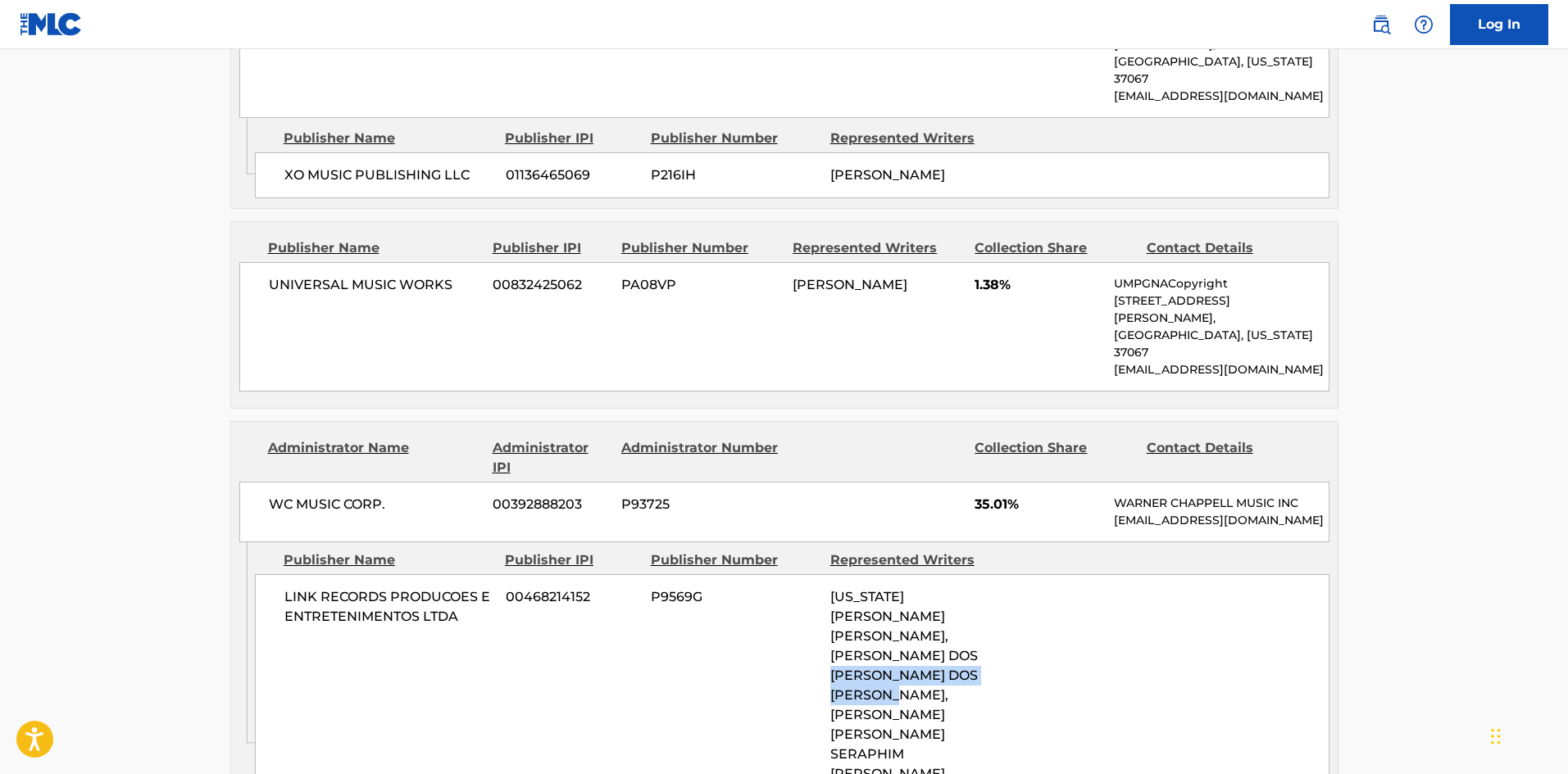
click at [907, 574] on div "LINK RECORDS PRODUCOES E ENTRETENIMENTOS LTDA 00468214152 P9569G [US_STATE] [PE…" at bounding box center [792, 705] width 1074 height 262
click at [743, 574] on div "LINK RECORDS PRODUCOES E ENTRETENIMENTOS LTDA 00468214152 P9569G [US_STATE] [PE…" at bounding box center [792, 705] width 1074 height 262
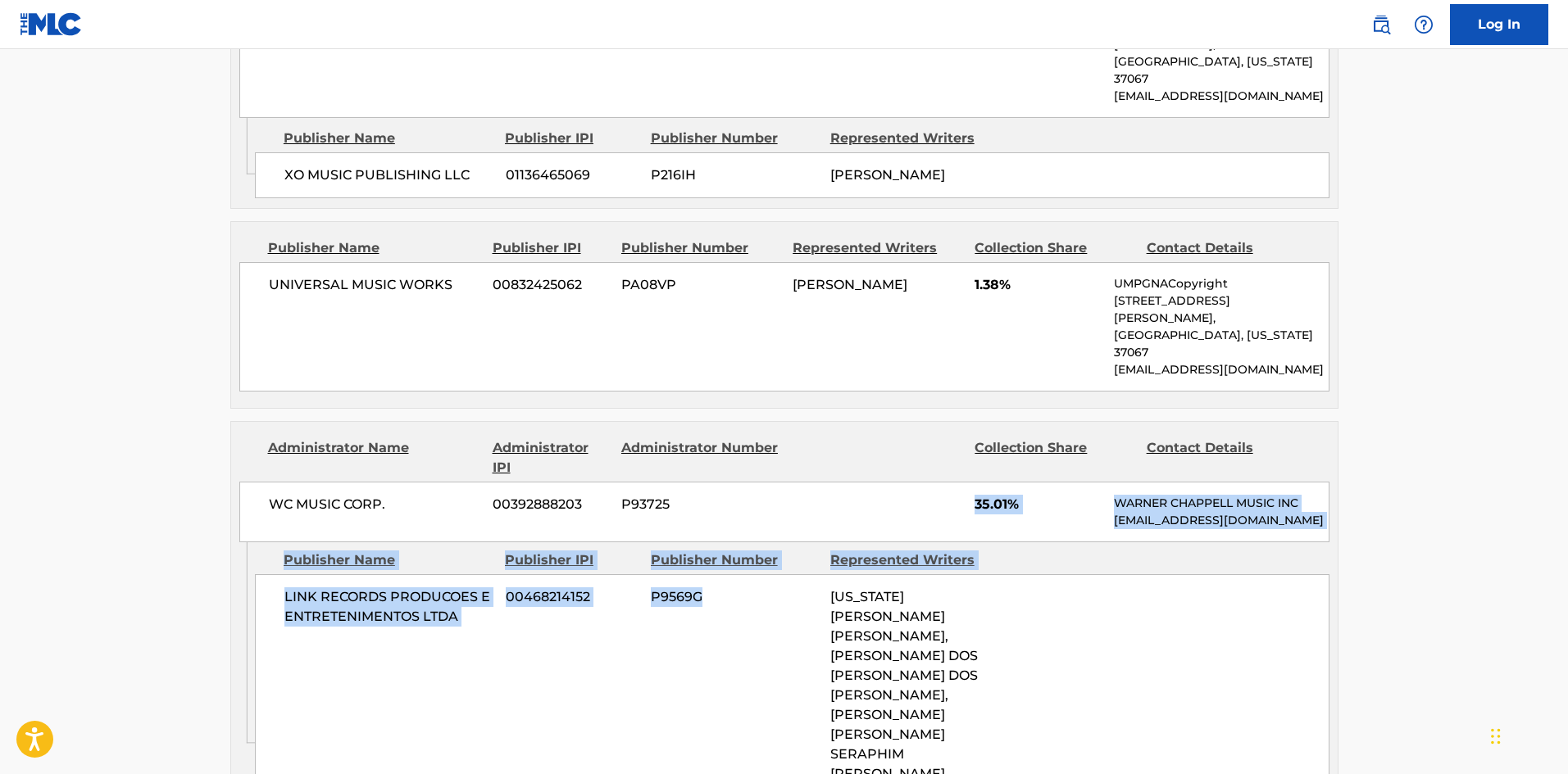
drag, startPoint x: 827, startPoint y: 439, endPoint x: 899, endPoint y: 244, distance: 207.9
click at [880, 421] on div "Administrator Name Administrator IPI Administrator Number Collection Share Cont…" at bounding box center [784, 633] width 1108 height 425
click at [889, 482] on div "WC MUSIC CORP. 00392888203 P93725 35.01% [PERSON_NAME] MUSIC INC [EMAIL_ADDRESS…" at bounding box center [784, 512] width 1090 height 61
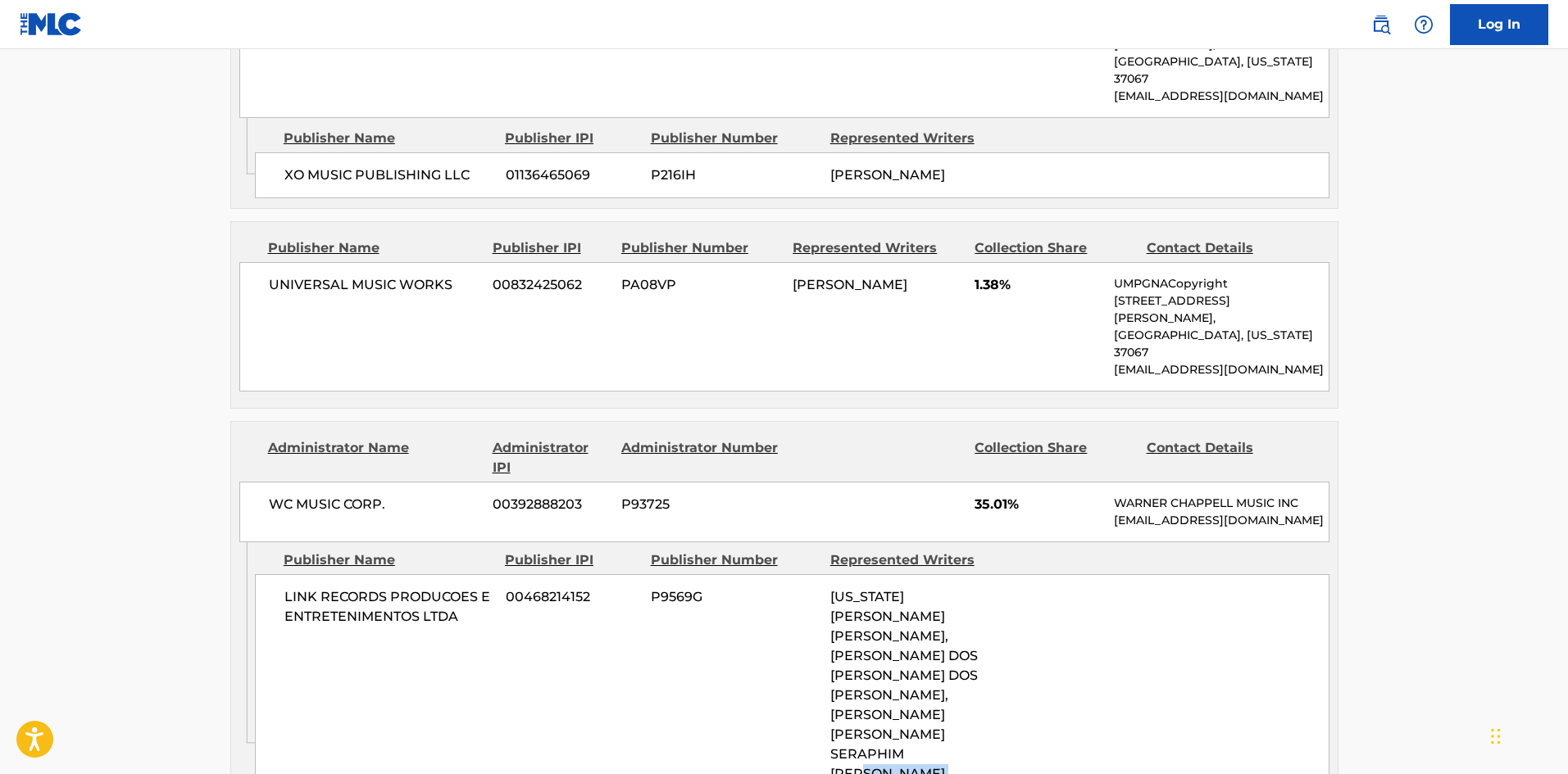
drag, startPoint x: 815, startPoint y: 575, endPoint x: 966, endPoint y: 571, distance: 151.1
click at [966, 574] on div "LINK RECORDS PRODUCOES E ENTRETENIMENTOS LTDA 00468214152 P9569G [US_STATE] [PE…" at bounding box center [792, 705] width 1074 height 262
copy span "[PERSON_NAME] [PERSON_NAME]"
click at [1102, 574] on div "LINK RECORDS PRODUCOES E ENTRETENIMENTOS LTDA 00468214152 P9569G [US_STATE] [PE…" at bounding box center [792, 705] width 1074 height 262
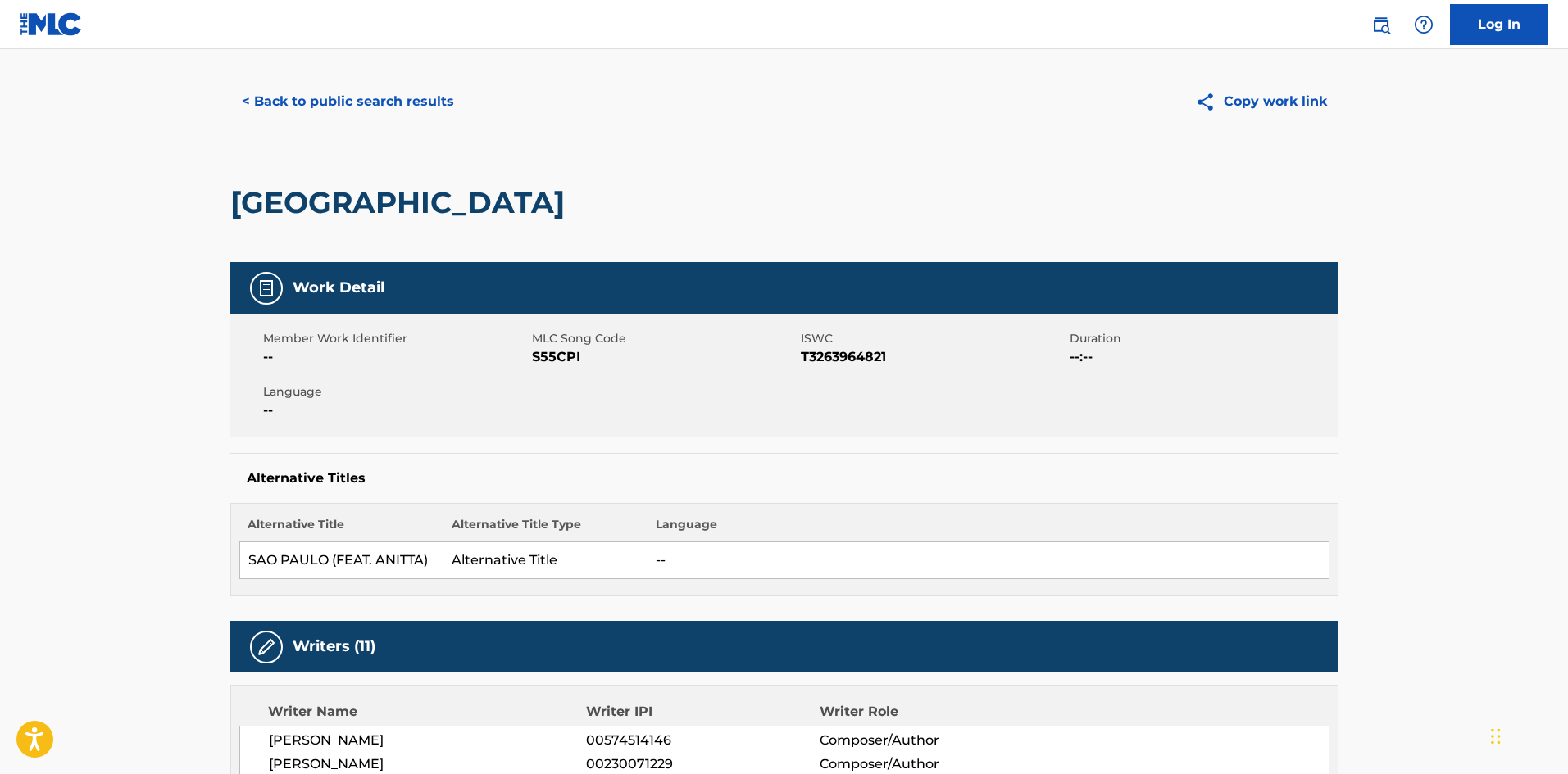
scroll to position [0, 0]
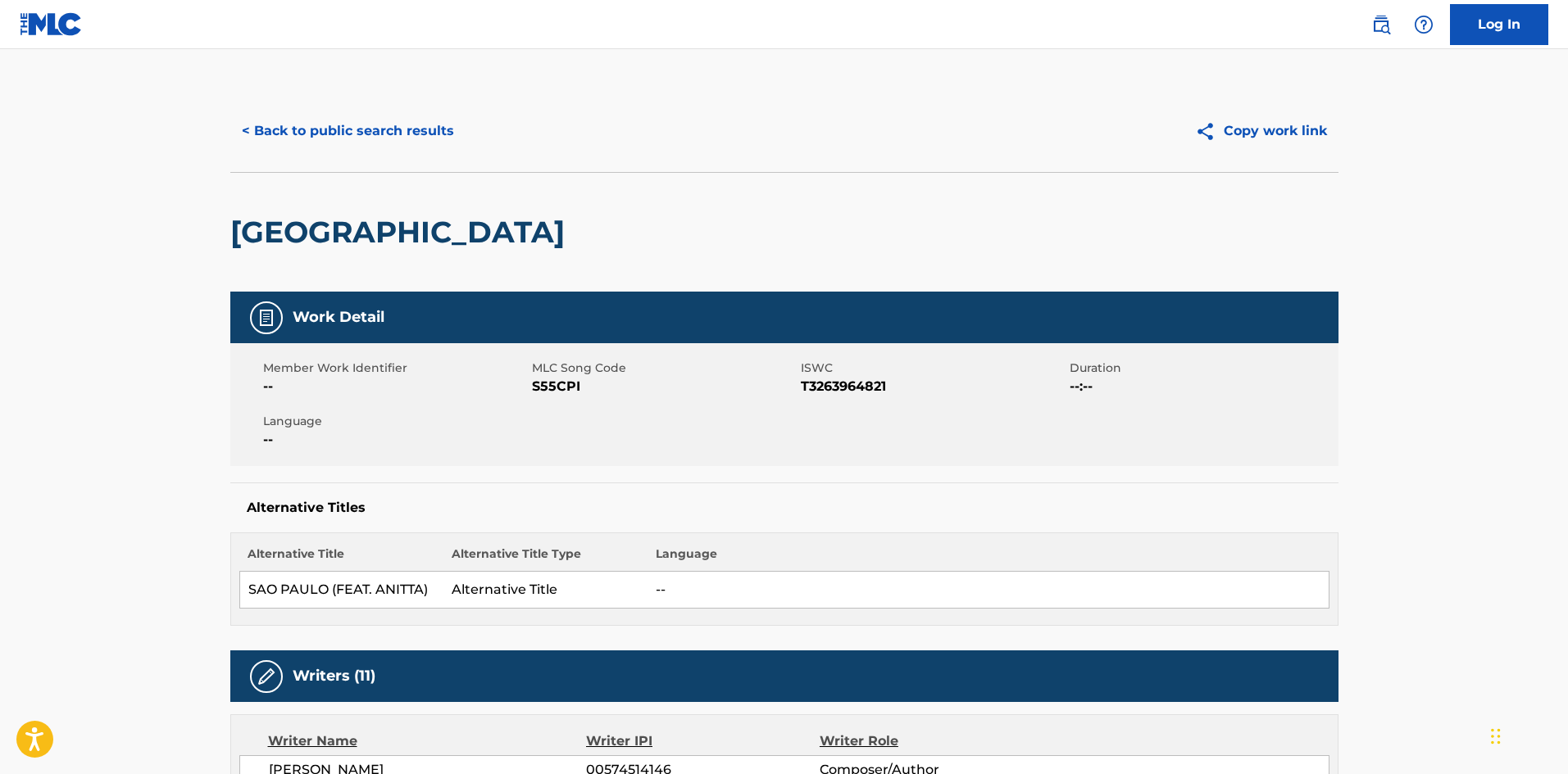
click at [303, 156] on div "< Back to public search results Copy work link" at bounding box center [784, 131] width 1108 height 82
click at [317, 138] on button "< Back to public search results" at bounding box center [348, 131] width 235 height 41
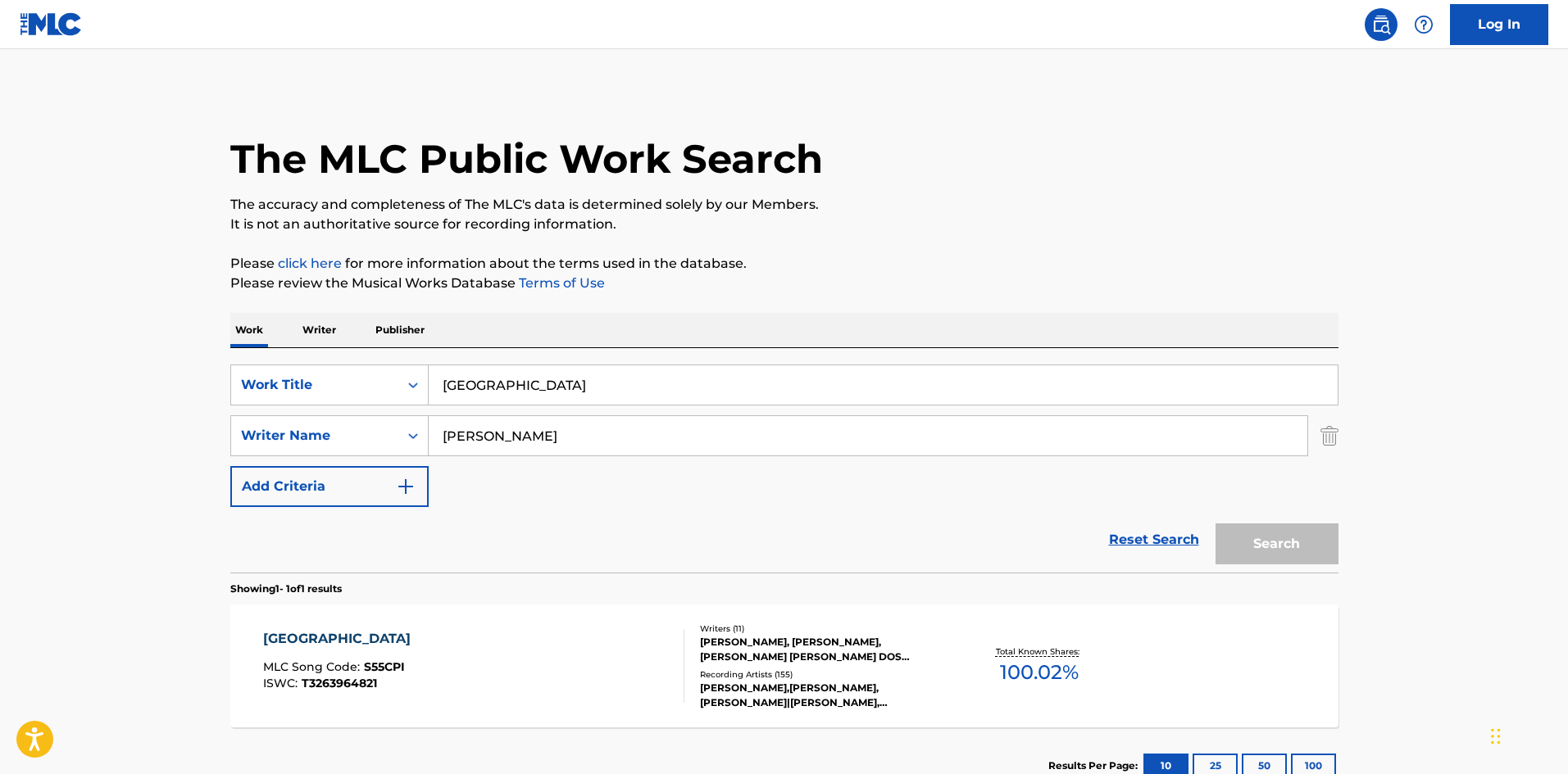
scroll to position [24, 0]
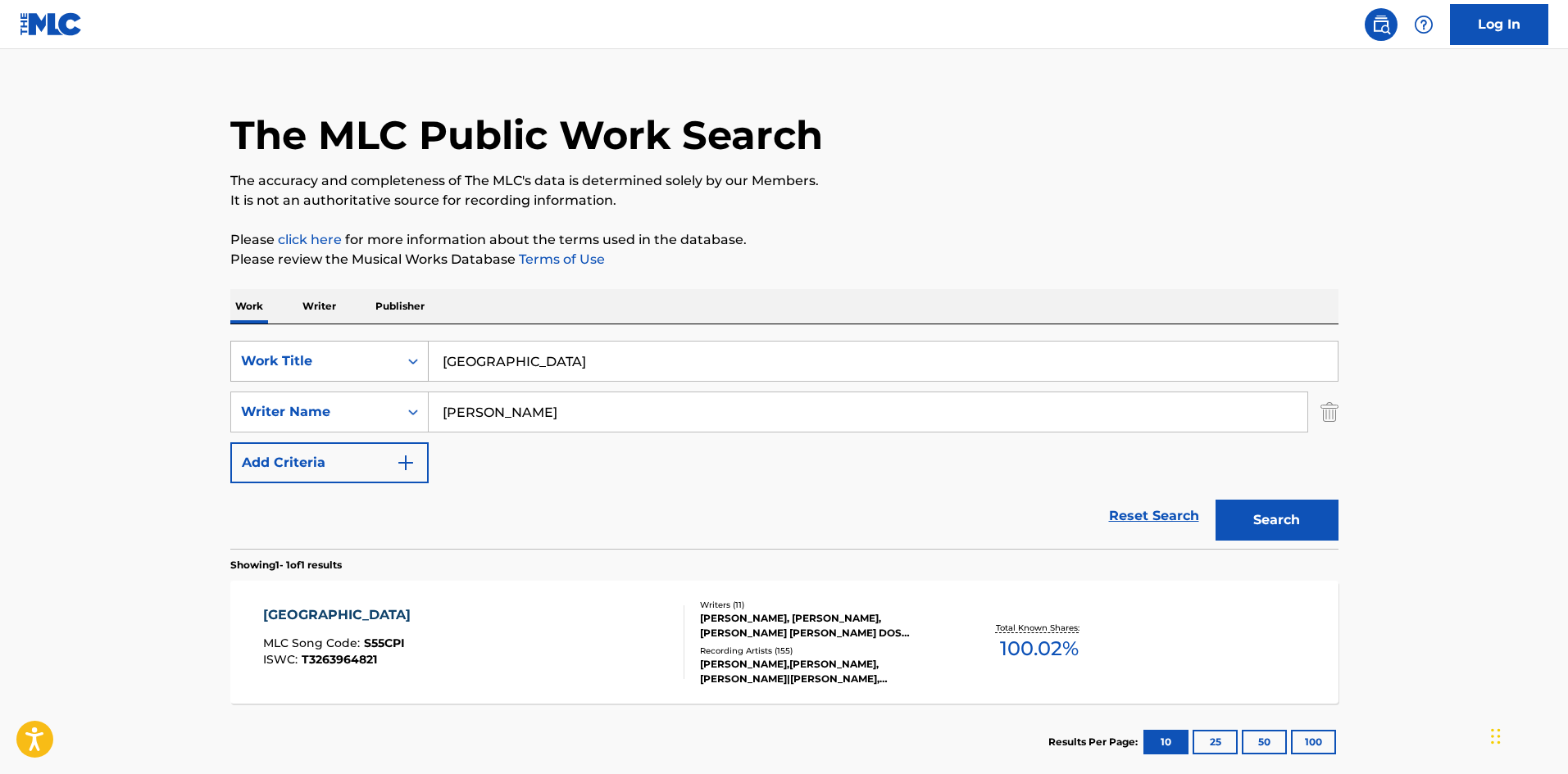
drag, startPoint x: 595, startPoint y: 367, endPoint x: 377, endPoint y: 367, distance: 218.0
click at [377, 367] on div "SearchWithCriteriae0966407-33c4-45ac-8823-20f82a3be6a9 Work Title [GEOGRAPHIC_D…" at bounding box center [784, 361] width 1108 height 41
type input "q"
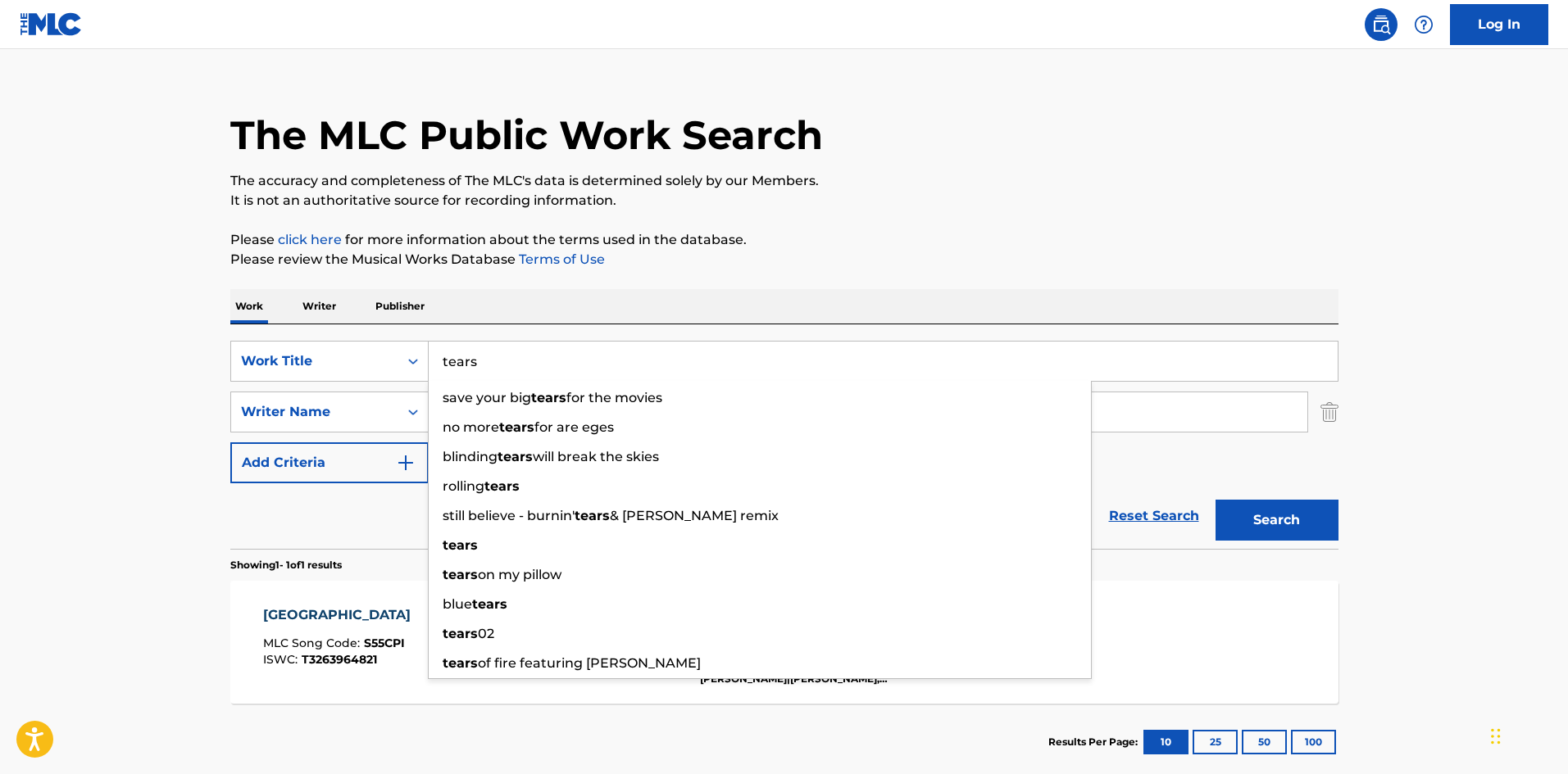
type input "tears"
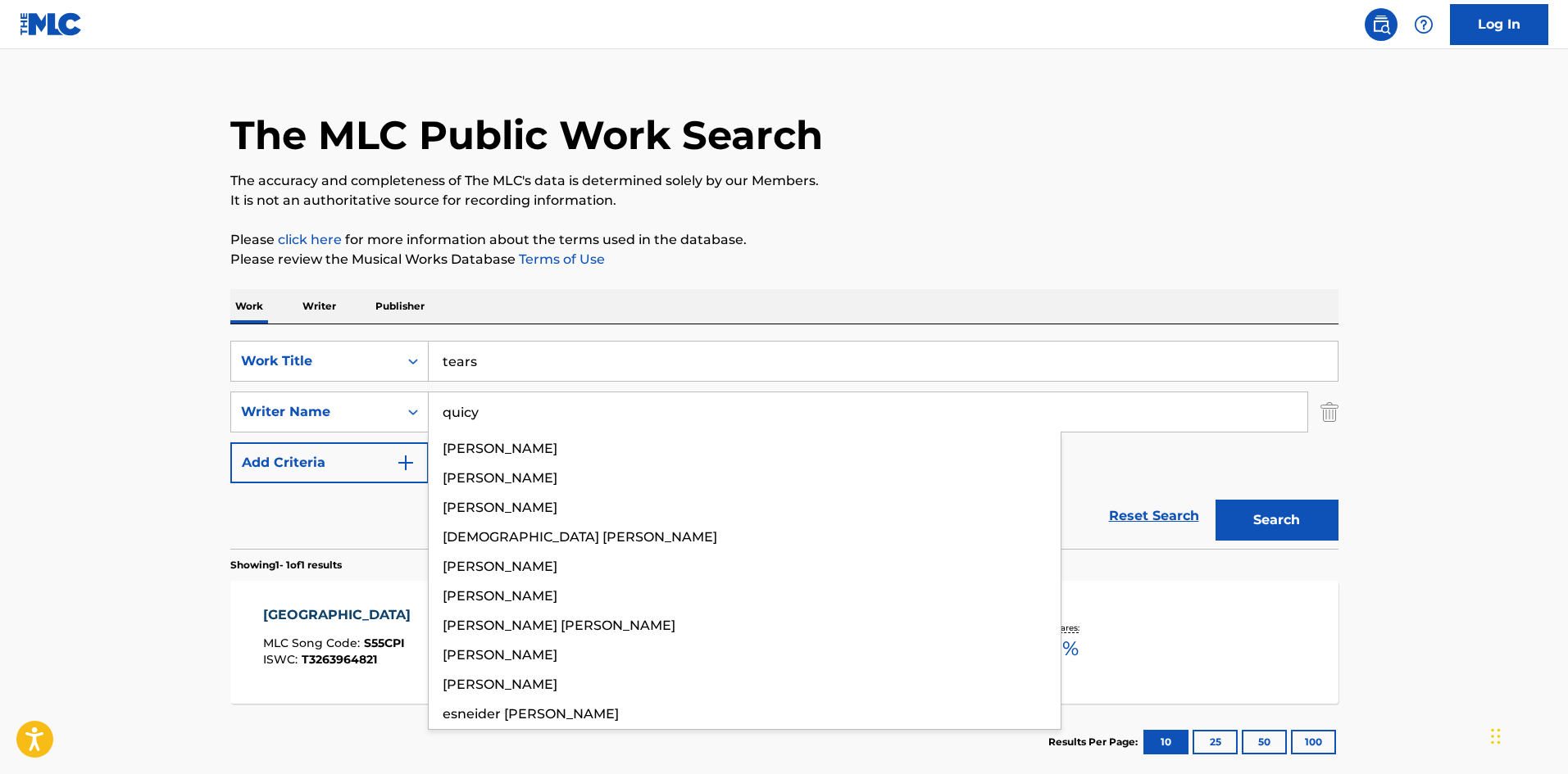
click at [1215, 500] on button "Search" at bounding box center [1276, 520] width 122 height 41
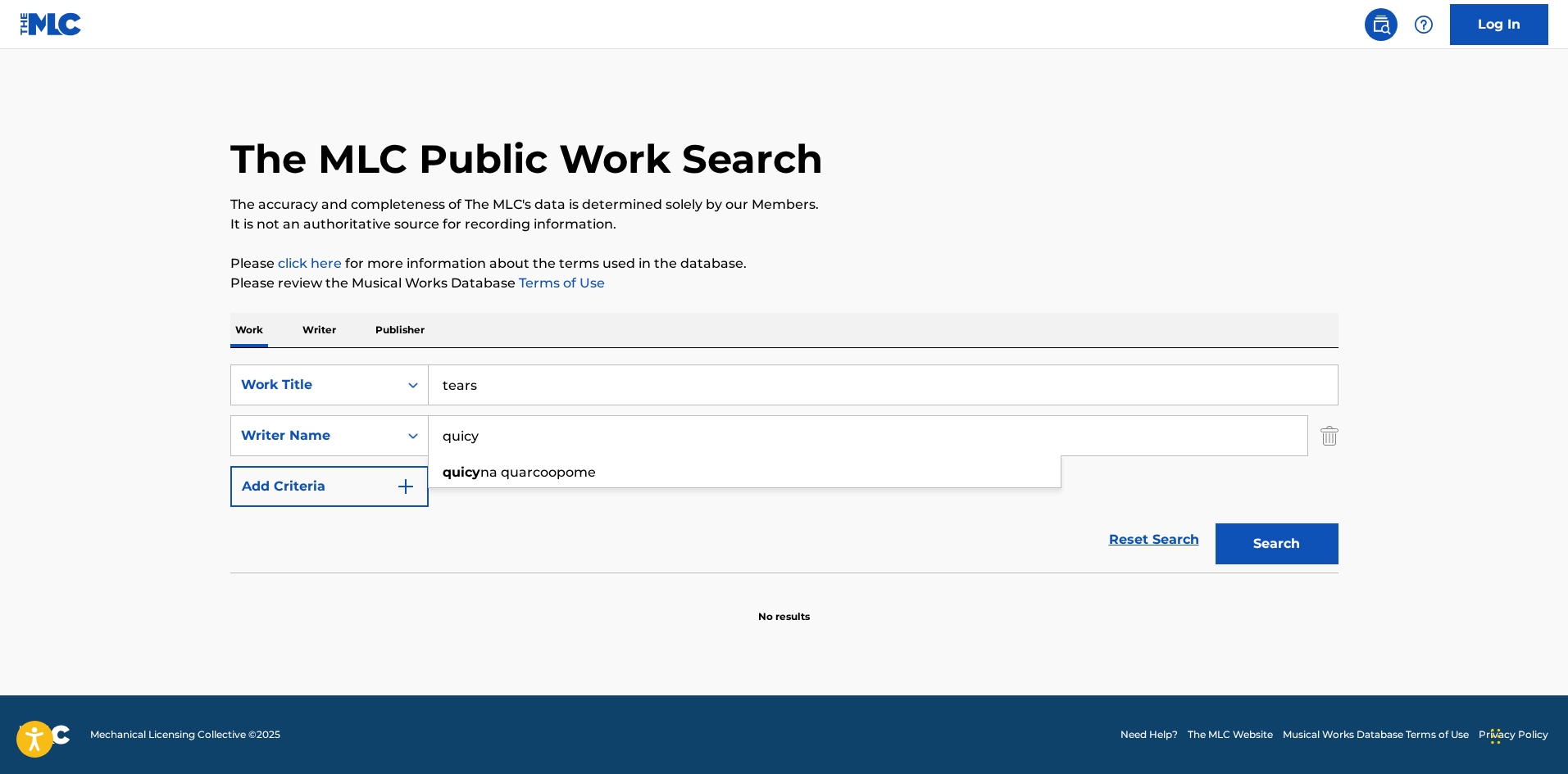
click at [970, 220] on p "It is not an authoritative source for recording information." at bounding box center [784, 225] width 1108 height 20
click at [556, 457] on div "SearchWithCriteriae0966407-33c4-45ac-8823-20f82a3be6a9 Work Title tears SearchW…" at bounding box center [784, 436] width 1108 height 142
click at [559, 426] on input "quicy" at bounding box center [867, 436] width 878 height 39
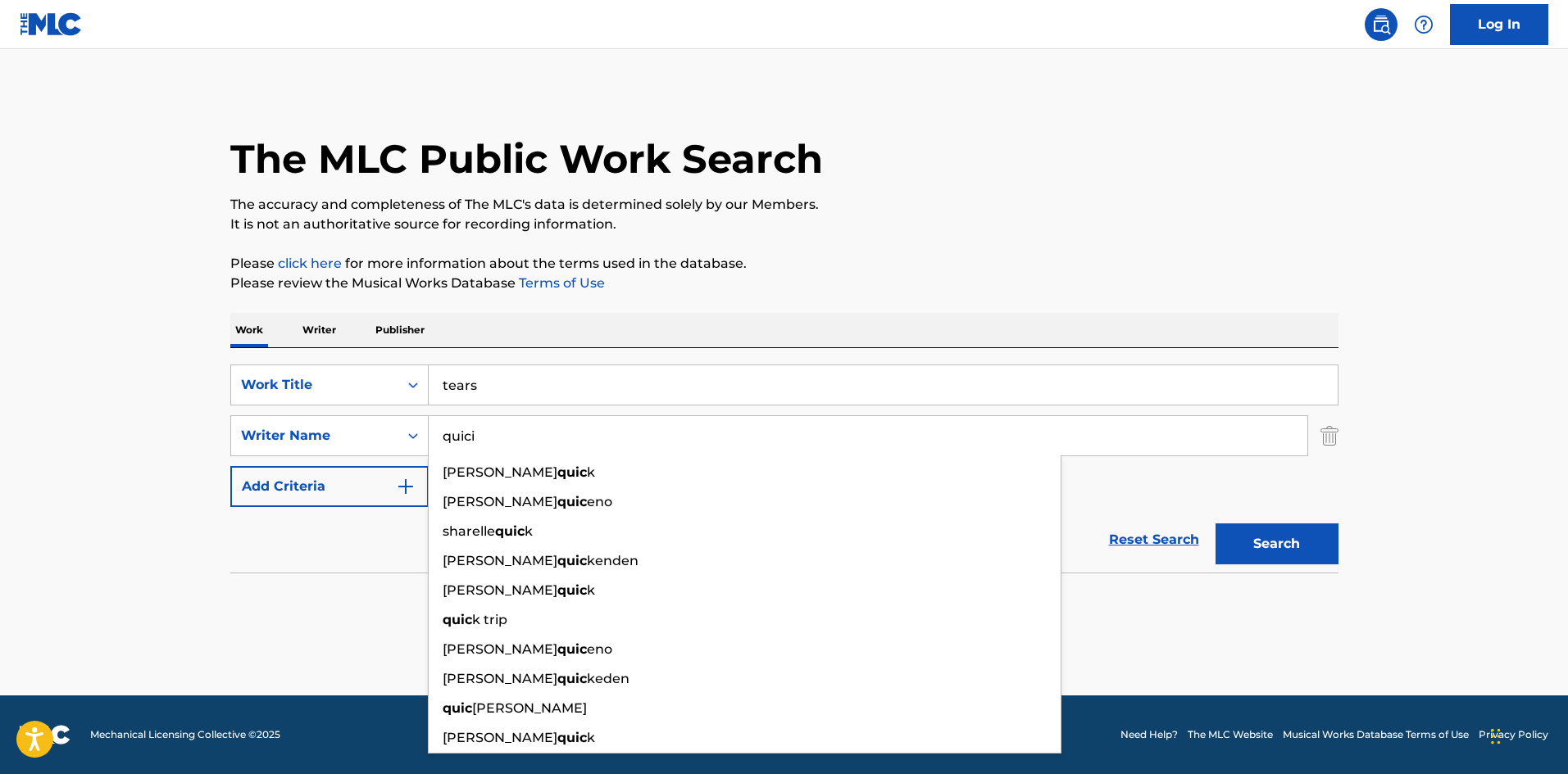
type input "quici"
click at [1215, 524] on button "Search" at bounding box center [1276, 544] width 122 height 41
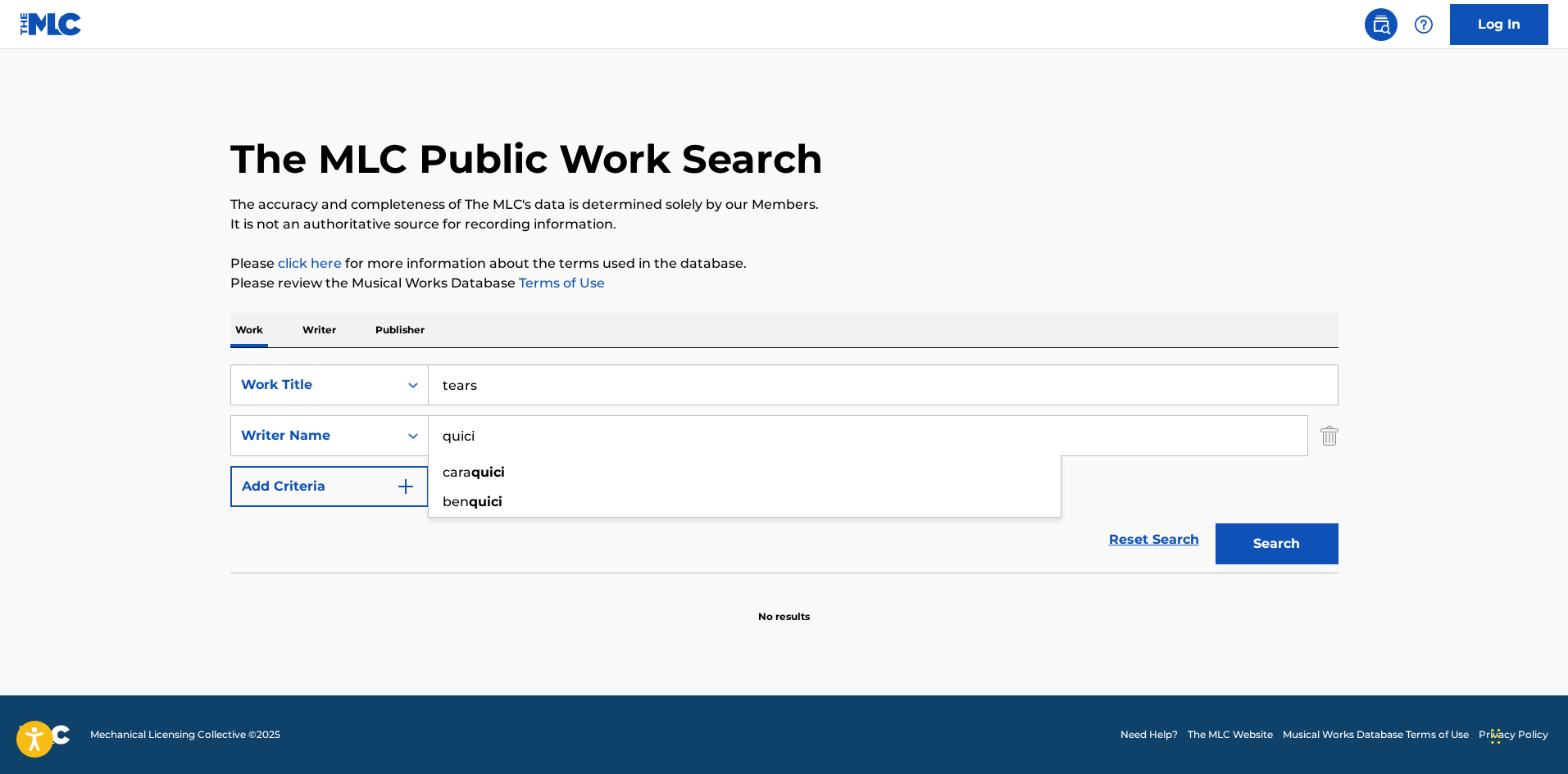
click at [1336, 552] on button "Search" at bounding box center [1276, 544] width 122 height 41
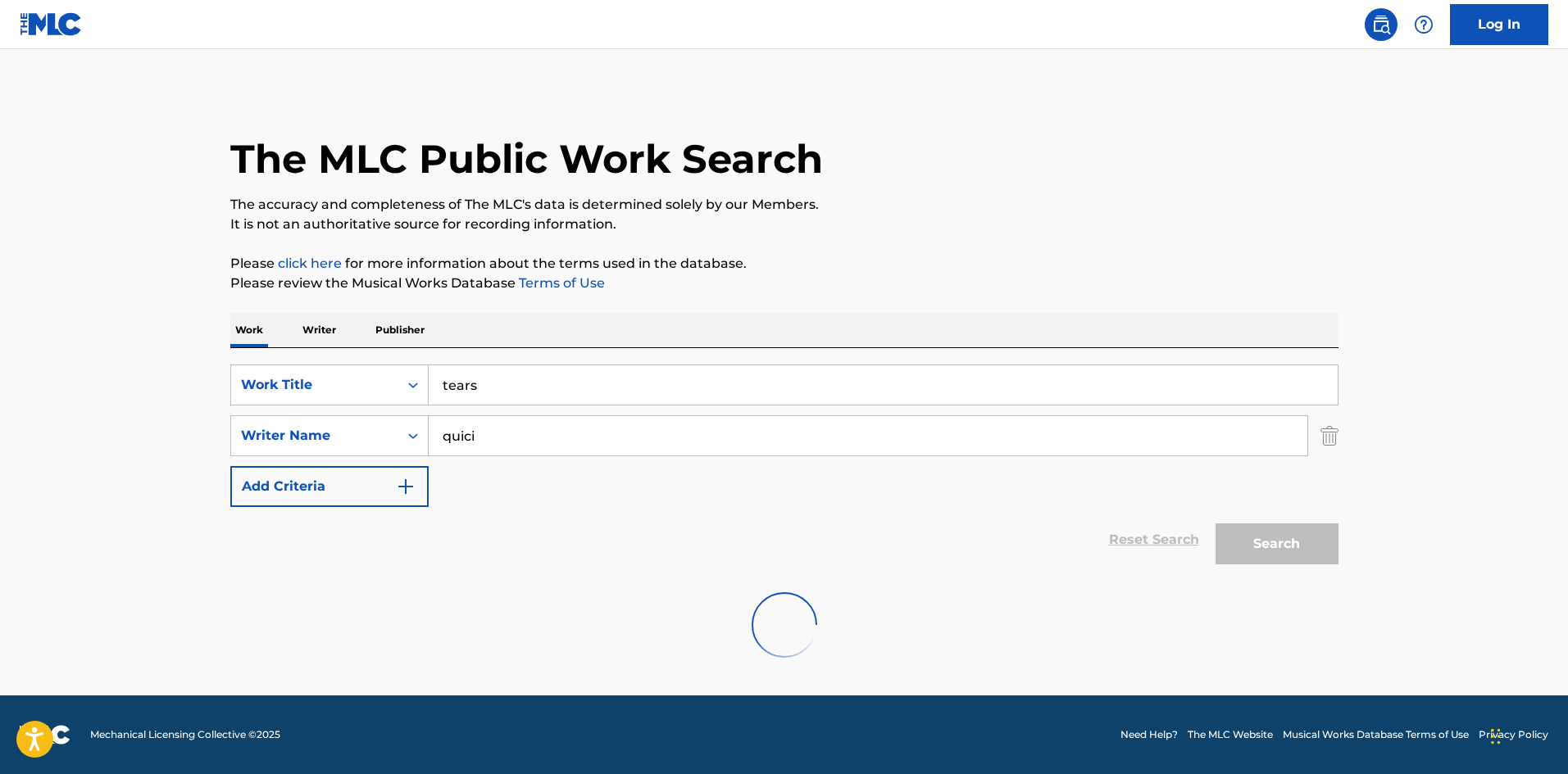
click at [1336, 552] on div "Search" at bounding box center [1272, 540] width 131 height 65
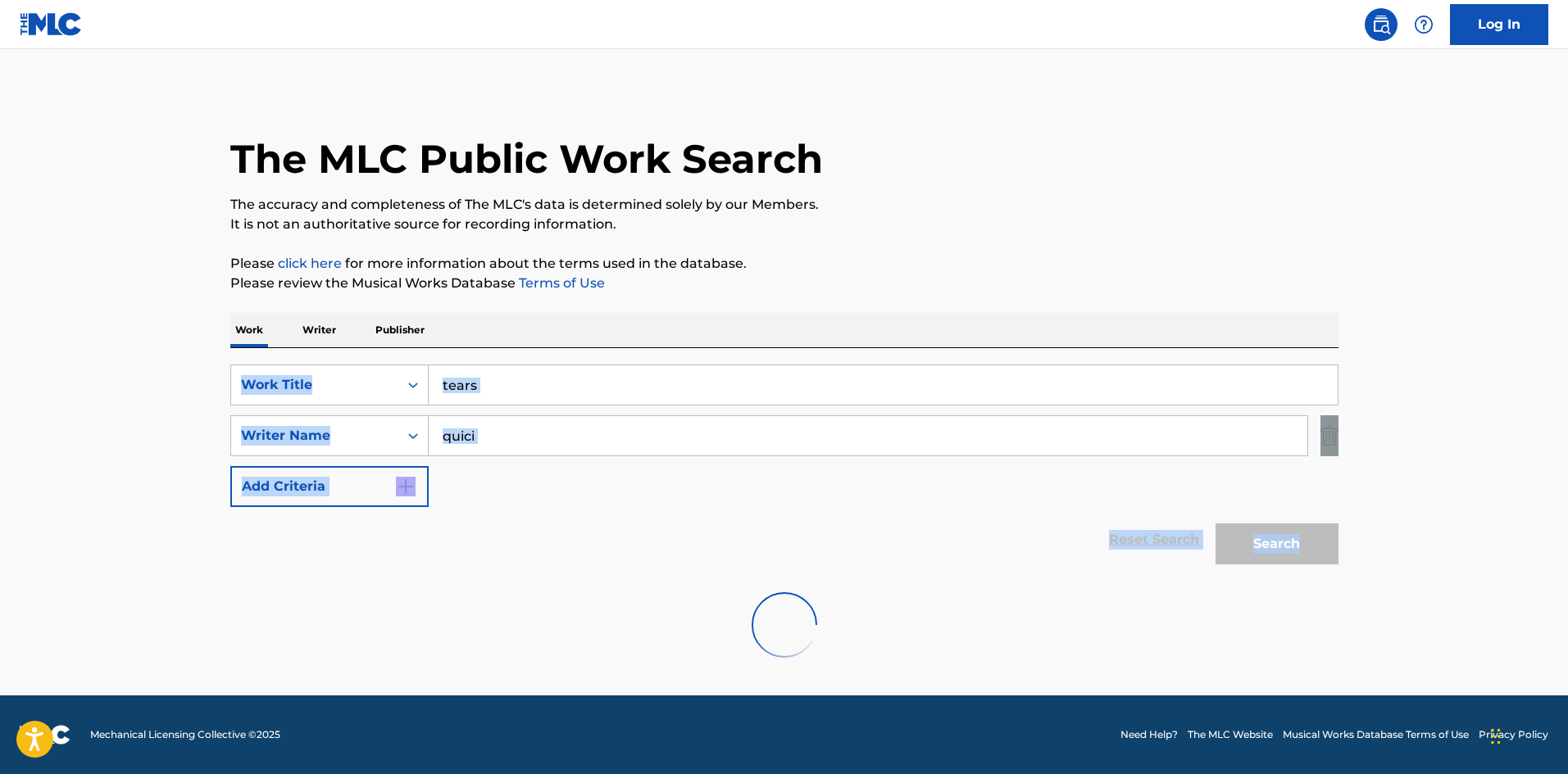
click at [1336, 552] on button "Search" at bounding box center [1276, 544] width 122 height 41
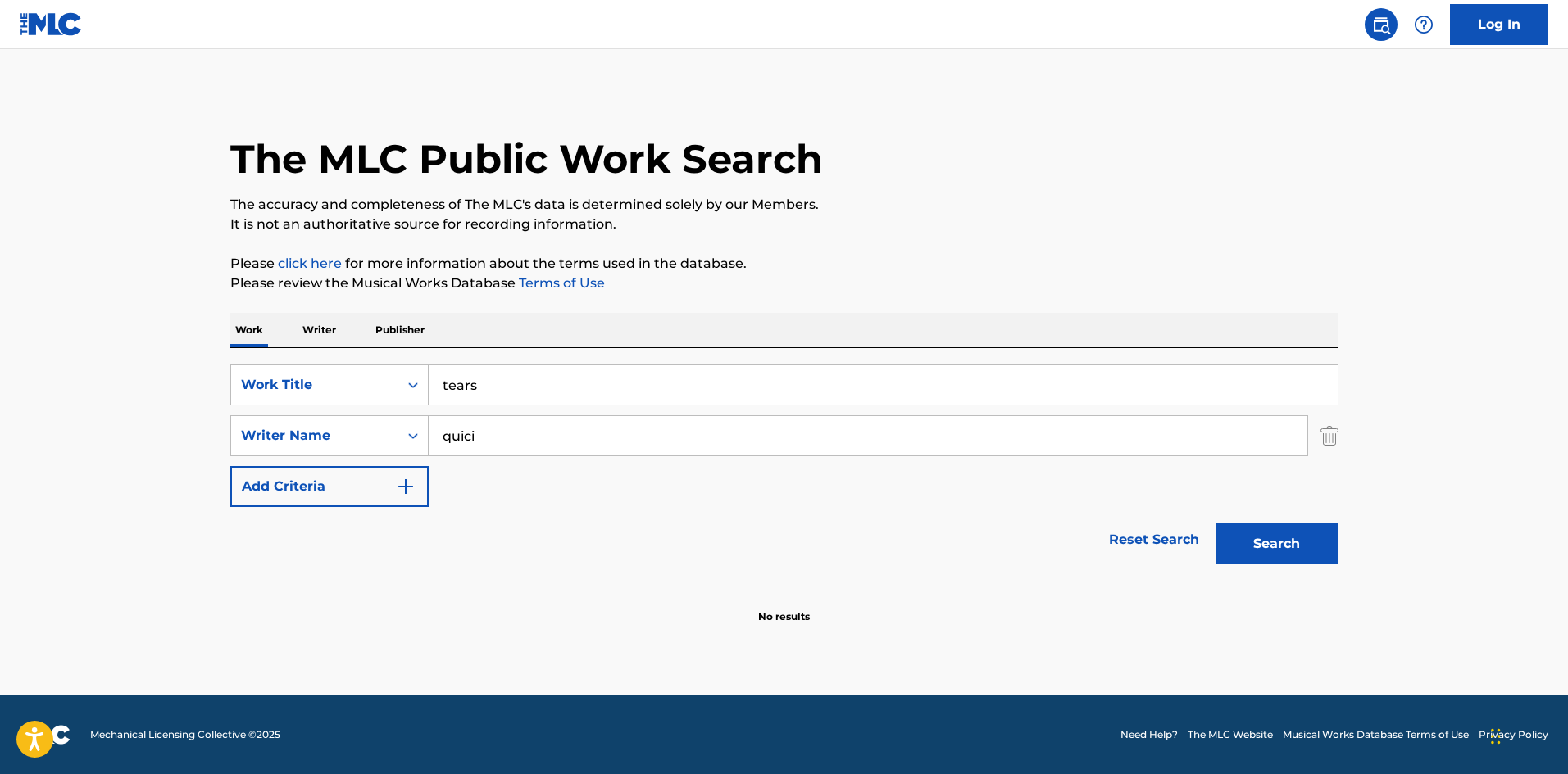
click at [323, 327] on p "Writer" at bounding box center [319, 330] width 44 height 34
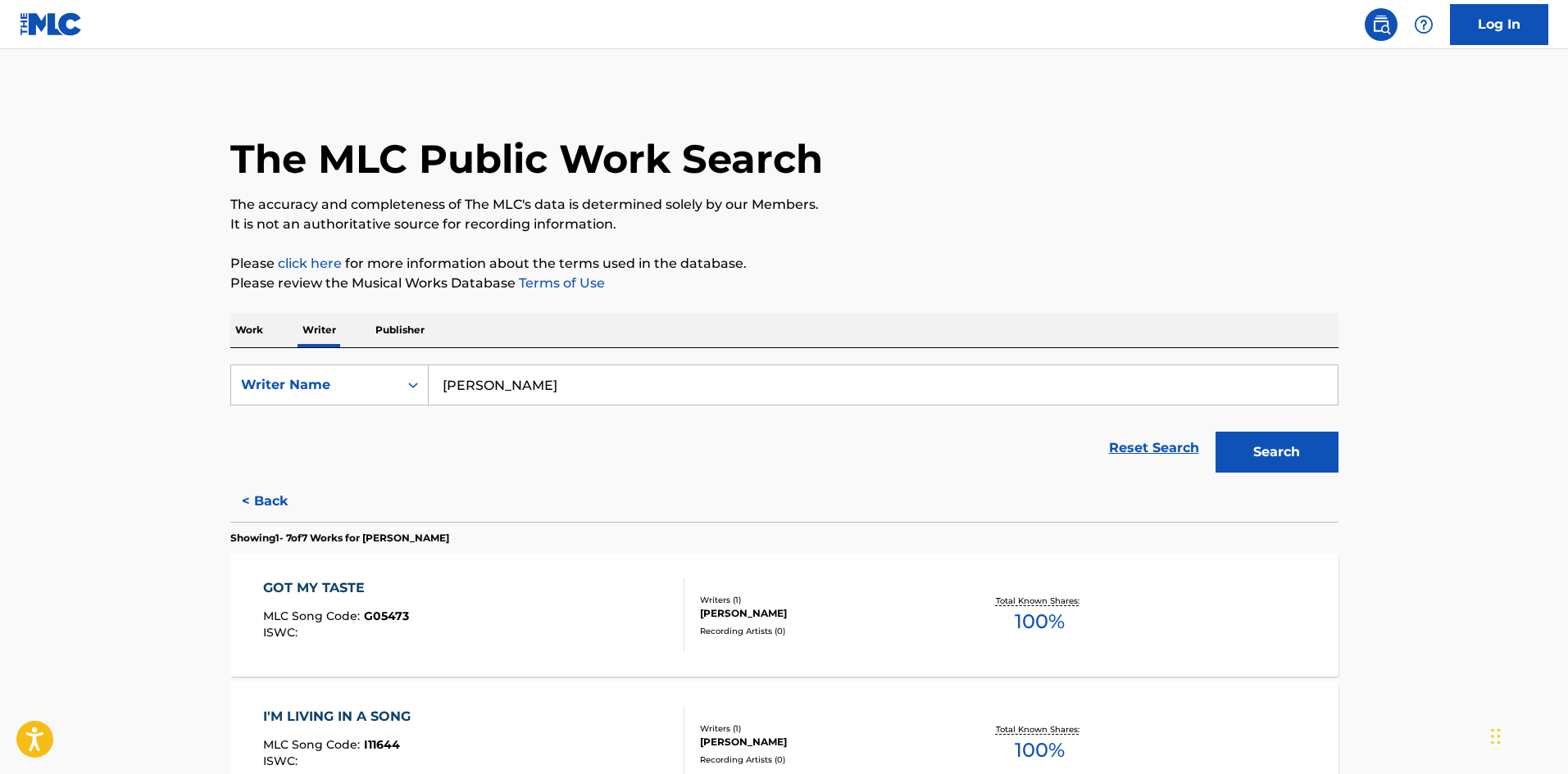
drag, startPoint x: 588, startPoint y: 384, endPoint x: 444, endPoint y: 392, distance: 144.2
click at [444, 392] on input "[PERSON_NAME]" at bounding box center [882, 385] width 908 height 39
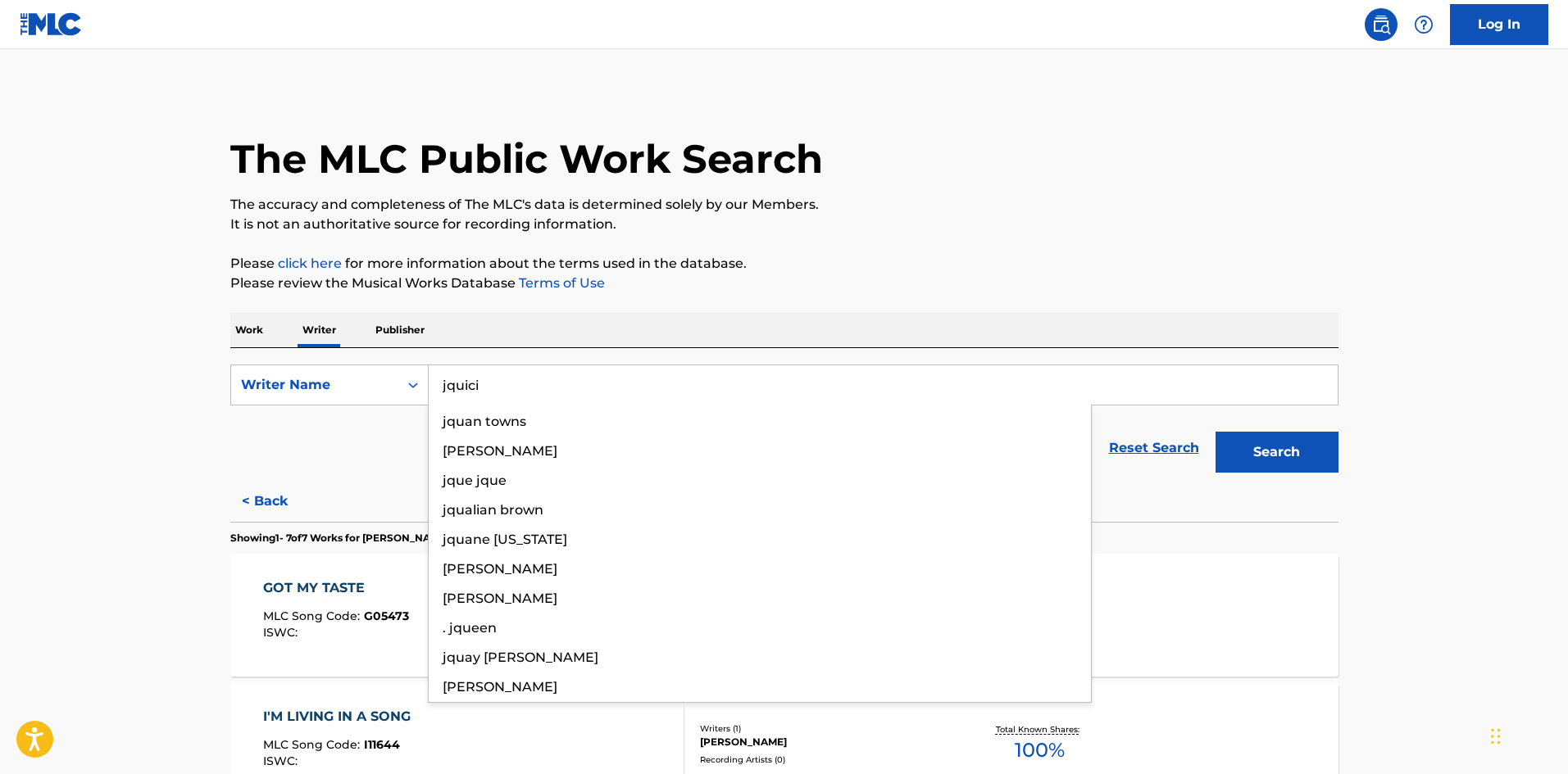
click at [1215, 432] on button "Search" at bounding box center [1276, 452] width 122 height 41
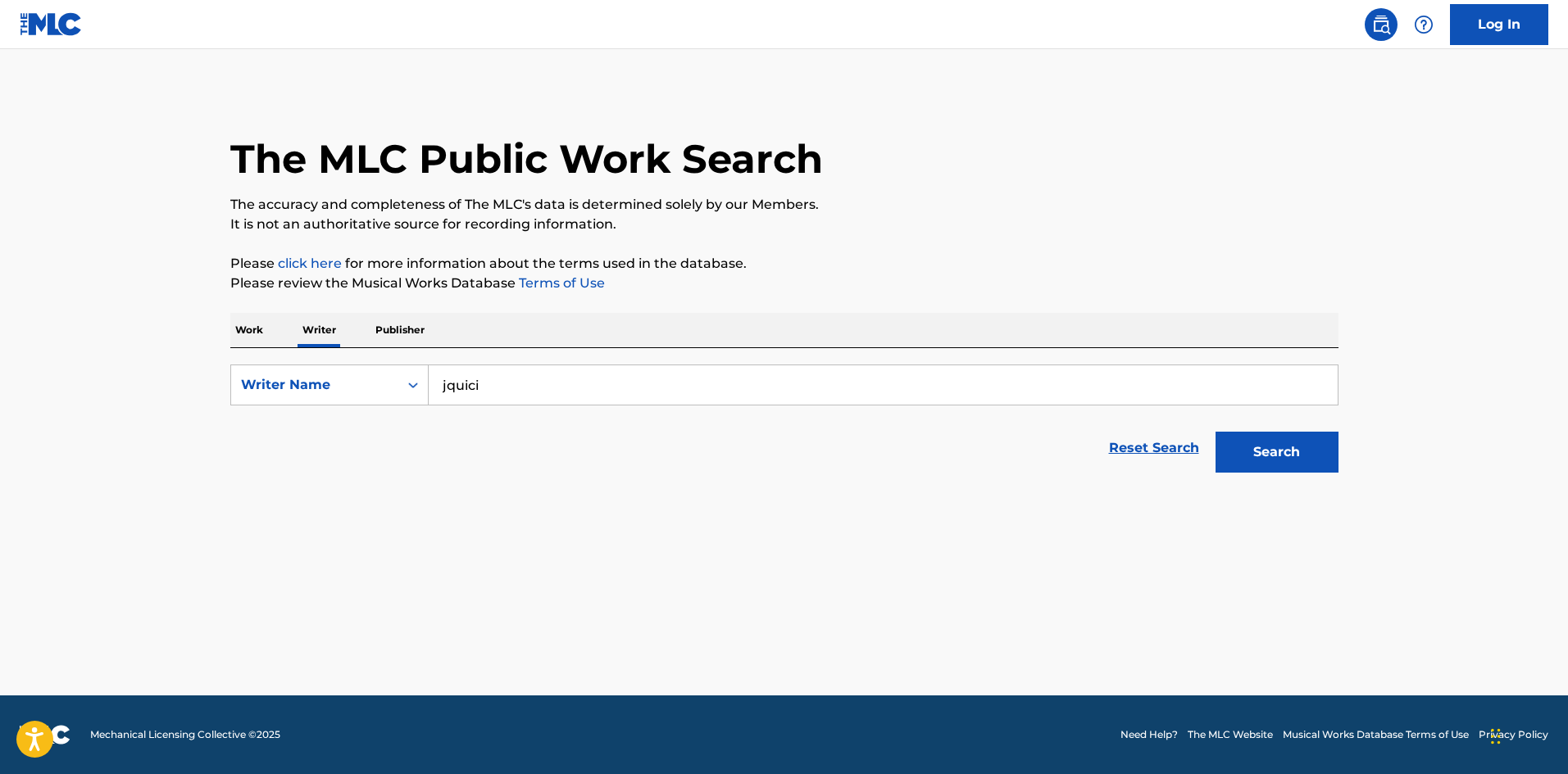
click at [587, 377] on input "jquici" at bounding box center [882, 385] width 908 height 39
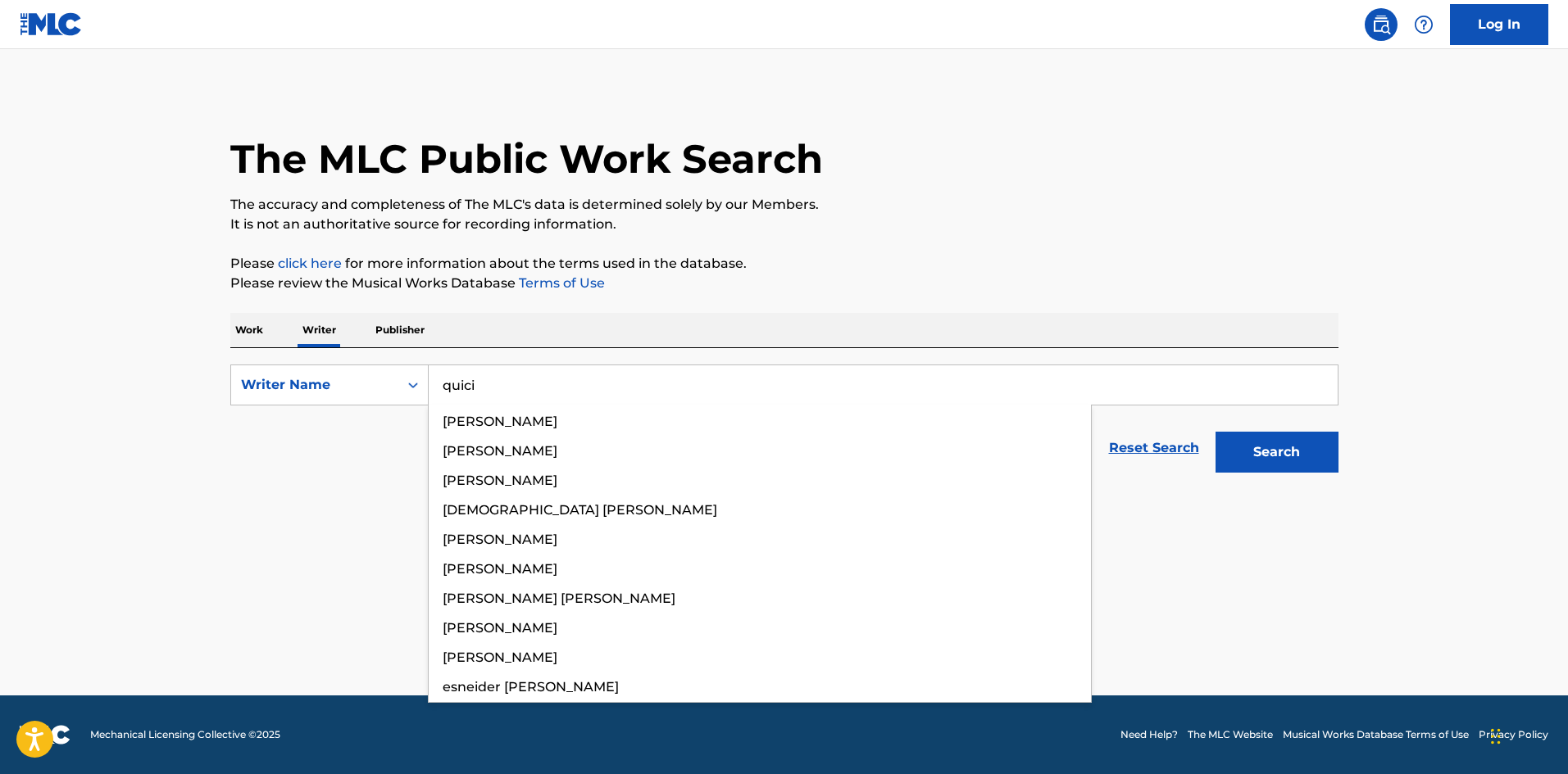
type input "quici"
click at [1215, 432] on button "Search" at bounding box center [1276, 452] width 122 height 41
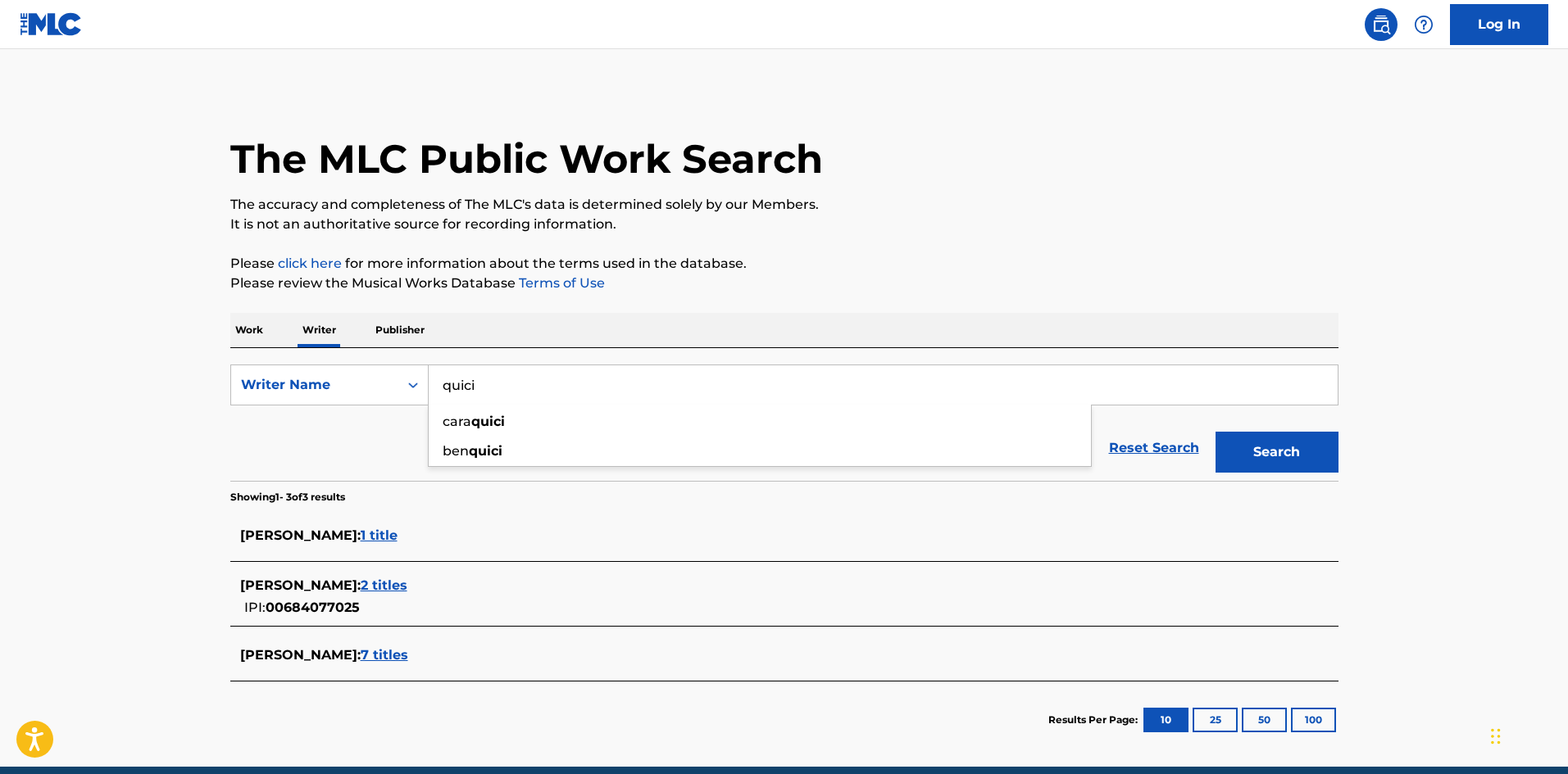
click at [150, 512] on main "The MLC Public Work Search The accuracy and completeness of The MLC's data is d…" at bounding box center [784, 407] width 1568 height 718
click at [368, 582] on span "2 titles" at bounding box center [383, 585] width 46 height 15
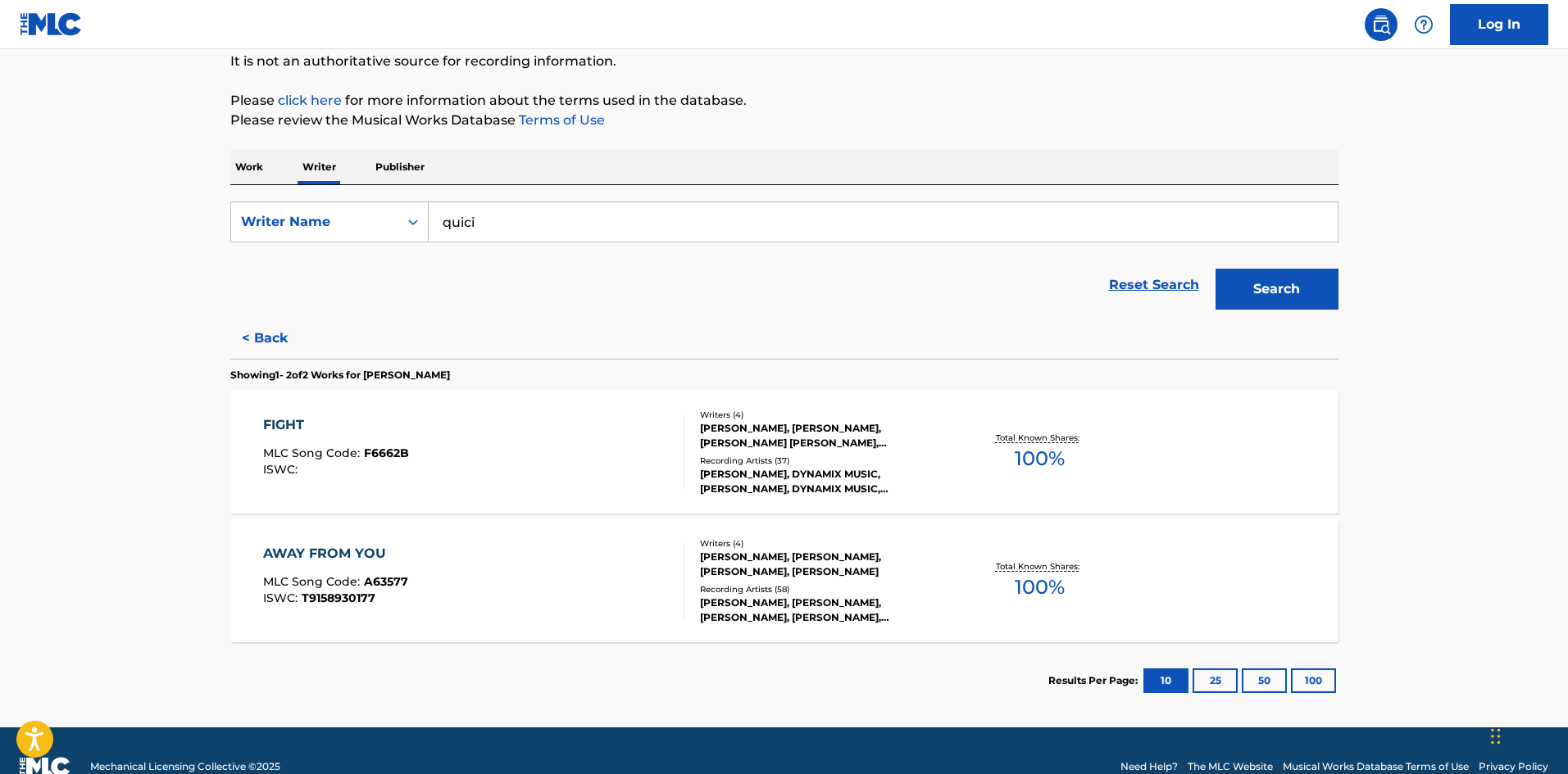
scroll to position [164, 0]
